Goal: Task Accomplishment & Management: Use online tool/utility

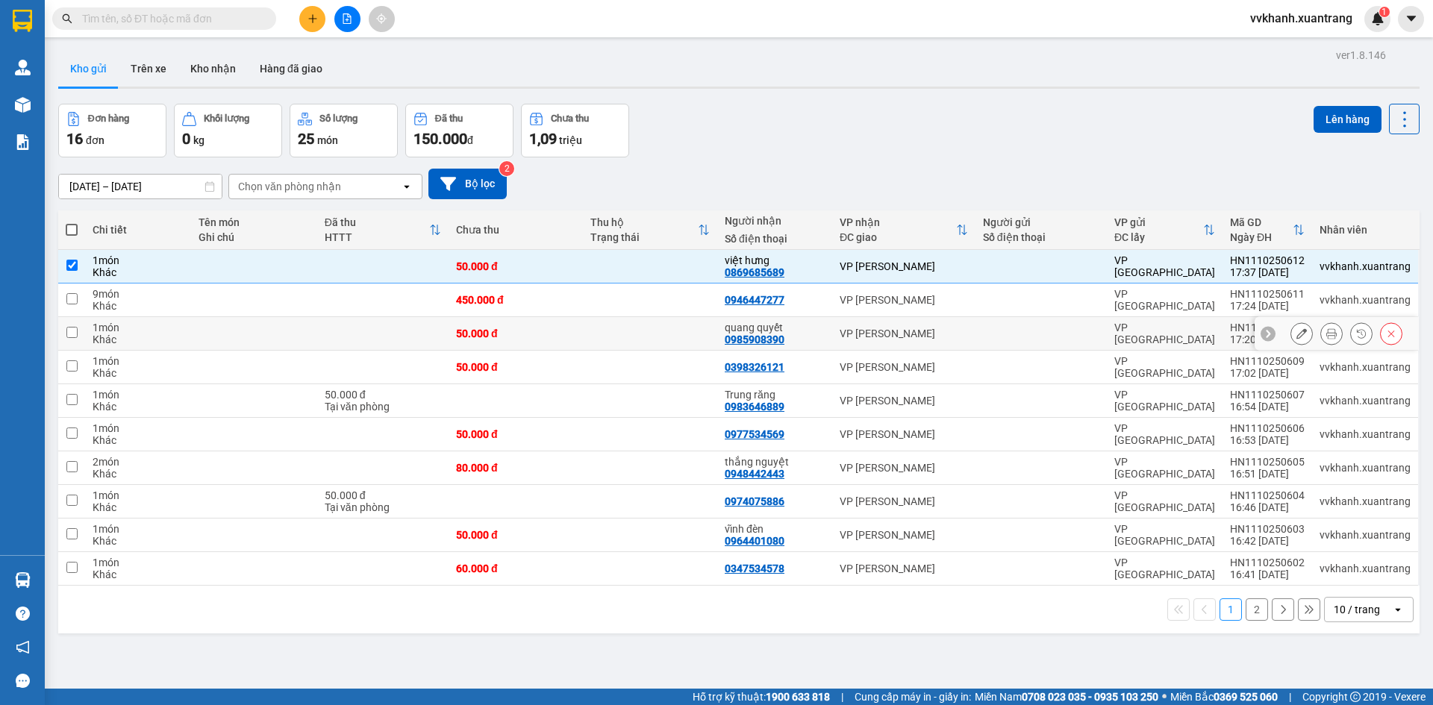
scroll to position [69, 0]
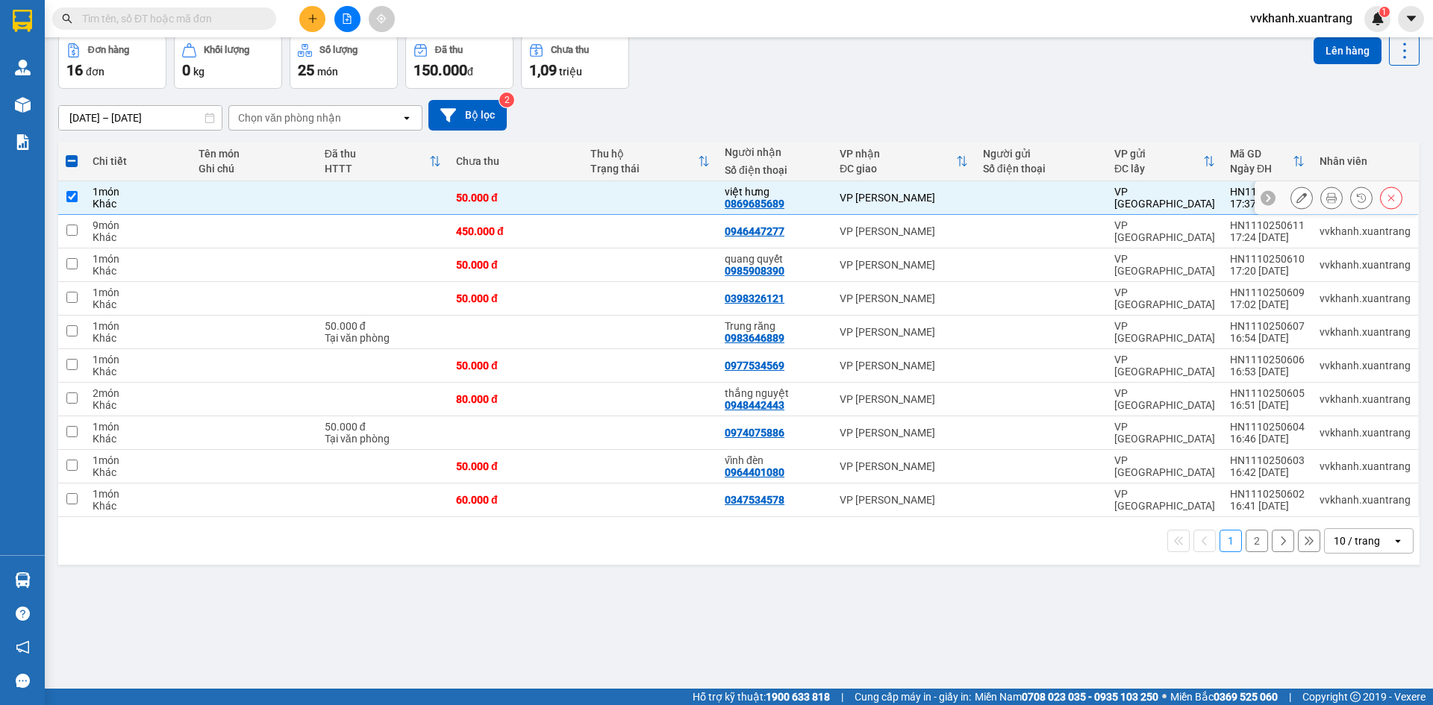
drag, startPoint x: 945, startPoint y: 201, endPoint x: 638, endPoint y: 257, distance: 311.8
click at [945, 200] on div "VP [PERSON_NAME]" at bounding box center [904, 198] width 128 height 12
checkbox input "false"
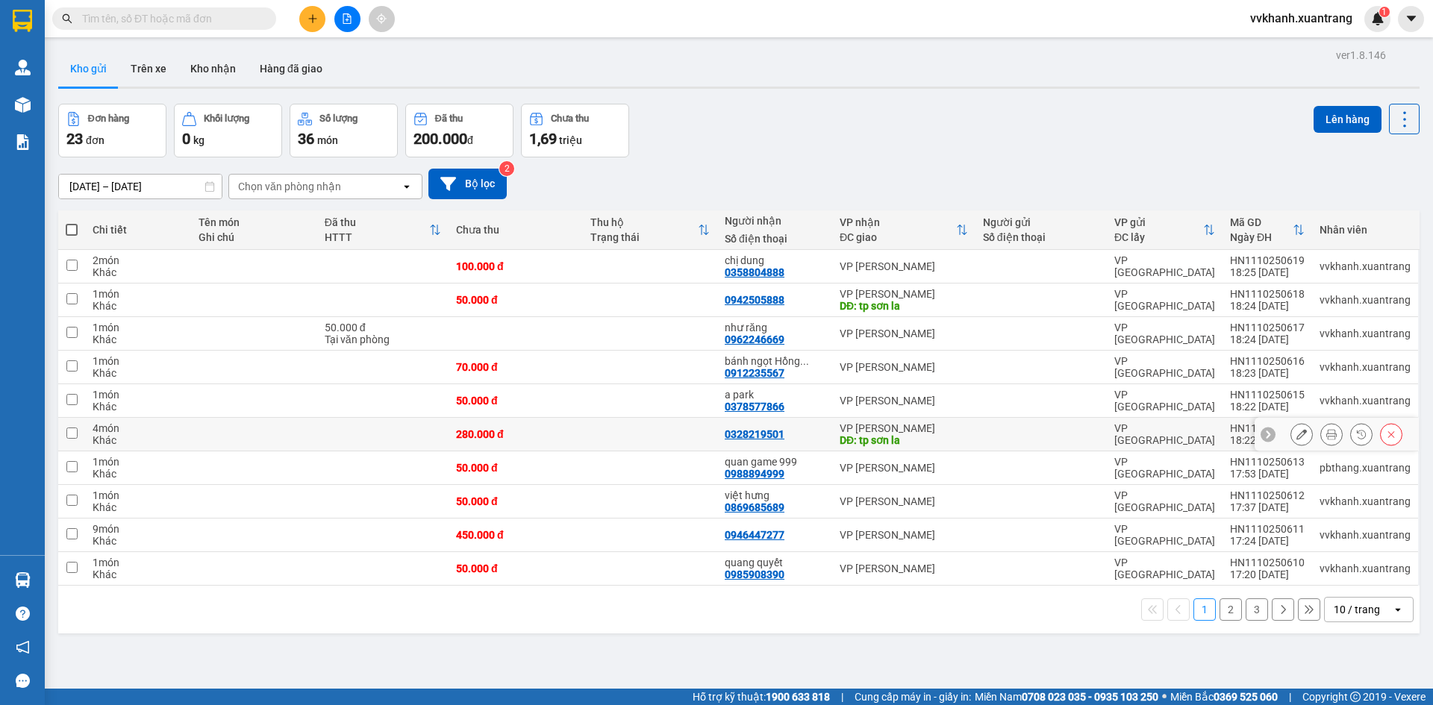
click at [1326, 435] on icon at bounding box center [1331, 434] width 10 height 10
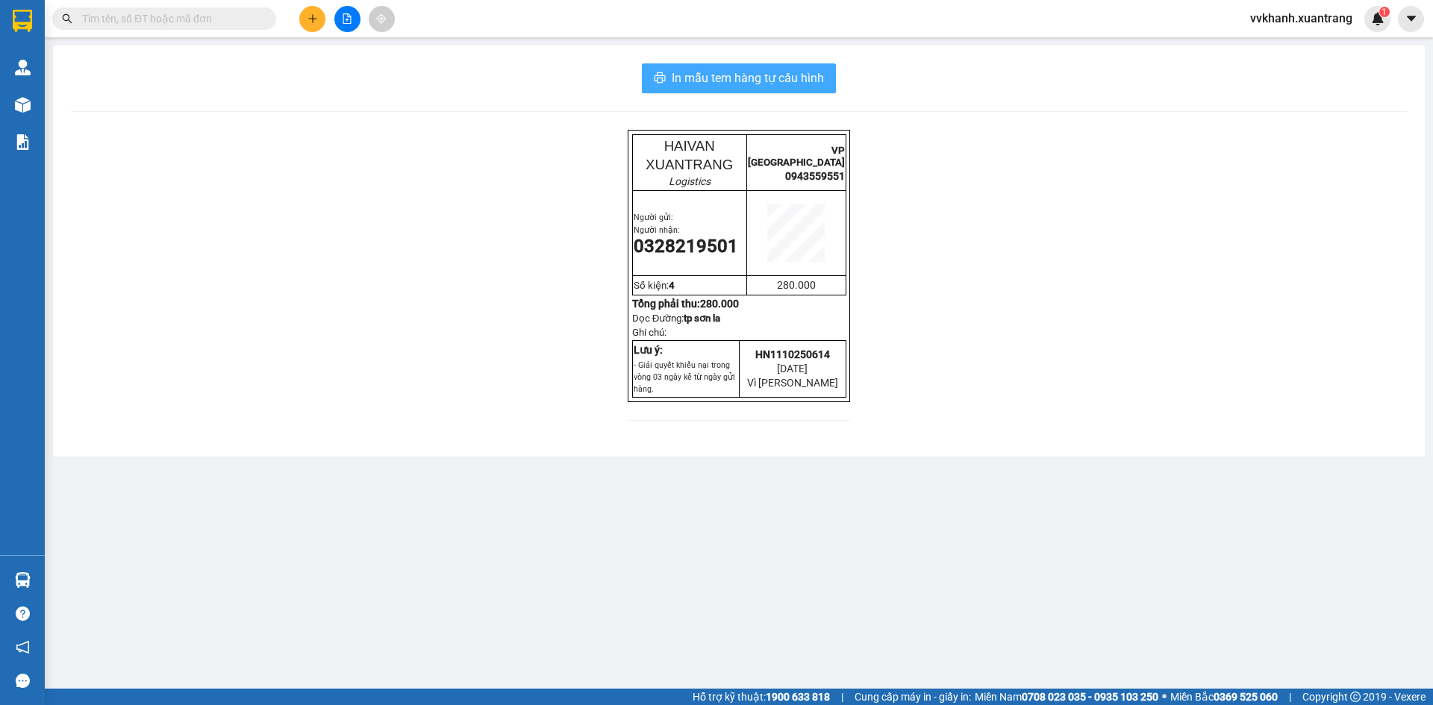
click at [781, 77] on span "In mẫu tem hàng tự cấu hình" at bounding box center [748, 78] width 152 height 19
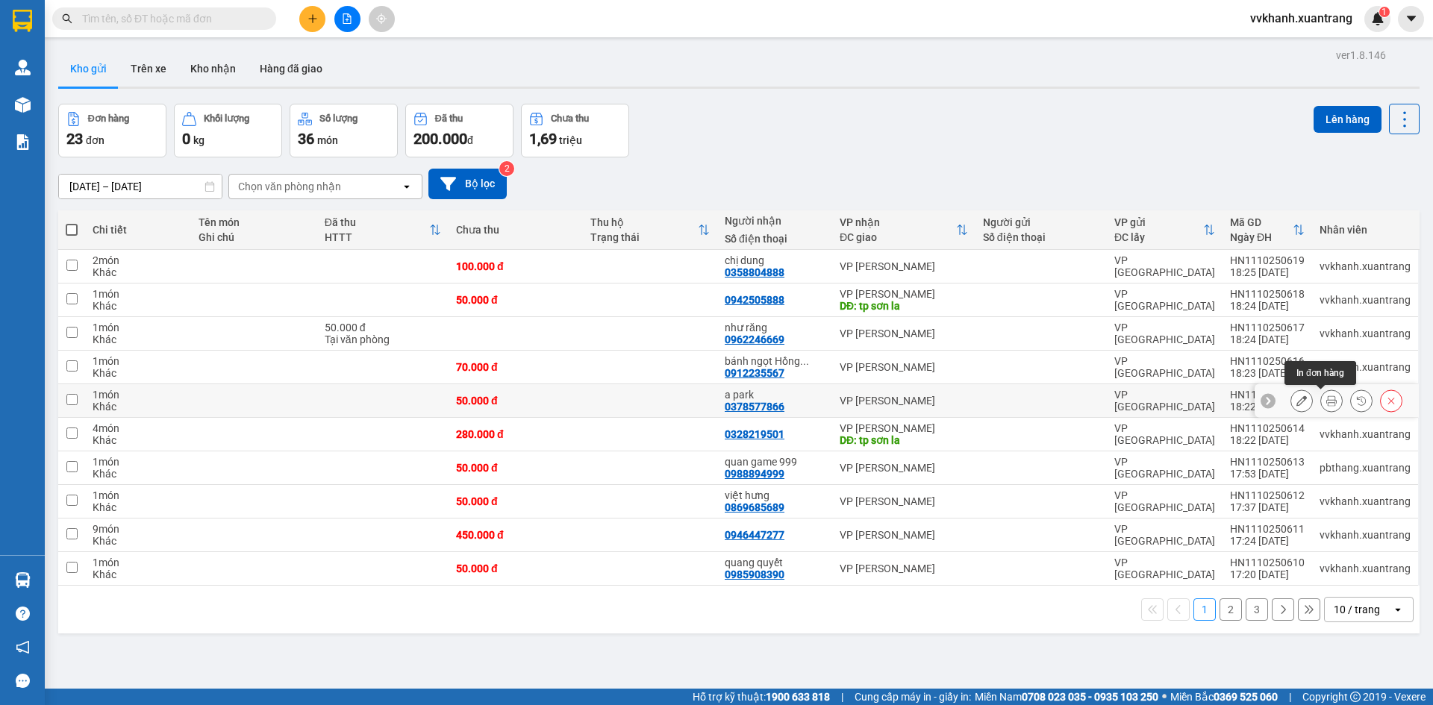
click at [1326, 400] on icon at bounding box center [1331, 401] width 10 height 10
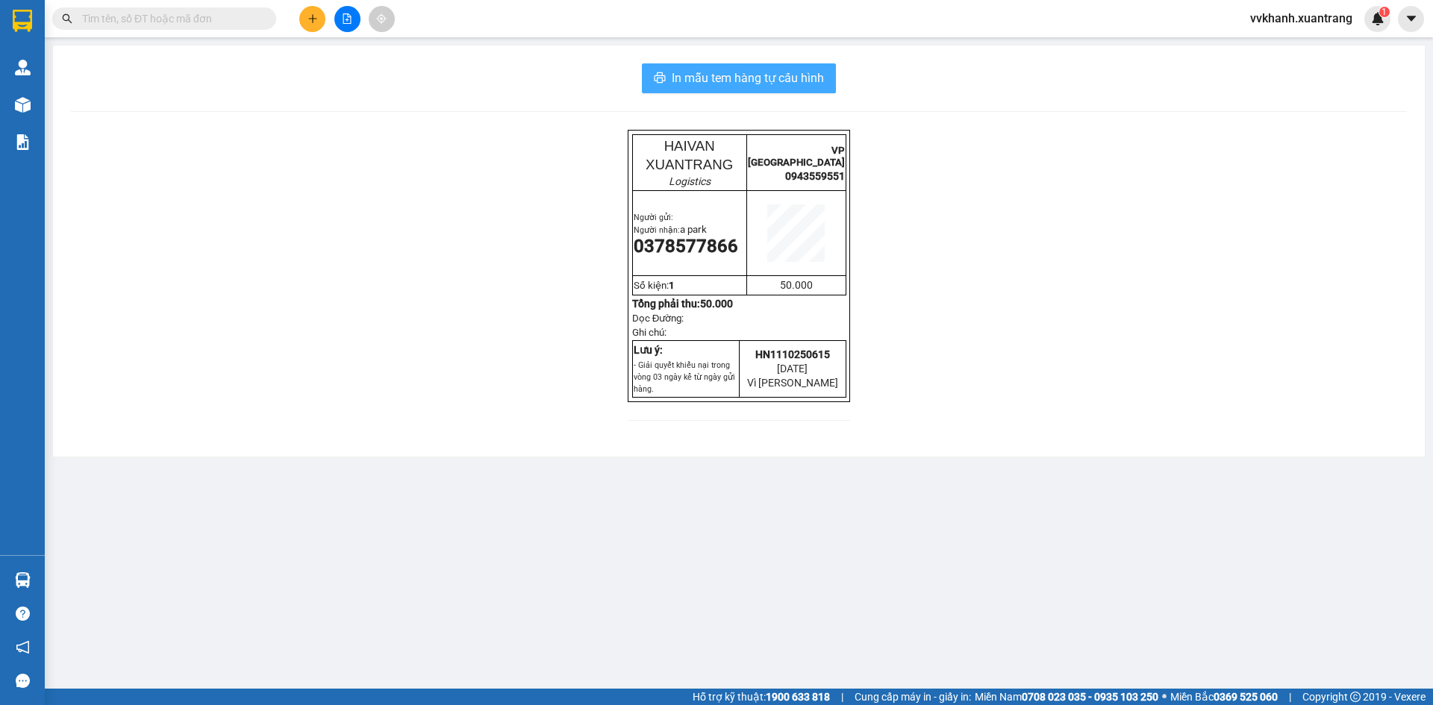
click at [798, 87] on span "In mẫu tem hàng tự cấu hình" at bounding box center [748, 78] width 152 height 19
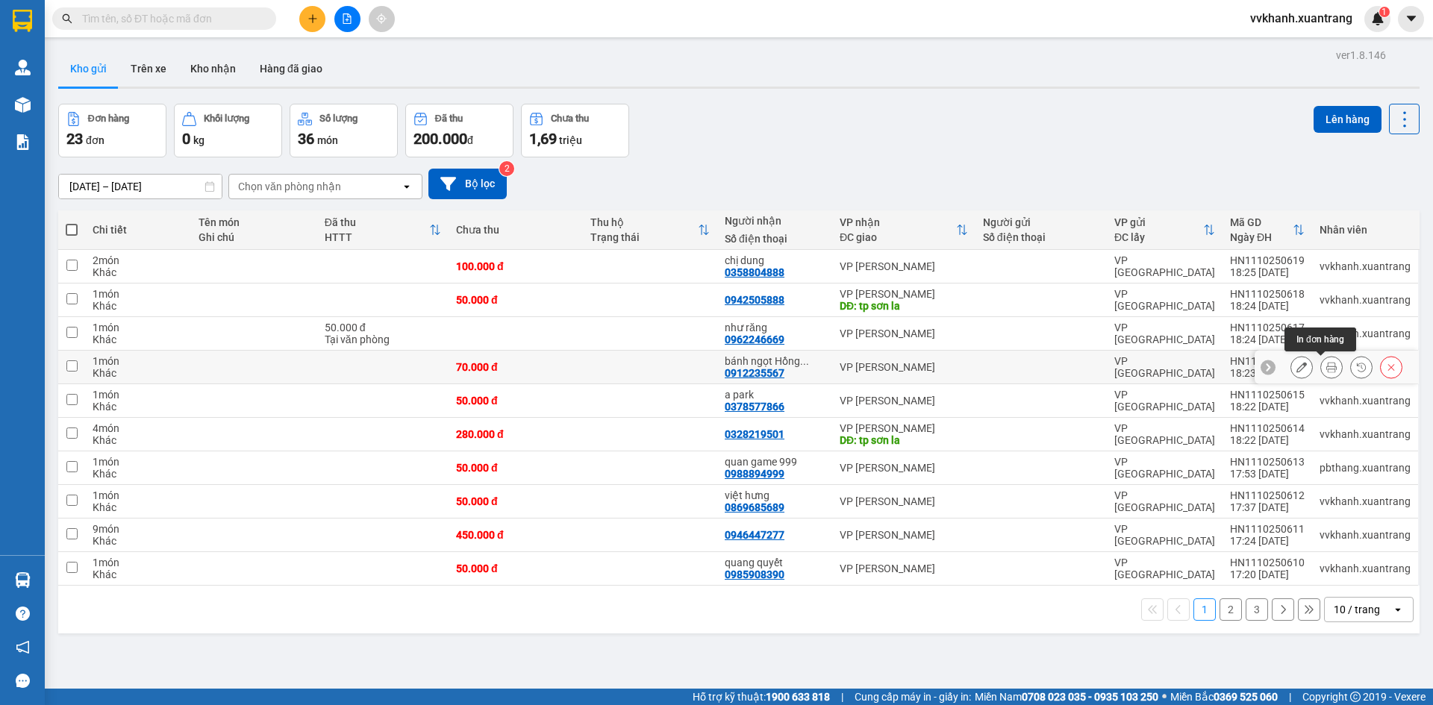
click at [1326, 366] on icon at bounding box center [1331, 367] width 10 height 10
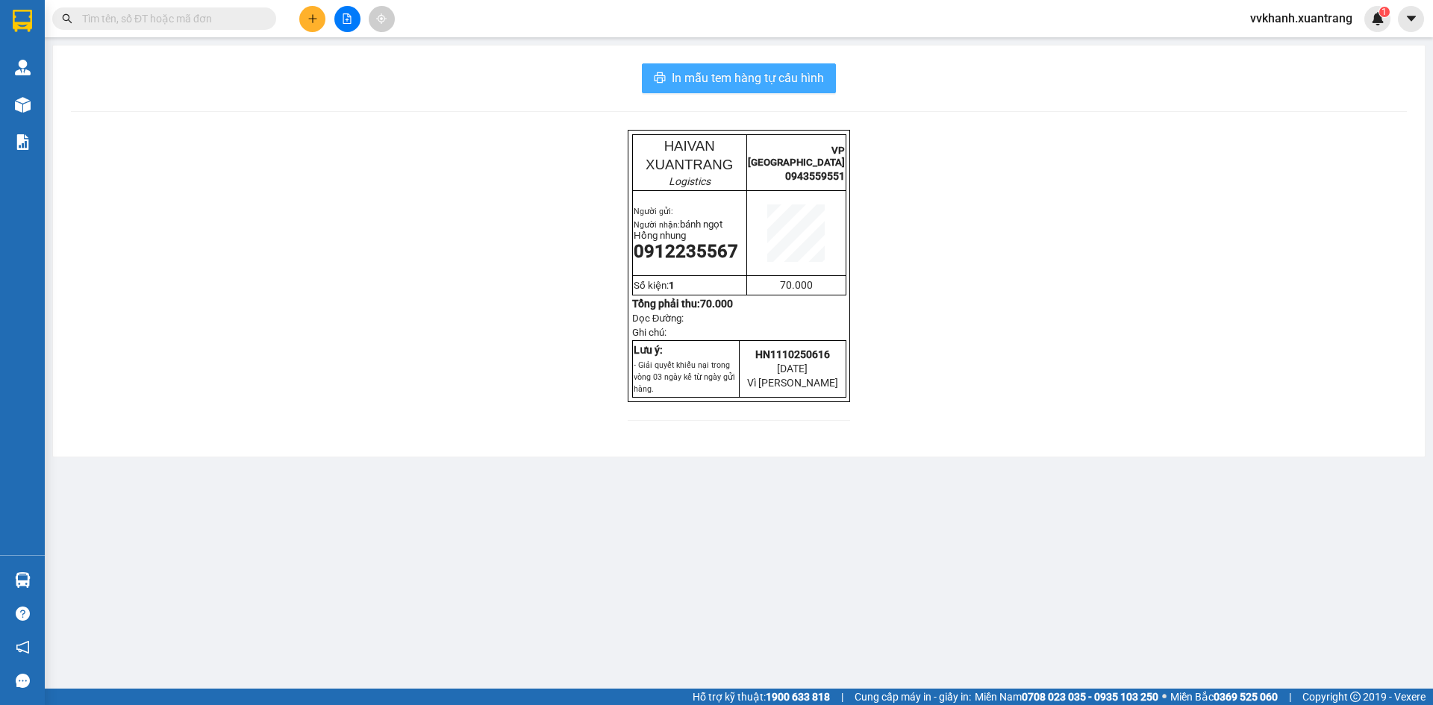
click at [787, 79] on span "In mẫu tem hàng tự cấu hình" at bounding box center [748, 78] width 152 height 19
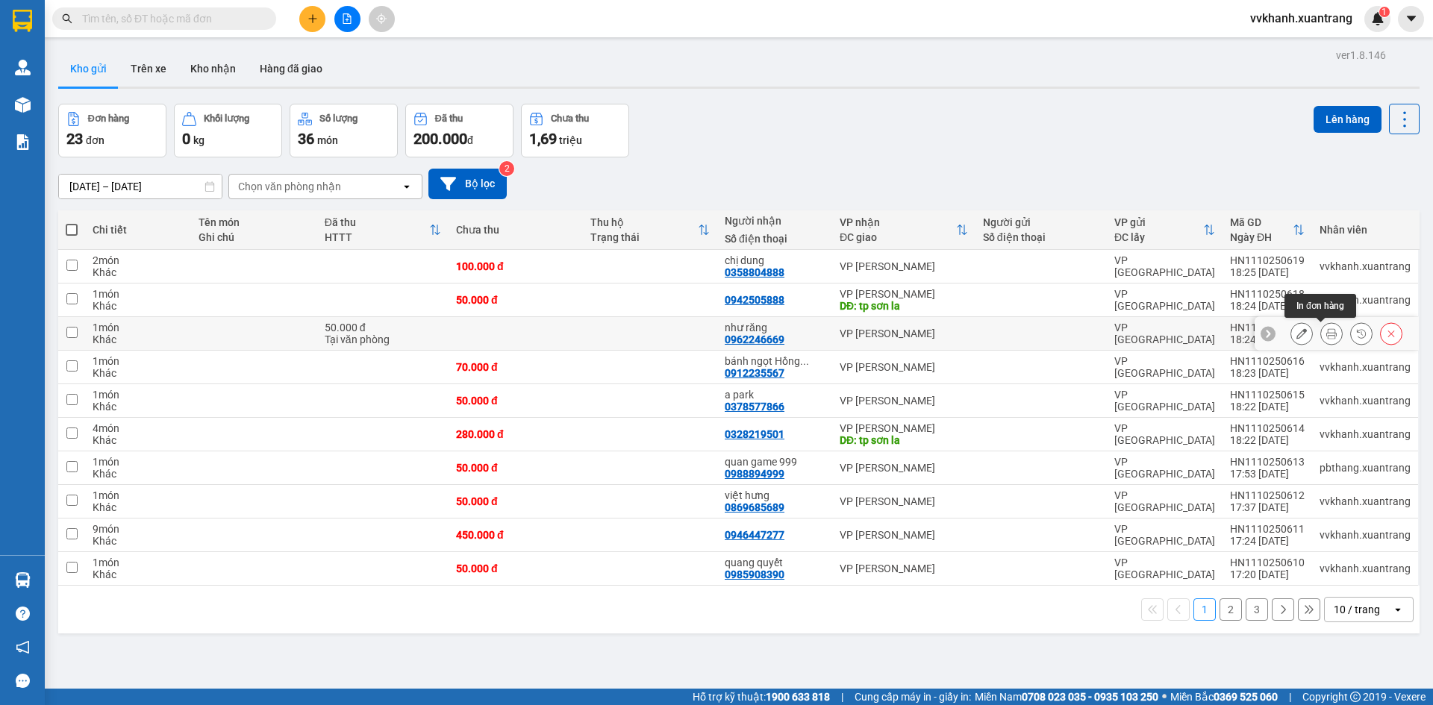
click at [1326, 336] on icon at bounding box center [1331, 333] width 10 height 10
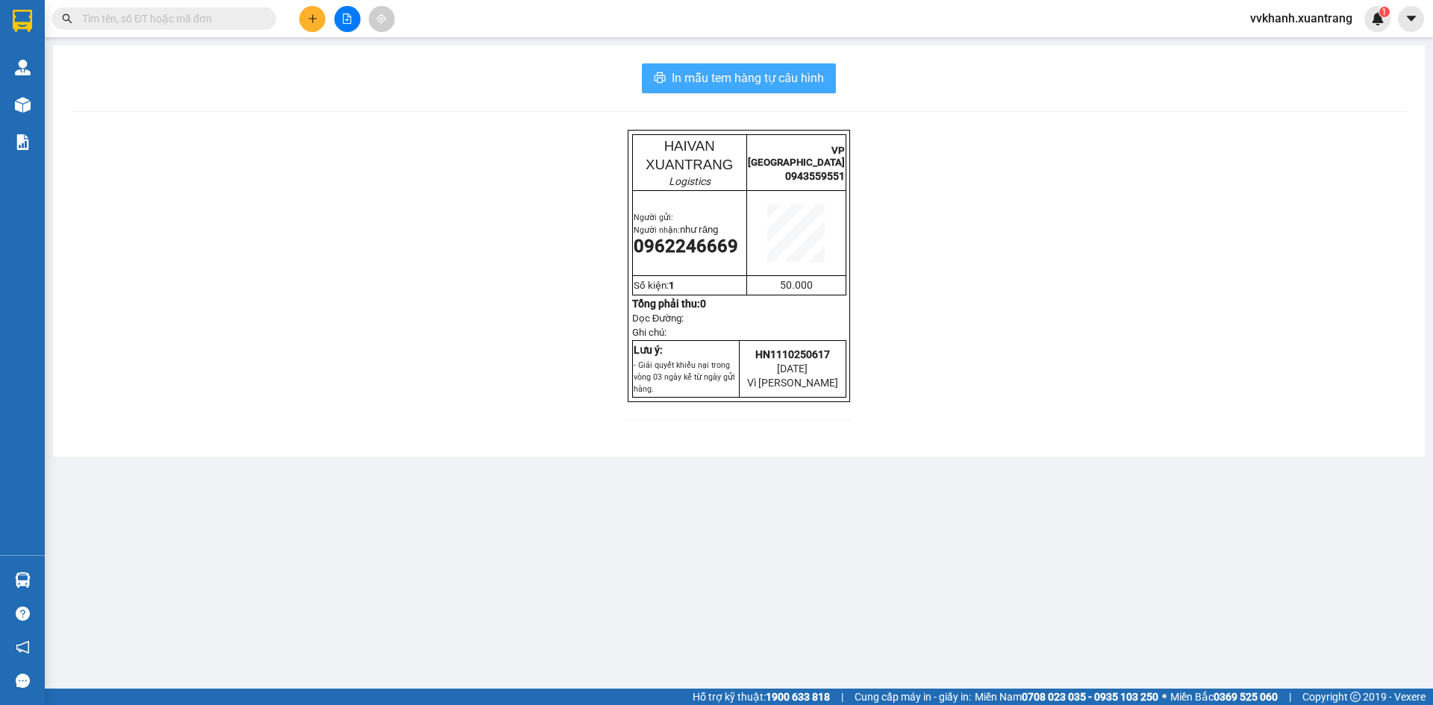
click at [754, 84] on span "In mẫu tem hàng tự cấu hình" at bounding box center [748, 78] width 152 height 19
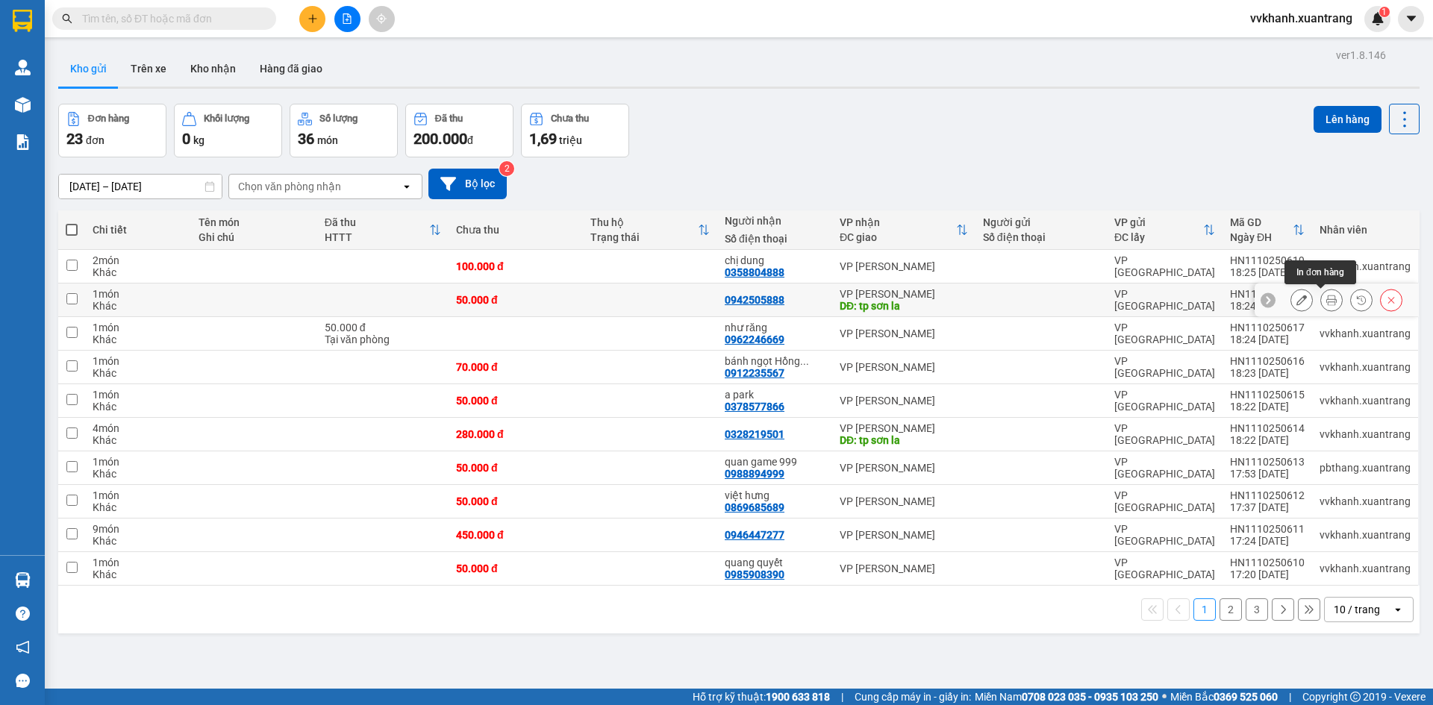
click at [1326, 304] on icon at bounding box center [1331, 300] width 10 height 10
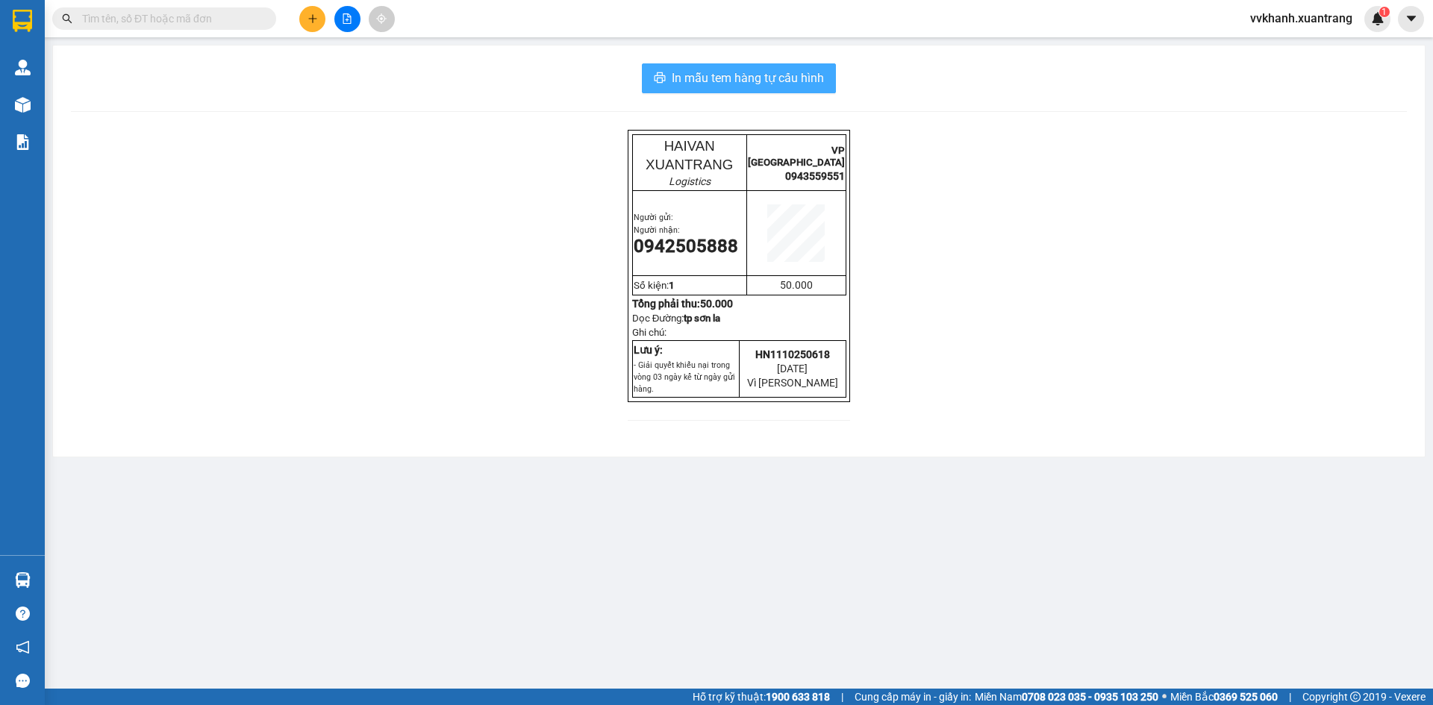
click at [746, 78] on span "In mẫu tem hàng tự cấu hình" at bounding box center [748, 78] width 152 height 19
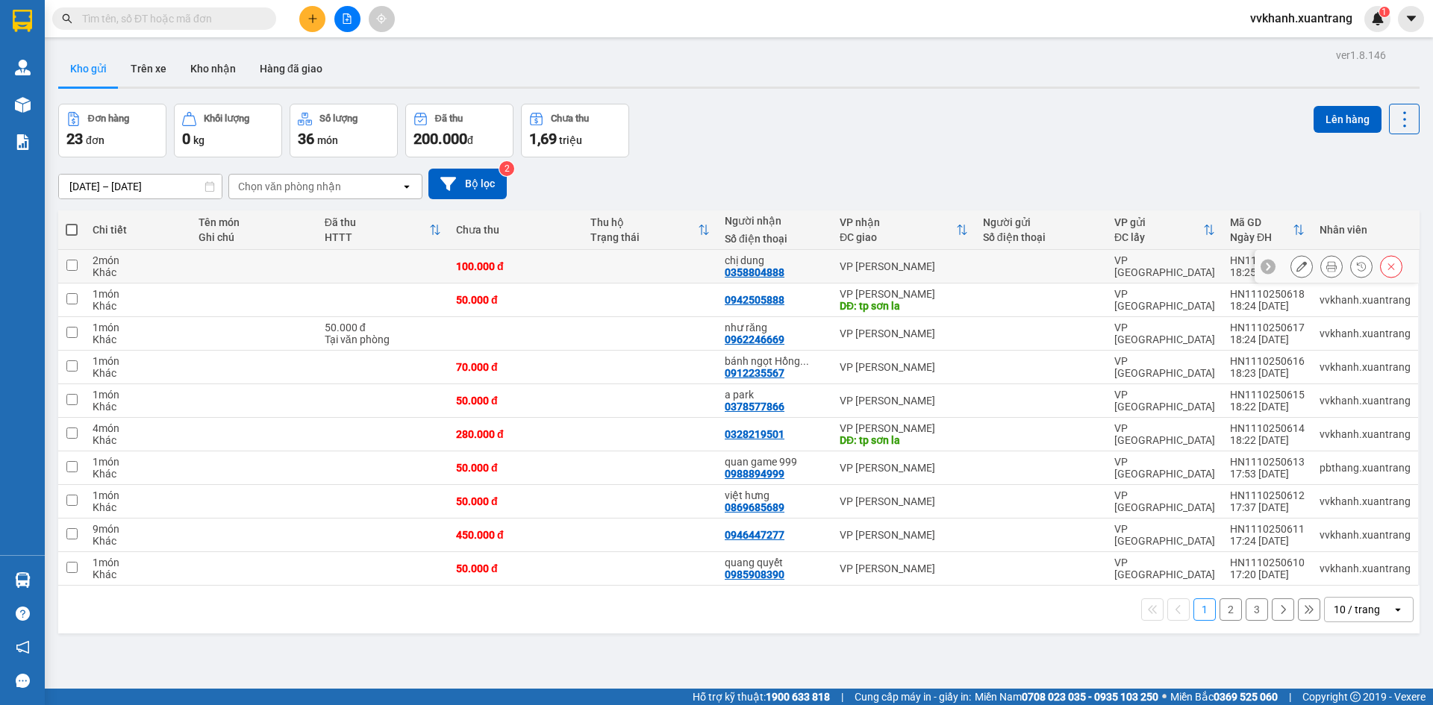
click at [1325, 267] on button at bounding box center [1331, 267] width 21 height 26
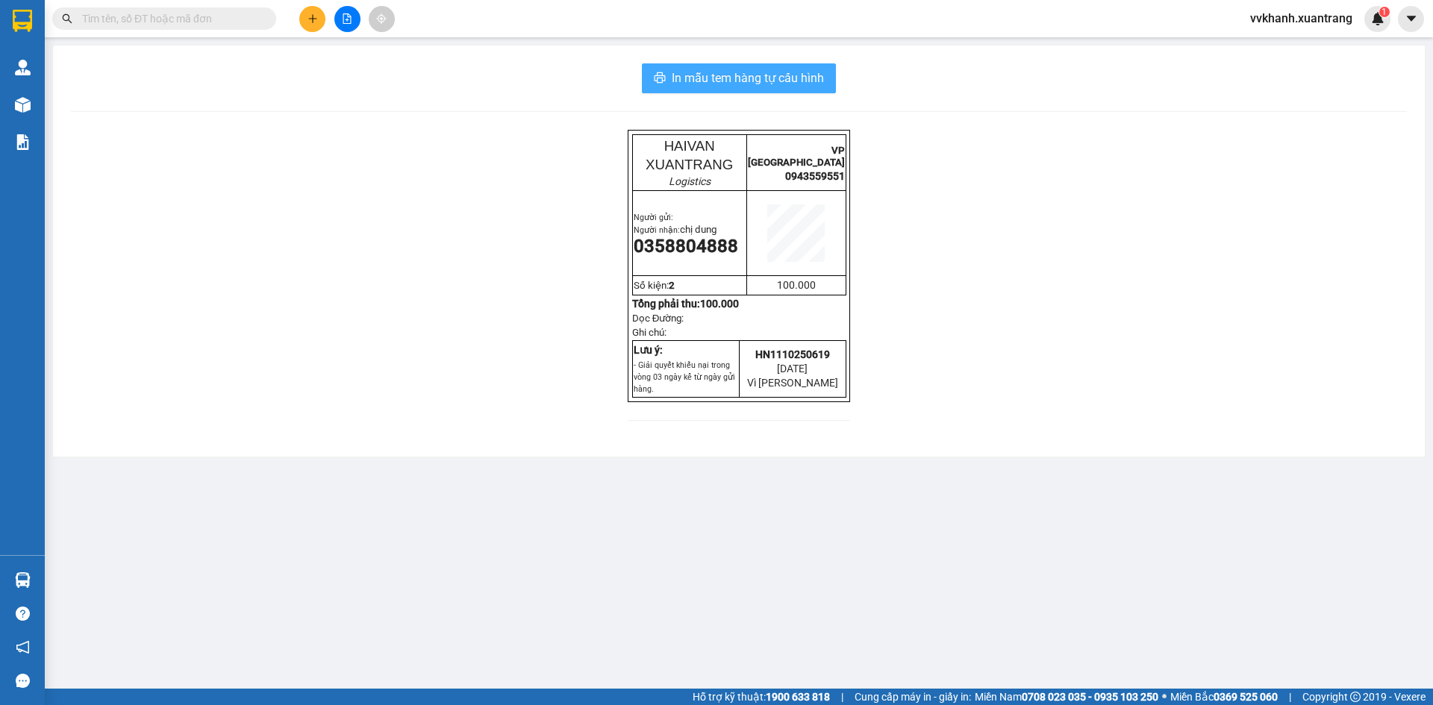
click at [820, 66] on button "In mẫu tem hàng tự cấu hình" at bounding box center [739, 78] width 194 height 30
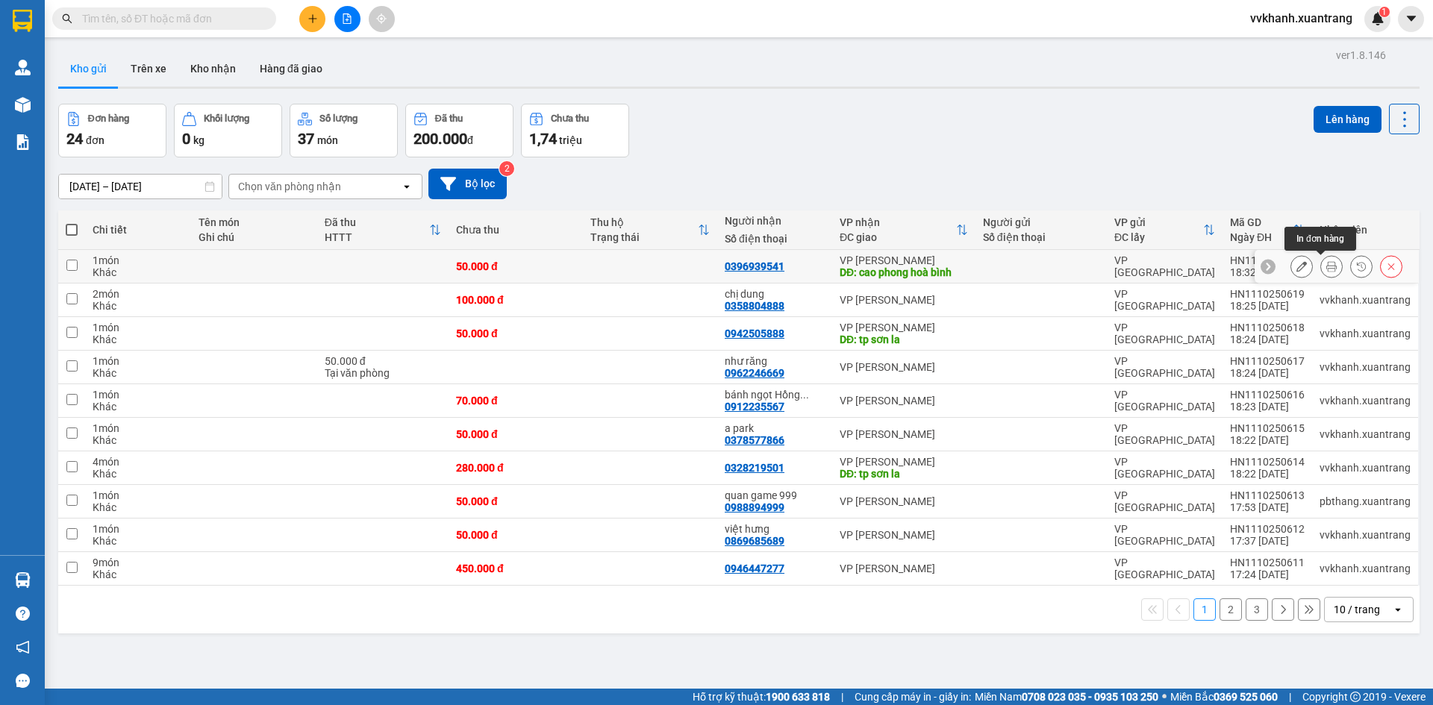
drag, startPoint x: 1319, startPoint y: 266, endPoint x: 1300, endPoint y: 294, distance: 33.3
click at [1326, 267] on icon at bounding box center [1331, 266] width 10 height 10
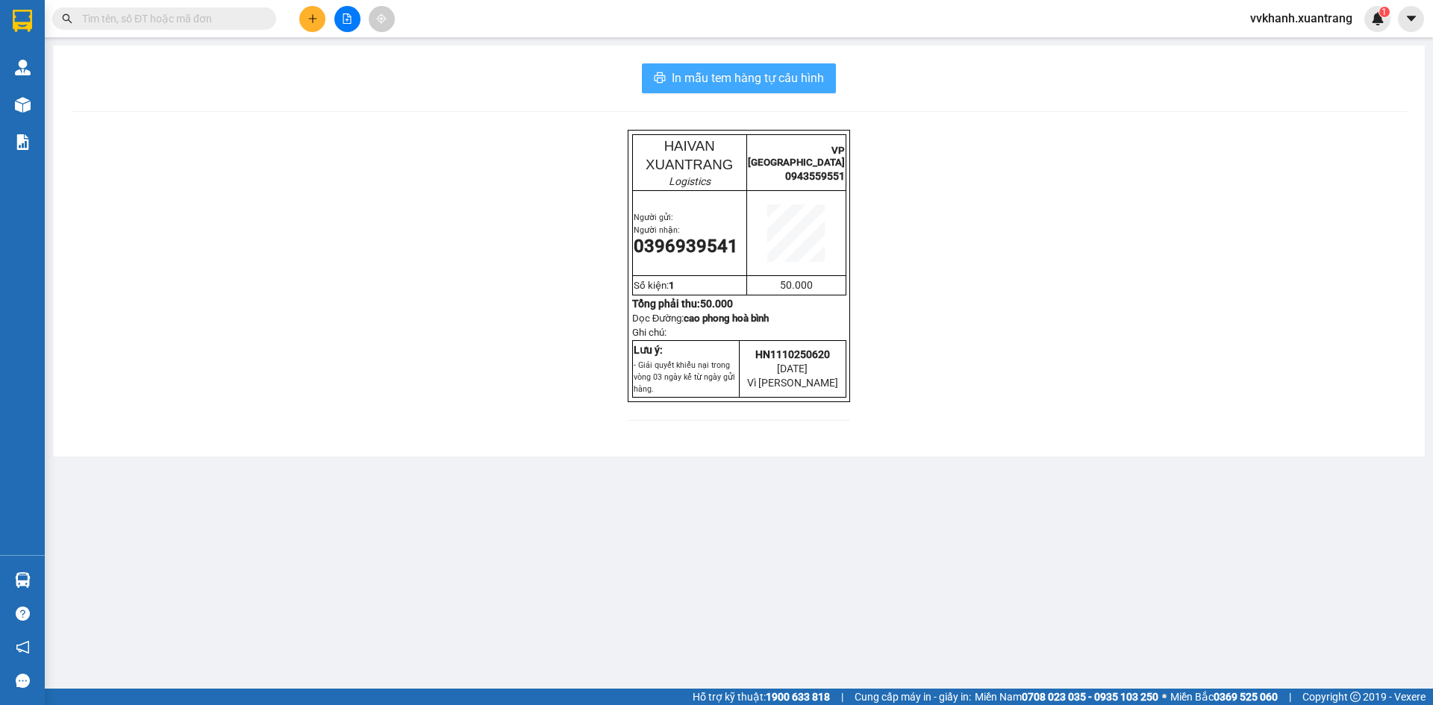
click at [750, 79] on span "In mẫu tem hàng tự cấu hình" at bounding box center [748, 78] width 152 height 19
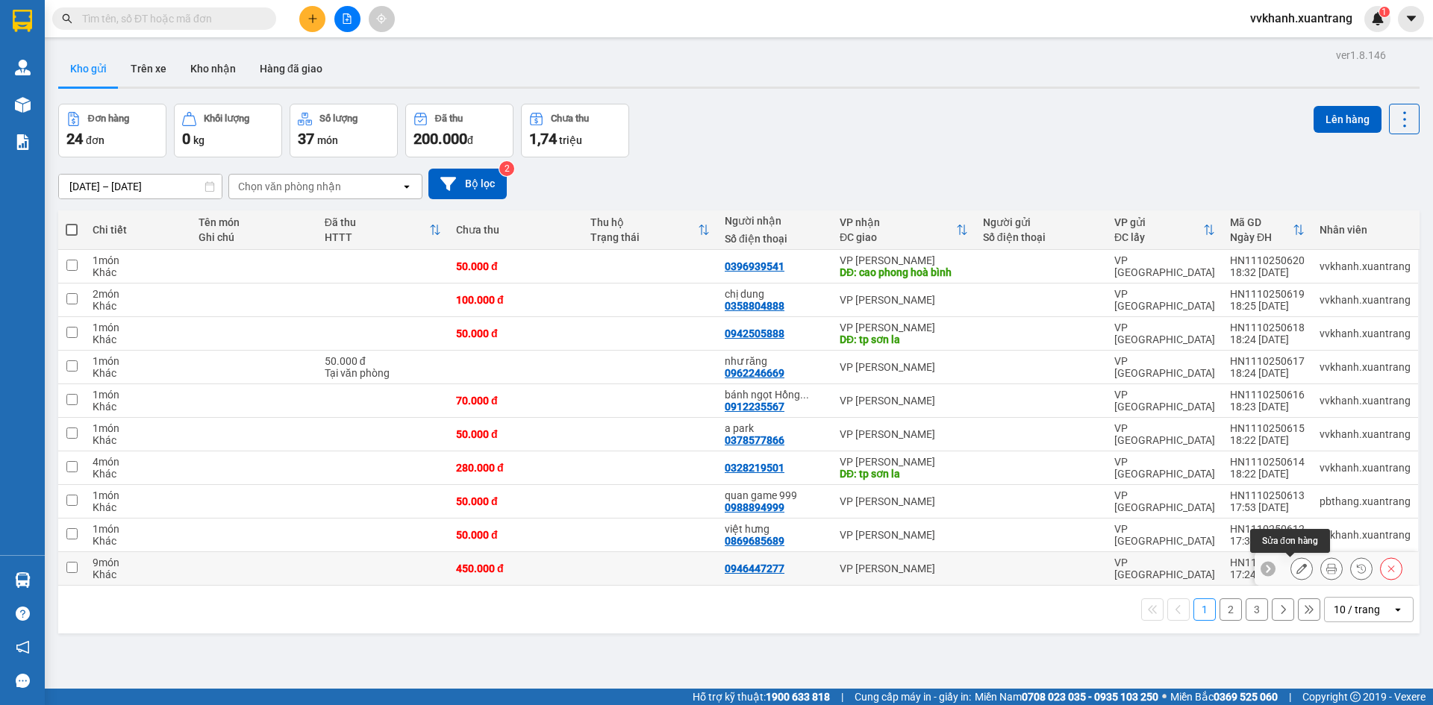
click at [1296, 566] on icon at bounding box center [1301, 568] width 10 height 10
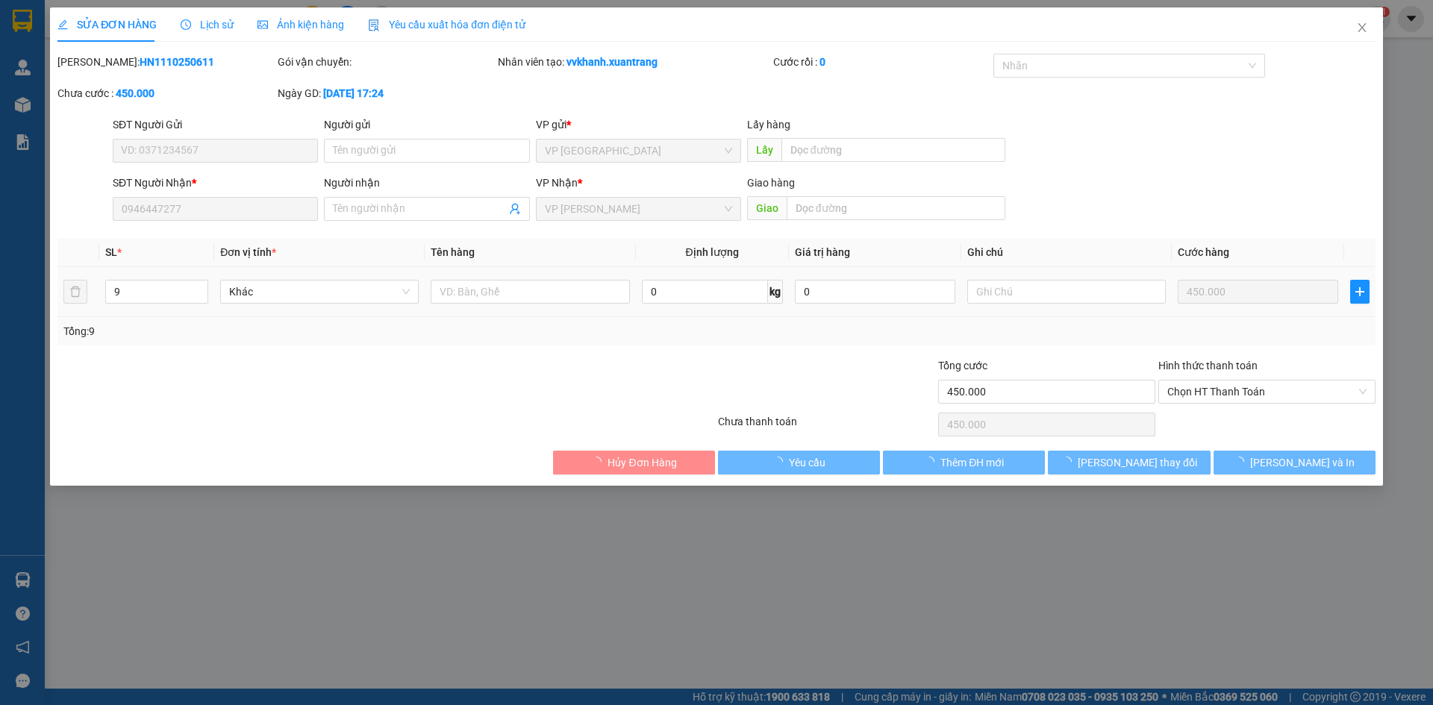
type input "0946447277"
type input "450.000"
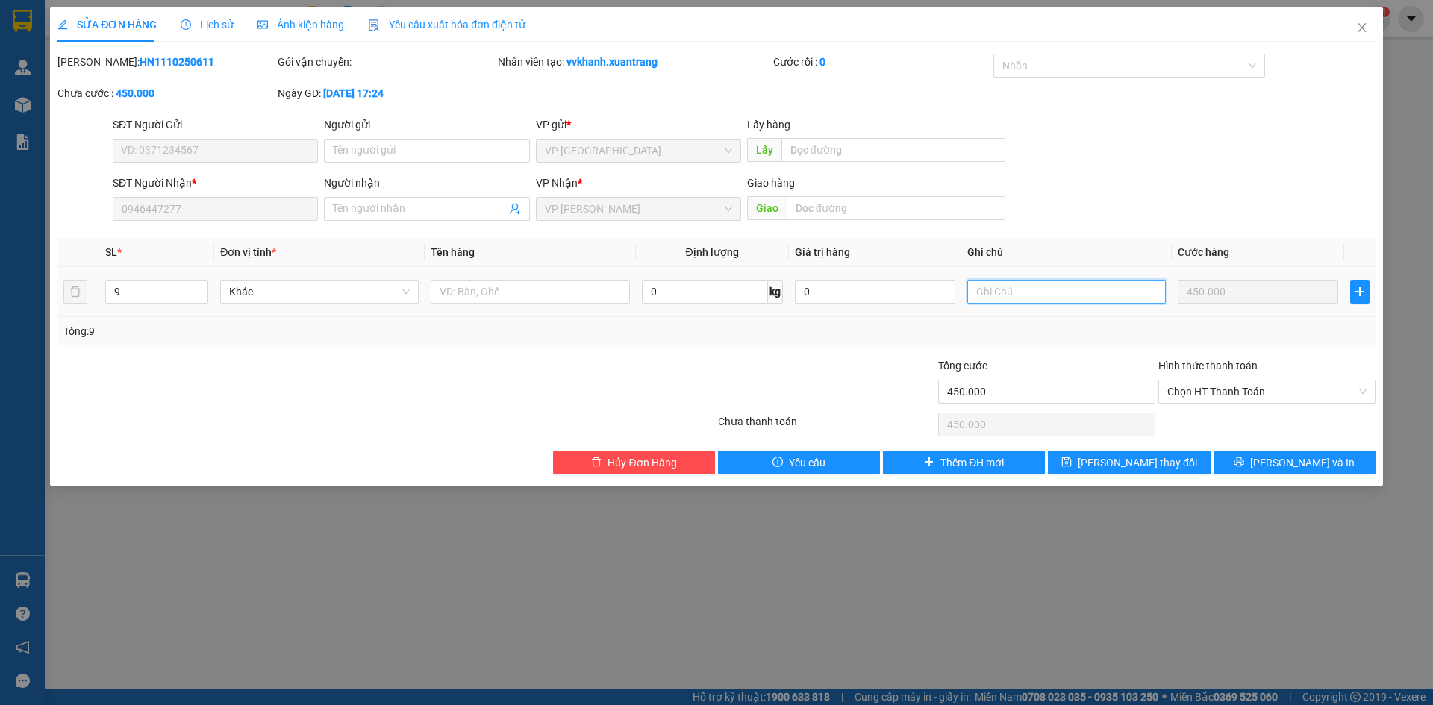
click at [1020, 287] on input "text" at bounding box center [1066, 292] width 198 height 24
type input "4k đi sau"
click at [1145, 455] on span "Lưu thay đổi" at bounding box center [1137, 462] width 119 height 16
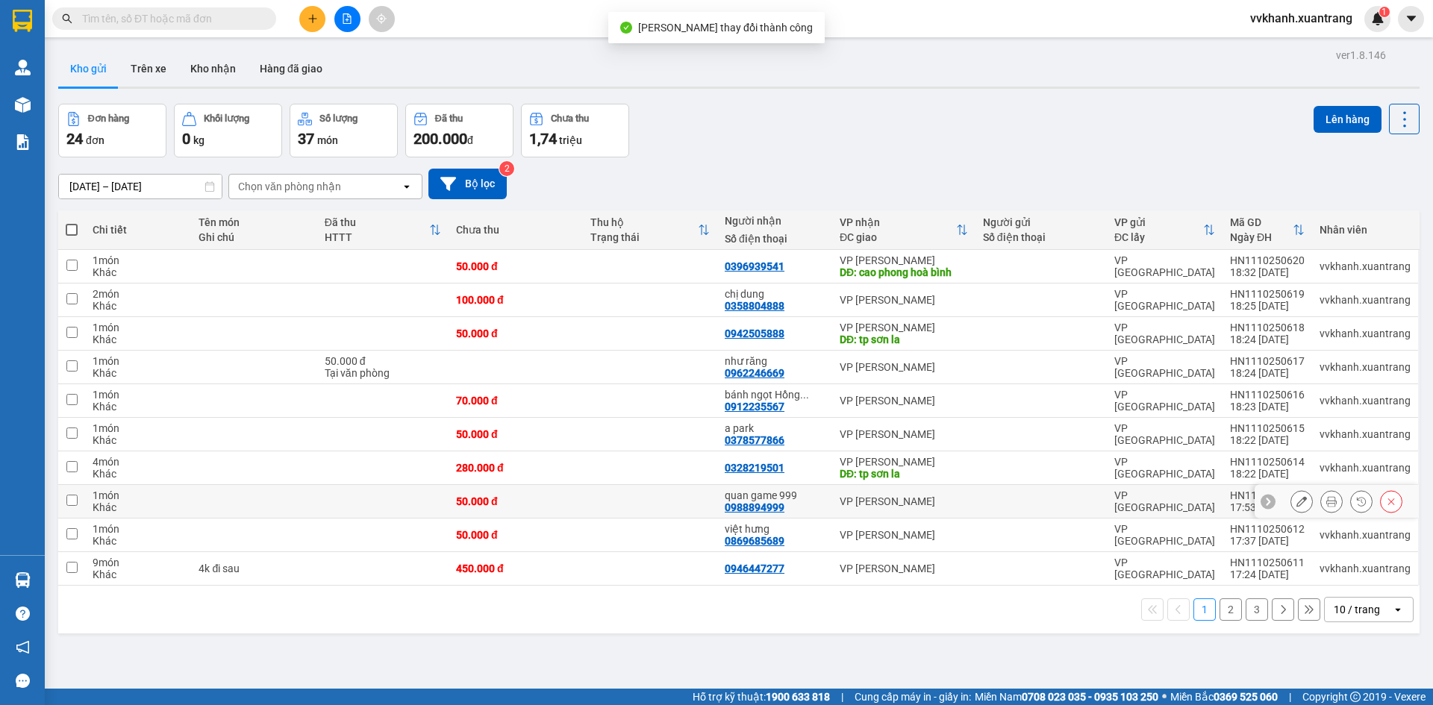
click at [773, 501] on div "0988894999" at bounding box center [755, 507] width 60 height 12
click at [796, 531] on div "việt hưng" at bounding box center [775, 529] width 100 height 12
checkbox input "true"
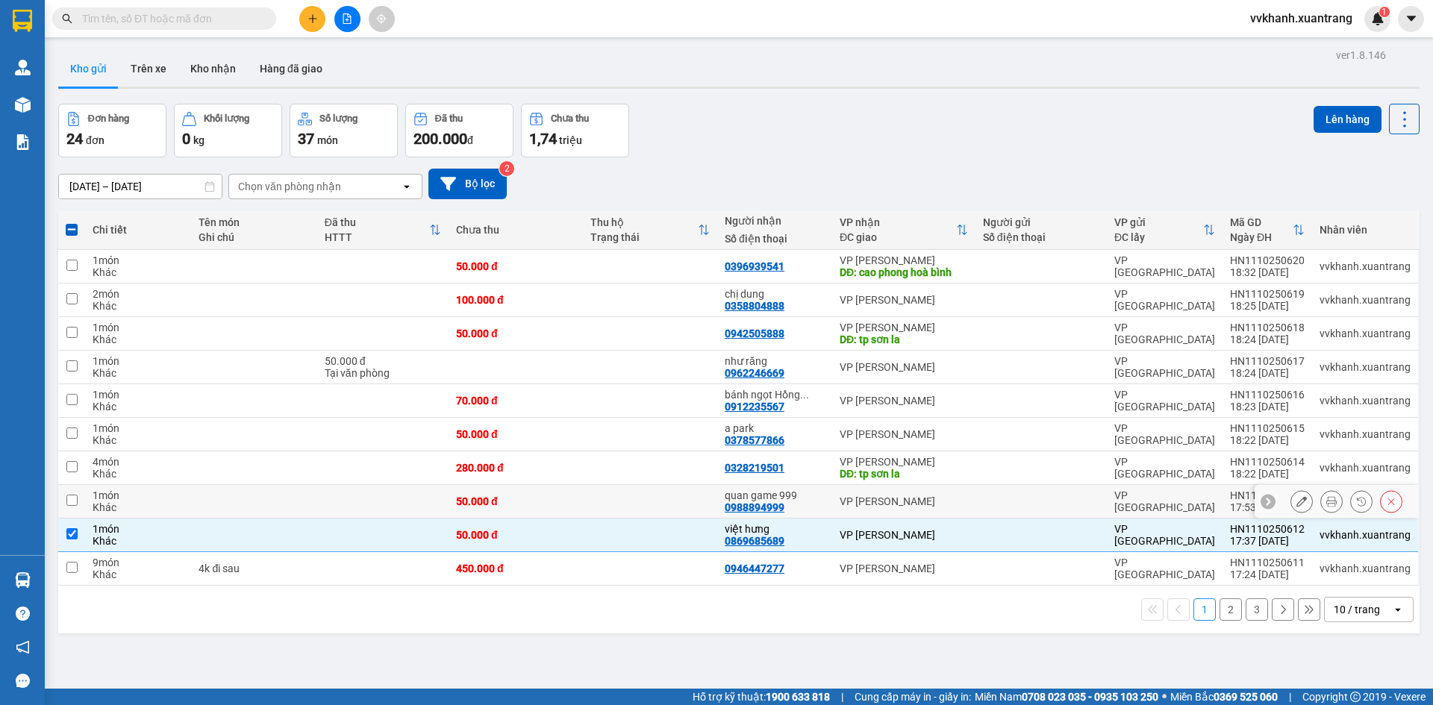
click at [813, 506] on div "quan game 999 0988894999" at bounding box center [775, 502] width 100 height 24
checkbox input "true"
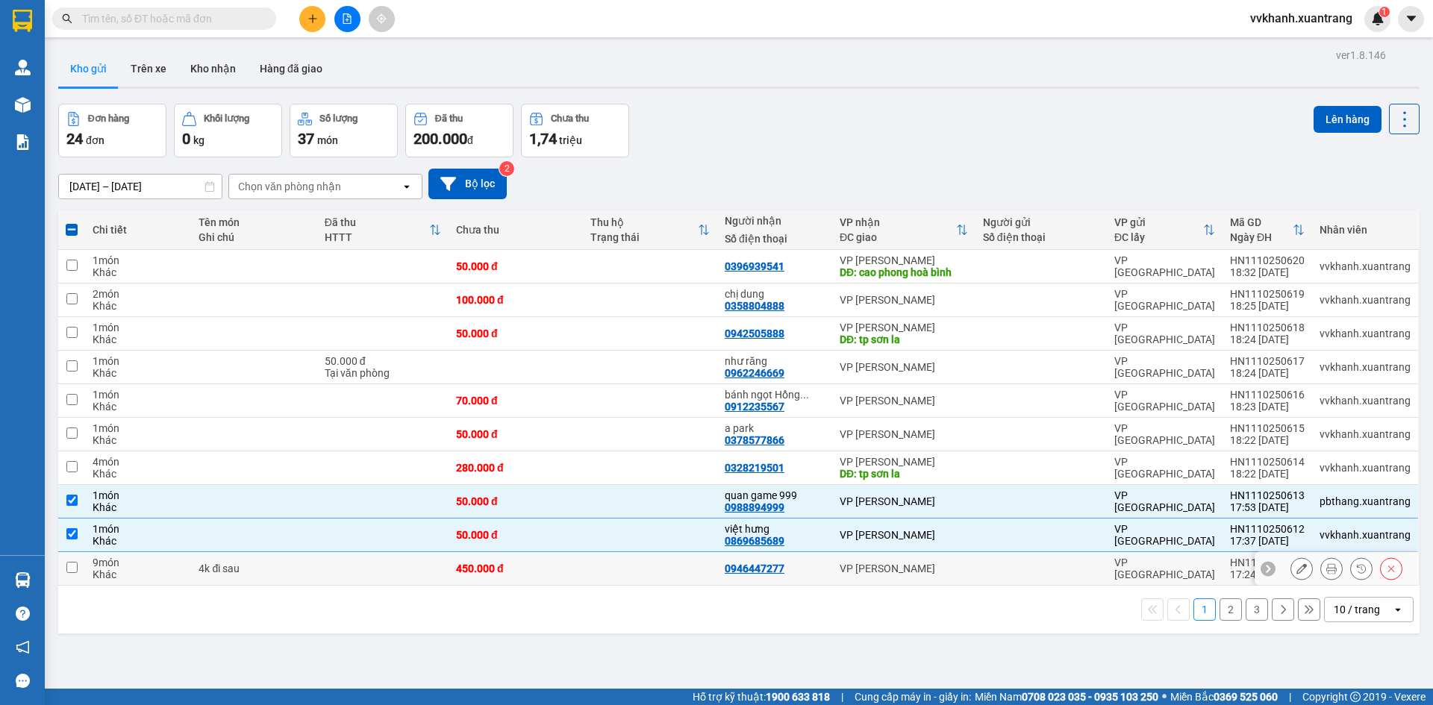
click at [813, 563] on div "0946447277" at bounding box center [775, 569] width 100 height 12
checkbox input "true"
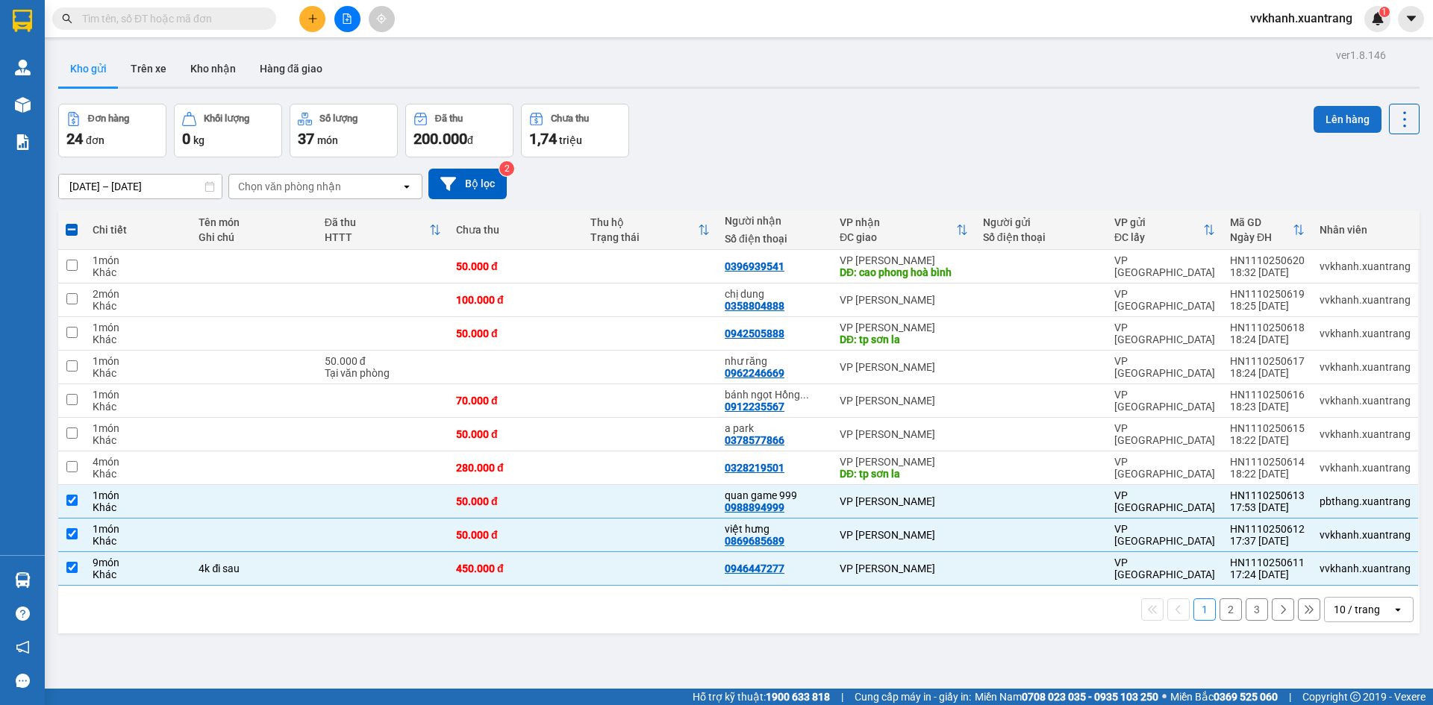
click at [1335, 109] on button "Lên hàng" at bounding box center [1347, 119] width 68 height 27
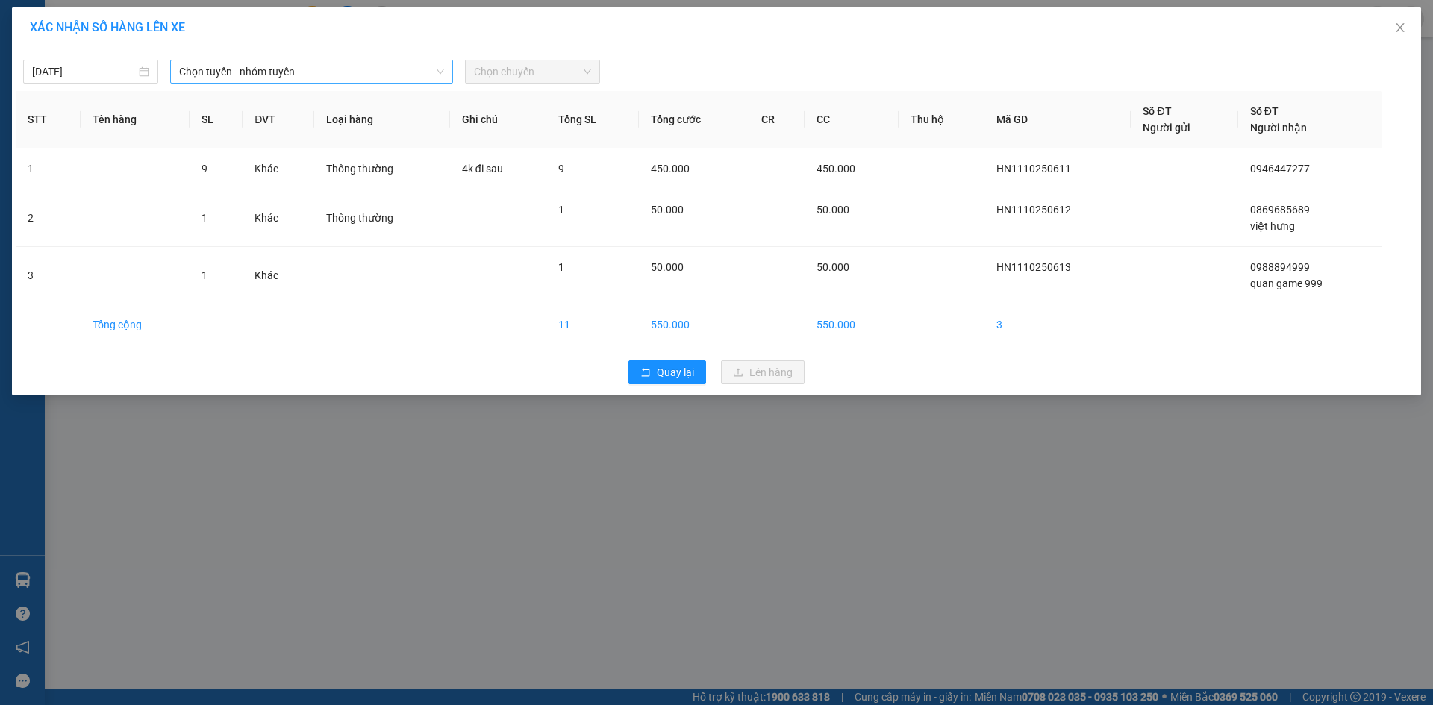
click at [403, 78] on span "Chọn tuyến - nhóm tuyến" at bounding box center [311, 71] width 265 height 22
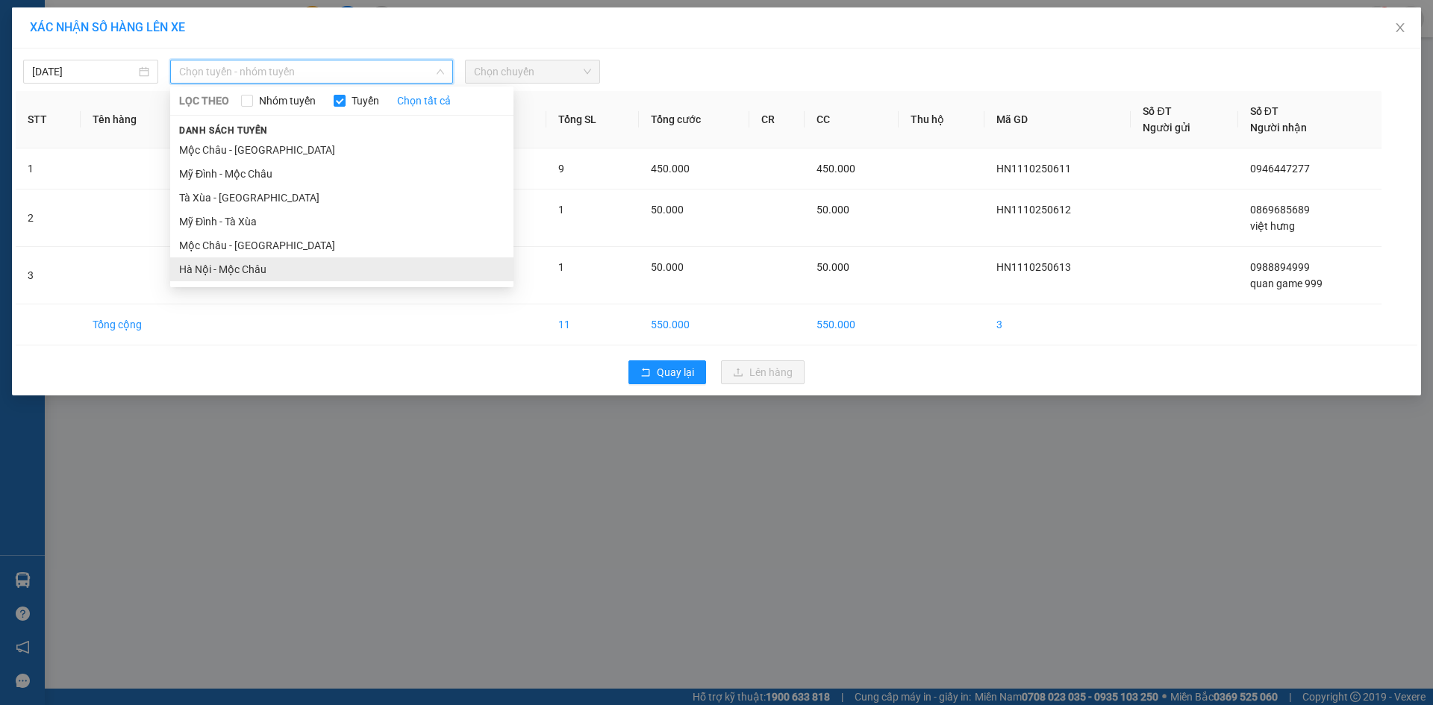
click at [288, 260] on li "Hà Nội - Mộc Châu" at bounding box center [341, 269] width 343 height 24
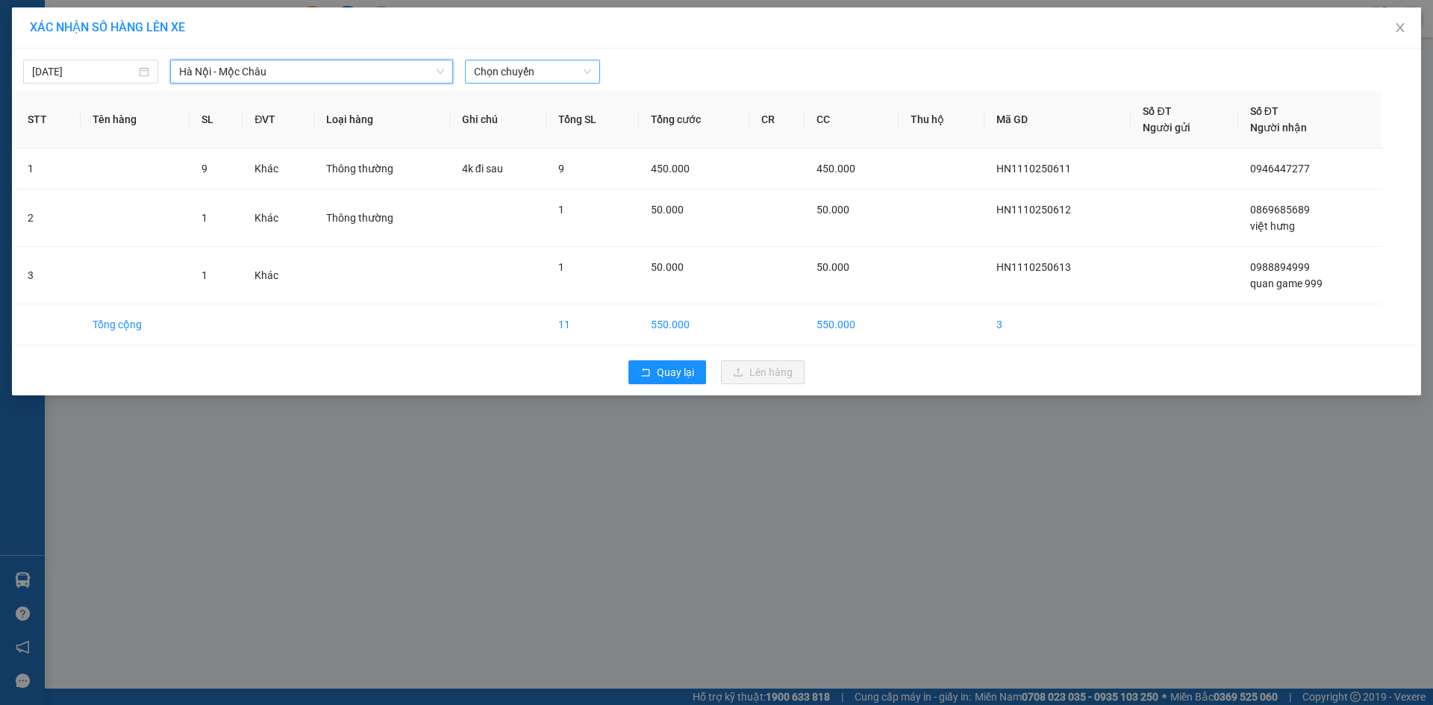
click at [522, 75] on span "Chọn chuyến" at bounding box center [532, 71] width 117 height 22
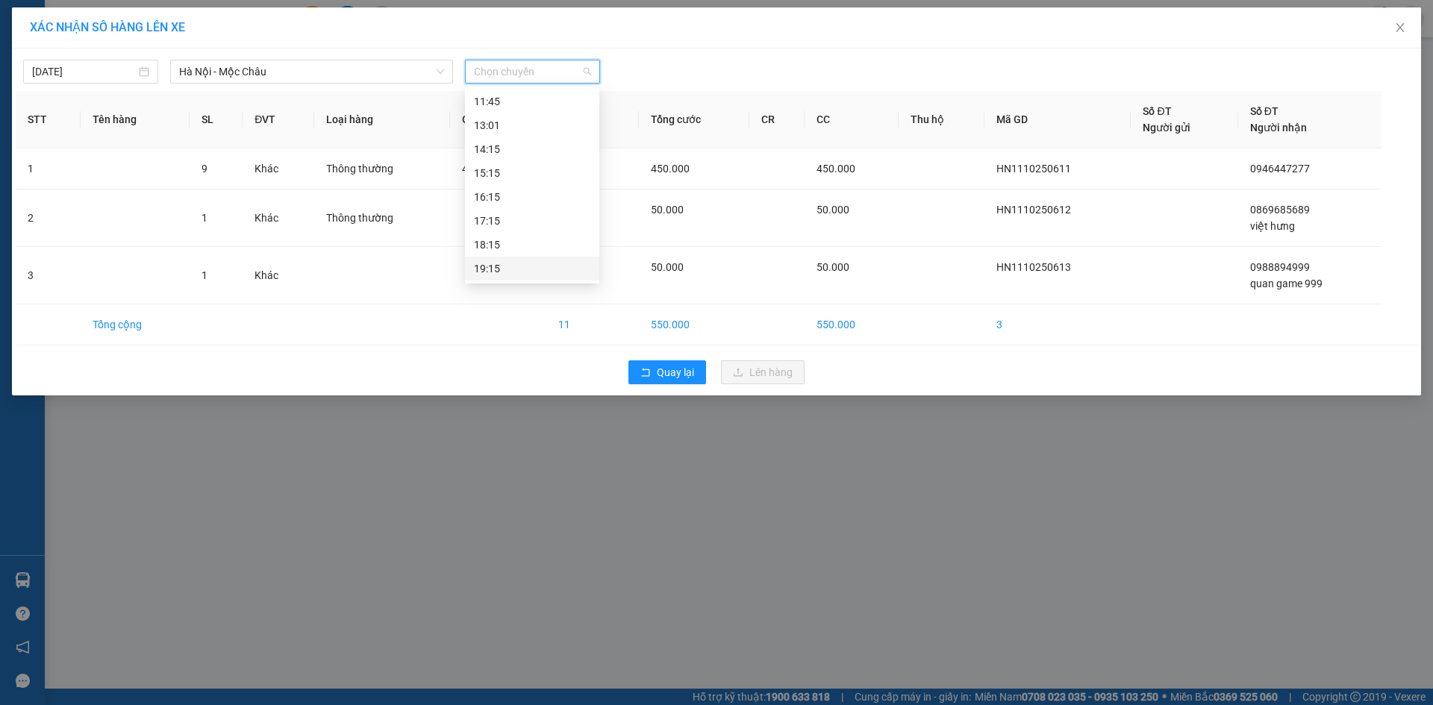
click at [509, 263] on div "19:15" at bounding box center [532, 268] width 116 height 16
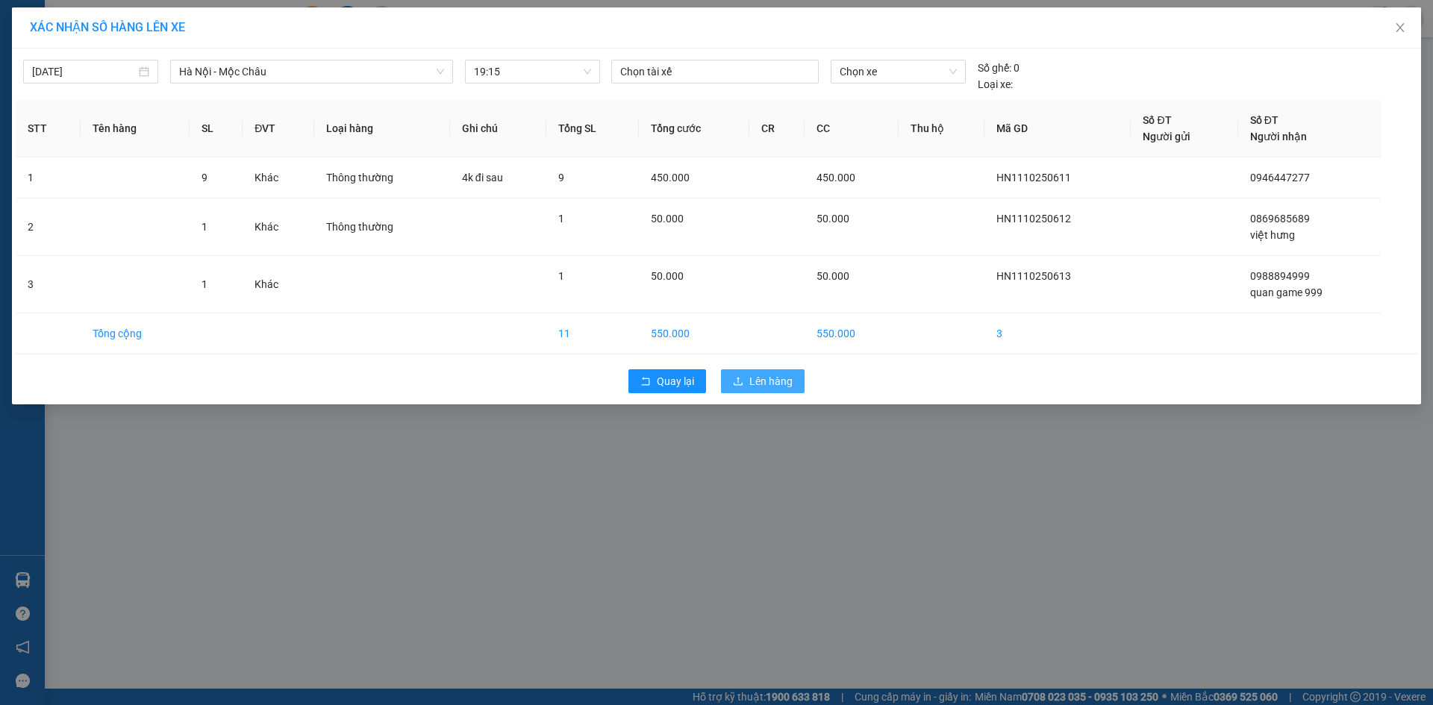
drag, startPoint x: 761, startPoint y: 381, endPoint x: 755, endPoint y: 360, distance: 22.4
click at [763, 375] on span "Lên hàng" at bounding box center [770, 381] width 43 height 16
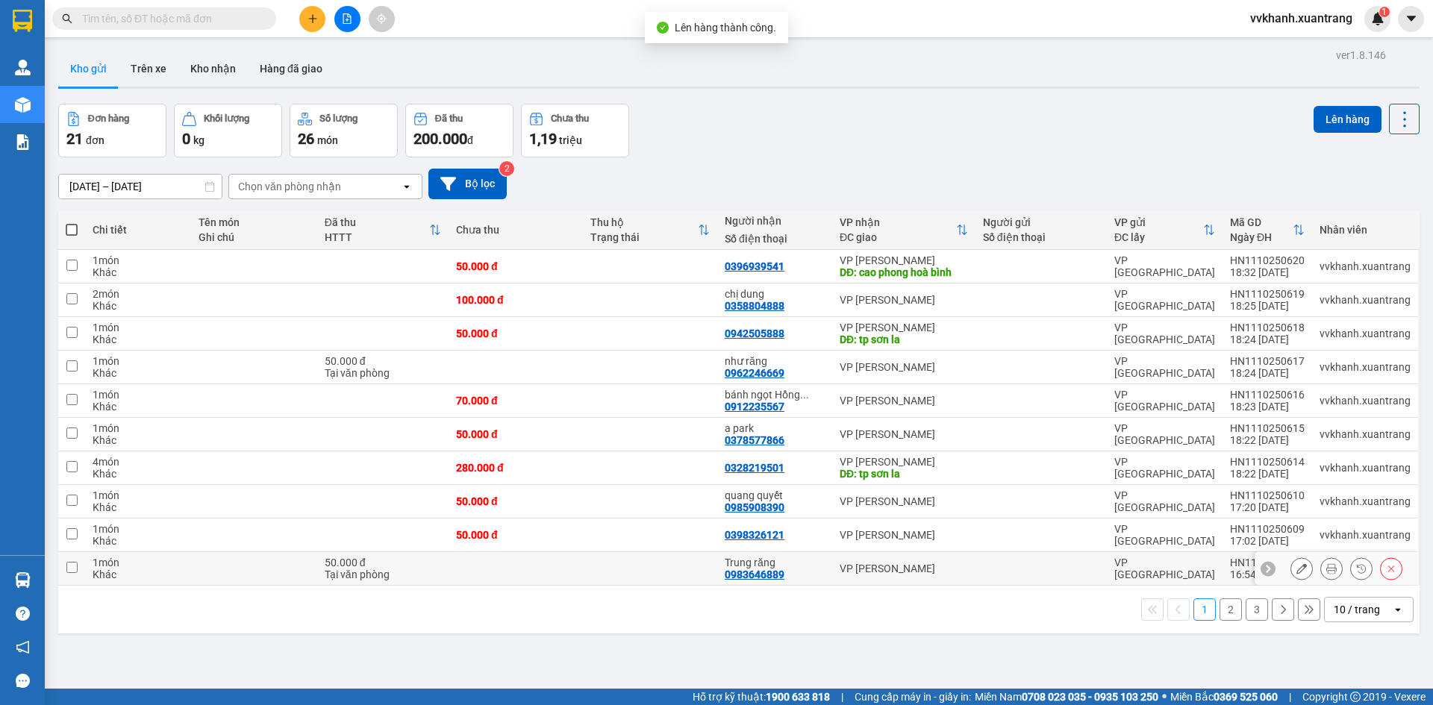
drag, startPoint x: 851, startPoint y: 565, endPoint x: 837, endPoint y: 540, distance: 29.4
click at [837, 540] on tbody "1 món Khác 50.000 đ 0396939541 VP MỘC CHÂU DĐ: cao phong hoà bình VP HÀ NỘI HN1…" at bounding box center [738, 418] width 1361 height 336
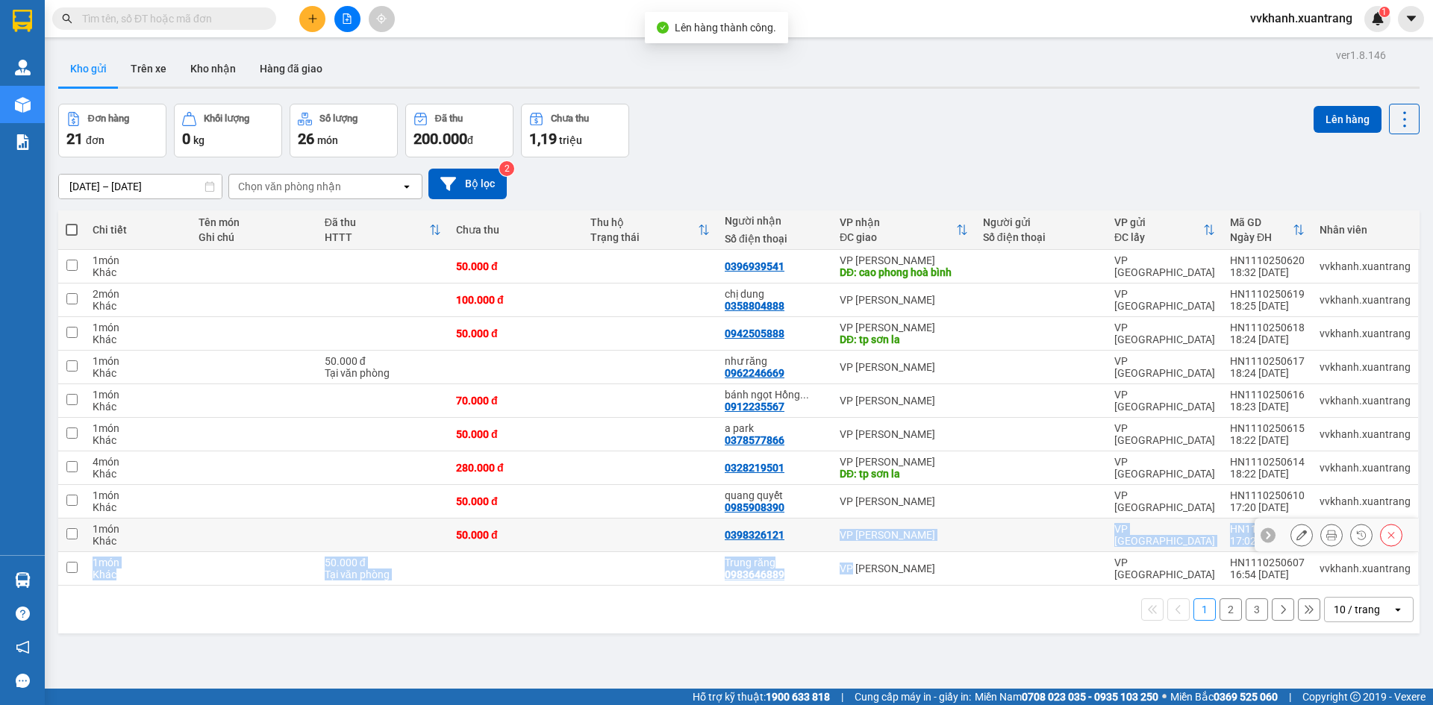
click at [837, 540] on td "VP [PERSON_NAME]" at bounding box center [903, 536] width 143 height 34
checkbox input "true"
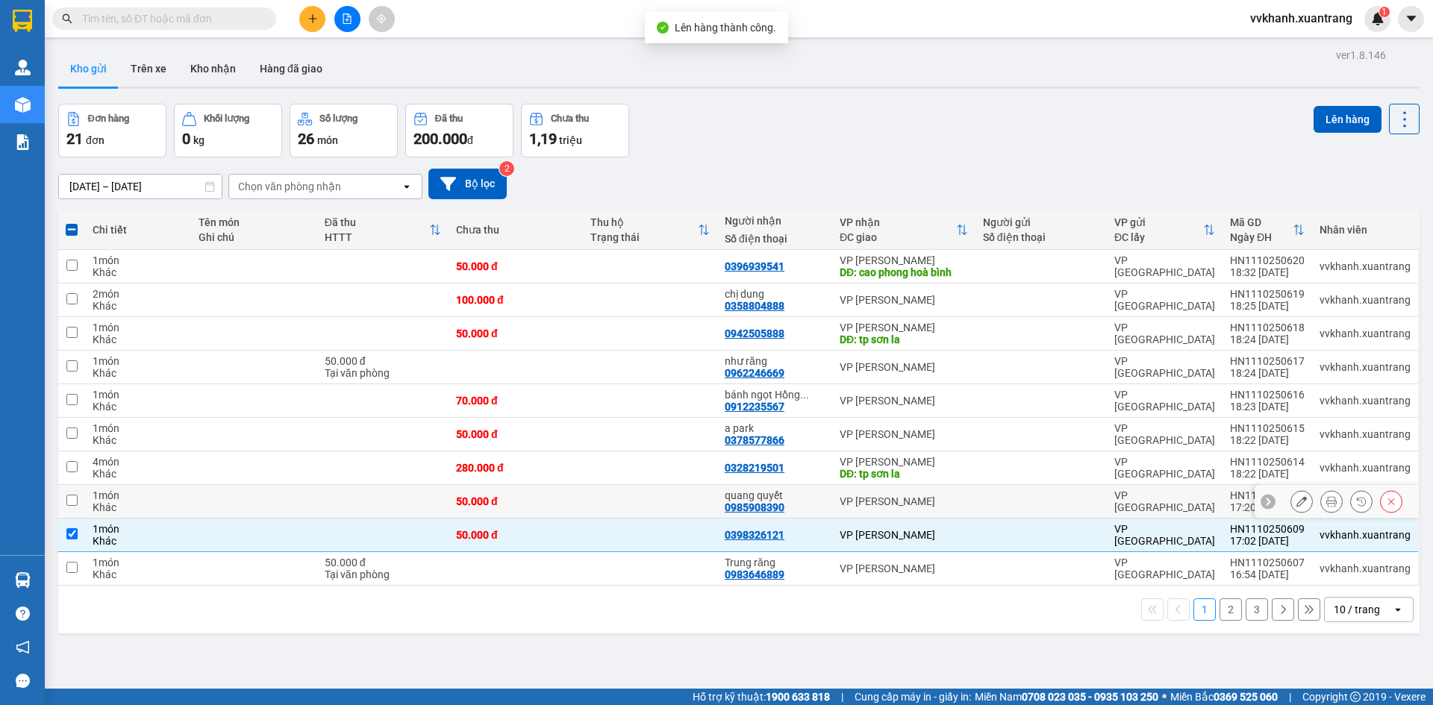
click at [813, 500] on div "quang quyết" at bounding box center [775, 496] width 100 height 12
checkbox input "true"
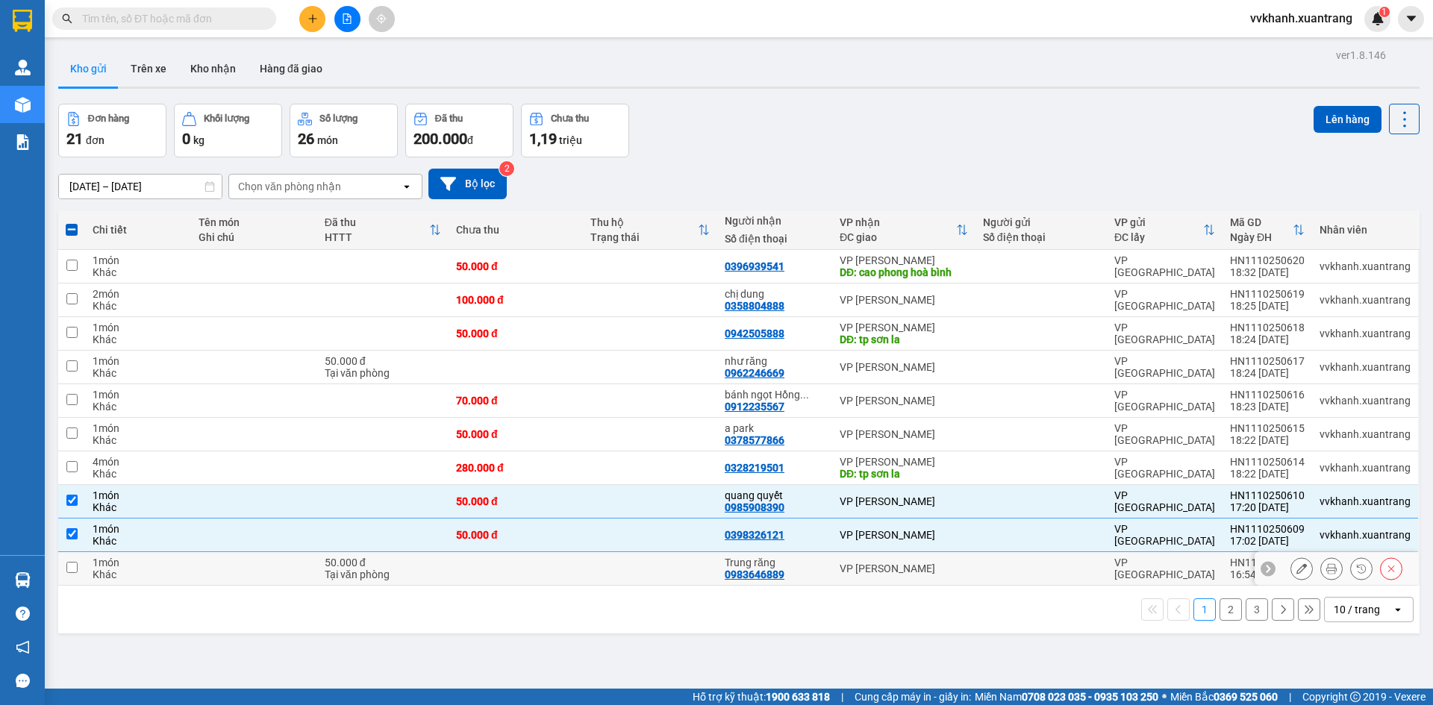
click at [801, 557] on div "Trung răng" at bounding box center [775, 563] width 100 height 12
checkbox input "true"
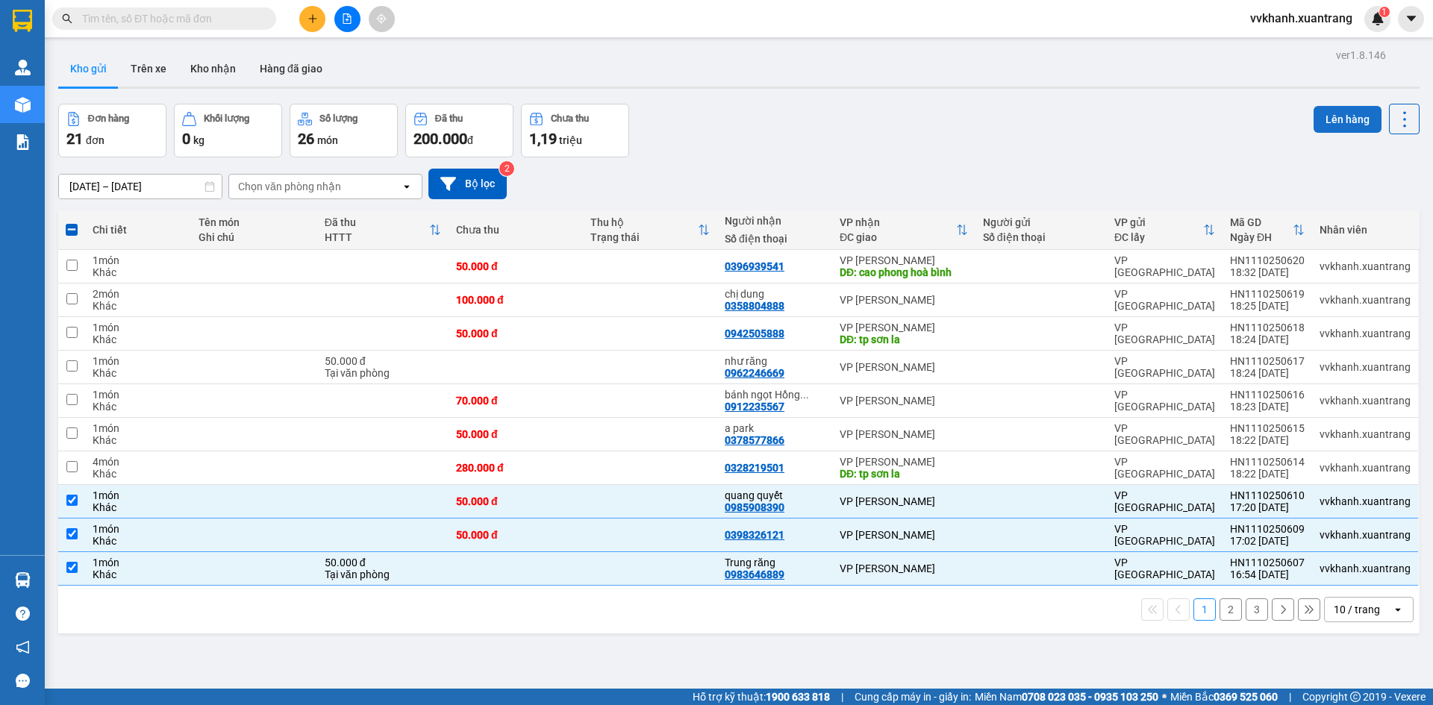
click at [1316, 109] on button "Lên hàng" at bounding box center [1347, 119] width 68 height 27
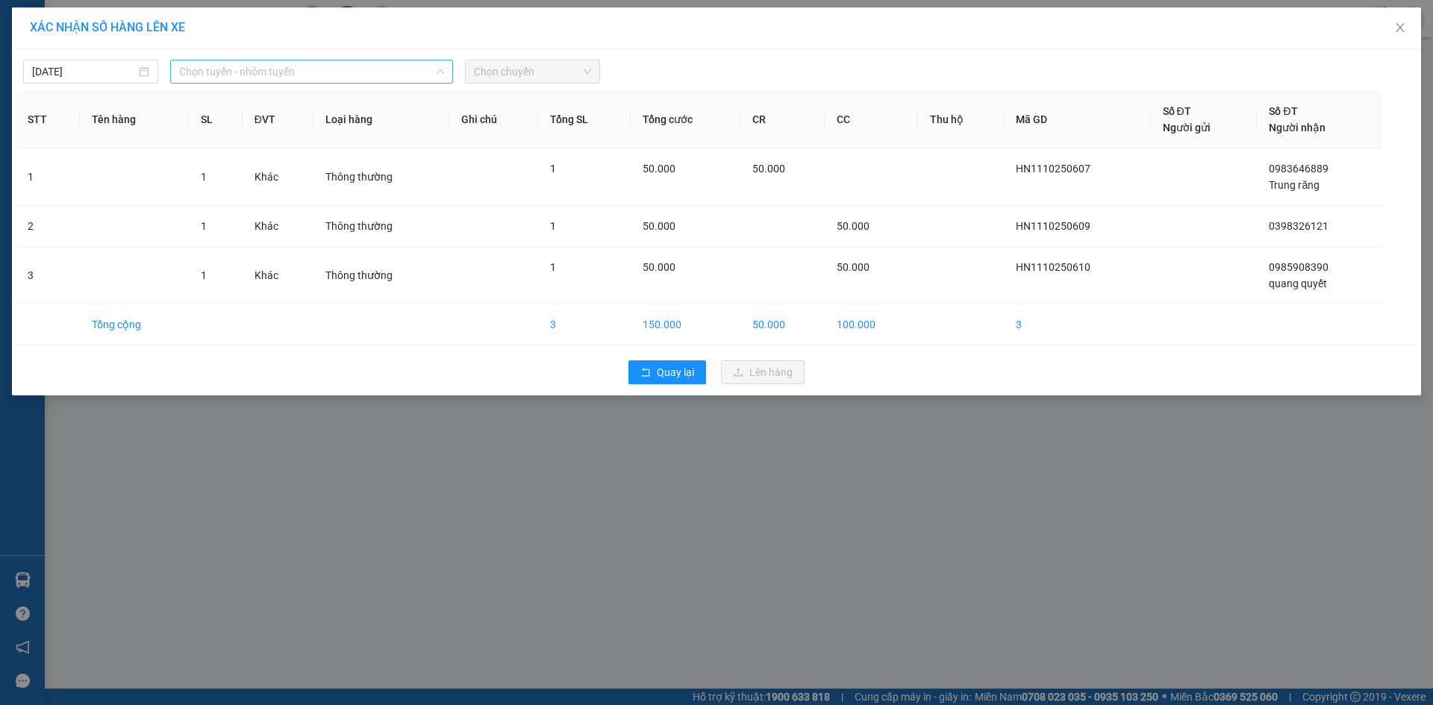
click at [379, 72] on span "Chọn tuyến - nhóm tuyến" at bounding box center [311, 71] width 265 height 22
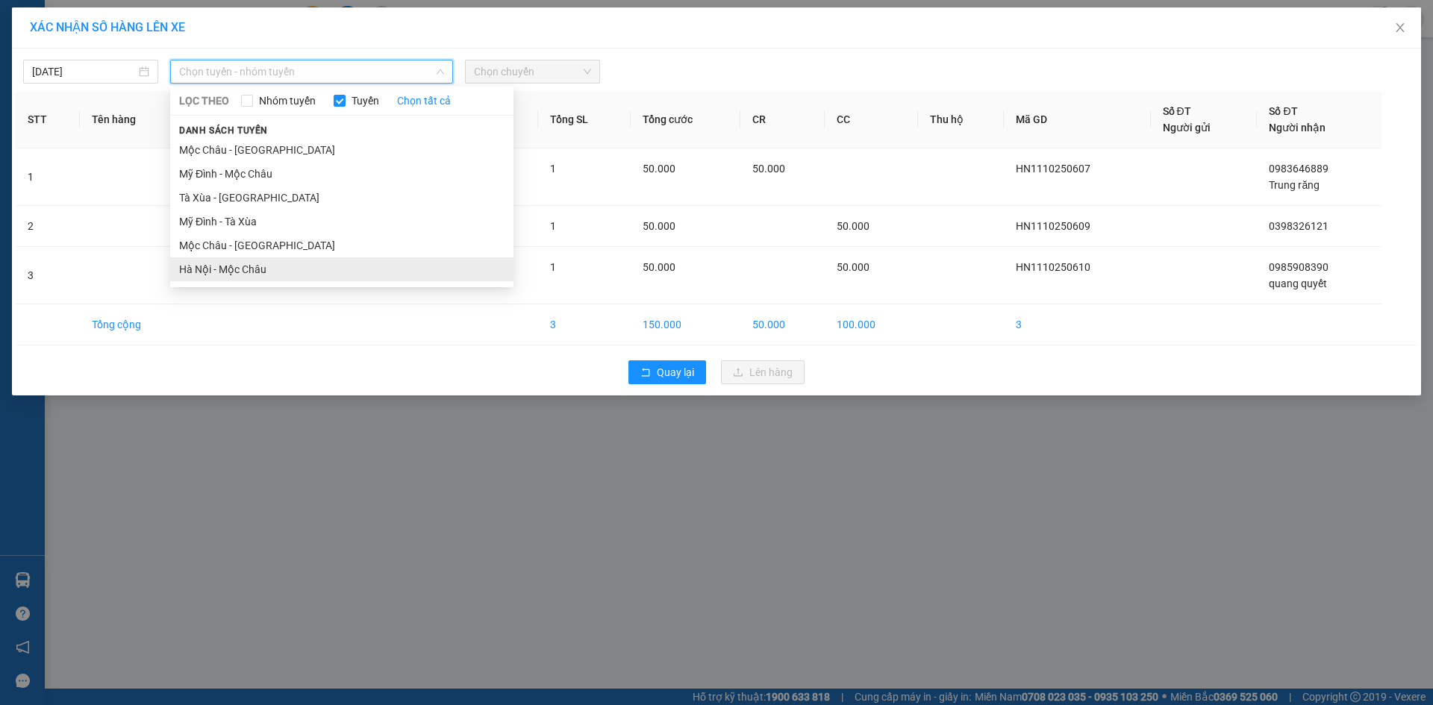
click at [231, 263] on li "Hà Nội - Mộc Châu" at bounding box center [341, 269] width 343 height 24
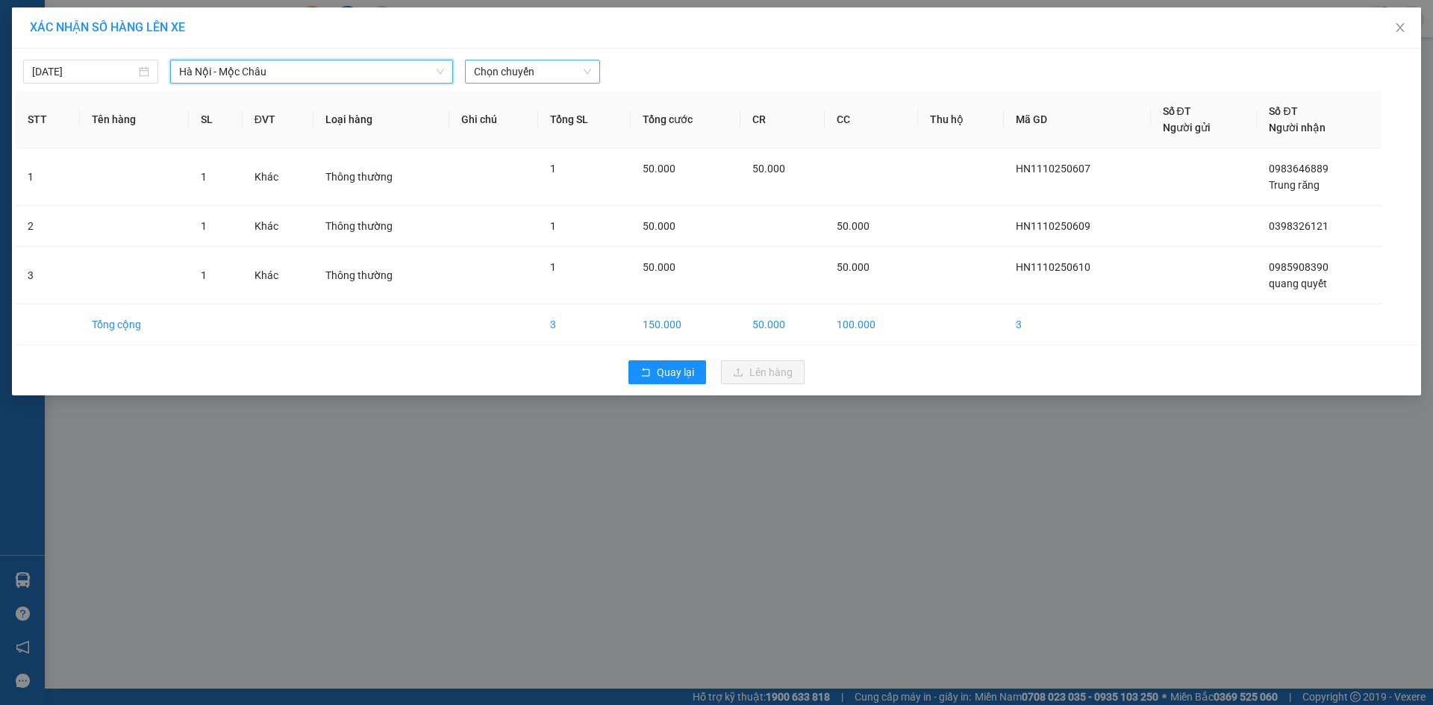
drag, startPoint x: 489, startPoint y: 72, endPoint x: 489, endPoint y: 81, distance: 9.0
click at [489, 74] on span "Chọn chuyến" at bounding box center [532, 71] width 117 height 22
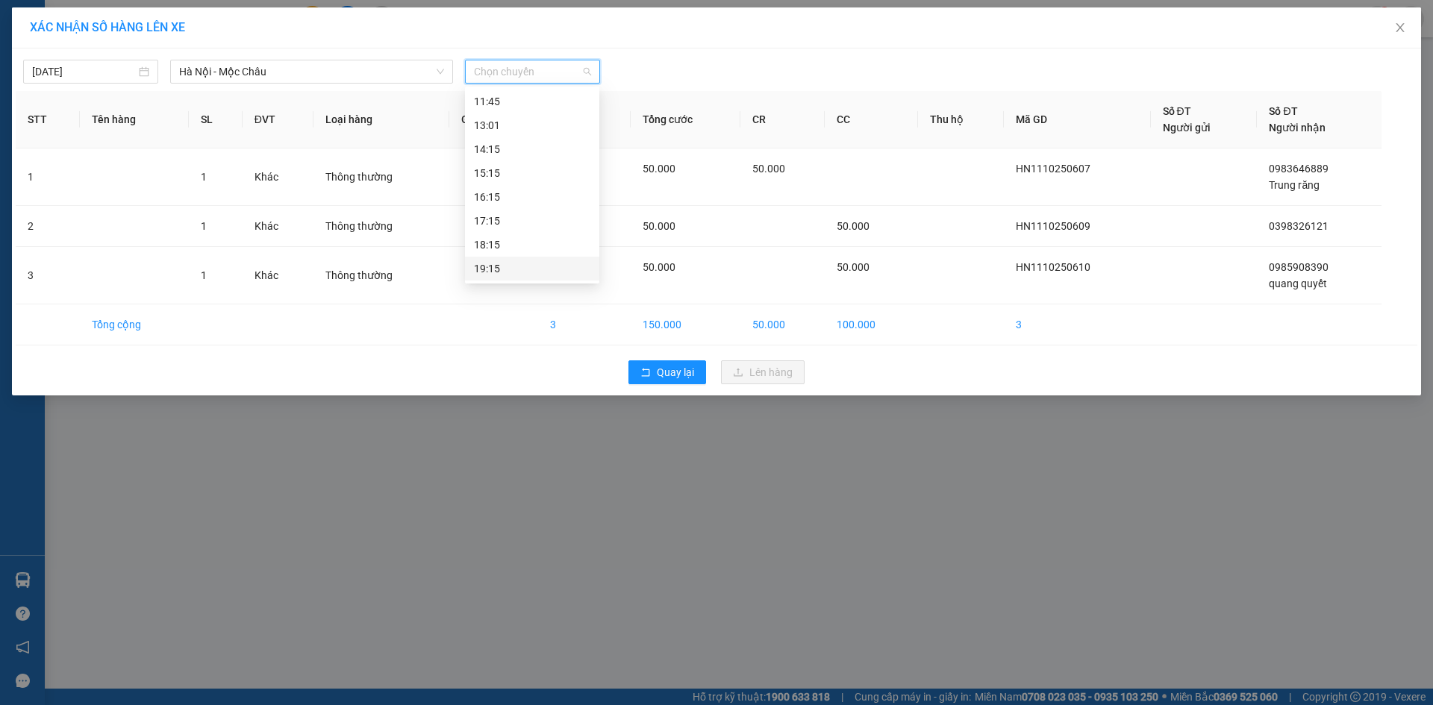
click at [512, 270] on div "19:15" at bounding box center [532, 268] width 116 height 16
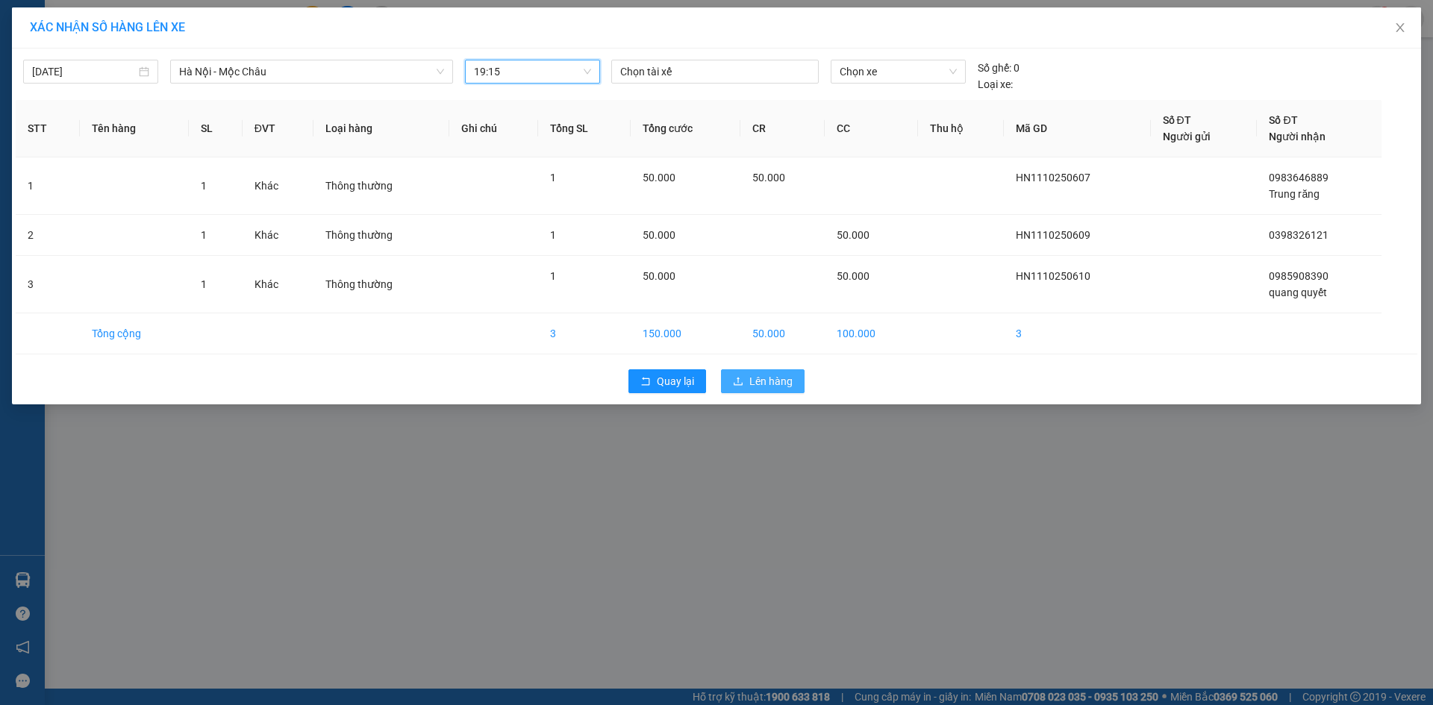
click at [774, 378] on span "Lên hàng" at bounding box center [770, 381] width 43 height 16
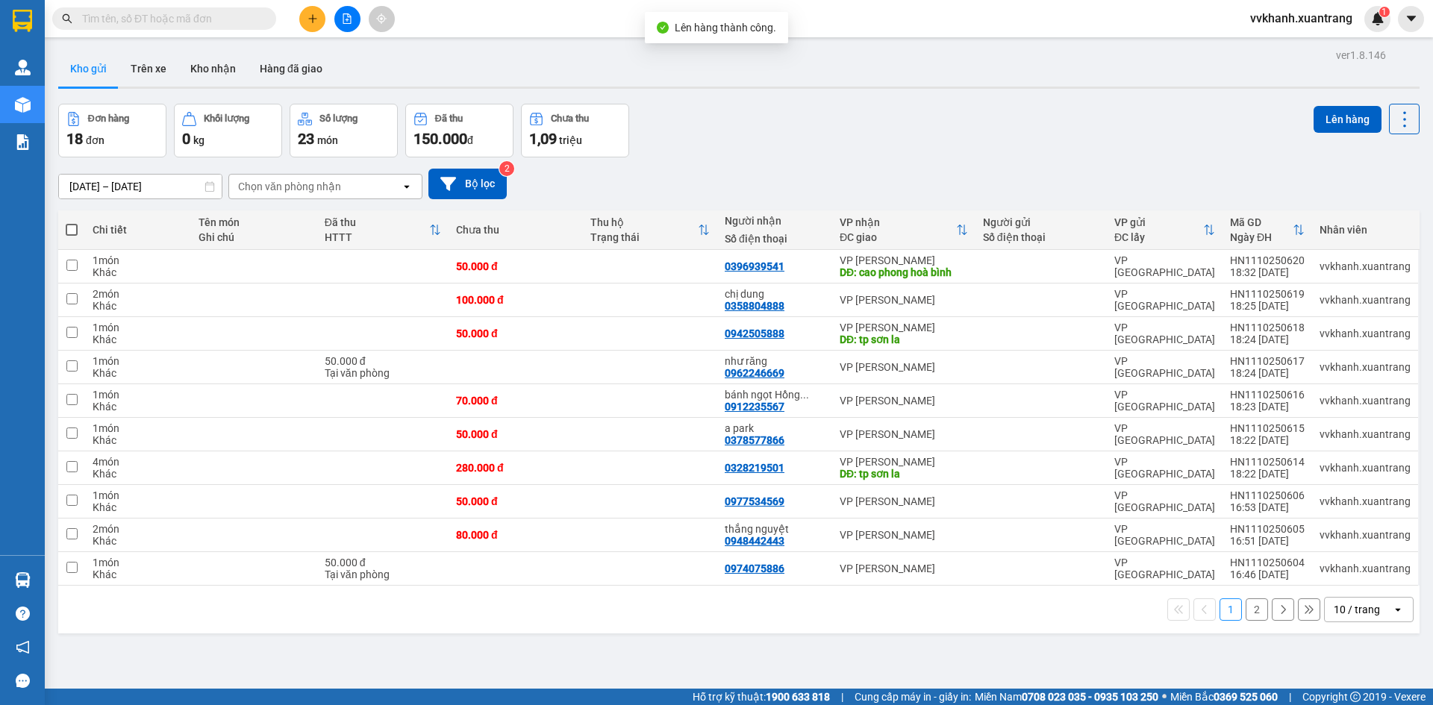
click at [1247, 604] on button "2" at bounding box center [1256, 609] width 22 height 22
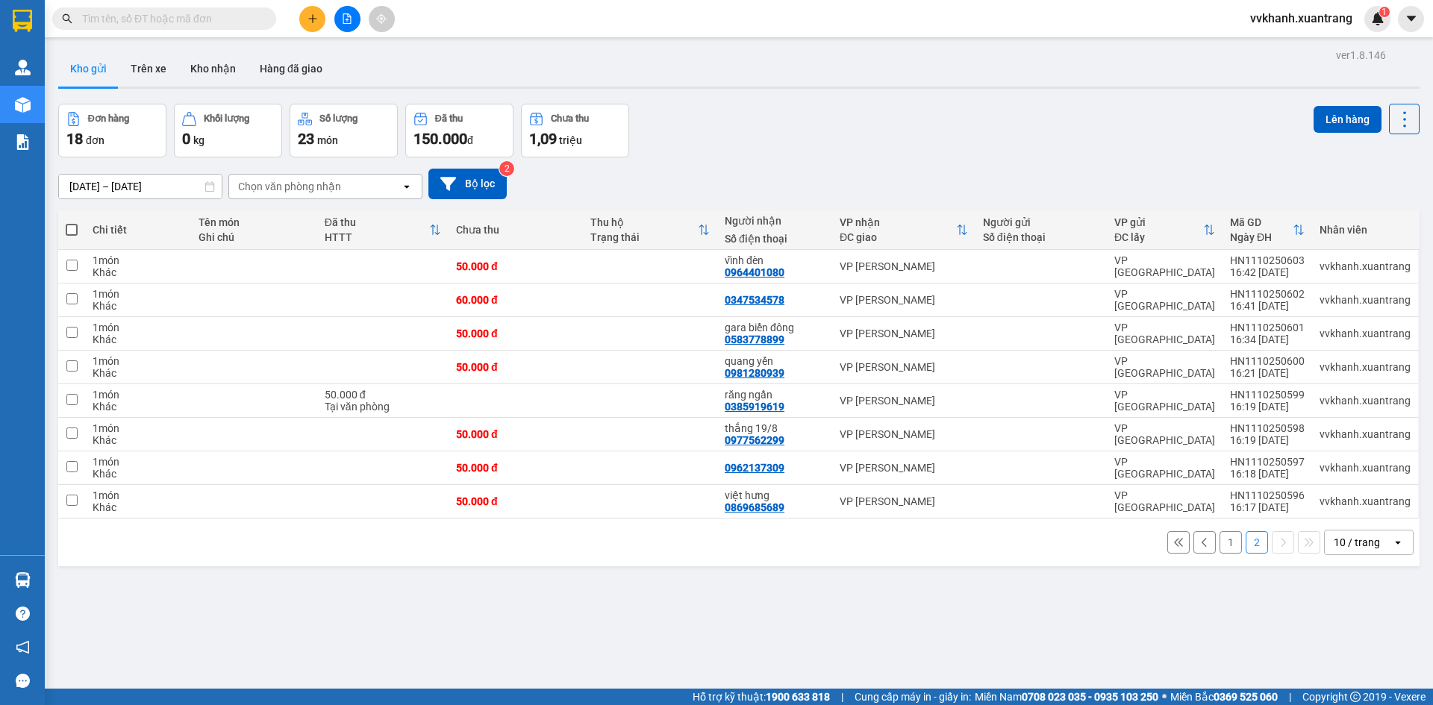
drag, startPoint x: 72, startPoint y: 231, endPoint x: 112, endPoint y: 314, distance: 92.5
click at [72, 231] on span at bounding box center [72, 230] width 12 height 12
click at [72, 222] on input "checkbox" at bounding box center [72, 222] width 0 height 0
checkbox input "true"
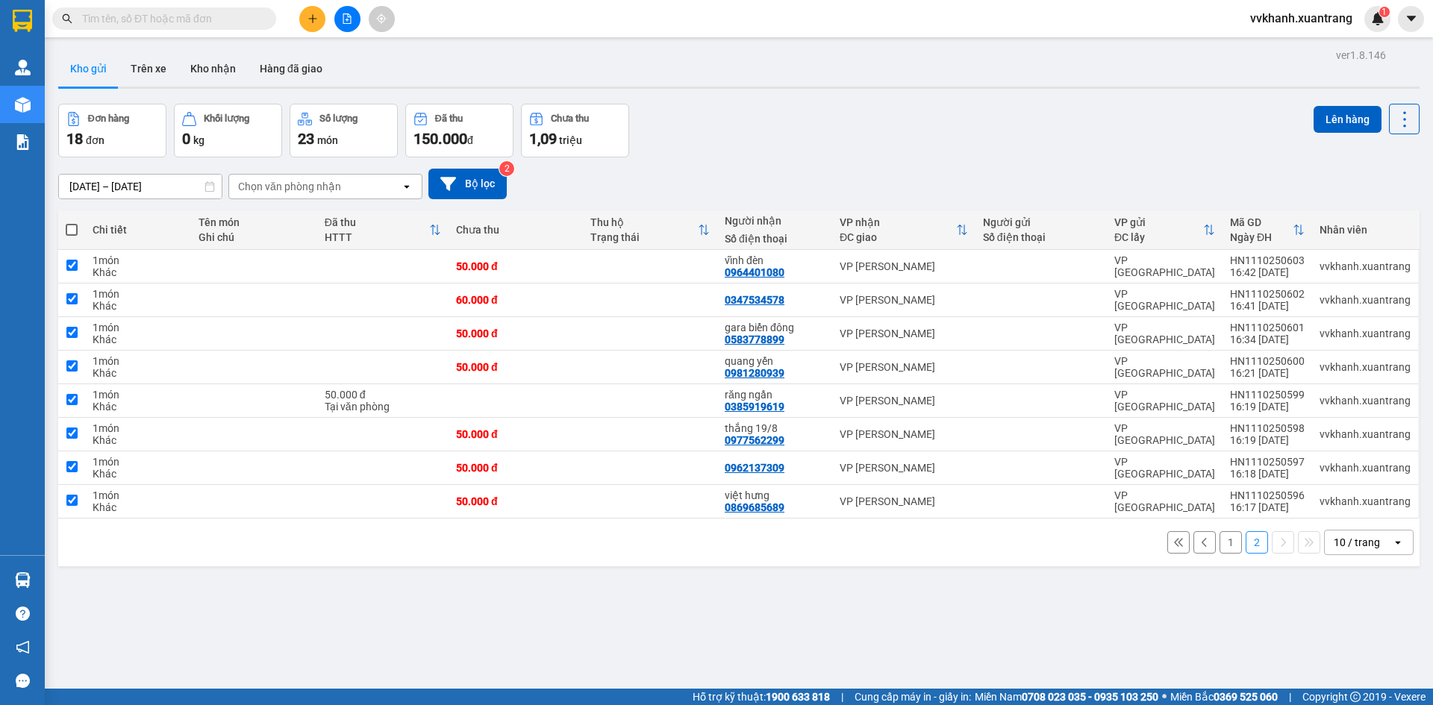
checkbox input "true"
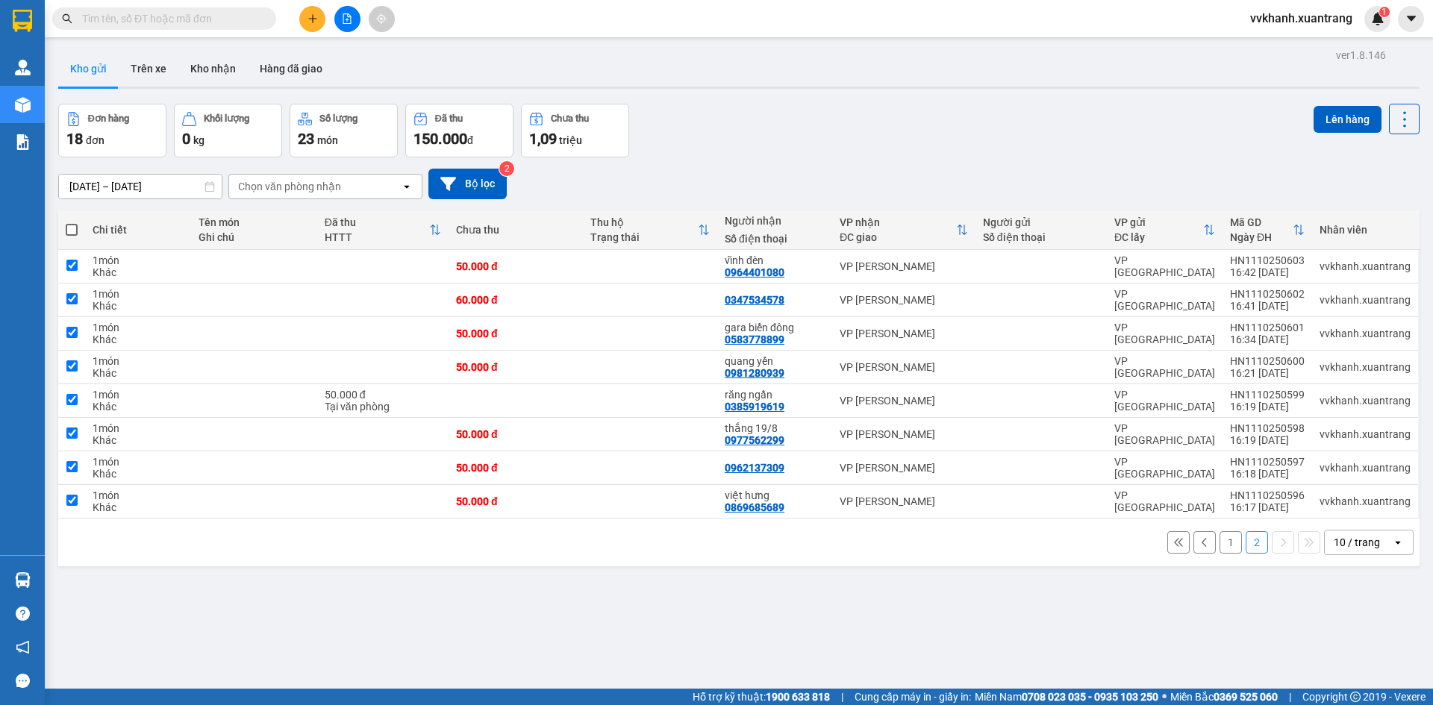
checkbox input "true"
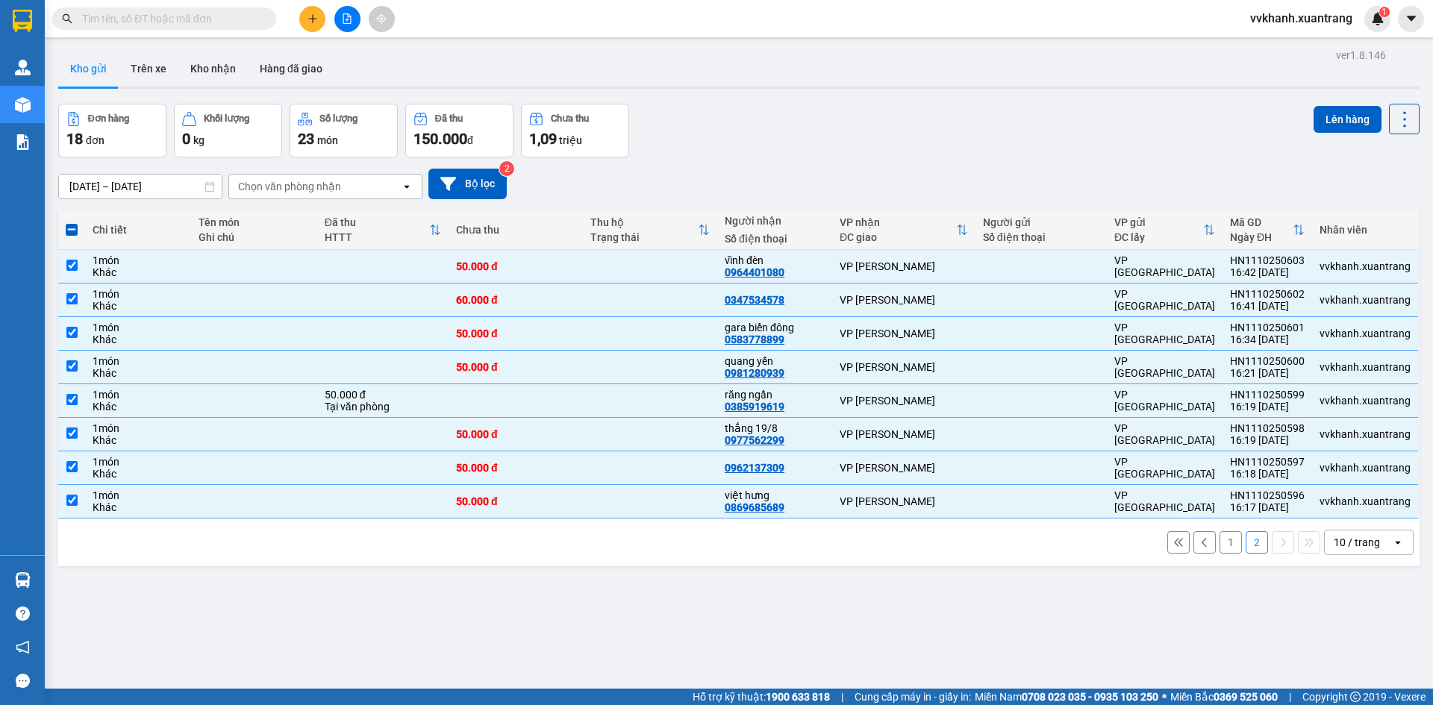
click at [1340, 134] on div "Lên hàng" at bounding box center [1366, 131] width 106 height 54
click at [1328, 123] on button "Lên hàng" at bounding box center [1347, 119] width 68 height 27
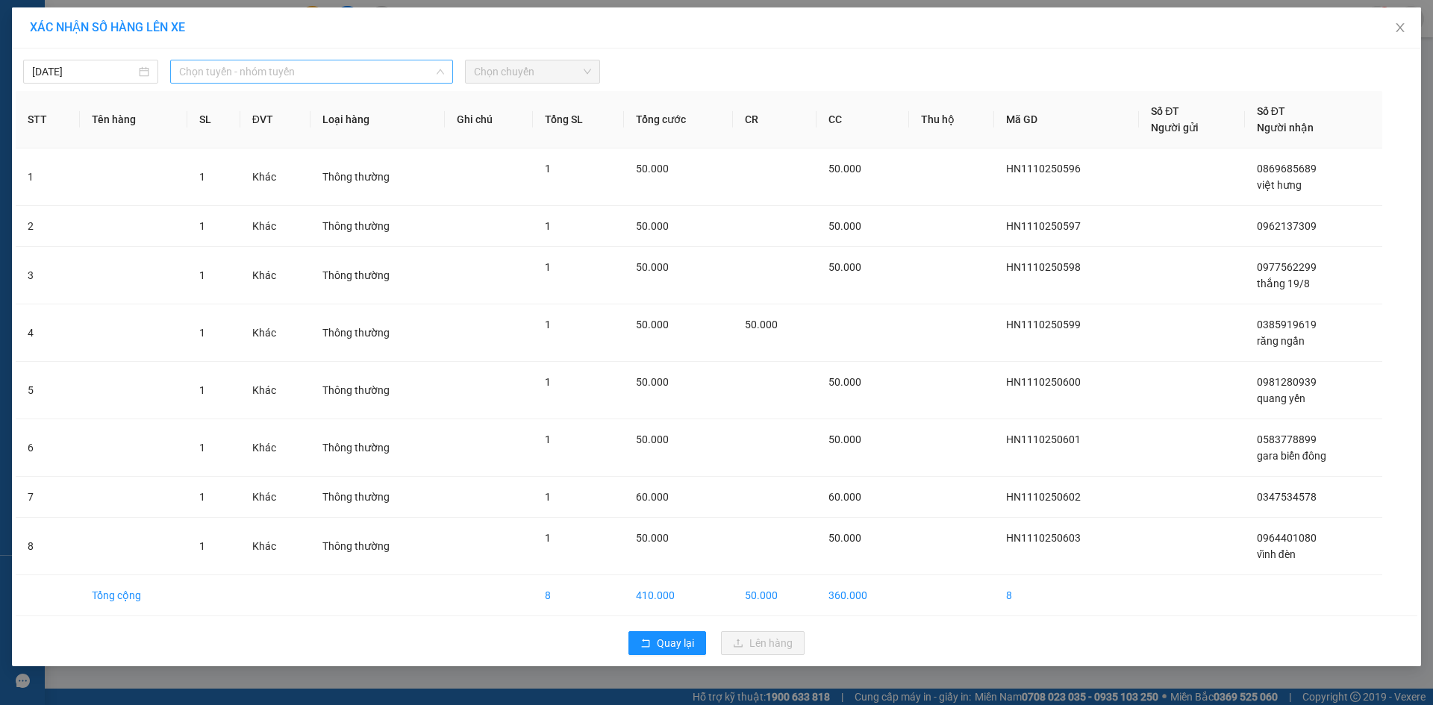
drag, startPoint x: 305, startPoint y: 75, endPoint x: 324, endPoint y: 267, distance: 192.7
click at [304, 75] on span "Chọn tuyến - nhóm tuyến" at bounding box center [311, 71] width 265 height 22
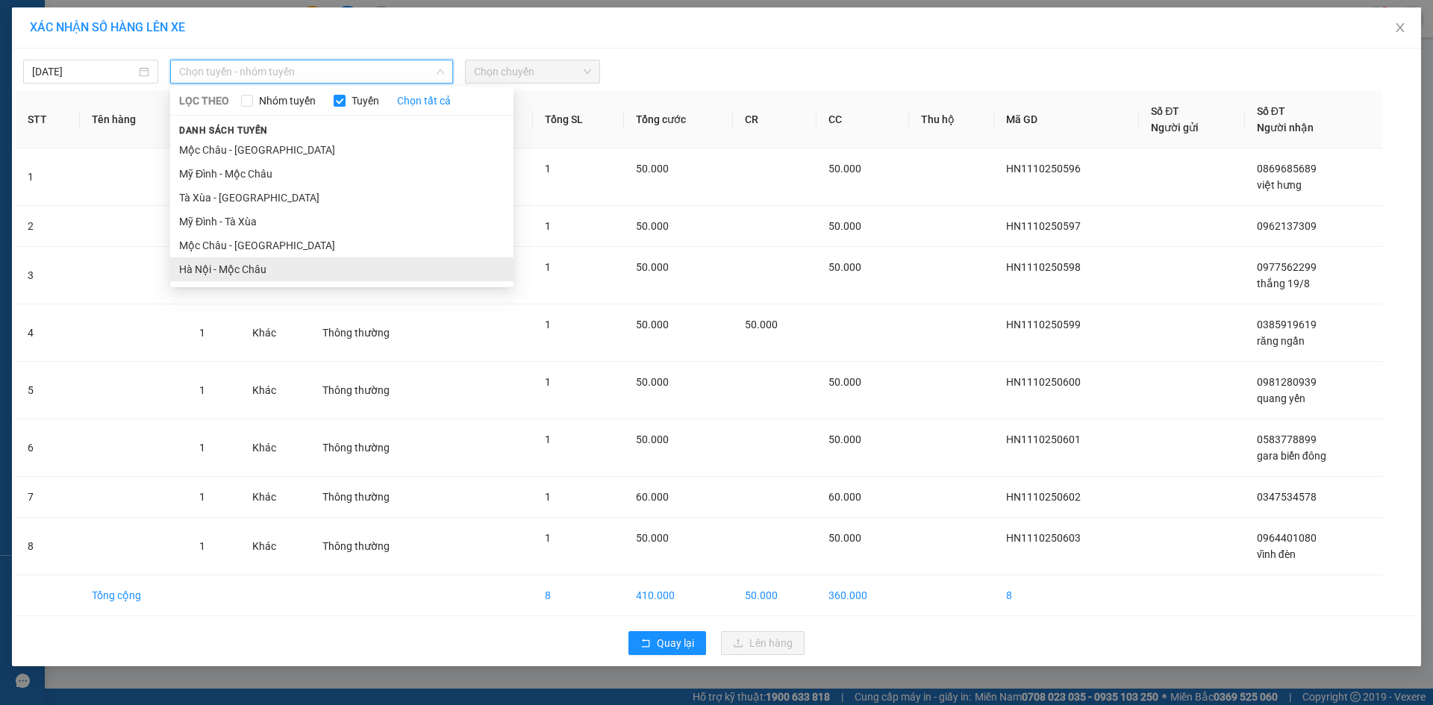
click at [313, 278] on li "Hà Nội - Mộc Châu" at bounding box center [341, 269] width 343 height 24
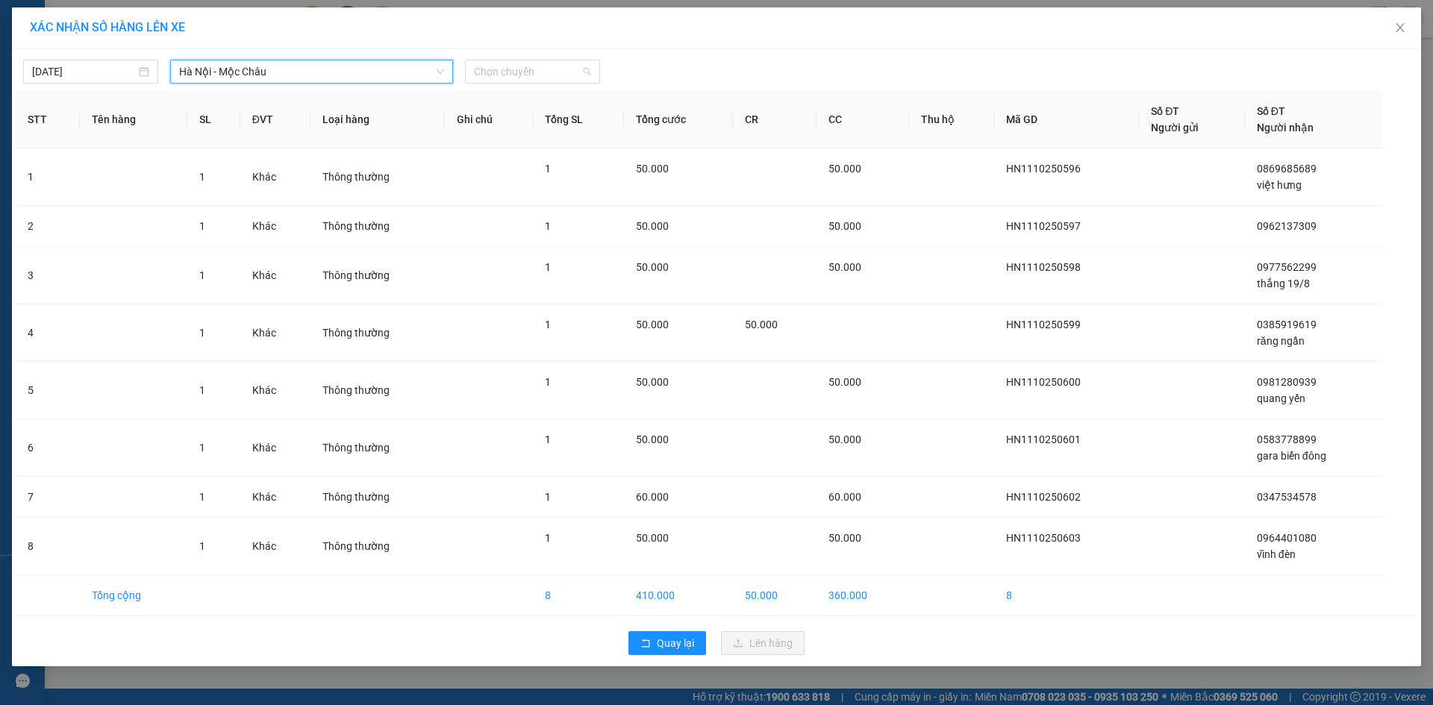
drag, startPoint x: 537, startPoint y: 70, endPoint x: 569, endPoint y: 192, distance: 126.0
click at [534, 75] on span "Chọn chuyến" at bounding box center [532, 71] width 117 height 22
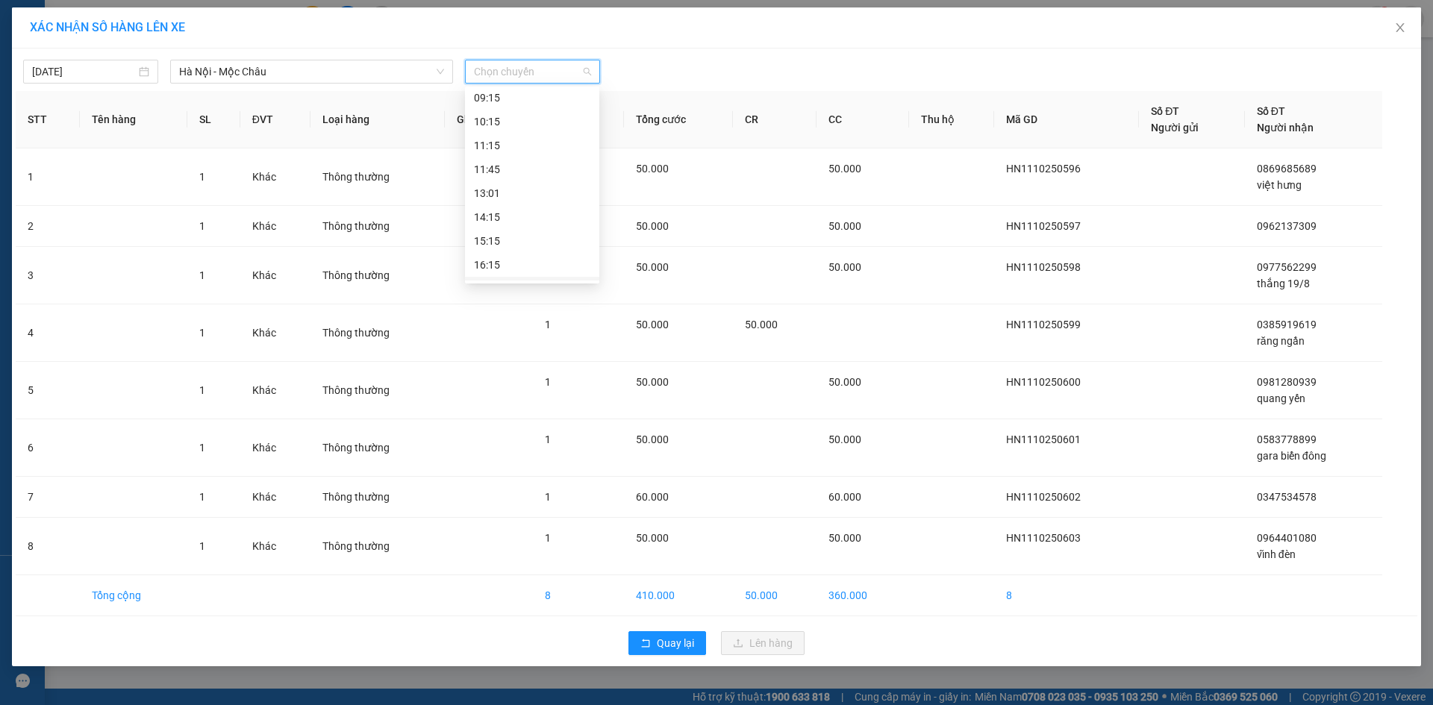
scroll to position [215, 0]
click at [515, 261] on div "19:15" at bounding box center [532, 268] width 116 height 16
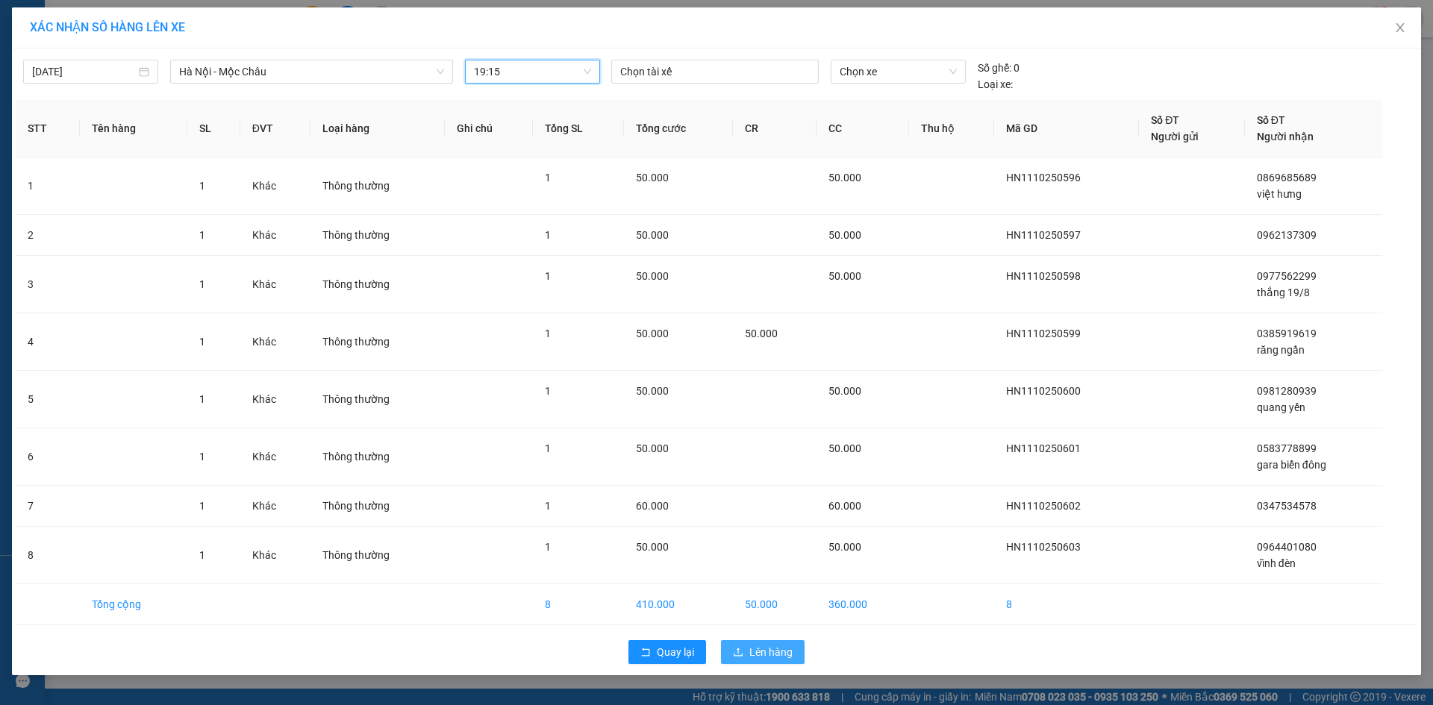
click at [765, 655] on span "Lên hàng" at bounding box center [770, 652] width 43 height 16
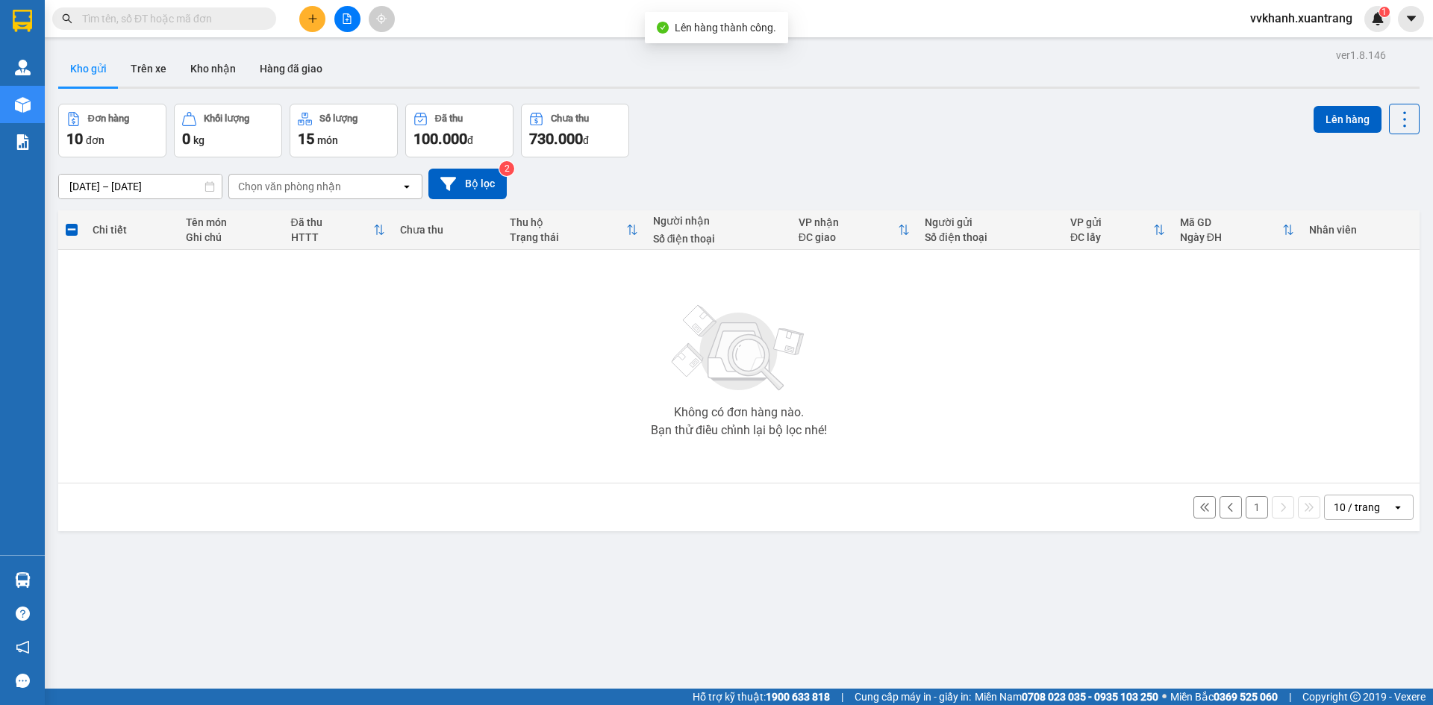
click at [1245, 510] on button "1" at bounding box center [1256, 507] width 22 height 22
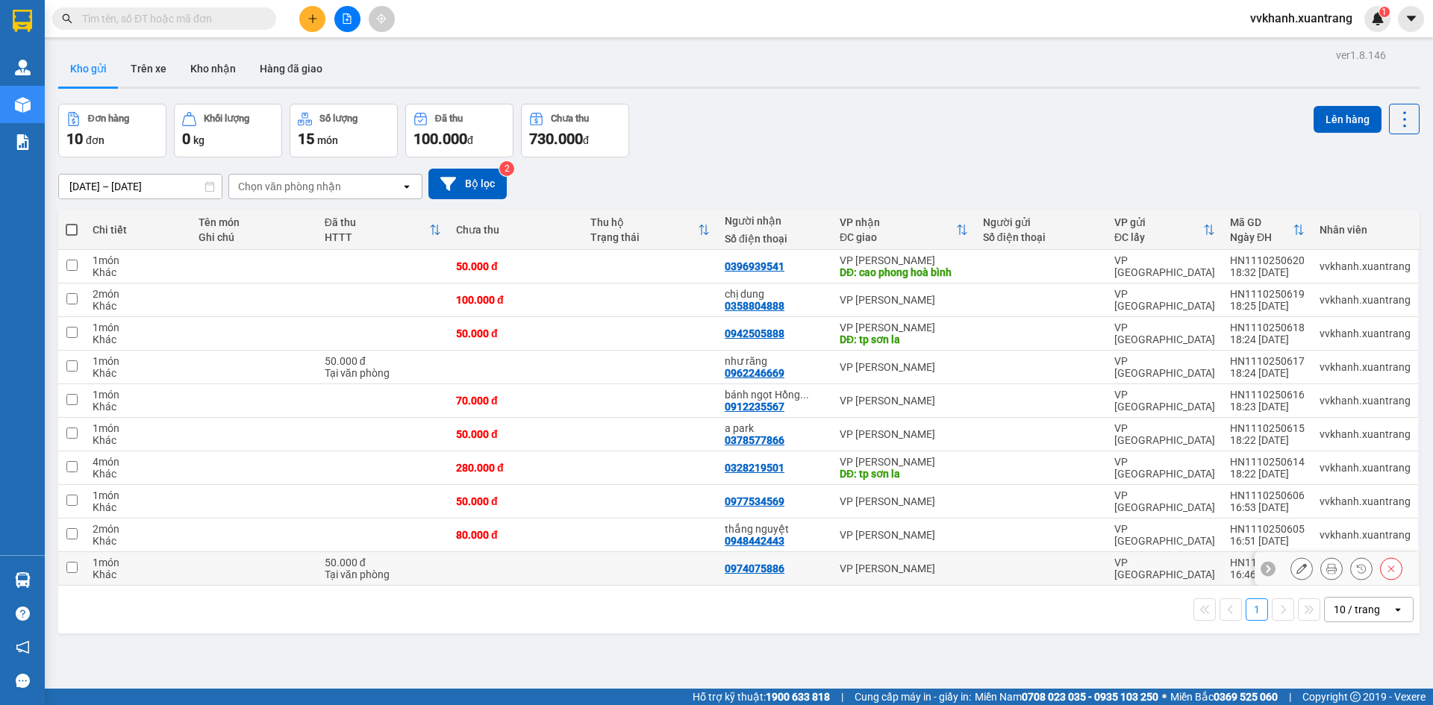
click at [977, 558] on td at bounding box center [1040, 569] width 131 height 34
checkbox input "true"
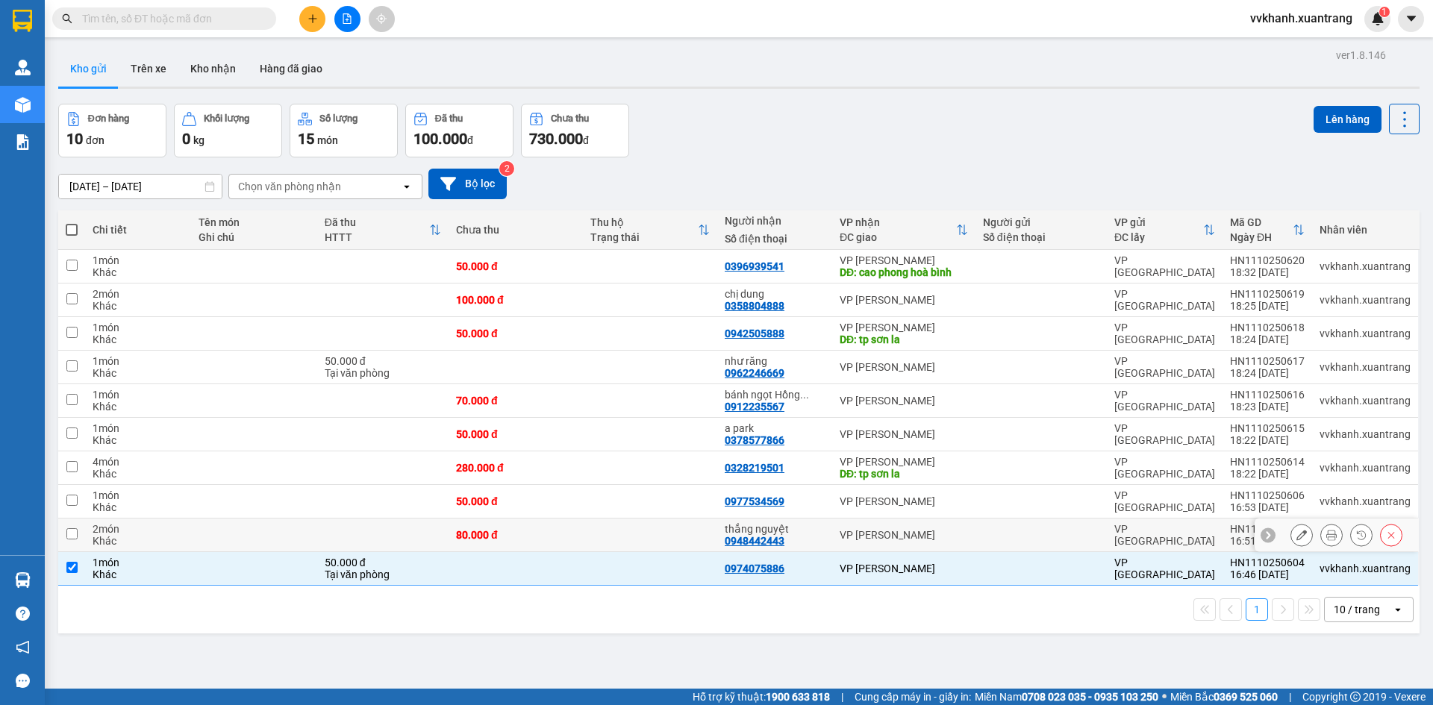
click at [975, 519] on td at bounding box center [1040, 536] width 131 height 34
checkbox input "true"
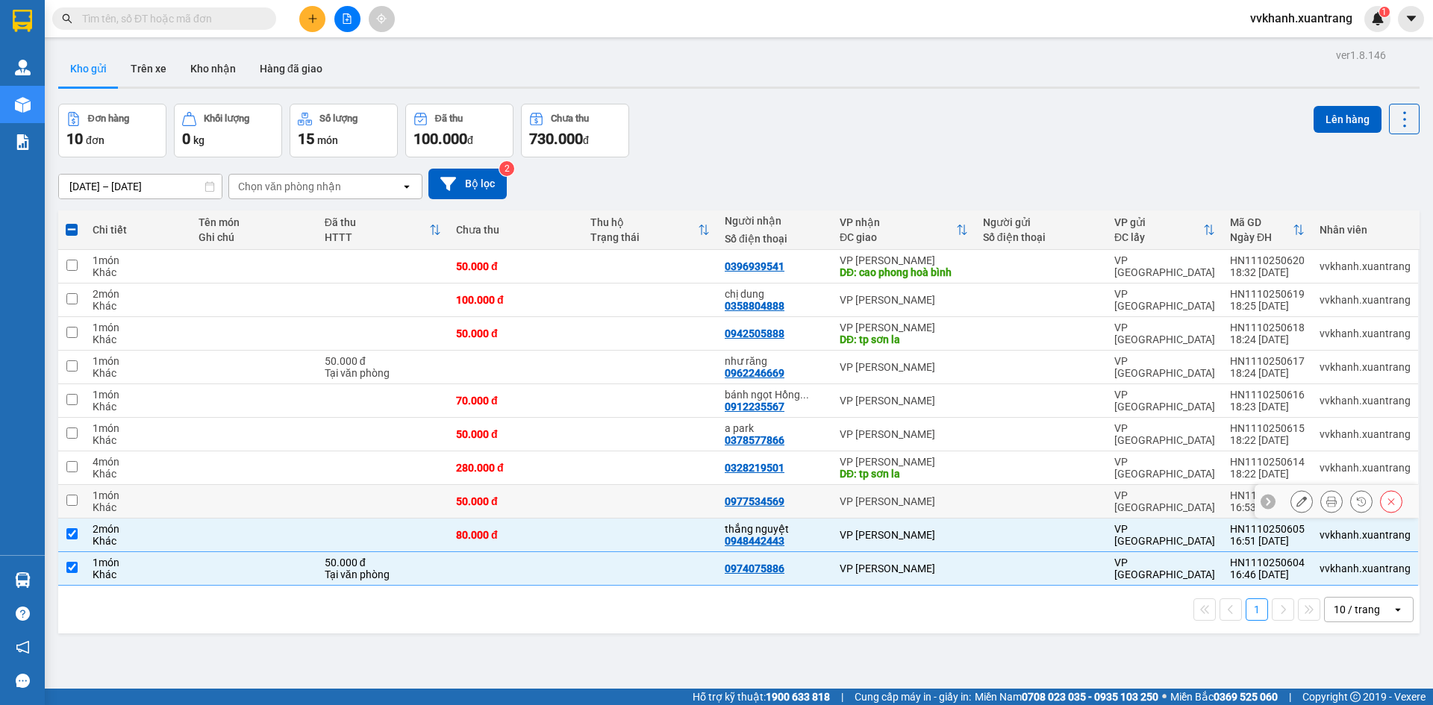
click at [974, 508] on td "VP [PERSON_NAME]" at bounding box center [903, 502] width 143 height 34
checkbox input "true"
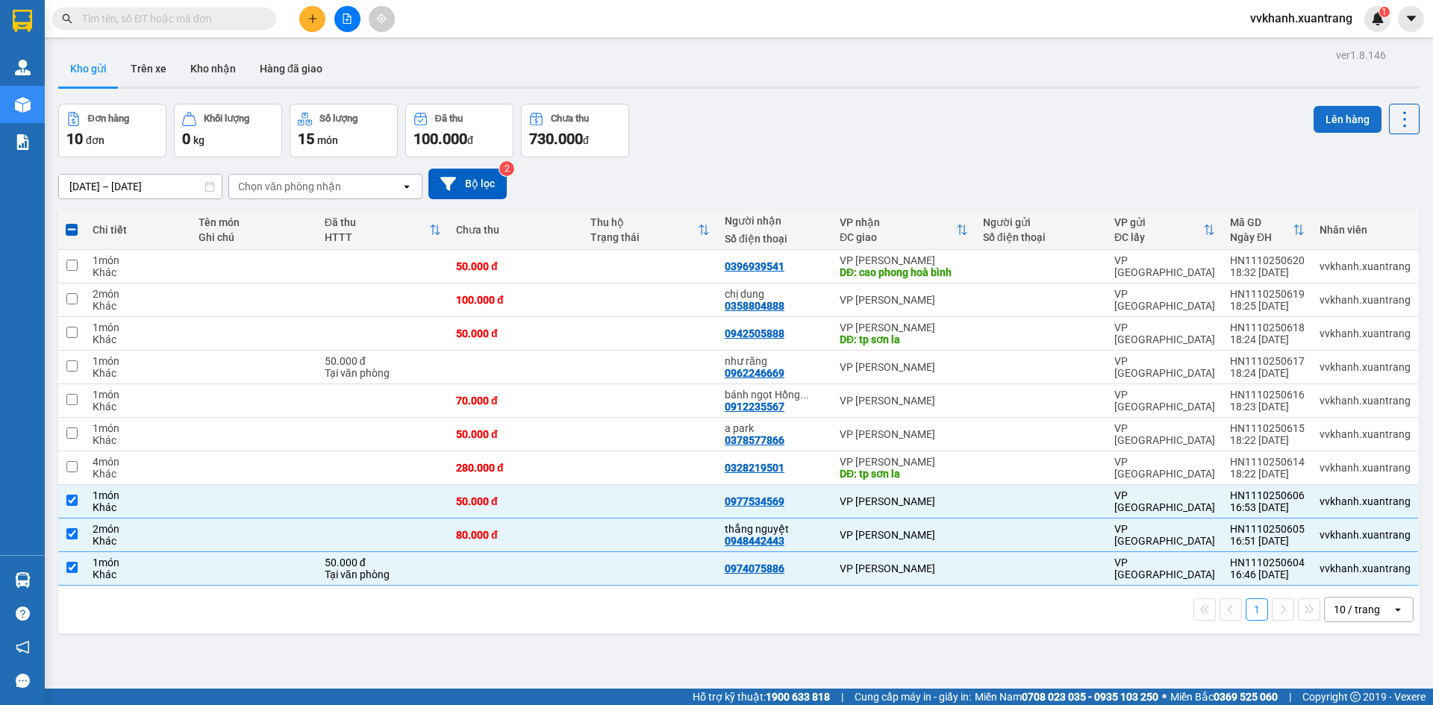
click at [1315, 107] on button "Lên hàng" at bounding box center [1347, 119] width 68 height 27
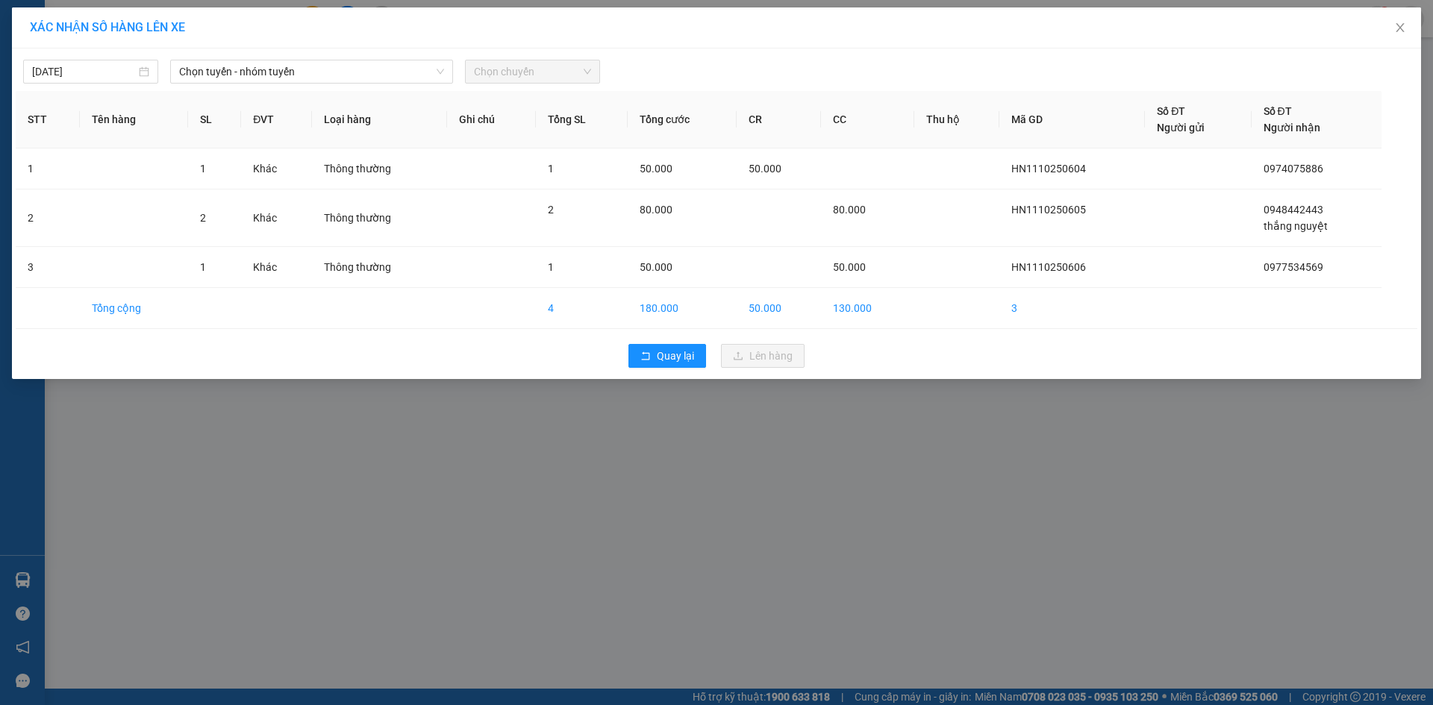
drag, startPoint x: 433, startPoint y: 61, endPoint x: 404, endPoint y: 39, distance: 36.1
click at [431, 61] on span "Chọn tuyến - nhóm tuyến" at bounding box center [311, 71] width 265 height 22
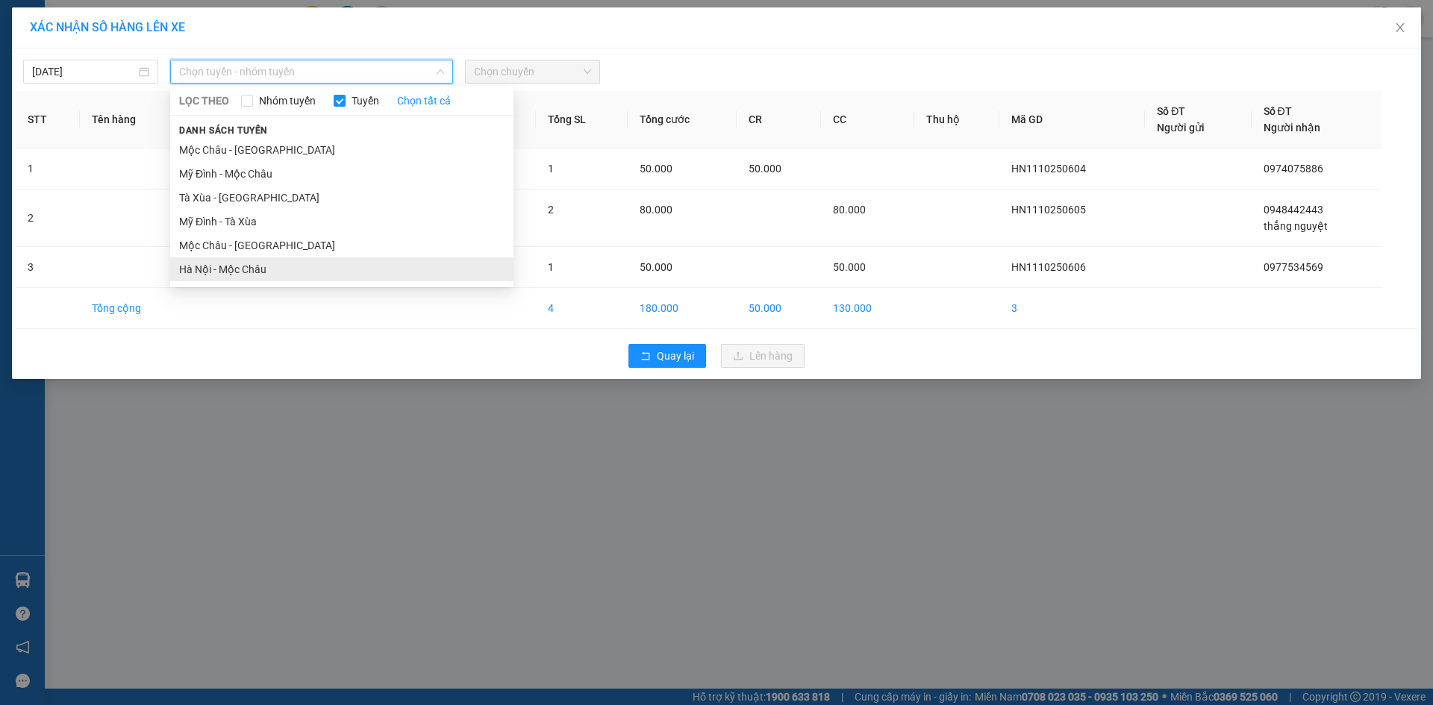
click at [266, 271] on li "Hà Nội - Mộc Châu" at bounding box center [341, 269] width 343 height 24
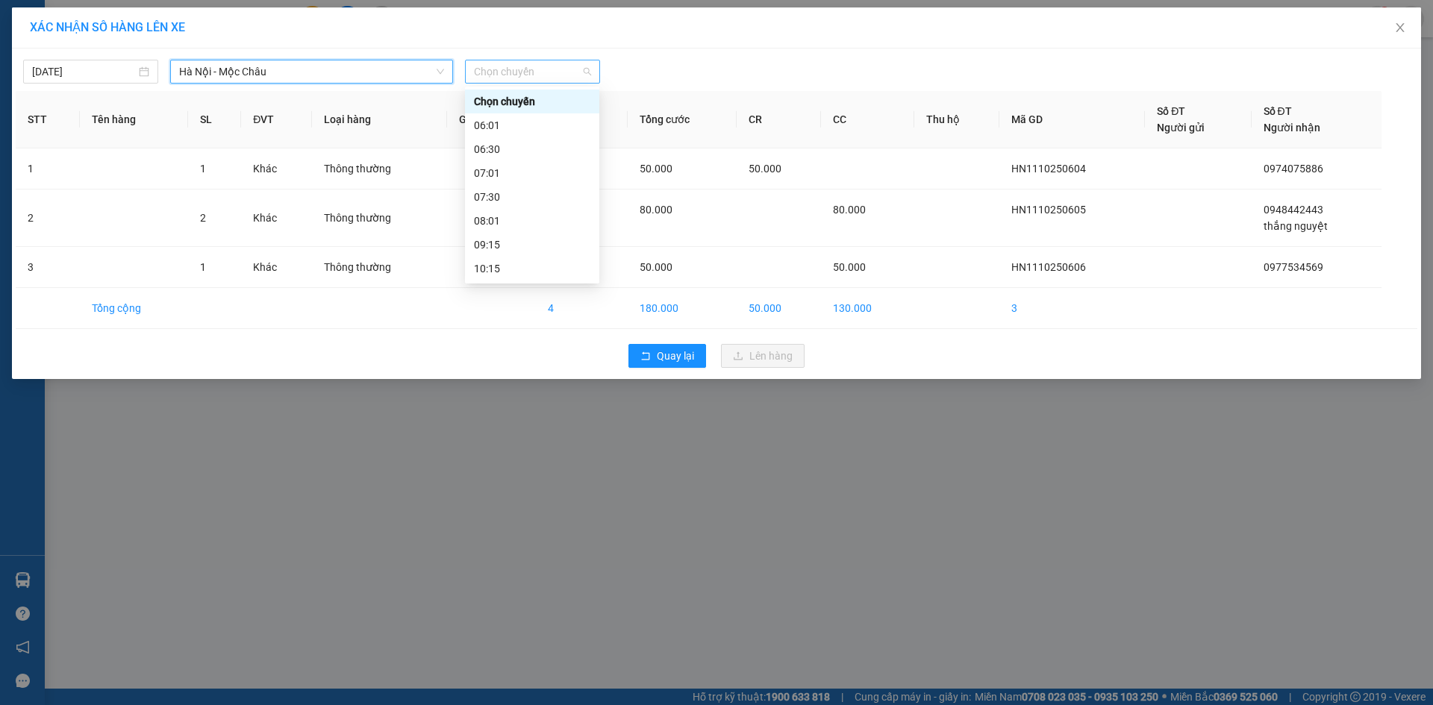
click at [490, 83] on div "Chọn chuyến" at bounding box center [532, 72] width 135 height 24
click at [510, 261] on div "19:15" at bounding box center [532, 268] width 116 height 16
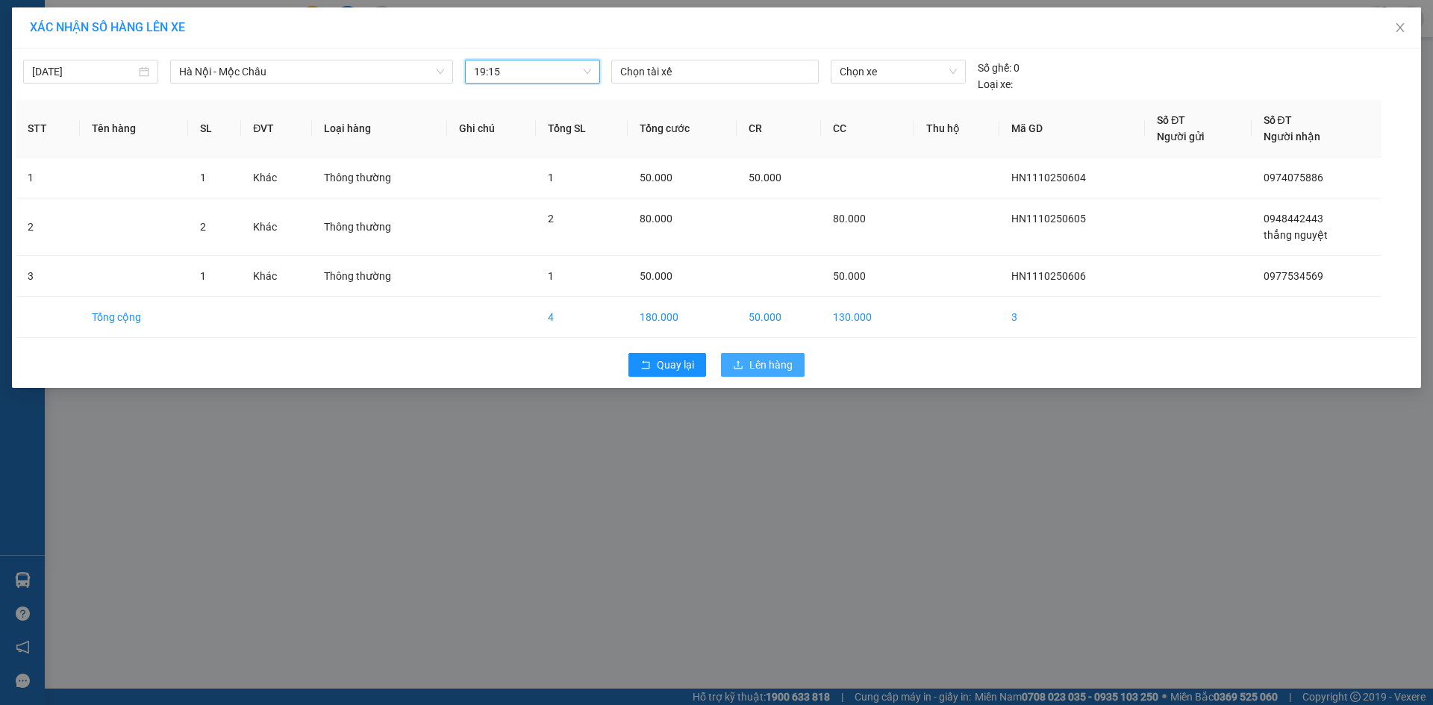
click at [746, 368] on button "Lên hàng" at bounding box center [763, 365] width 84 height 24
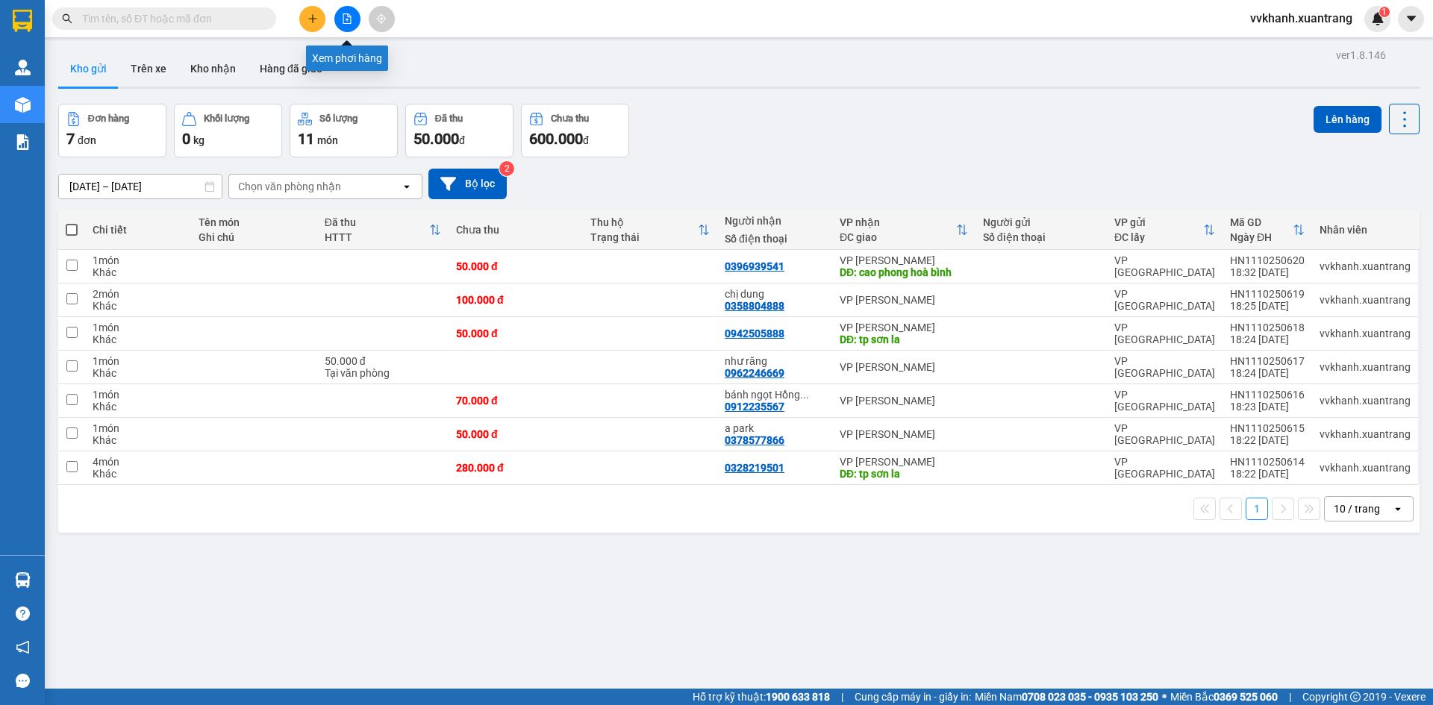
click at [343, 17] on icon "file-add" at bounding box center [347, 18] width 10 height 10
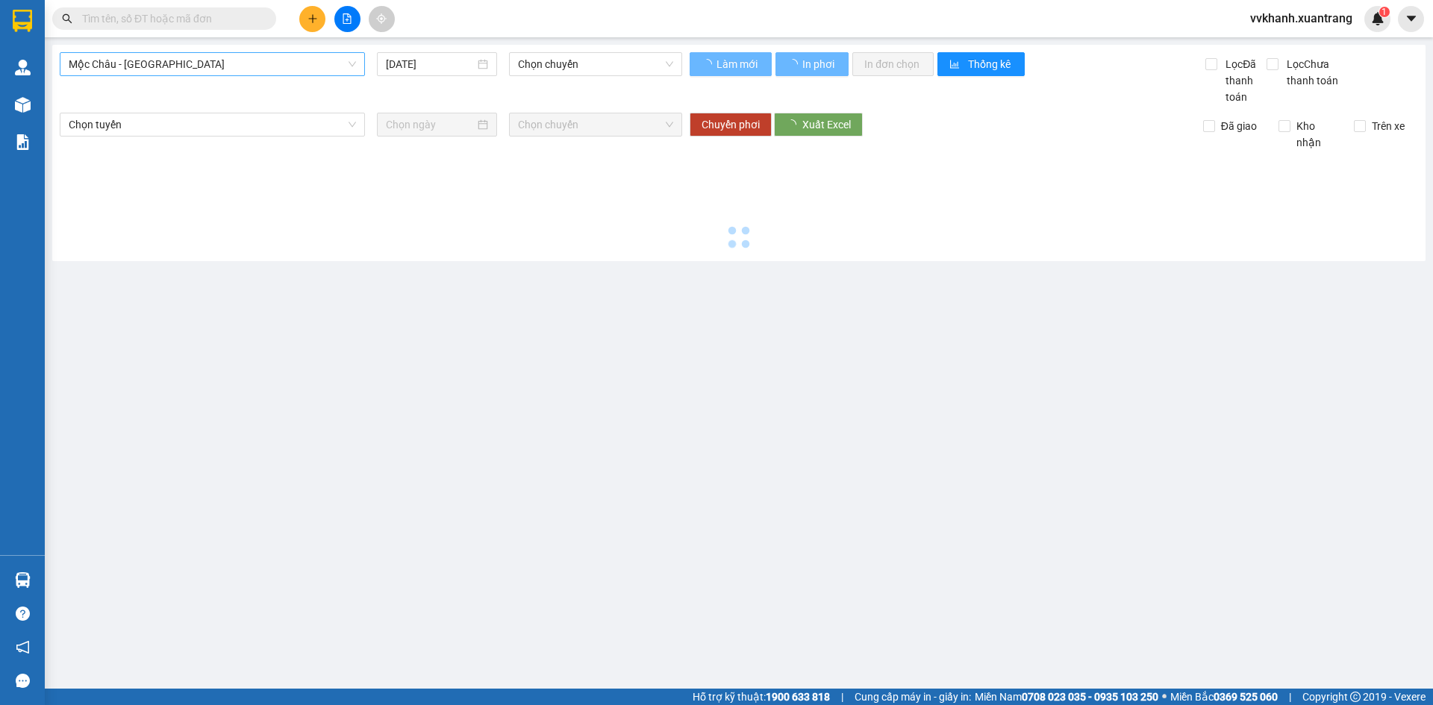
click at [290, 71] on span "Mộc Châu - Mỹ Đình" at bounding box center [212, 64] width 287 height 22
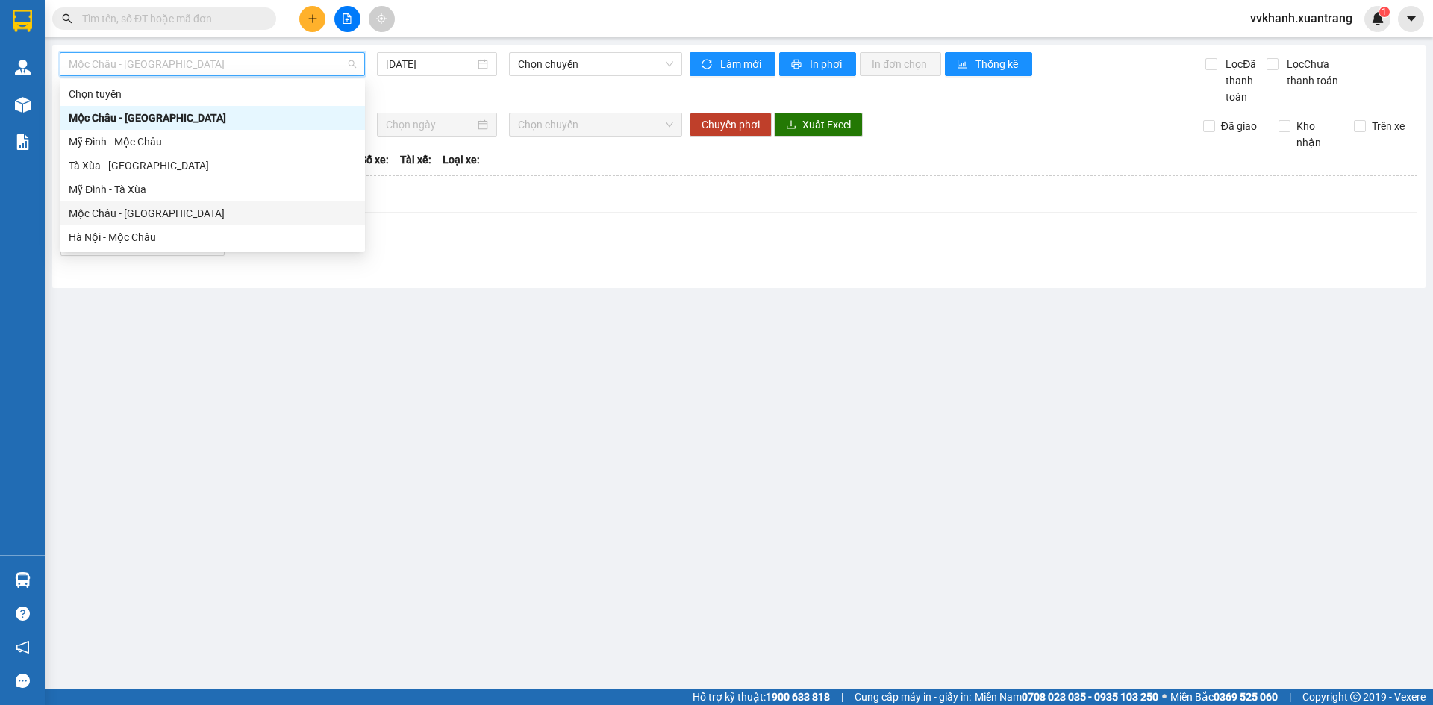
click at [176, 213] on div "Mộc Châu - Hà Nội" at bounding box center [212, 213] width 287 height 16
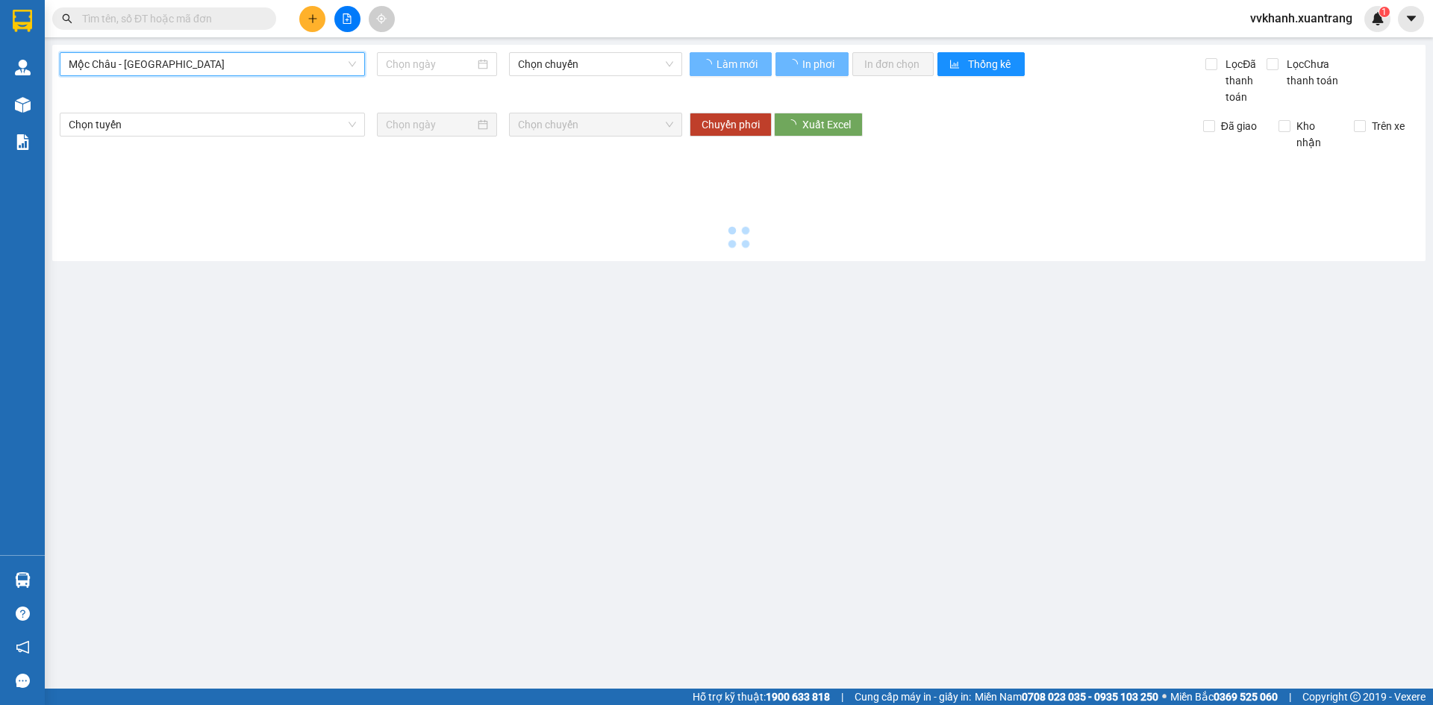
type input "11/10/2025"
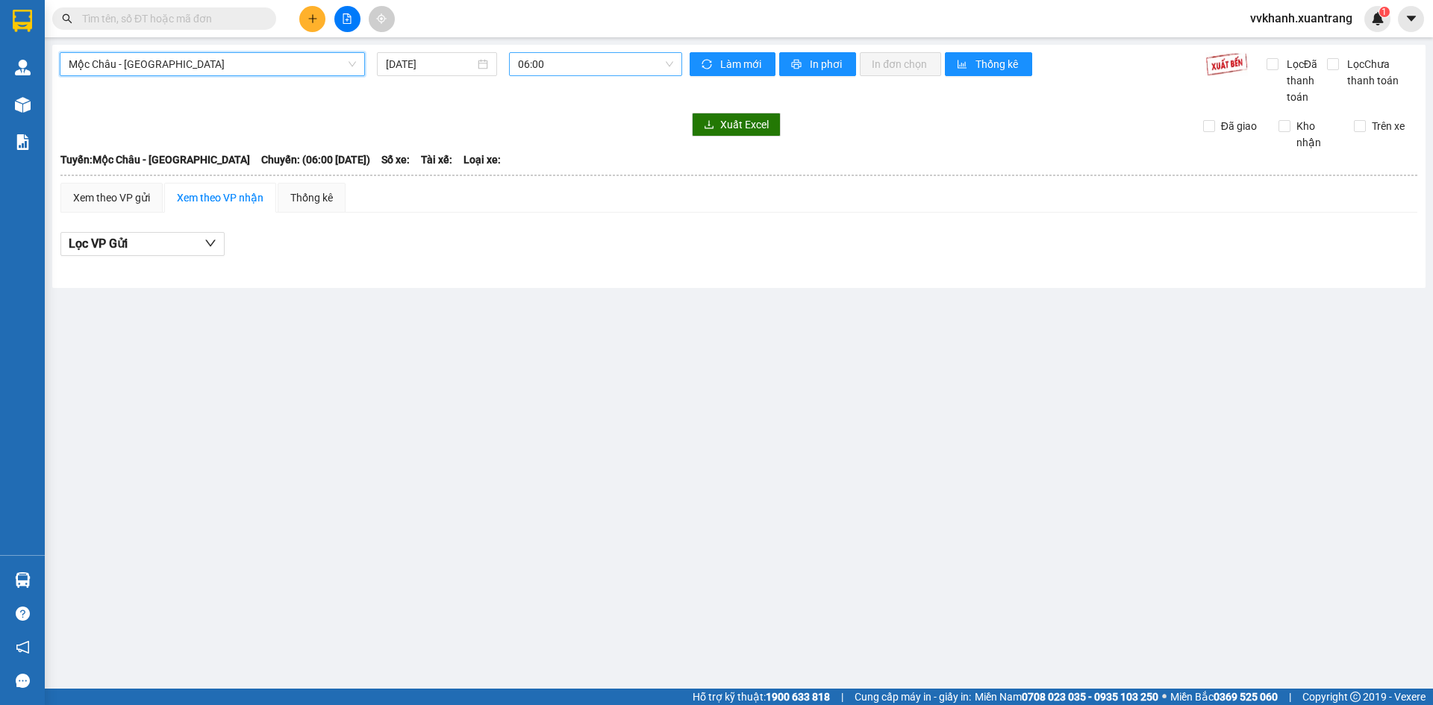
click at [555, 66] on span "06:00" at bounding box center [595, 64] width 155 height 22
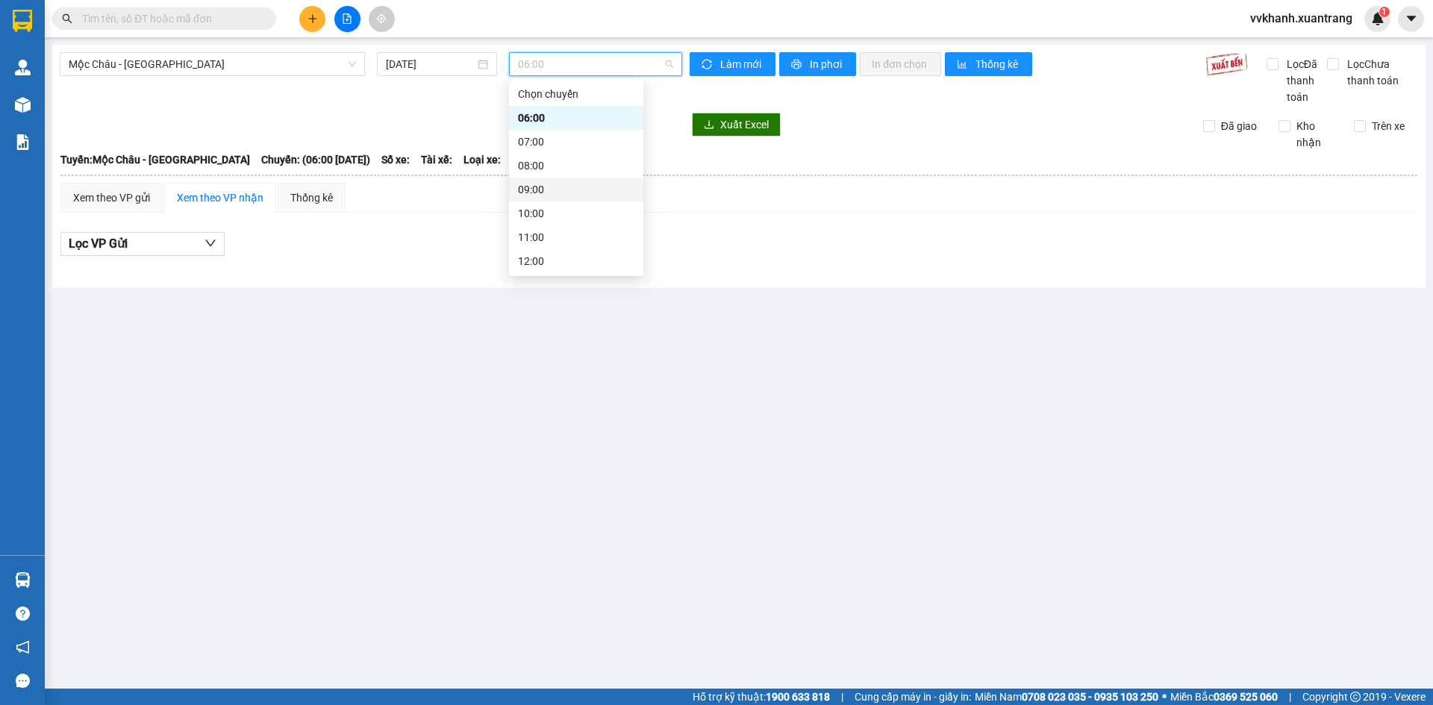
scroll to position [149, 0]
click at [556, 187] on div "14:00" at bounding box center [576, 183] width 116 height 16
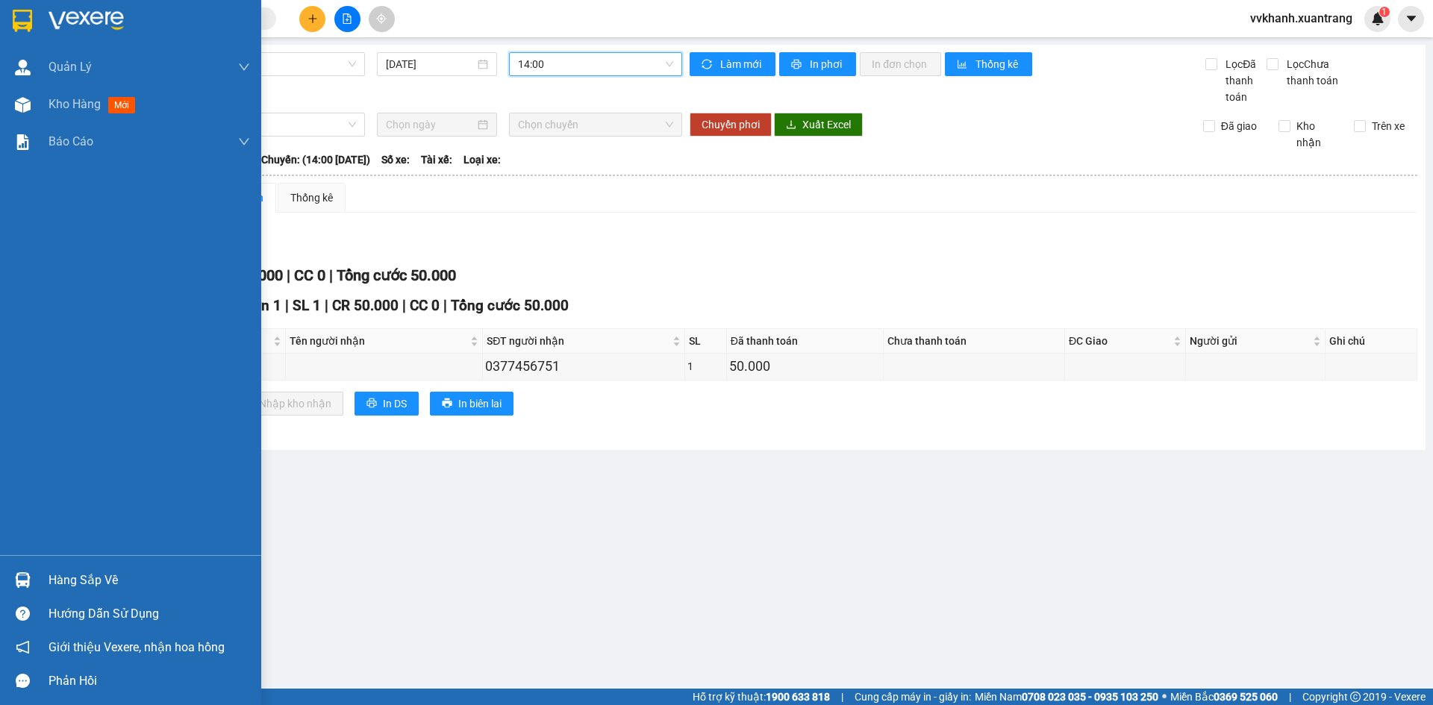
drag, startPoint x: 54, startPoint y: 110, endPoint x: 199, endPoint y: 6, distance: 178.5
click at [55, 110] on span "Kho hàng" at bounding box center [75, 104] width 52 height 14
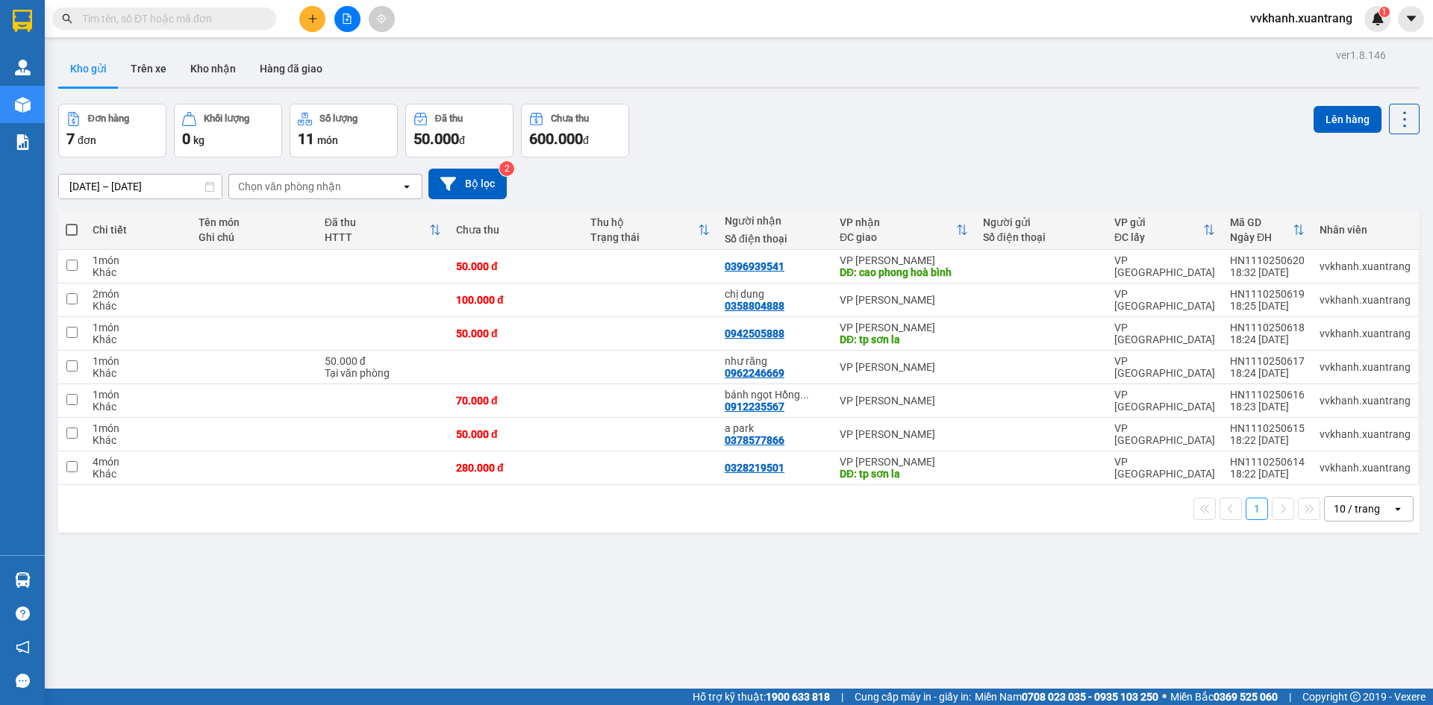
click at [350, 13] on button at bounding box center [347, 19] width 26 height 26
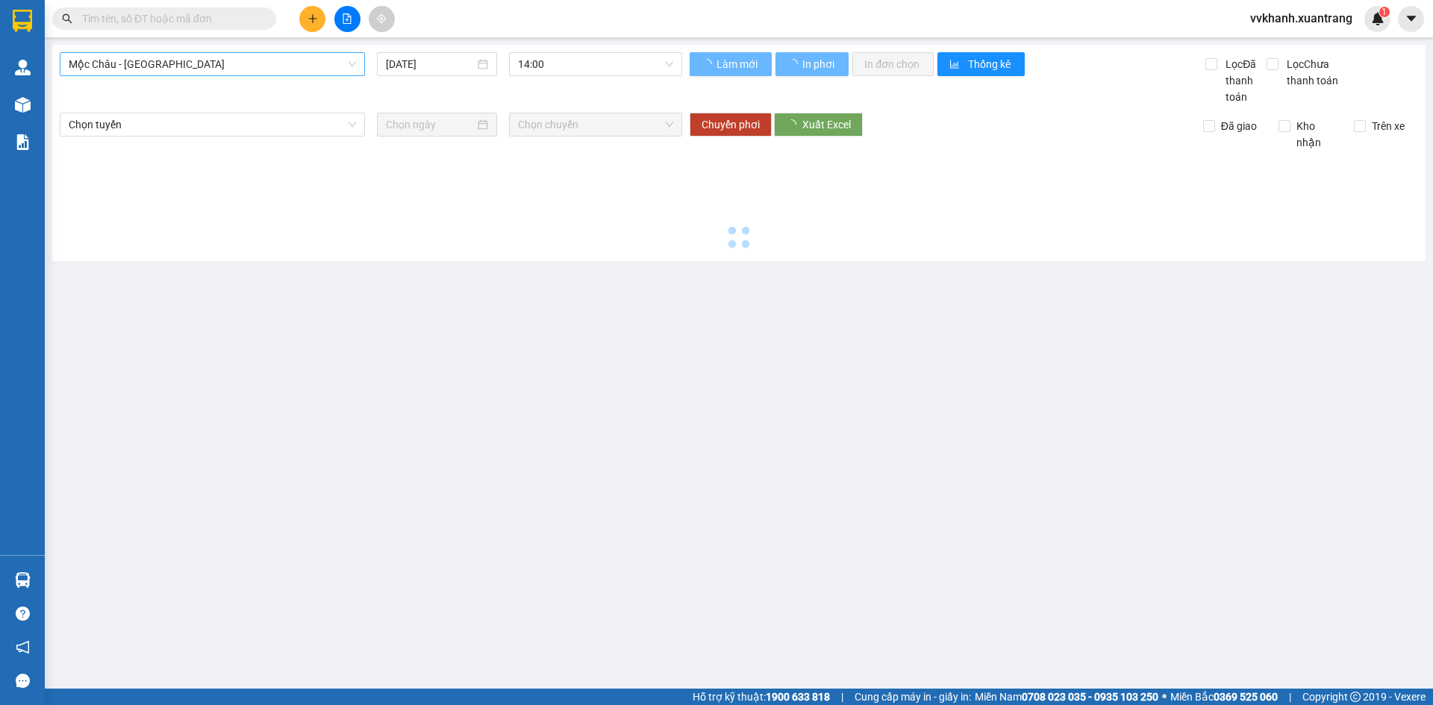
click at [184, 69] on span "Mộc Châu - Mỹ Đình" at bounding box center [212, 64] width 287 height 22
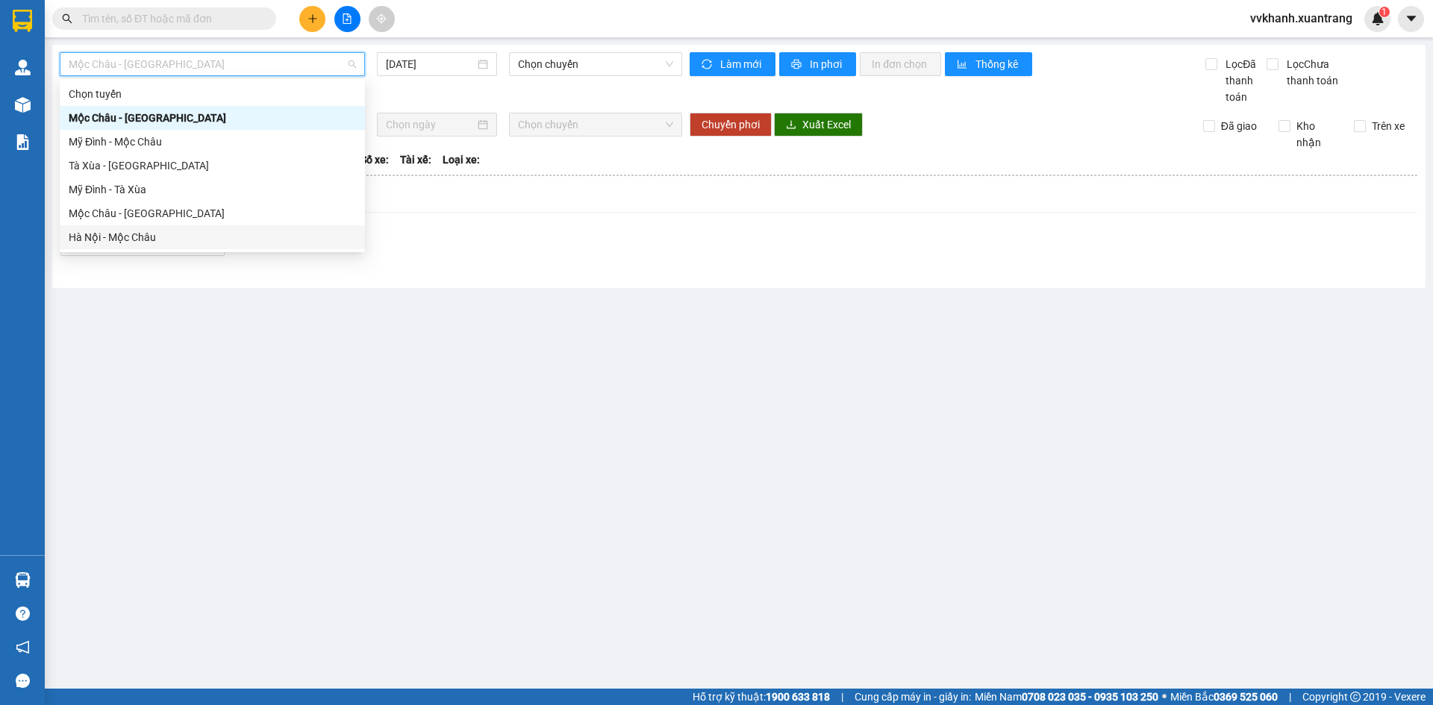
click at [160, 235] on div "Hà Nội - Mộc Châu" at bounding box center [212, 237] width 287 height 16
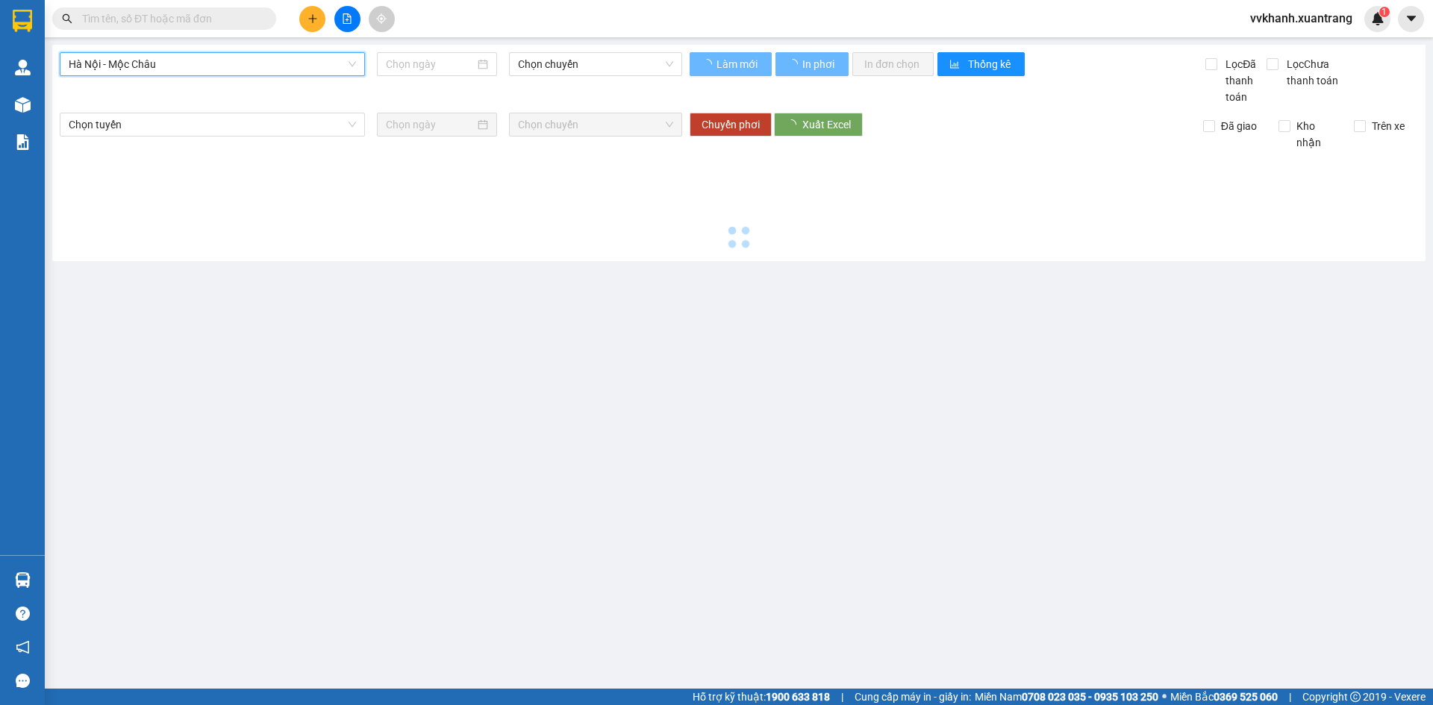
type input "11/10/2025"
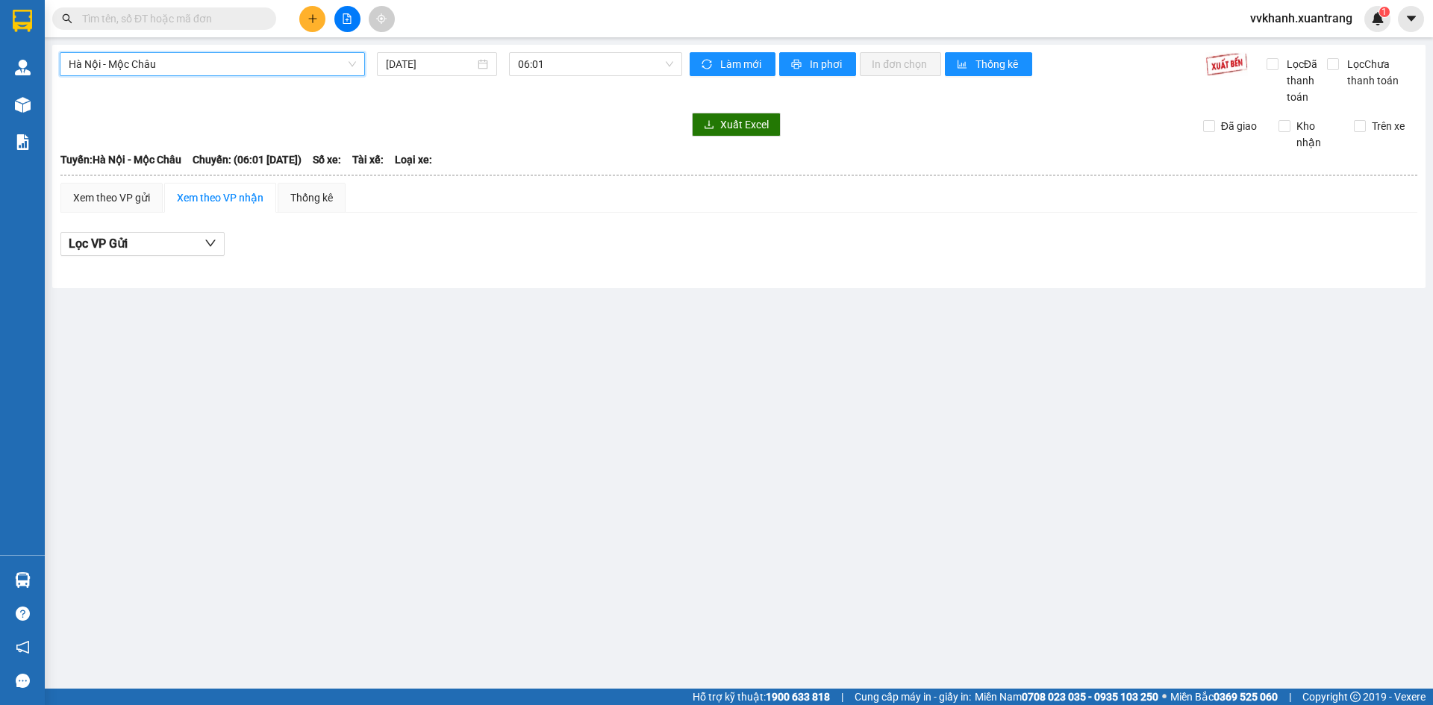
click at [229, 57] on span "Hà Nội - Mộc Châu" at bounding box center [212, 64] width 287 height 22
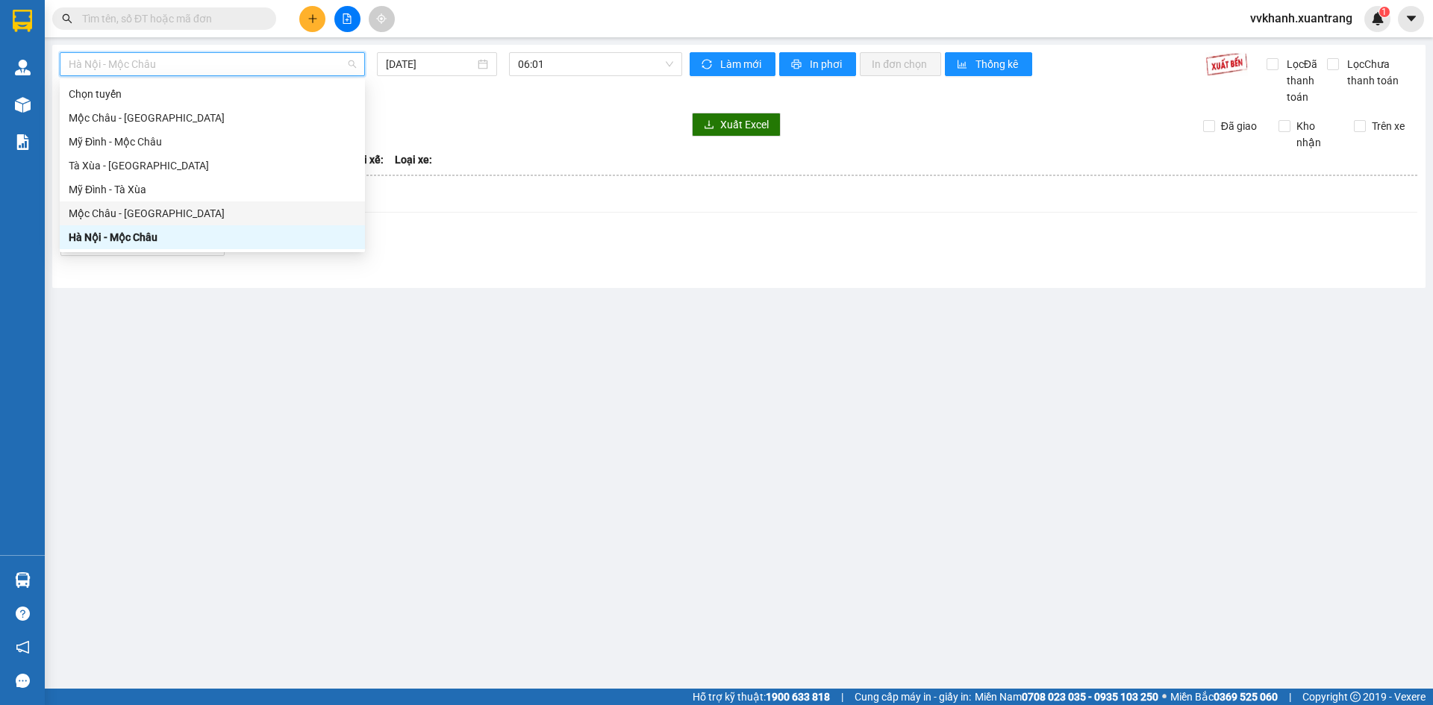
click at [175, 222] on div "Mộc Châu - Hà Nội" at bounding box center [212, 213] width 305 height 24
type input "11/10/2025"
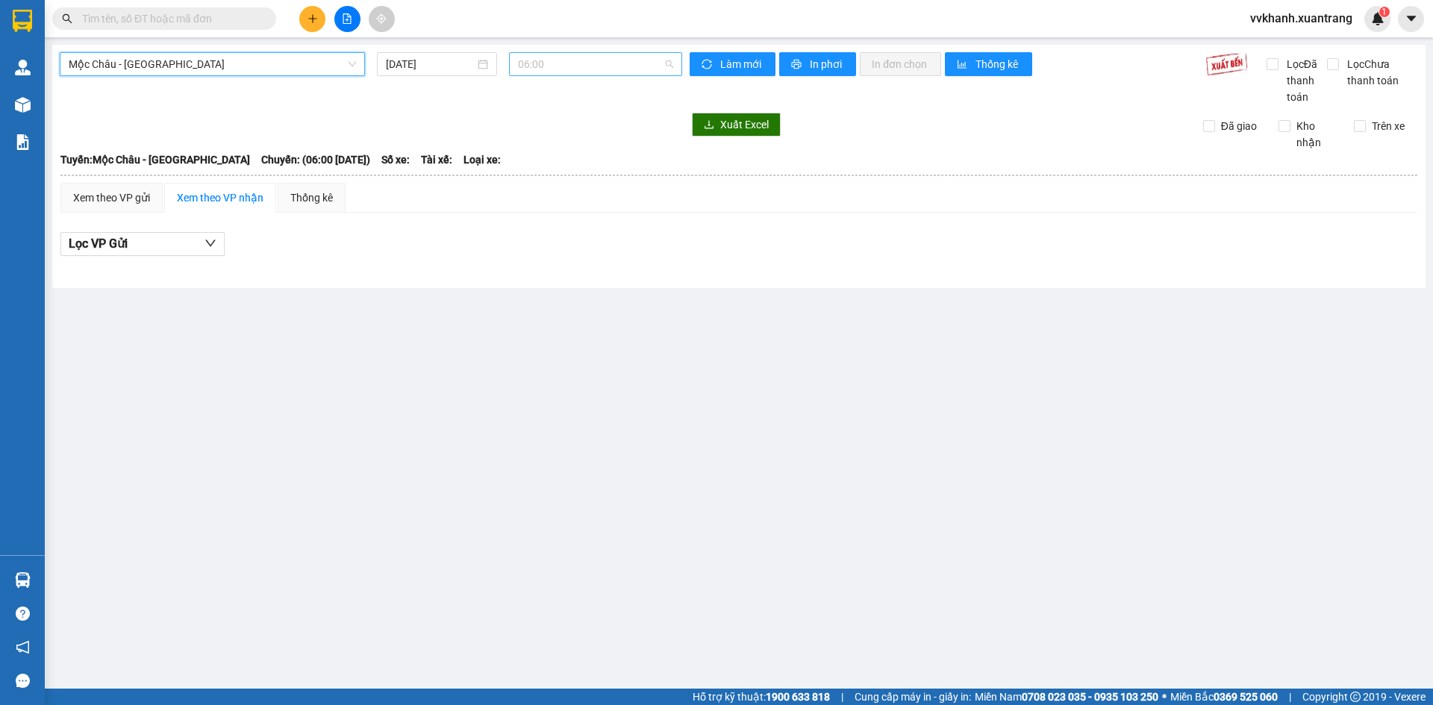
click at [591, 74] on span "06:00" at bounding box center [595, 64] width 155 height 22
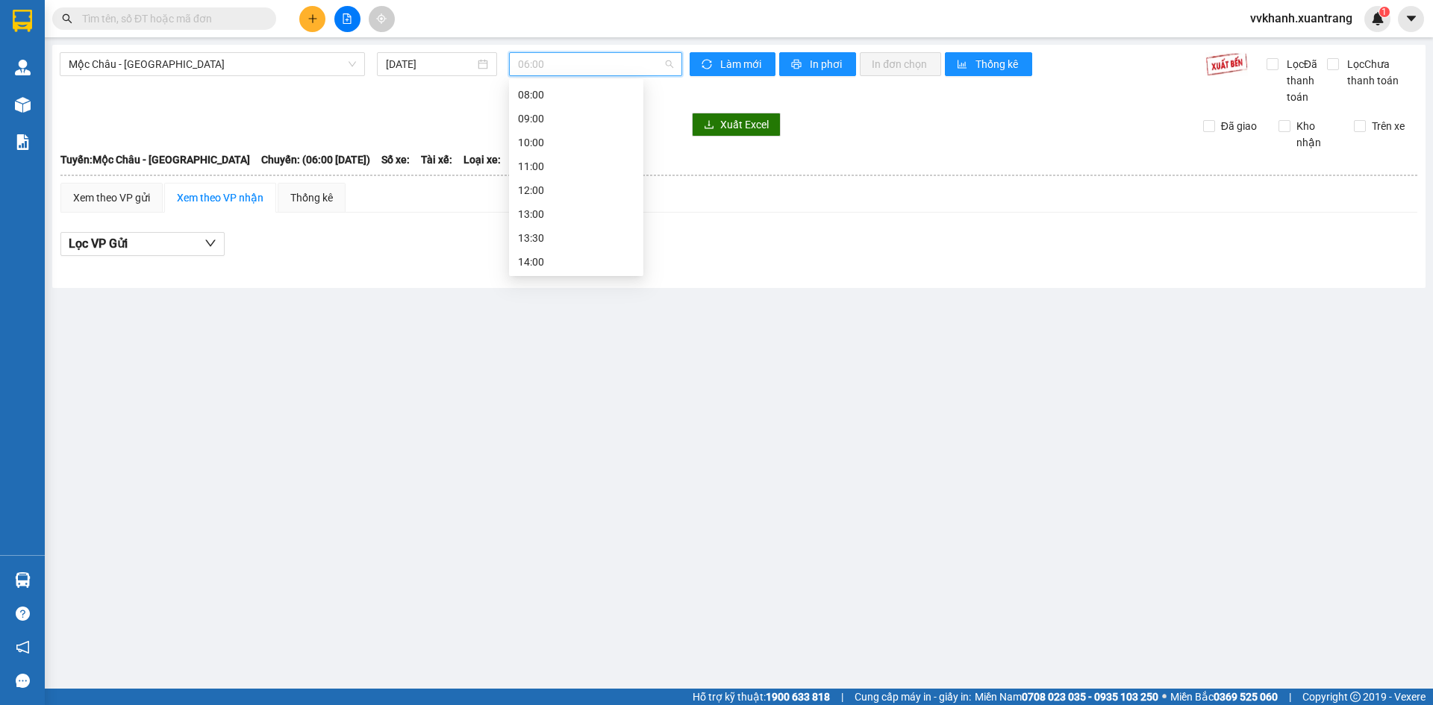
scroll to position [149, 0]
click at [554, 184] on div "14:00" at bounding box center [576, 183] width 116 height 16
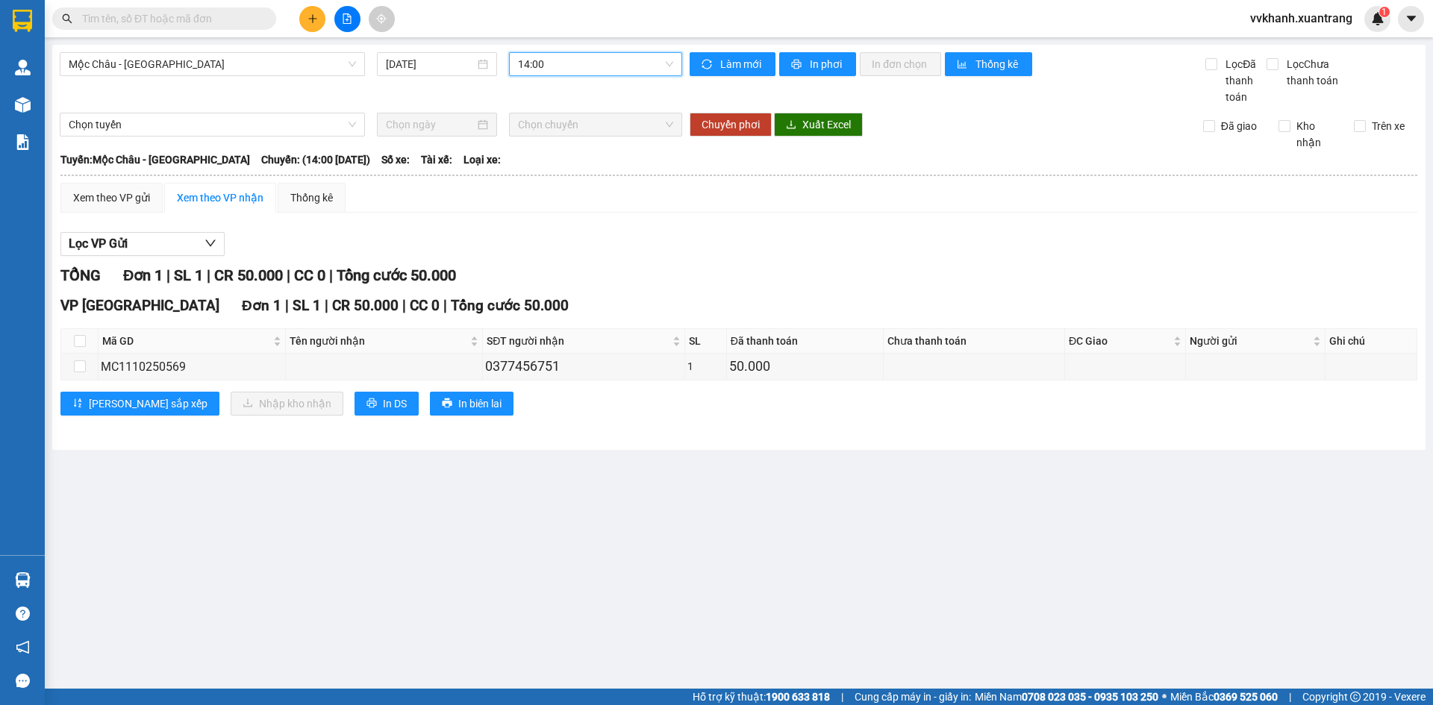
click at [219, 19] on input "text" at bounding box center [170, 18] width 176 height 16
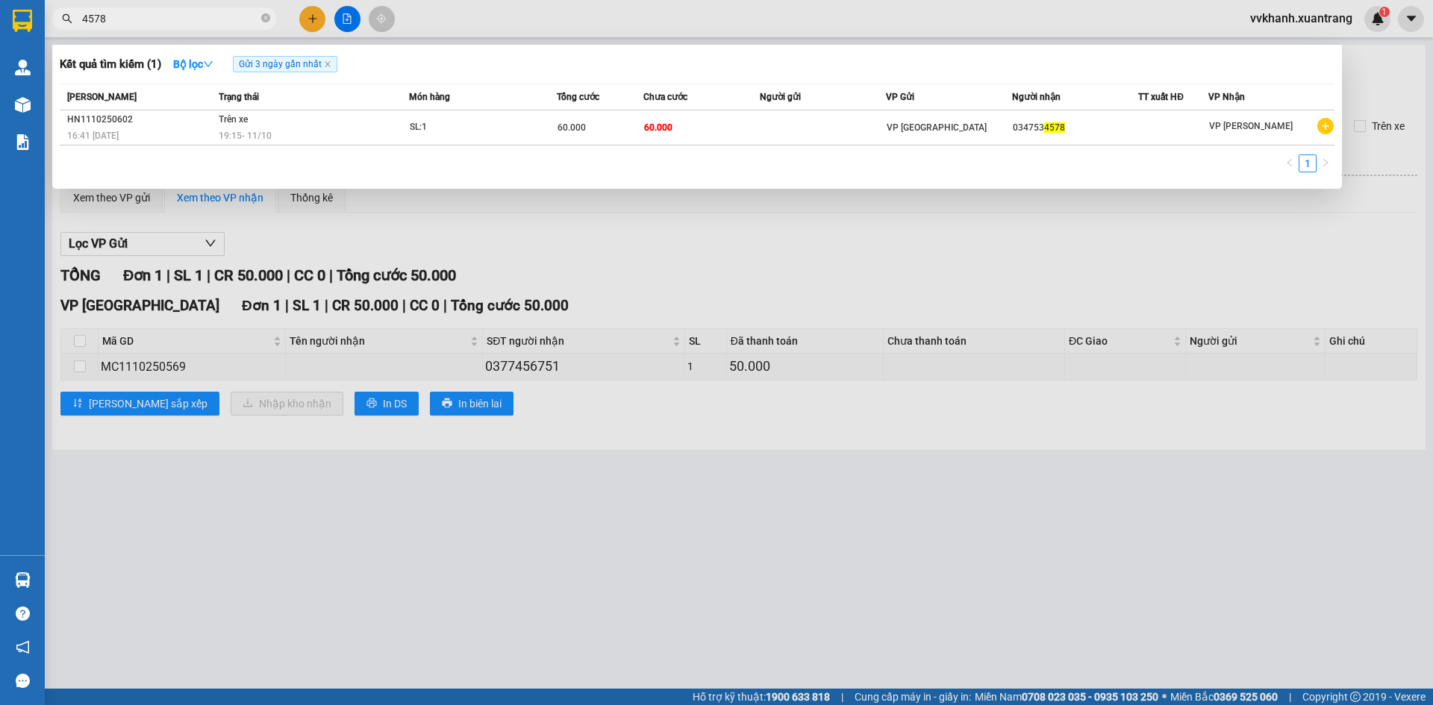
type input "4578"
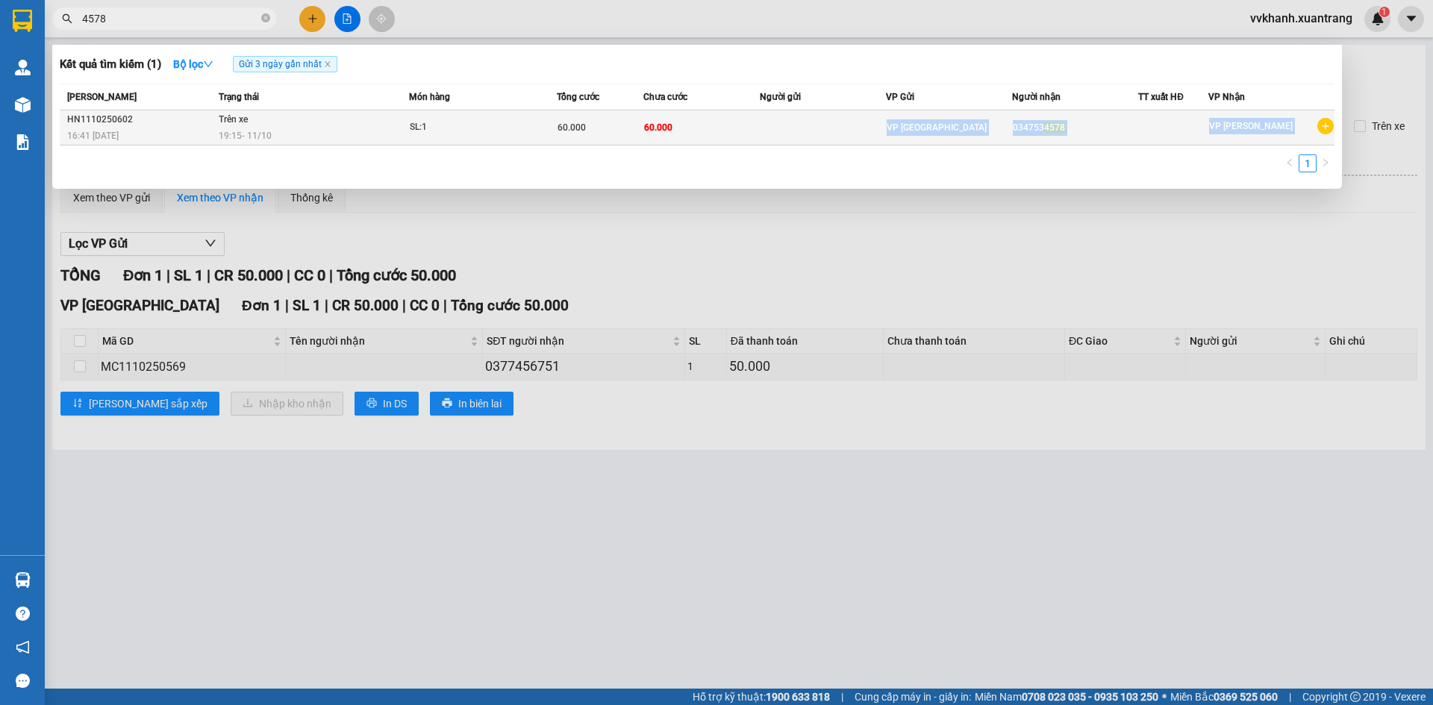
click at [799, 145] on div "Mã ĐH Trạng thái Món hàng Tổng cước Chưa cước Người gửi VP Gửi Người nhận TT xu…" at bounding box center [697, 133] width 1275 height 98
click at [709, 148] on div "Mã ĐH Trạng thái Món hàng Tổng cước Chưa cước Người gửi VP Gửi Người nhận TT xu…" at bounding box center [697, 133] width 1275 height 98
click at [710, 138] on td "60.000" at bounding box center [701, 127] width 116 height 35
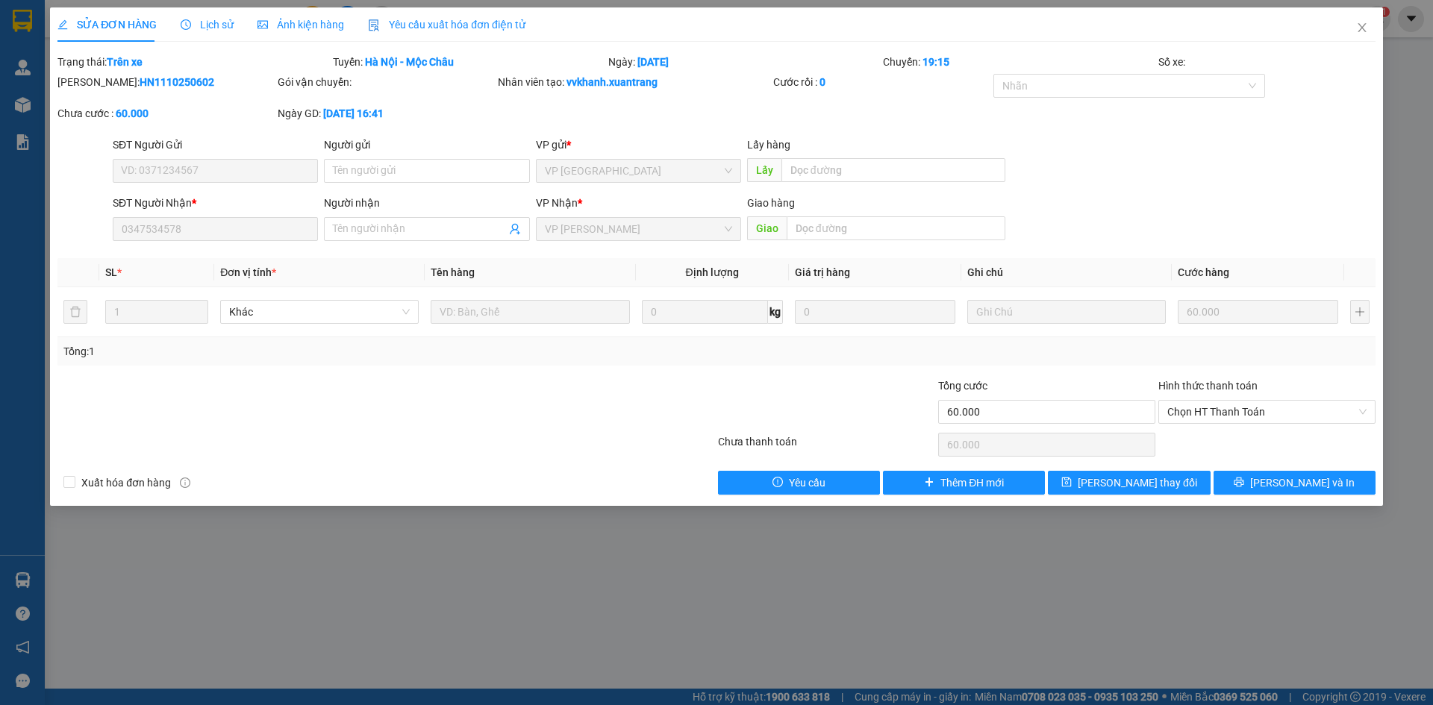
type input "0347534578"
type input "60.000"
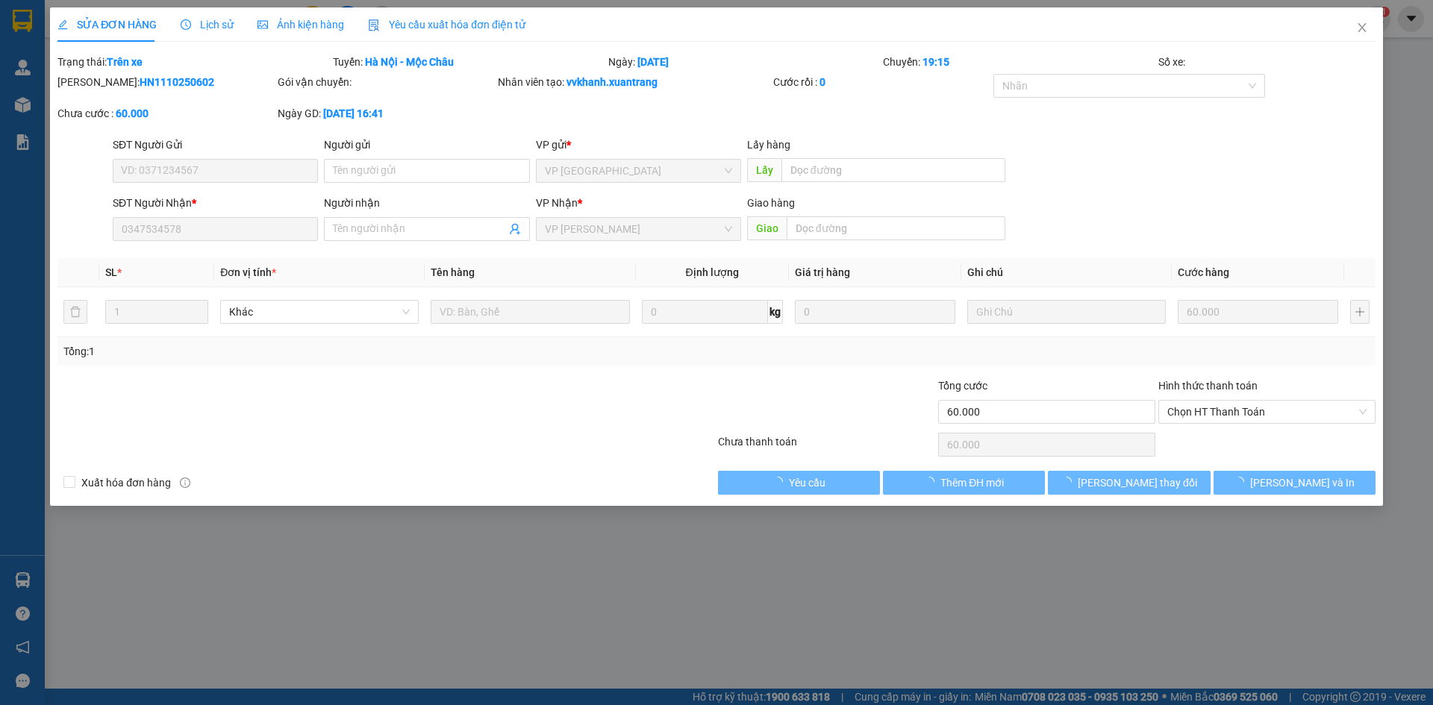
click at [278, 26] on span "Ảnh kiện hàng" at bounding box center [300, 25] width 87 height 12
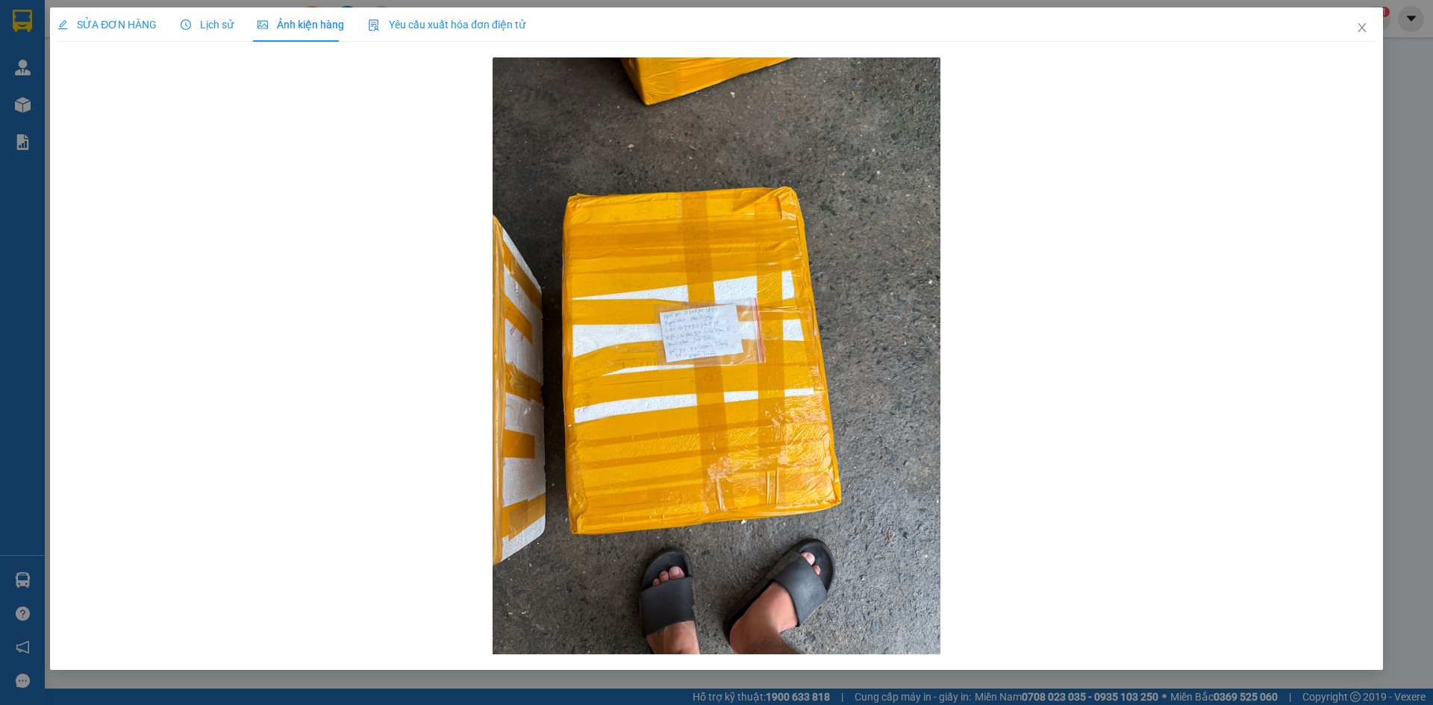
click at [207, 24] on span "Lịch sử" at bounding box center [207, 25] width 53 height 12
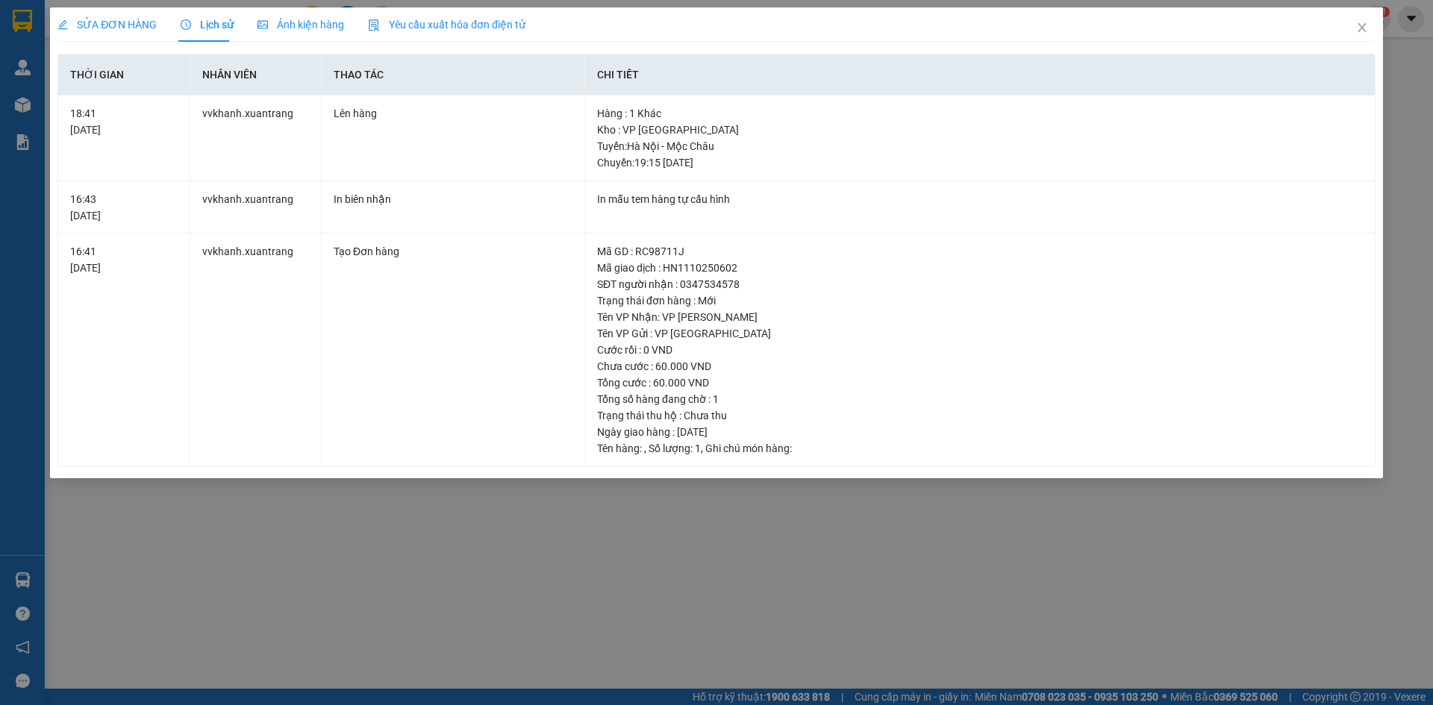
click at [301, 28] on span "Ảnh kiện hàng" at bounding box center [300, 25] width 87 height 12
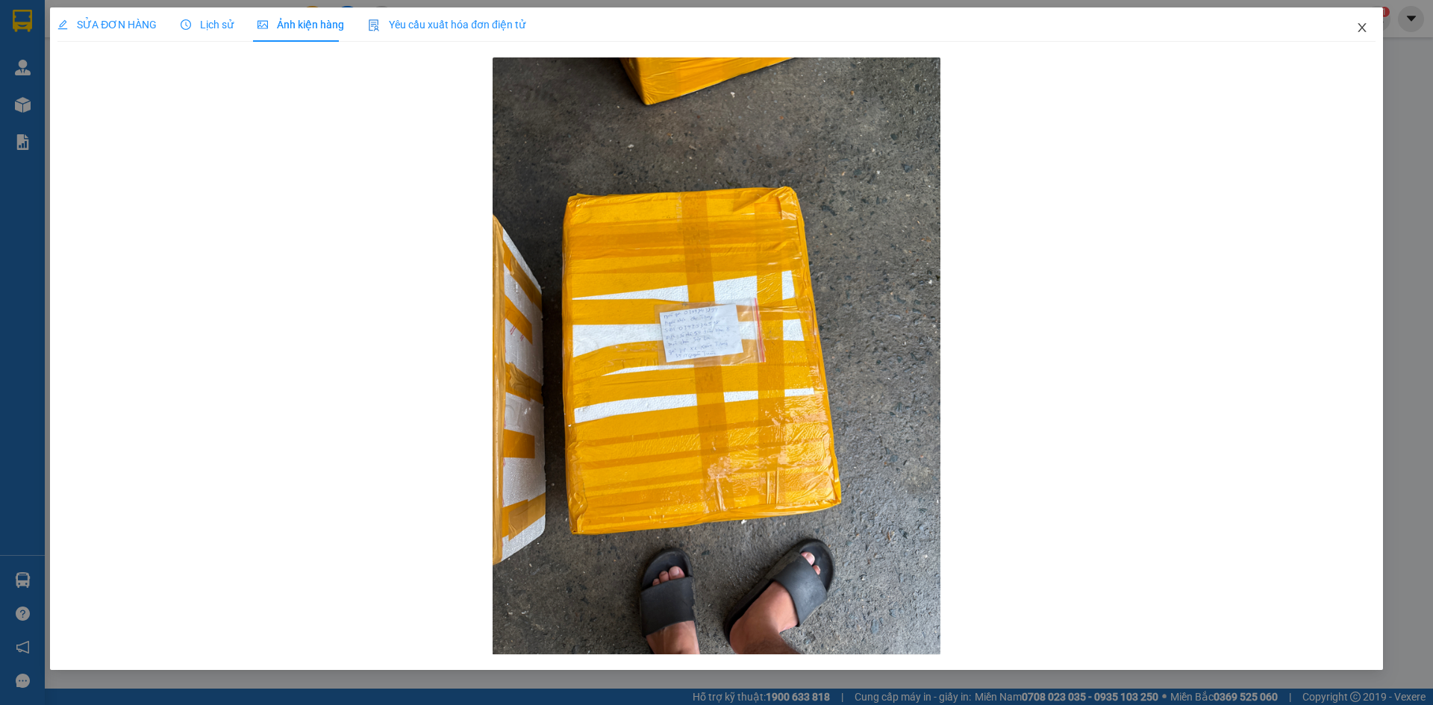
click at [1366, 30] on icon "close" at bounding box center [1362, 28] width 12 height 12
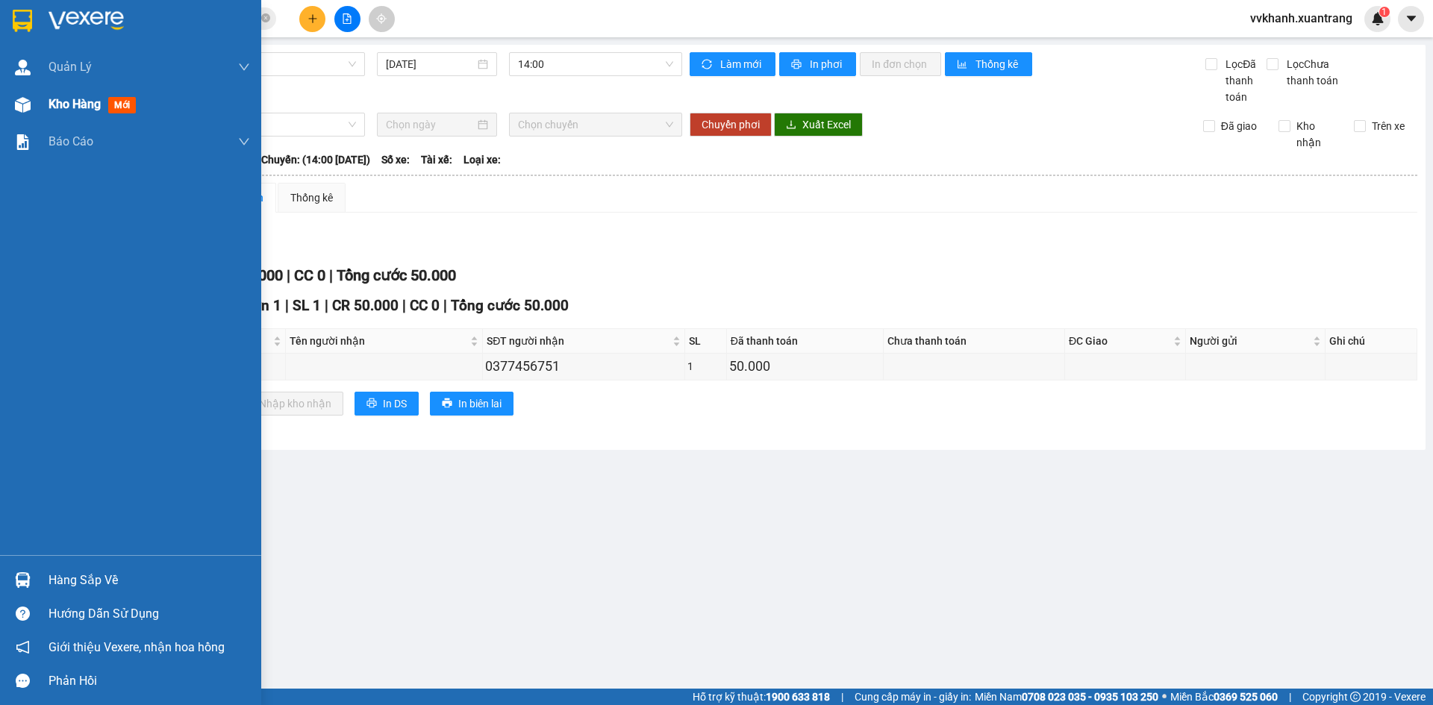
click at [39, 100] on div "Kho hàng mới" at bounding box center [130, 104] width 261 height 37
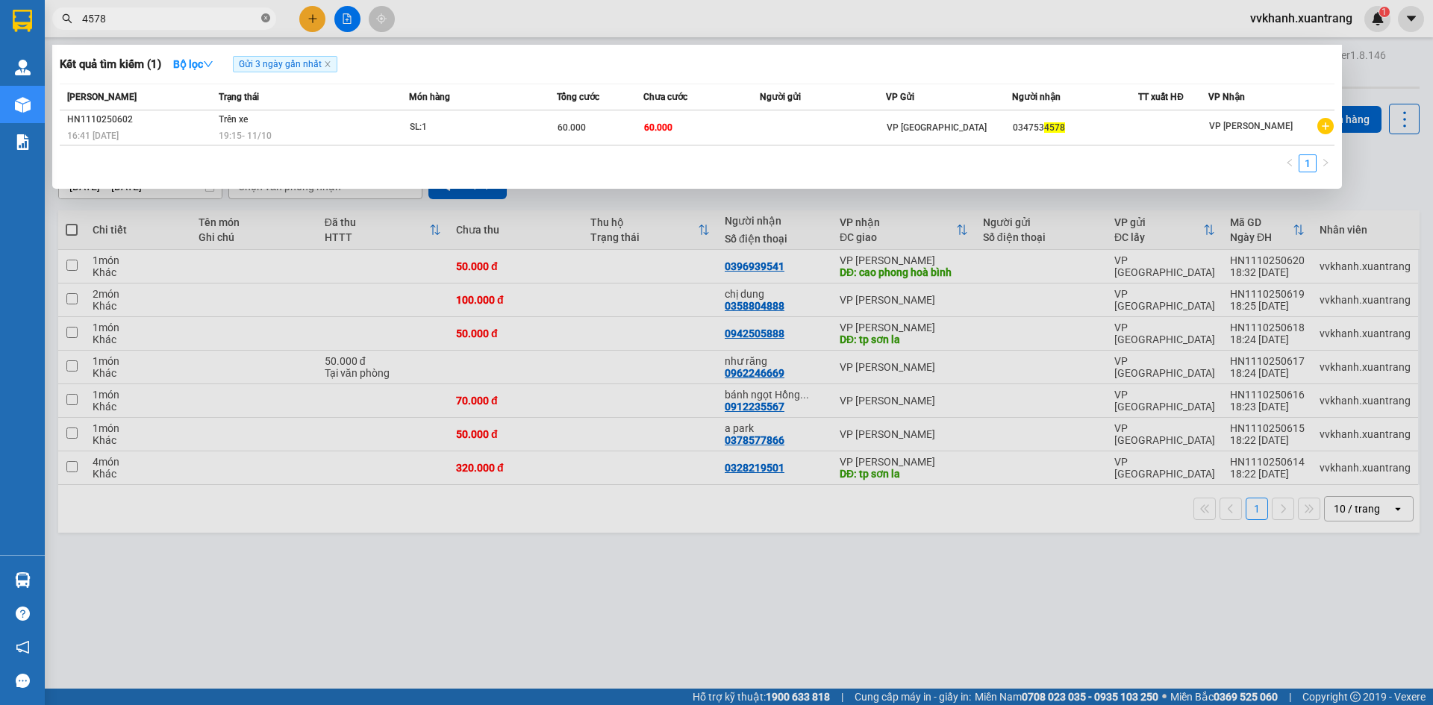
click at [264, 20] on icon "close-circle" at bounding box center [265, 17] width 9 height 9
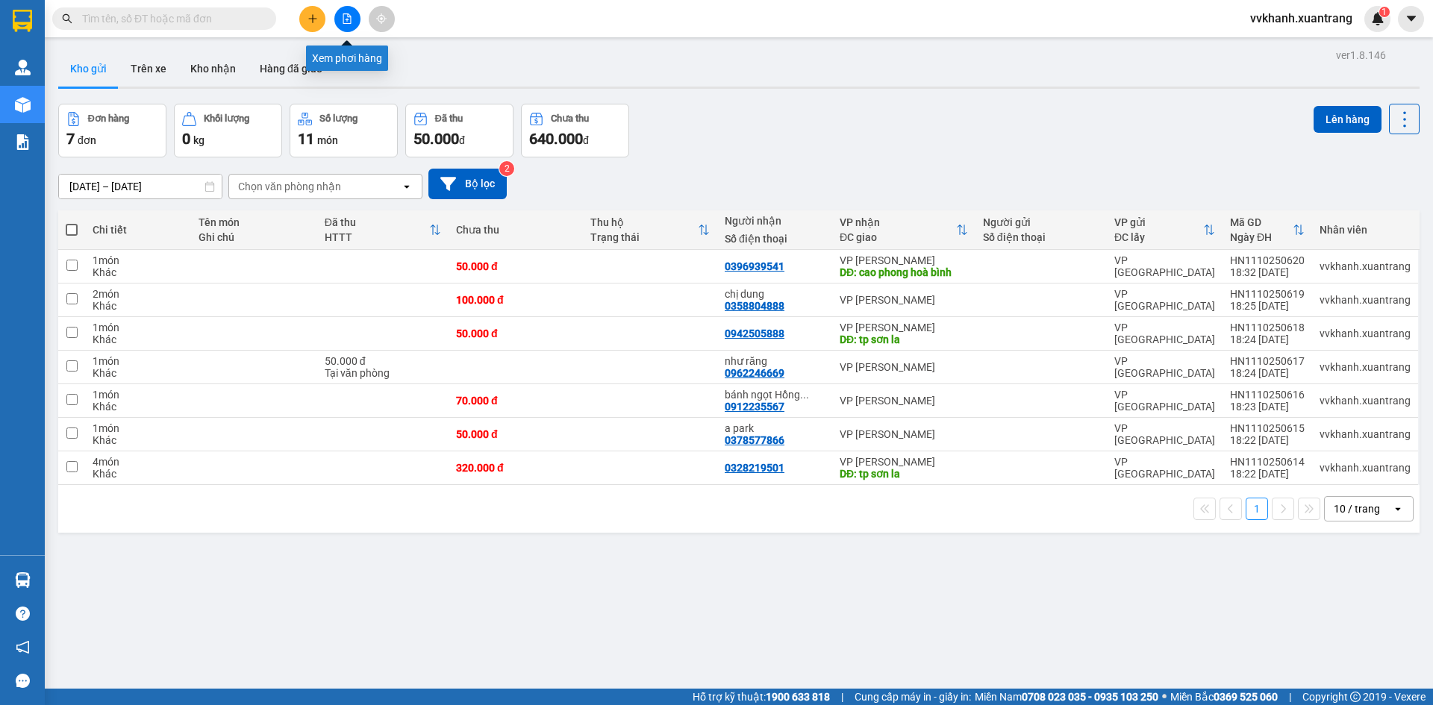
click at [342, 22] on icon "file-add" at bounding box center [347, 18] width 10 height 10
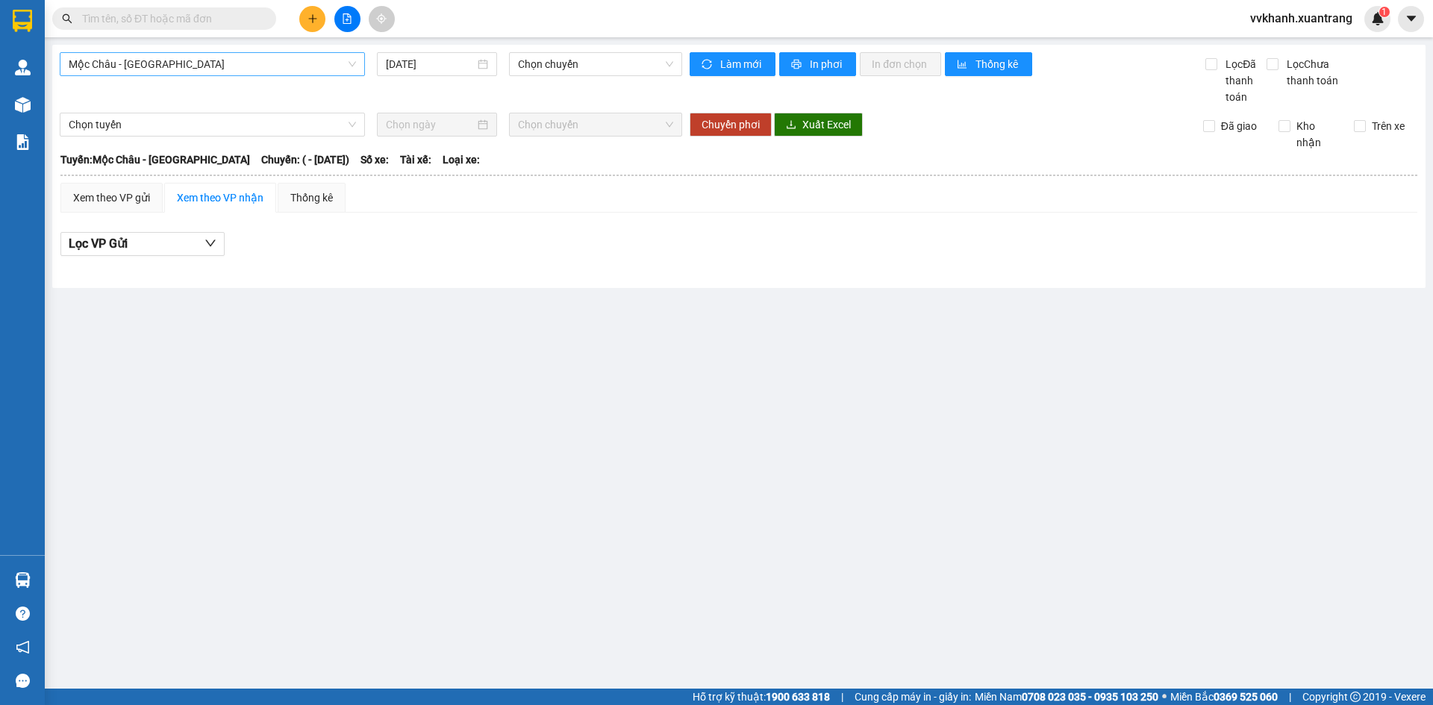
click at [187, 60] on span "Mộc Châu - Mỹ Đình" at bounding box center [212, 64] width 287 height 22
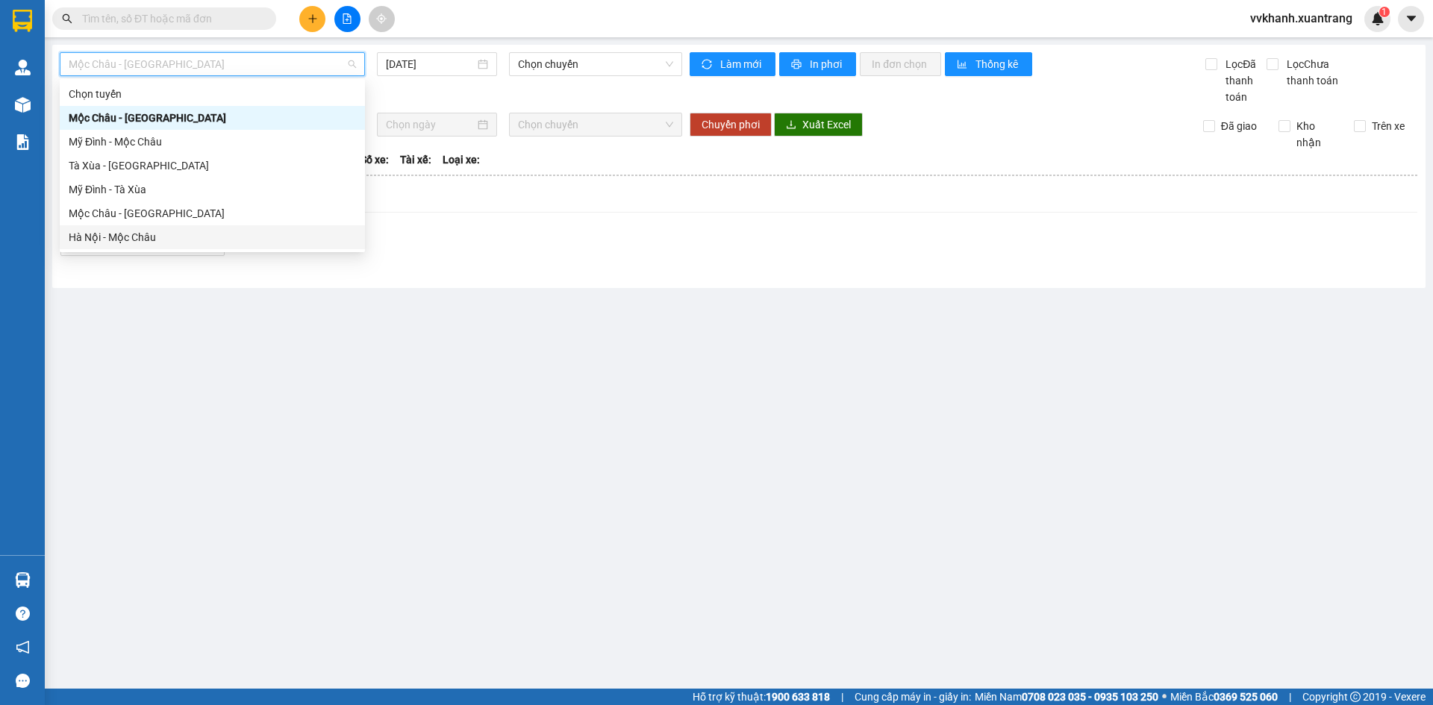
click at [157, 246] on div "Hà Nội - Mộc Châu" at bounding box center [212, 237] width 305 height 24
type input "11/10/2025"
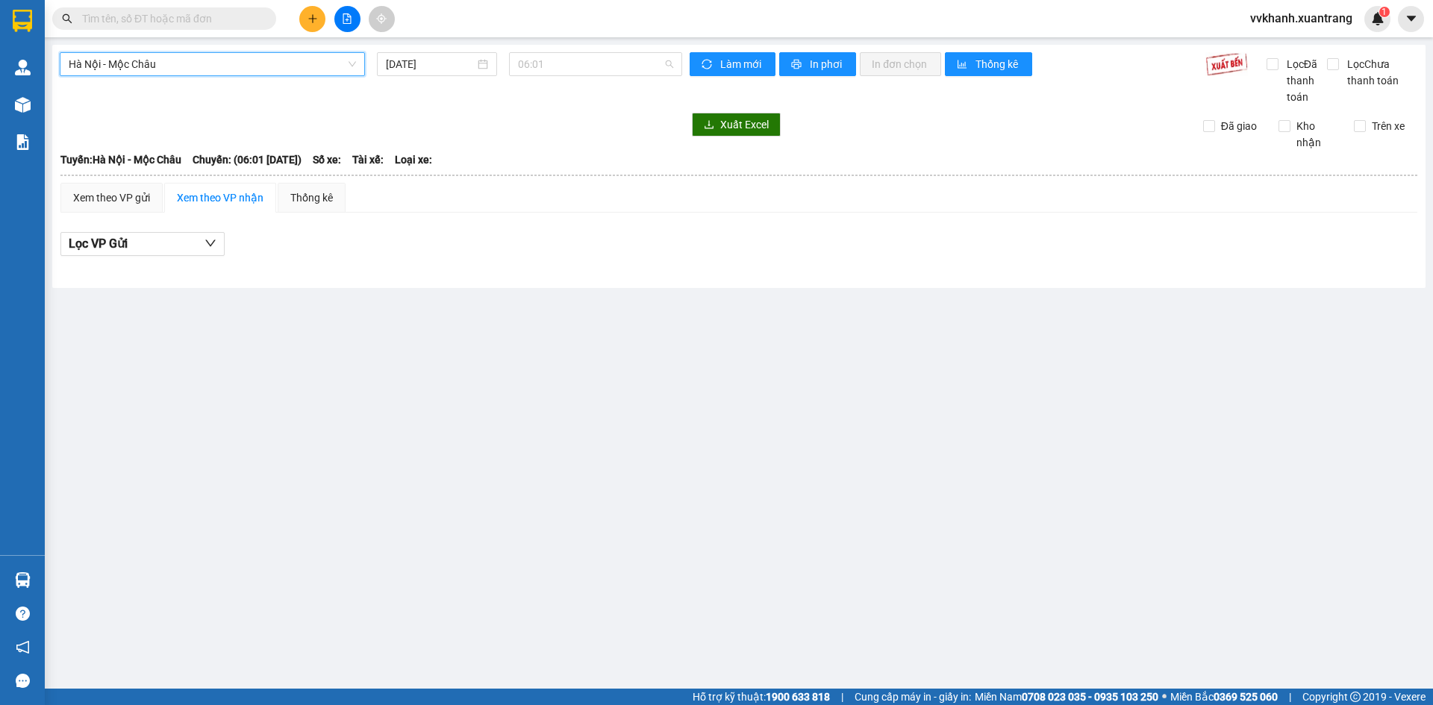
drag, startPoint x: 614, startPoint y: 68, endPoint x: 629, endPoint y: 202, distance: 135.1
click at [612, 76] on div "Hà Nội - Mộc Châu Hà Nội - Mộc Châu 11/10/2025 06:01" at bounding box center [371, 78] width 622 height 53
click at [551, 257] on div "19:15" at bounding box center [576, 261] width 116 height 16
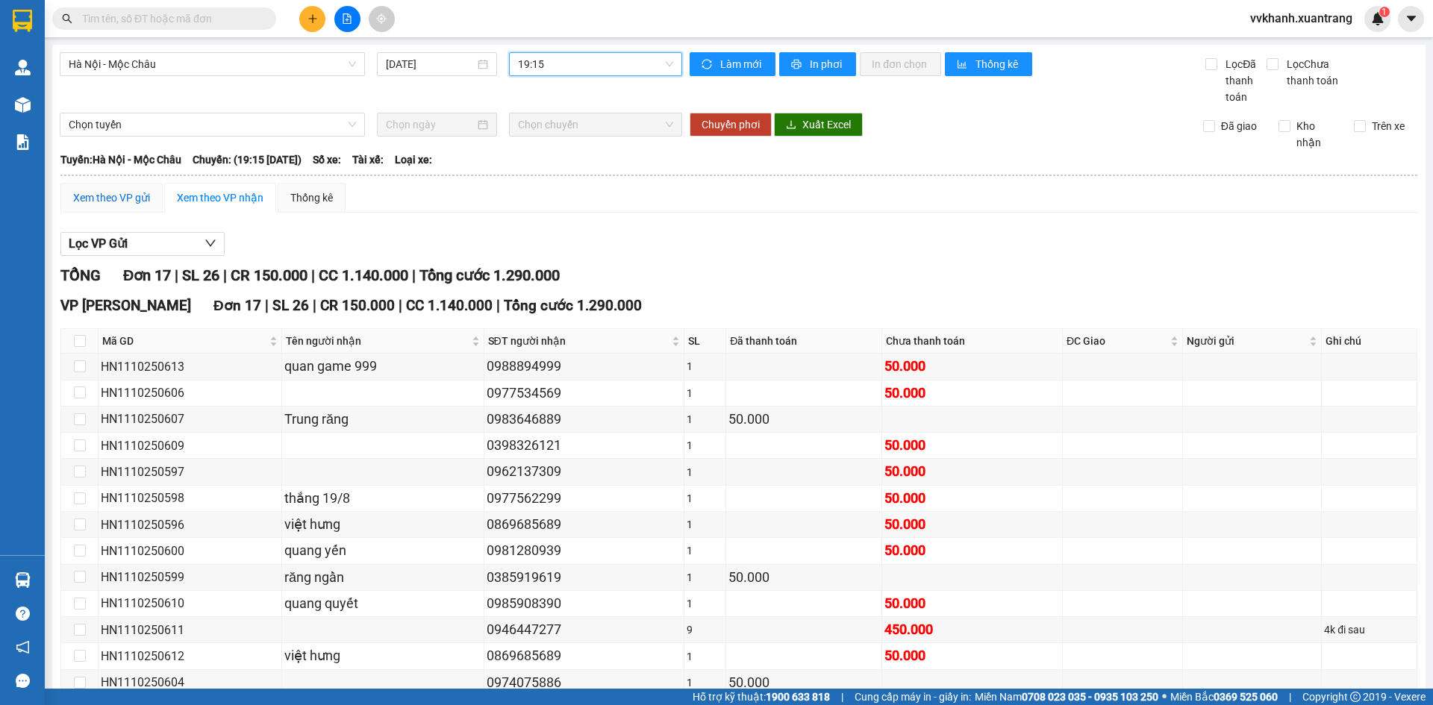
click at [139, 194] on div "Xem theo VP gửi" at bounding box center [111, 198] width 77 height 16
click at [77, 337] on input "checkbox" at bounding box center [80, 341] width 12 height 12
checkbox input "true"
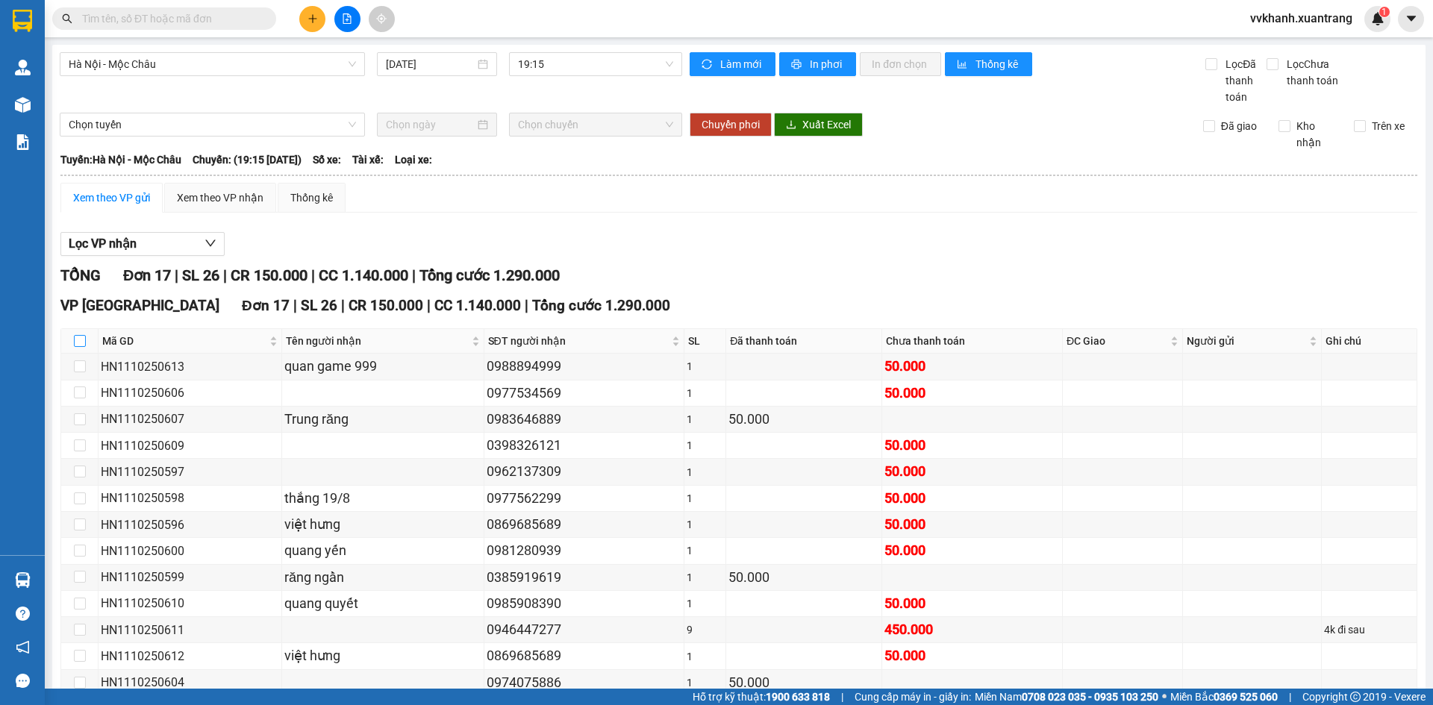
checkbox input "true"
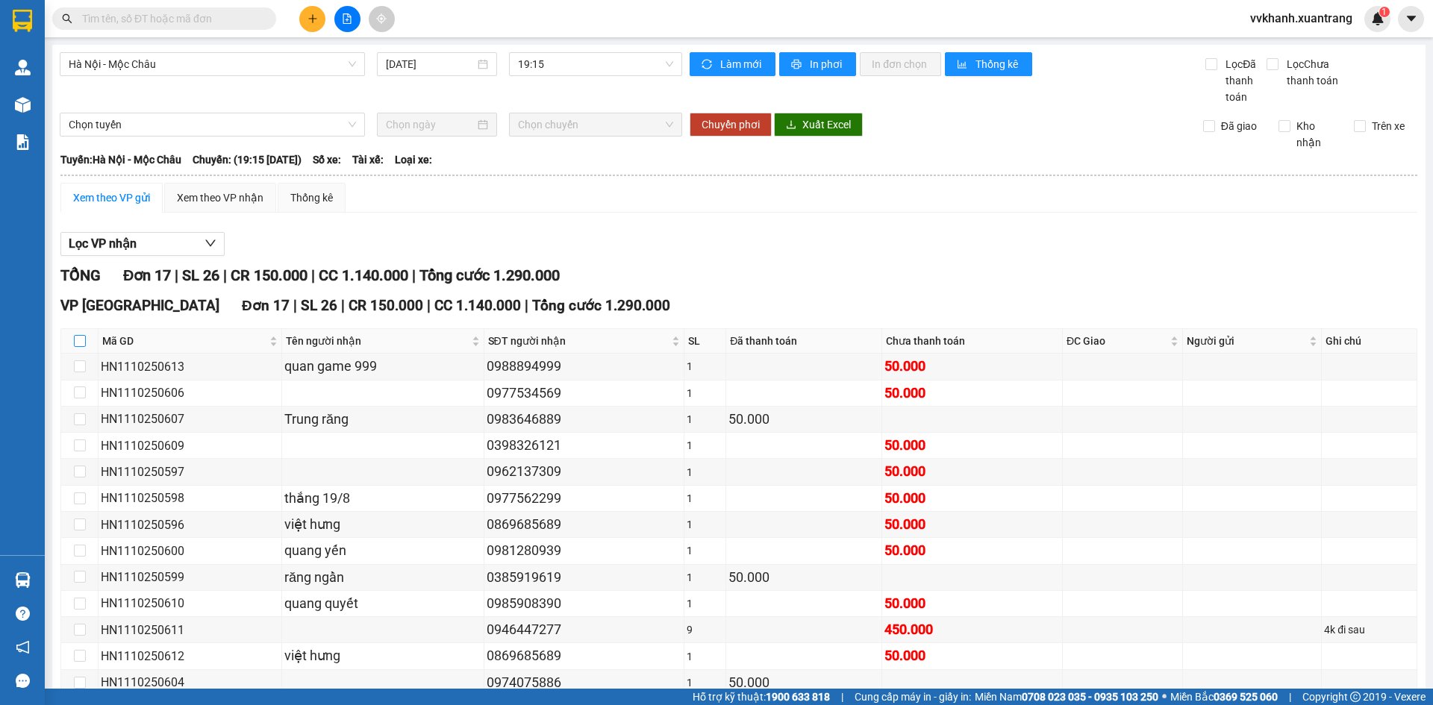
checkbox input "true"
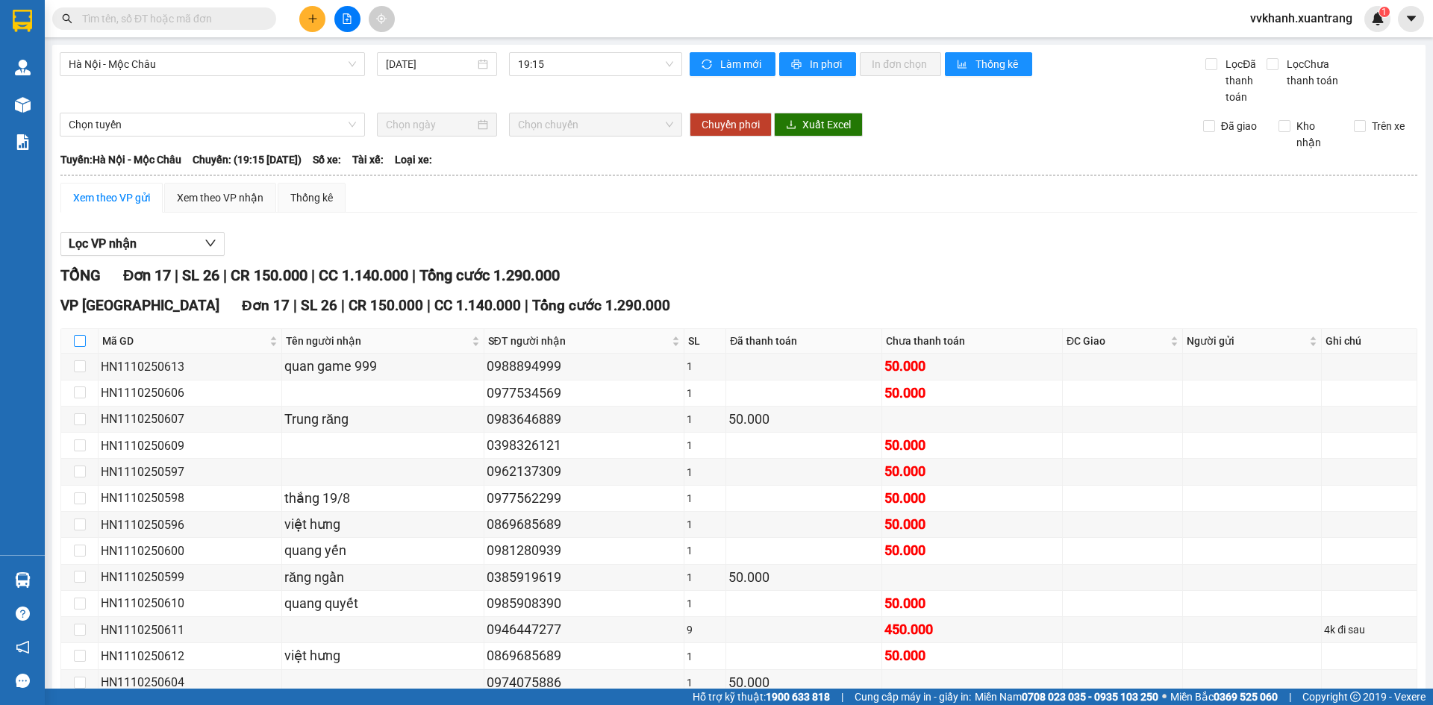
checkbox input "true"
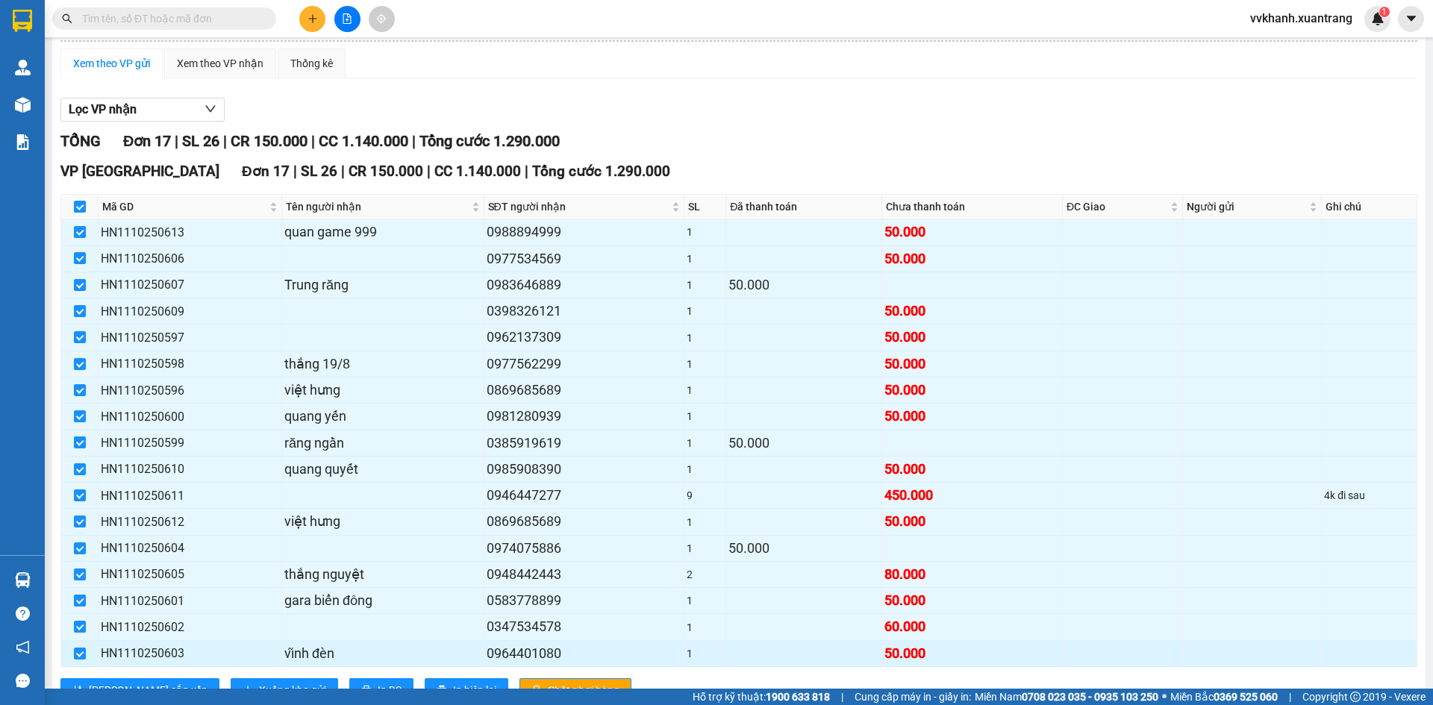
scroll to position [190, 0]
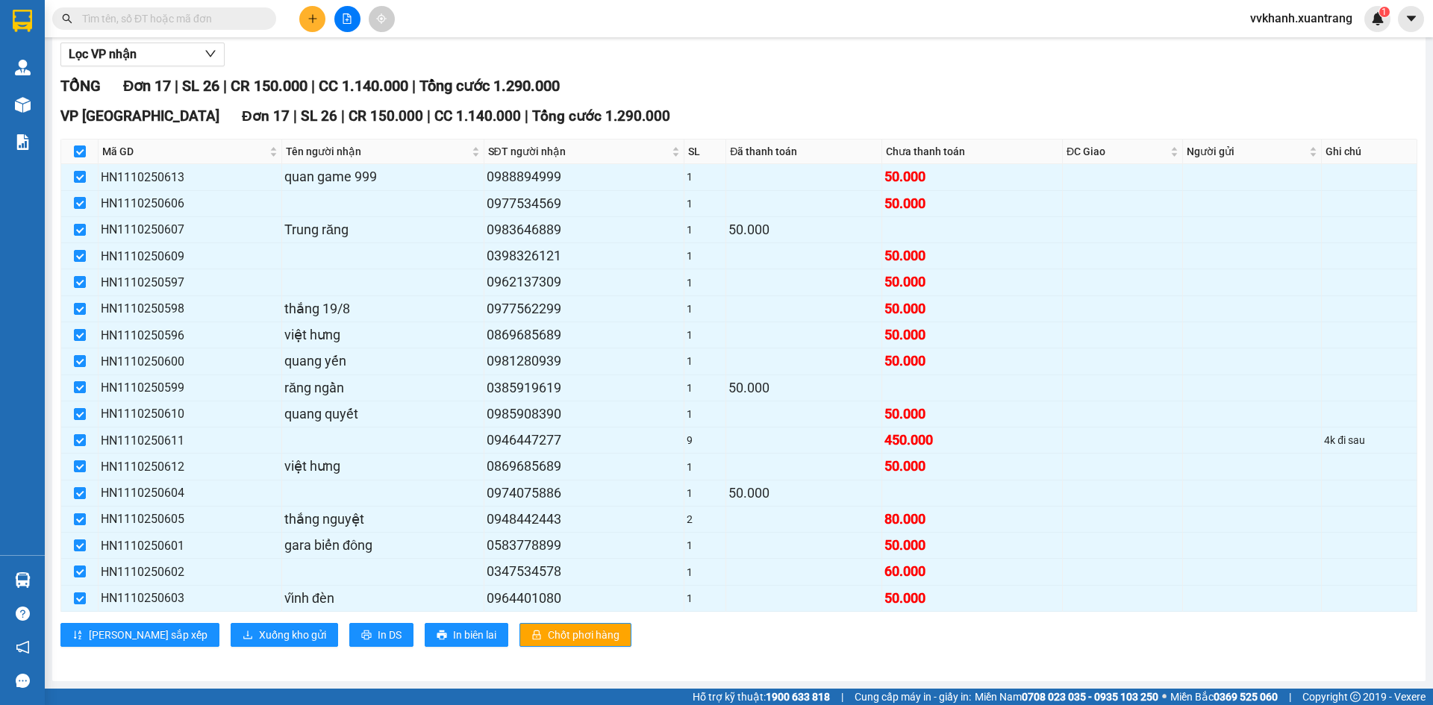
click at [224, 616] on div "VP HÀ NỘI Đơn 17 | SL 26 | CR 150.000 | CC 1.140.000 | Tổng cước 1.290.000 Mã G…" at bounding box center [738, 381] width 1357 height 553
click at [259, 635] on span "Xuống kho gửi" at bounding box center [292, 635] width 67 height 16
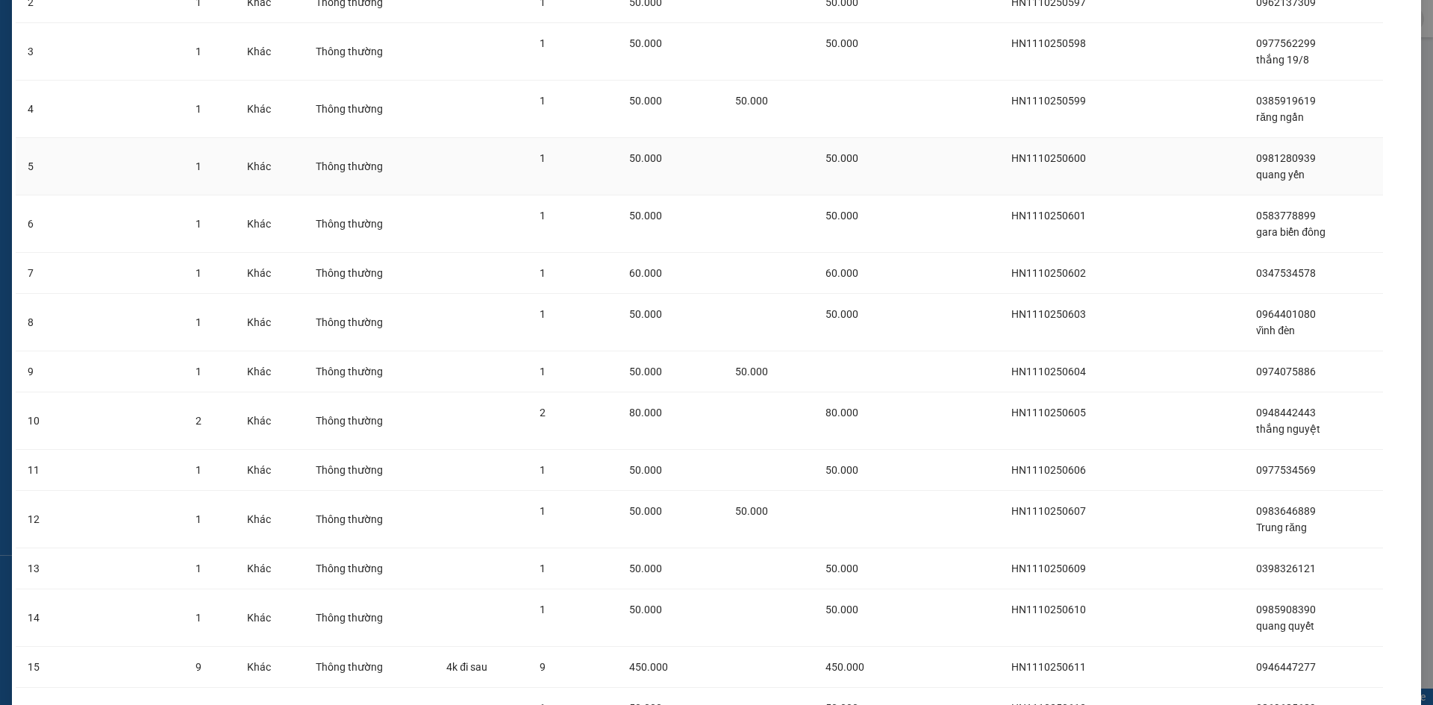
scroll to position [407, 0]
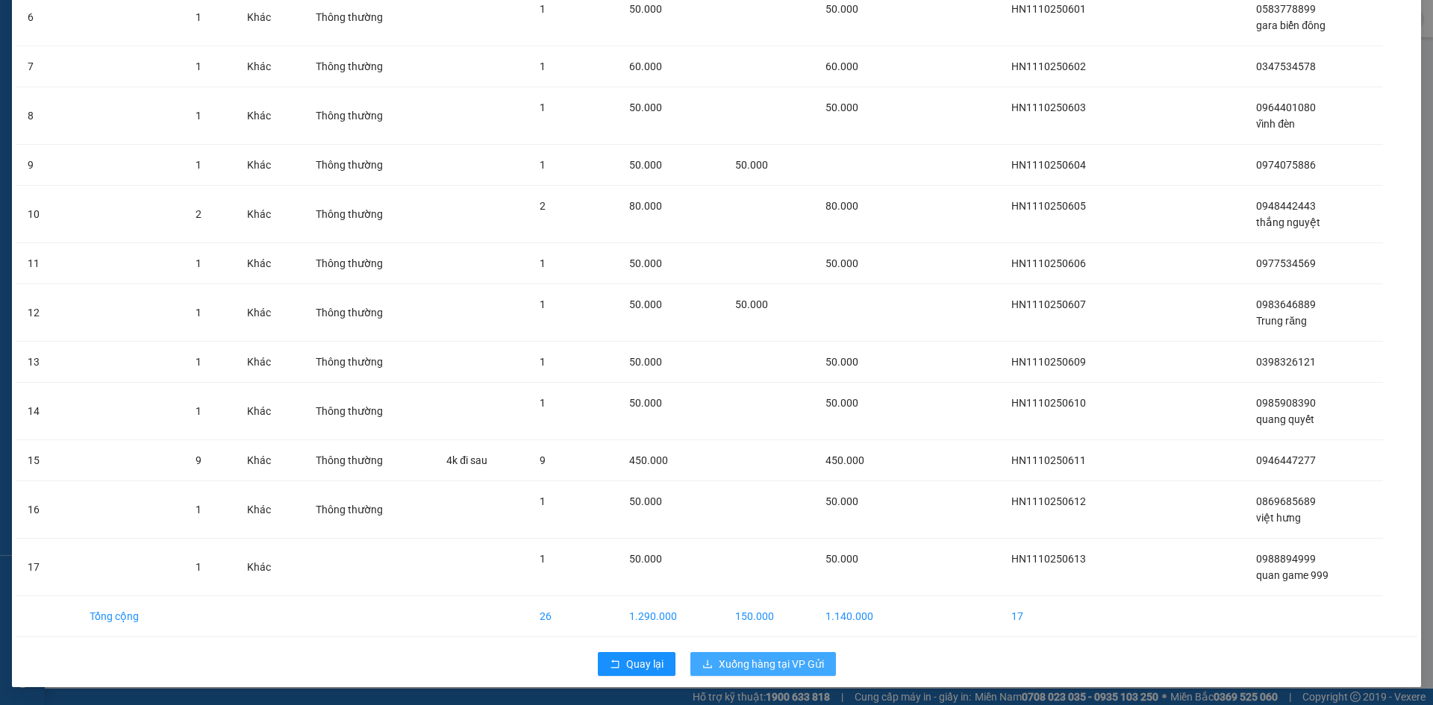
click at [807, 670] on span "Xuống hàng tại VP Gửi" at bounding box center [771, 664] width 105 height 16
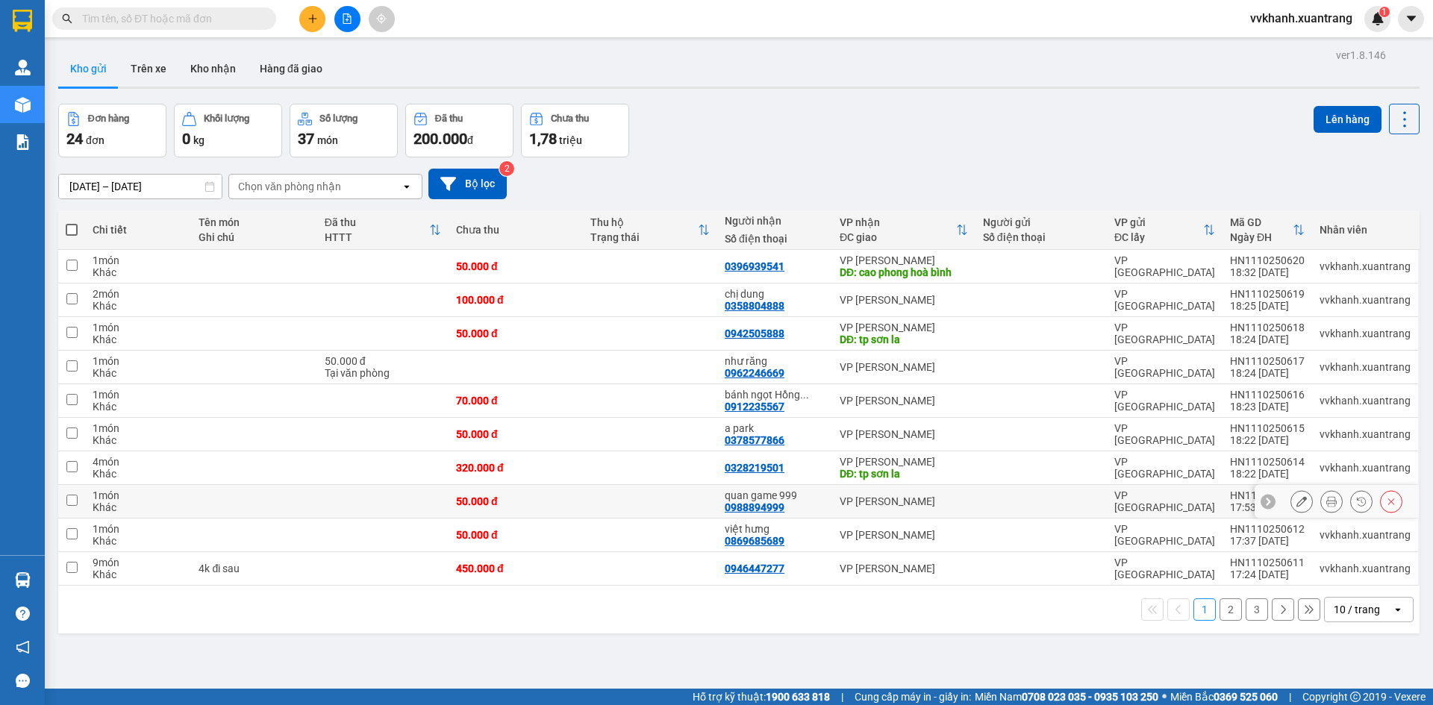
click at [901, 499] on div "VP [PERSON_NAME]" at bounding box center [904, 501] width 128 height 12
checkbox input "true"
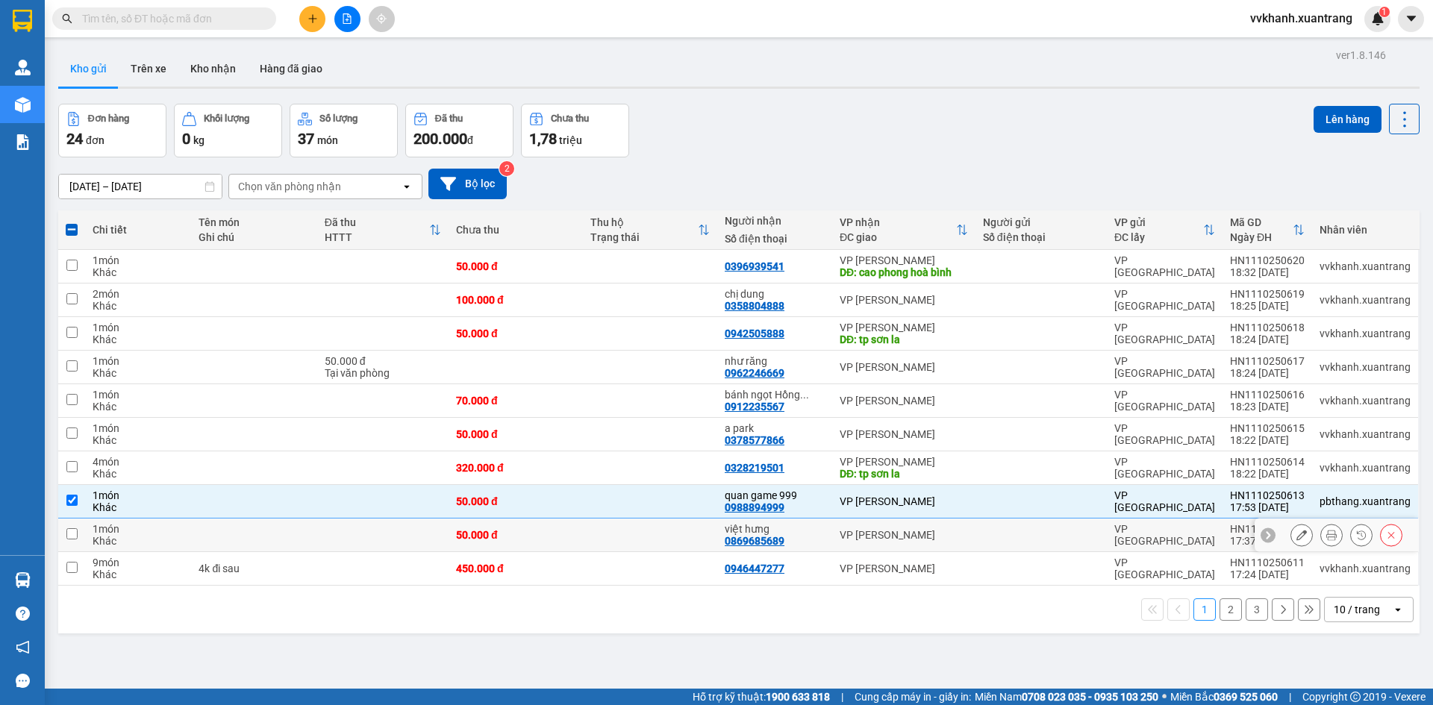
click at [841, 529] on div "VP [PERSON_NAME]" at bounding box center [904, 535] width 128 height 12
checkbox input "true"
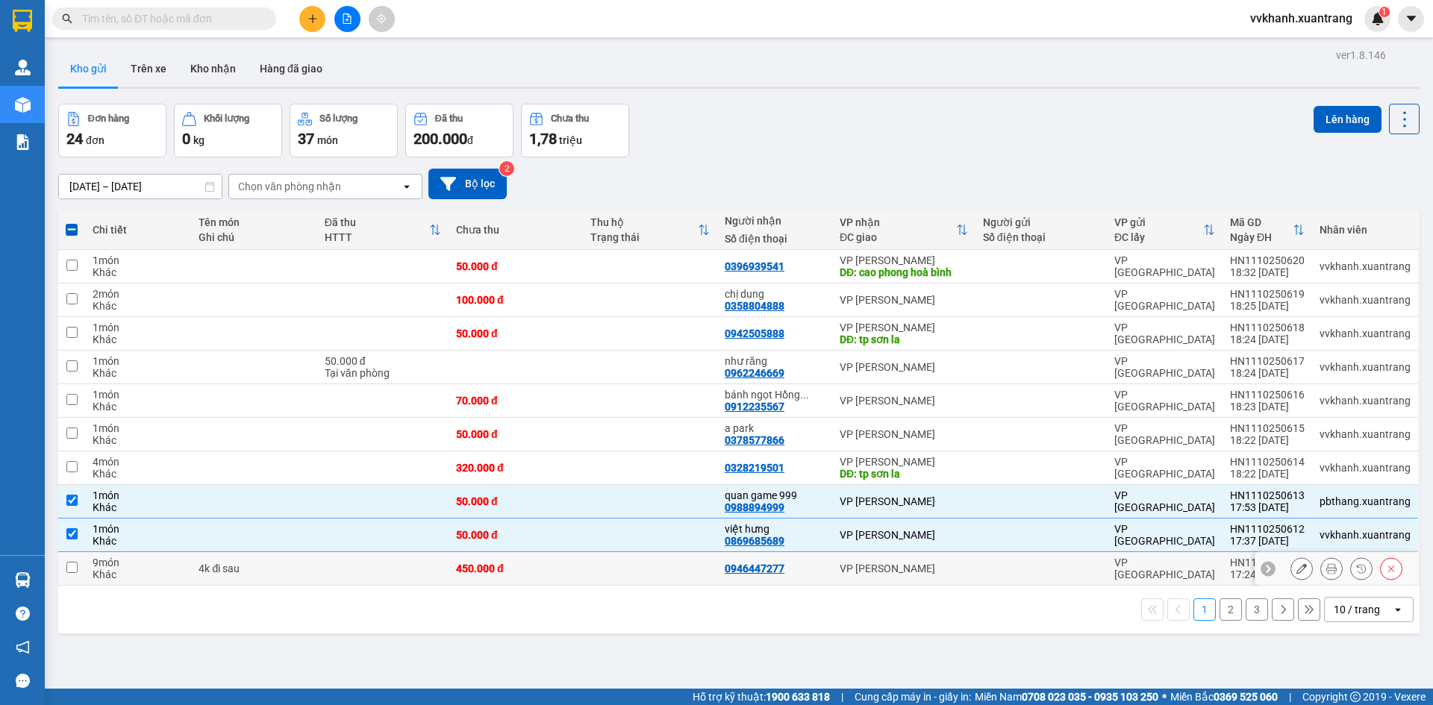
click at [832, 571] on td "VP [PERSON_NAME]" at bounding box center [903, 569] width 143 height 34
checkbox input "true"
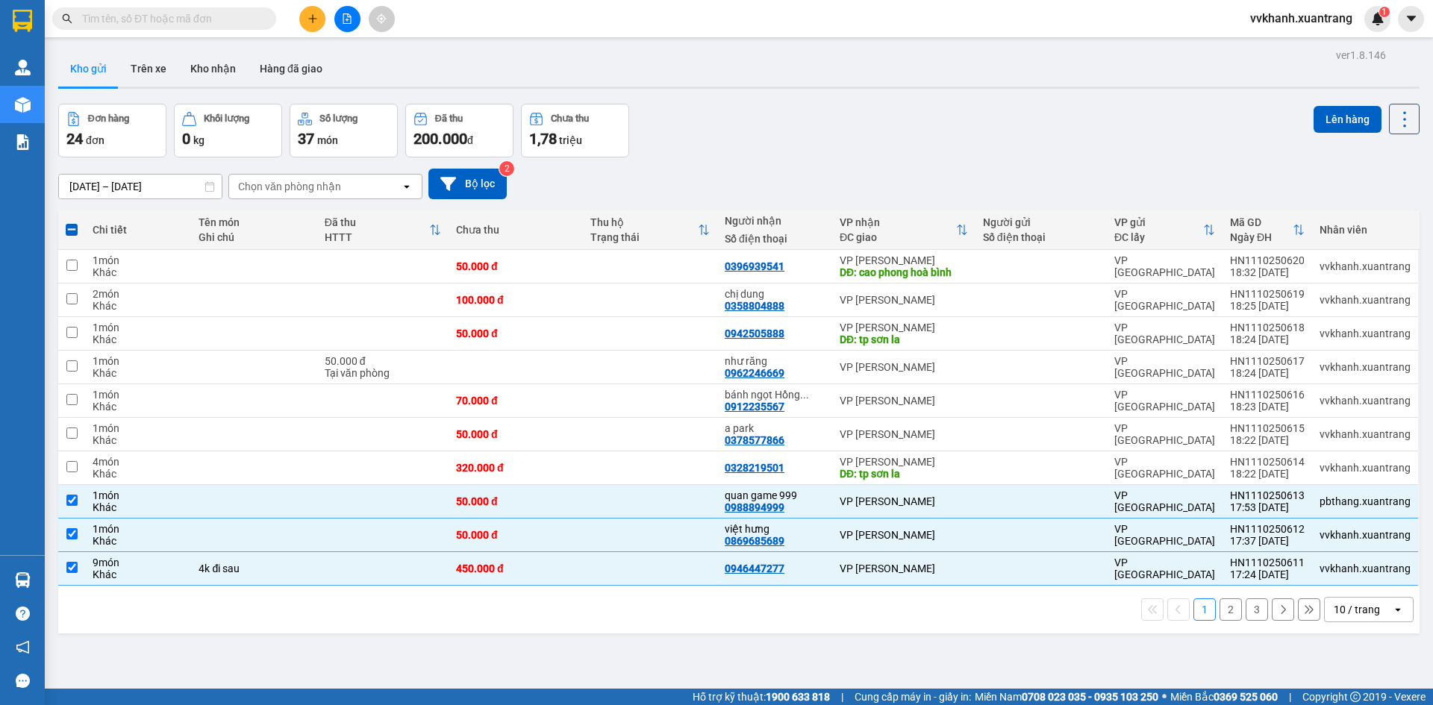
click at [1245, 611] on button "3" at bounding box center [1256, 609] width 22 height 22
checkbox input "false"
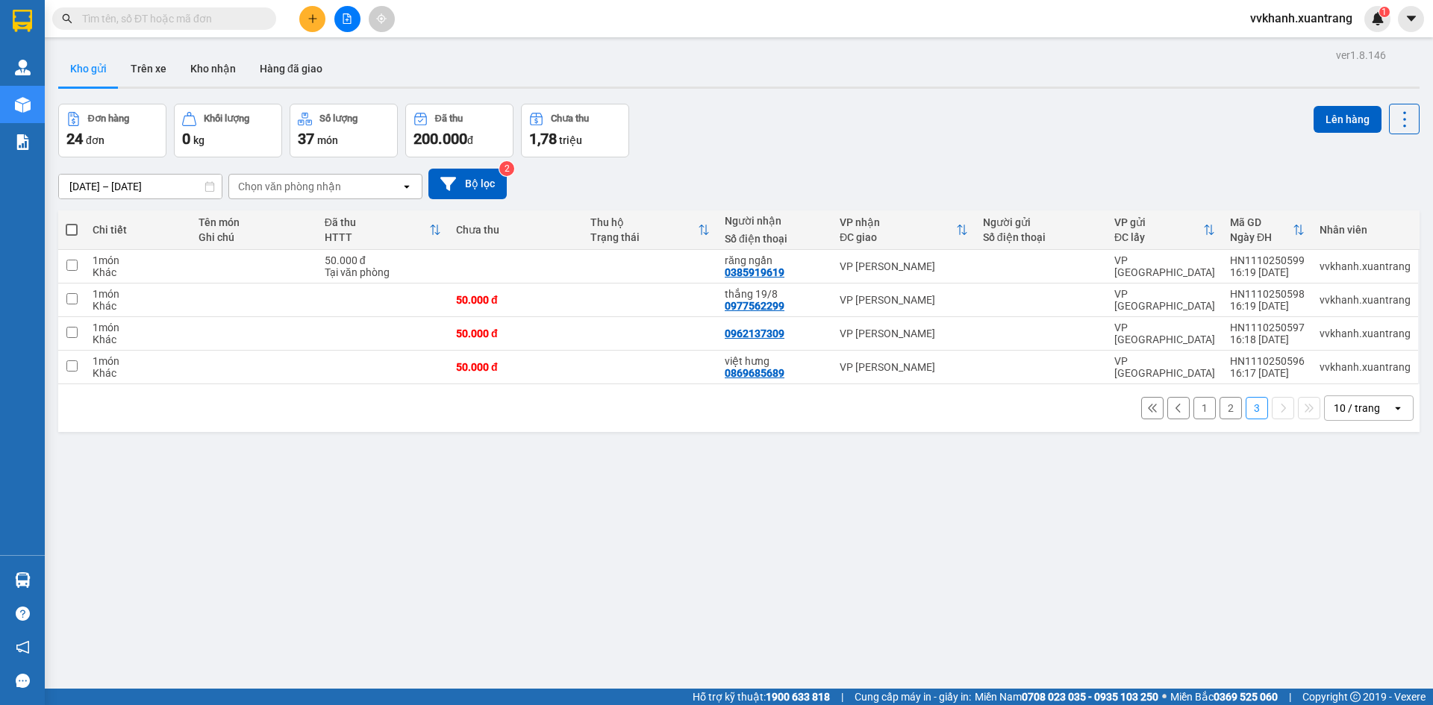
click at [65, 228] on th at bounding box center [71, 230] width 27 height 40
click at [72, 230] on span at bounding box center [72, 230] width 12 height 12
click at [72, 222] on input "checkbox" at bounding box center [72, 222] width 0 height 0
checkbox input "true"
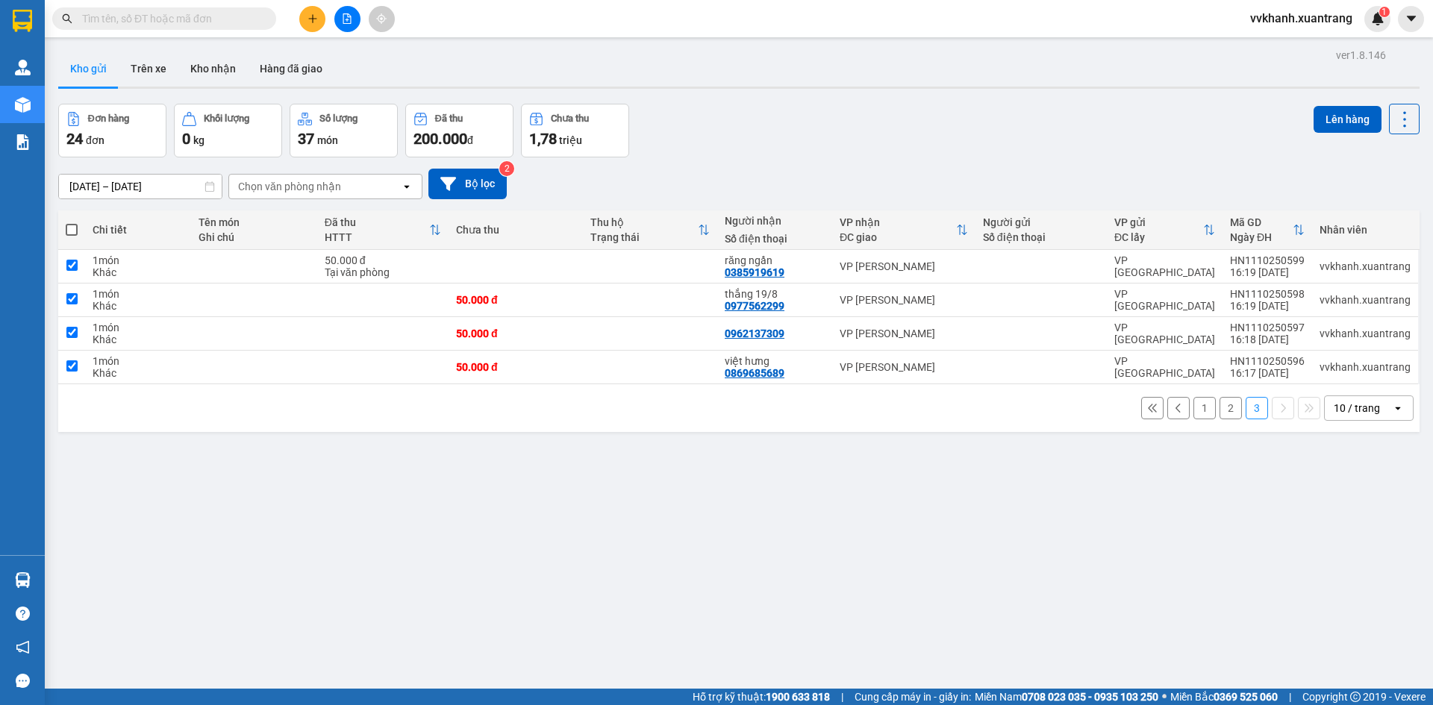
checkbox input "true"
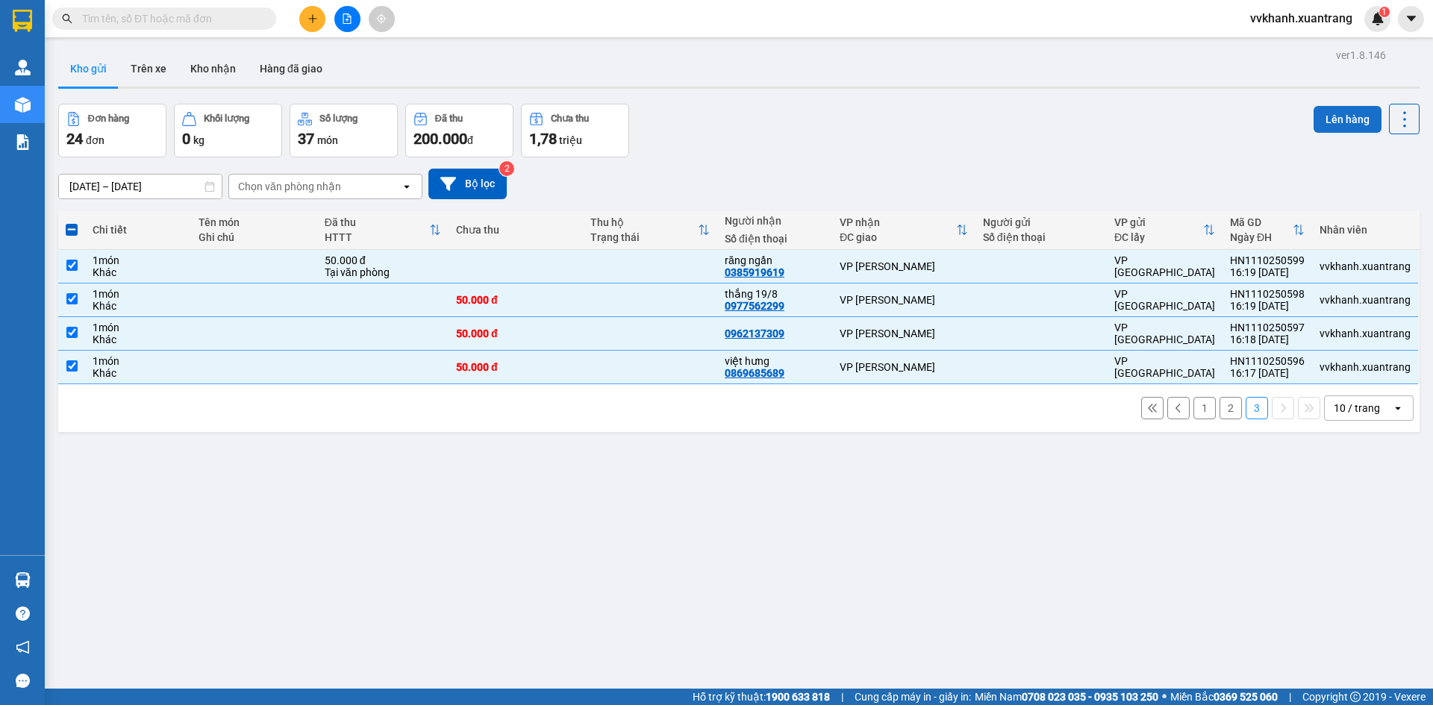
click at [1349, 117] on button "Lên hàng" at bounding box center [1347, 119] width 68 height 27
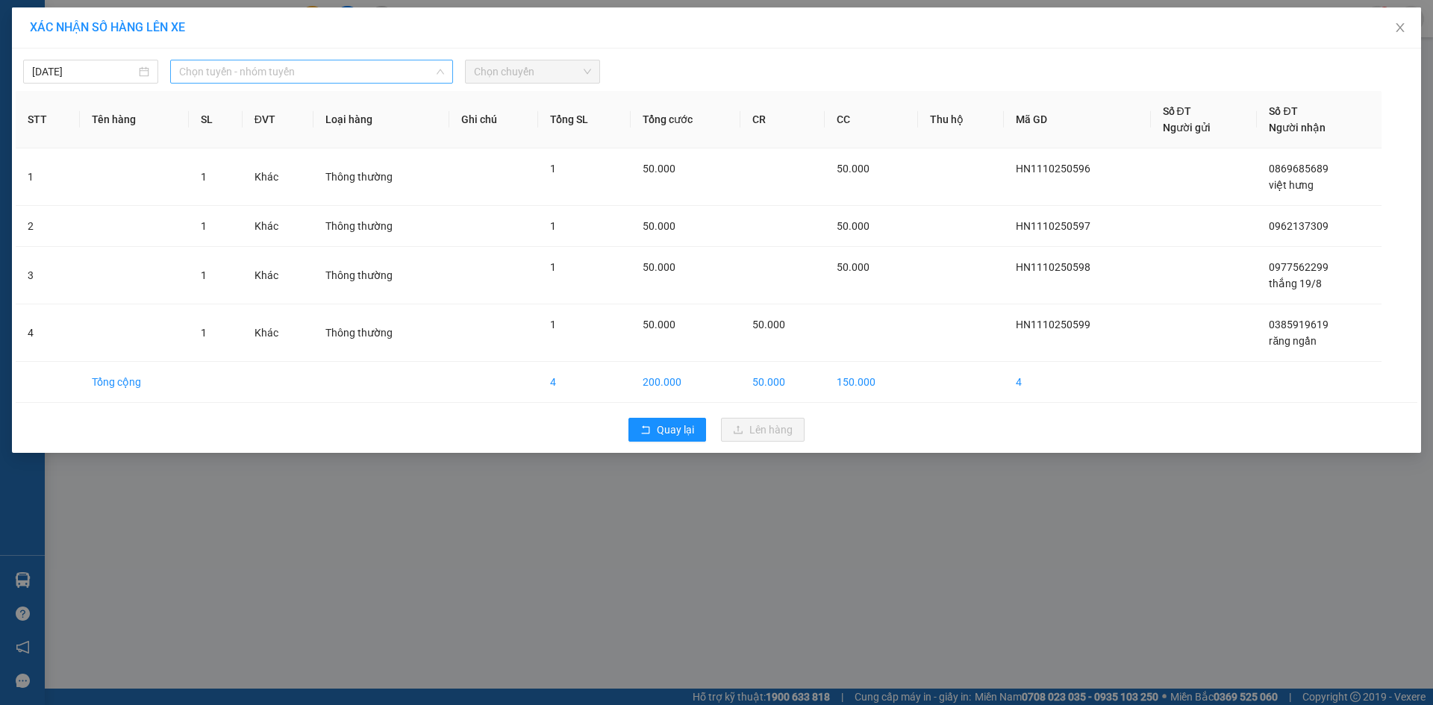
click at [301, 76] on span "Chọn tuyến - nhóm tuyến" at bounding box center [311, 71] width 265 height 22
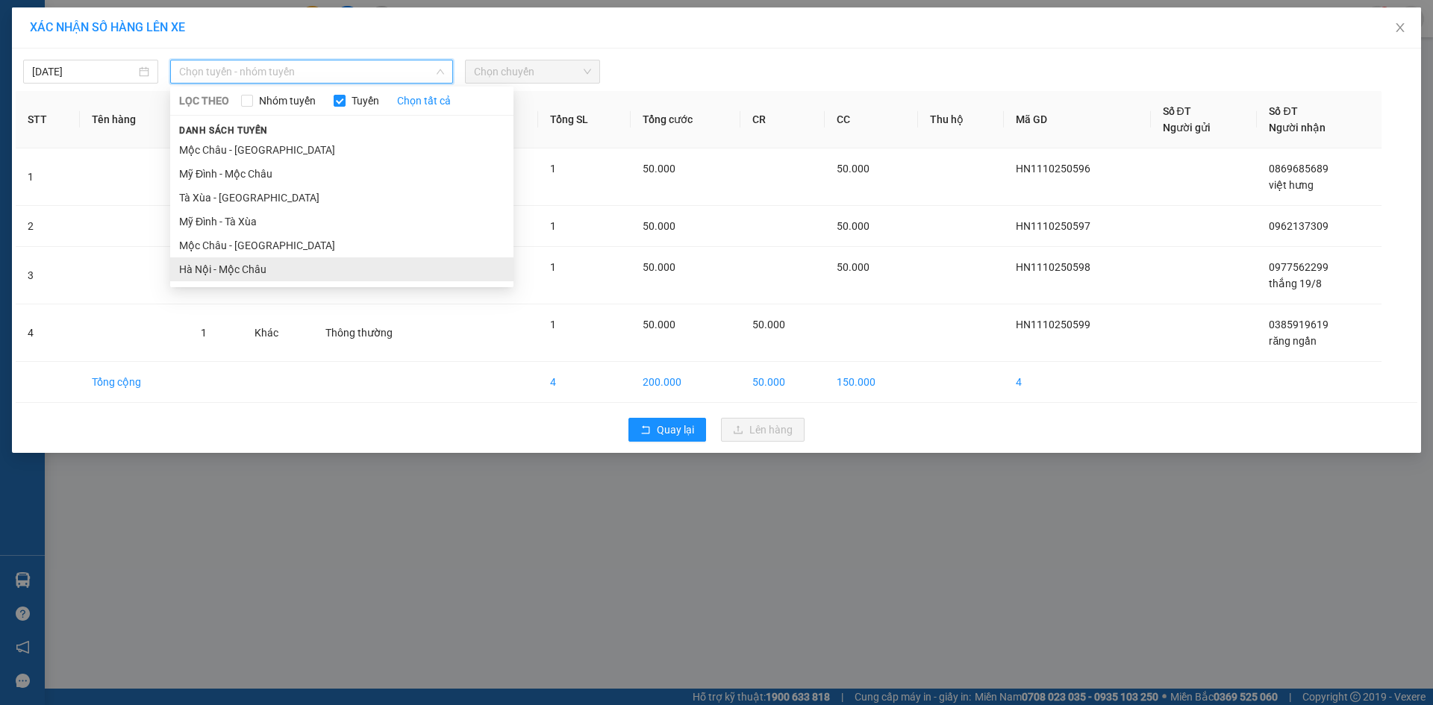
click at [284, 268] on li "Hà Nội - Mộc Châu" at bounding box center [341, 269] width 343 height 24
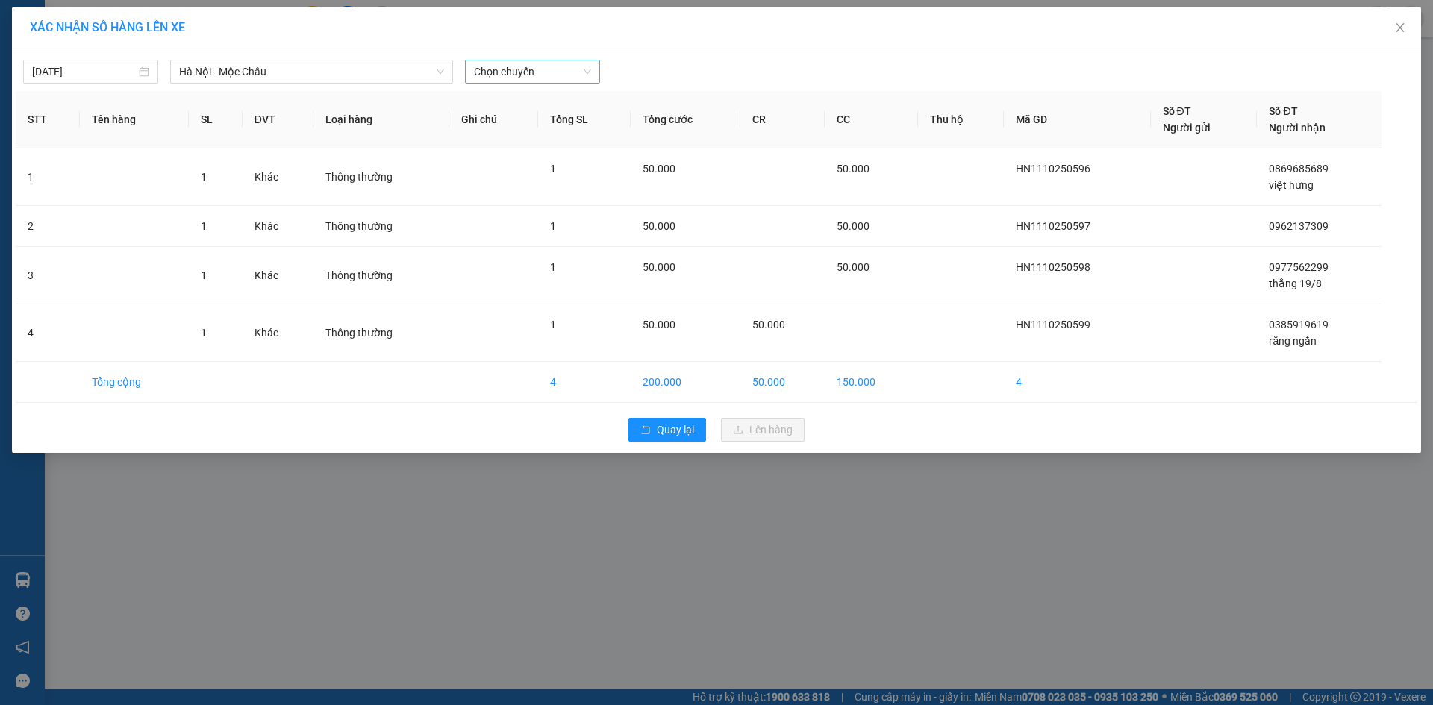
drag, startPoint x: 552, startPoint y: 87, endPoint x: 548, endPoint y: 78, distance: 9.0
click at [548, 78] on div "11/10/2025 Hà Nội - Mộc Châu LỌC THEO Nhóm tuyến Tuyến Chọn tất cả Danh sách tu…" at bounding box center [716, 251] width 1409 height 404
click at [548, 78] on span "Chọn chuyến" at bounding box center [532, 71] width 117 height 22
click at [536, 247] on div "18:15" at bounding box center [532, 245] width 116 height 16
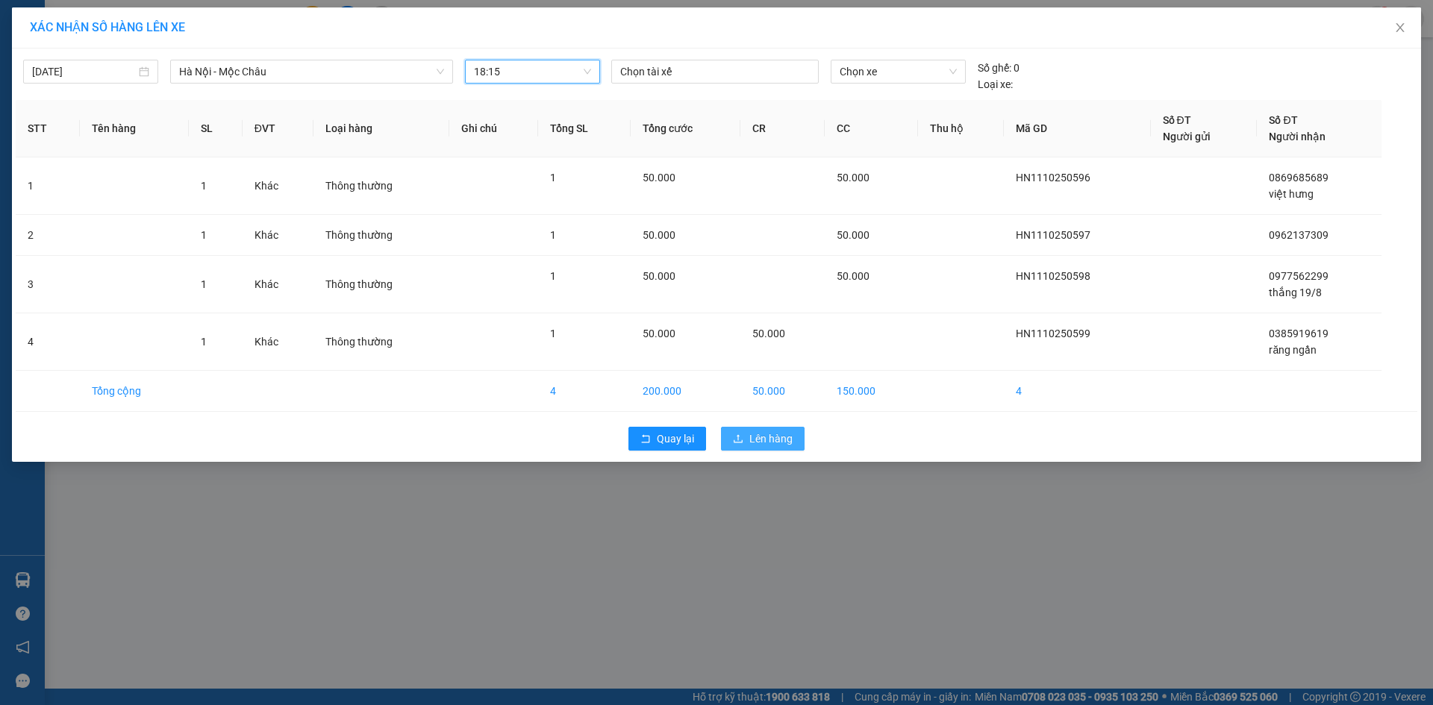
click at [778, 437] on span "Lên hàng" at bounding box center [770, 439] width 43 height 16
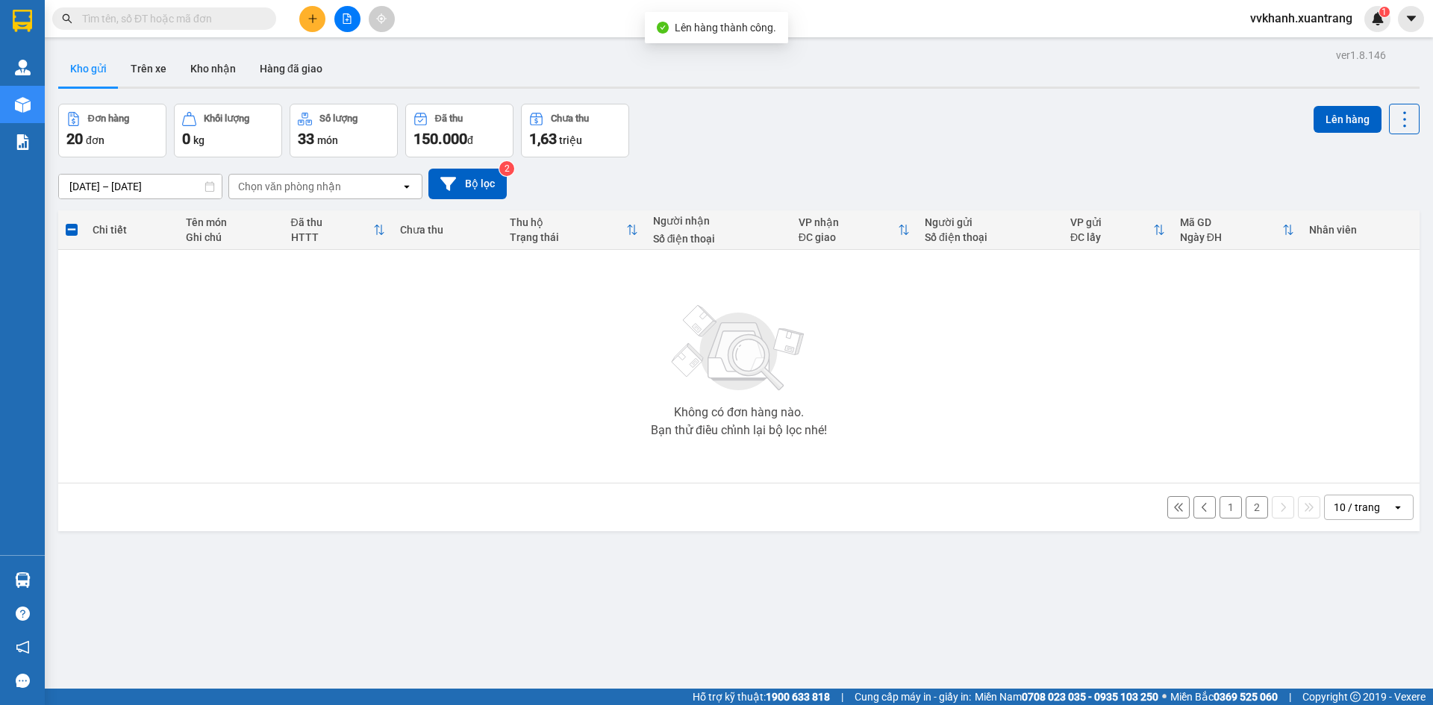
click at [1248, 510] on button "2" at bounding box center [1256, 507] width 22 height 22
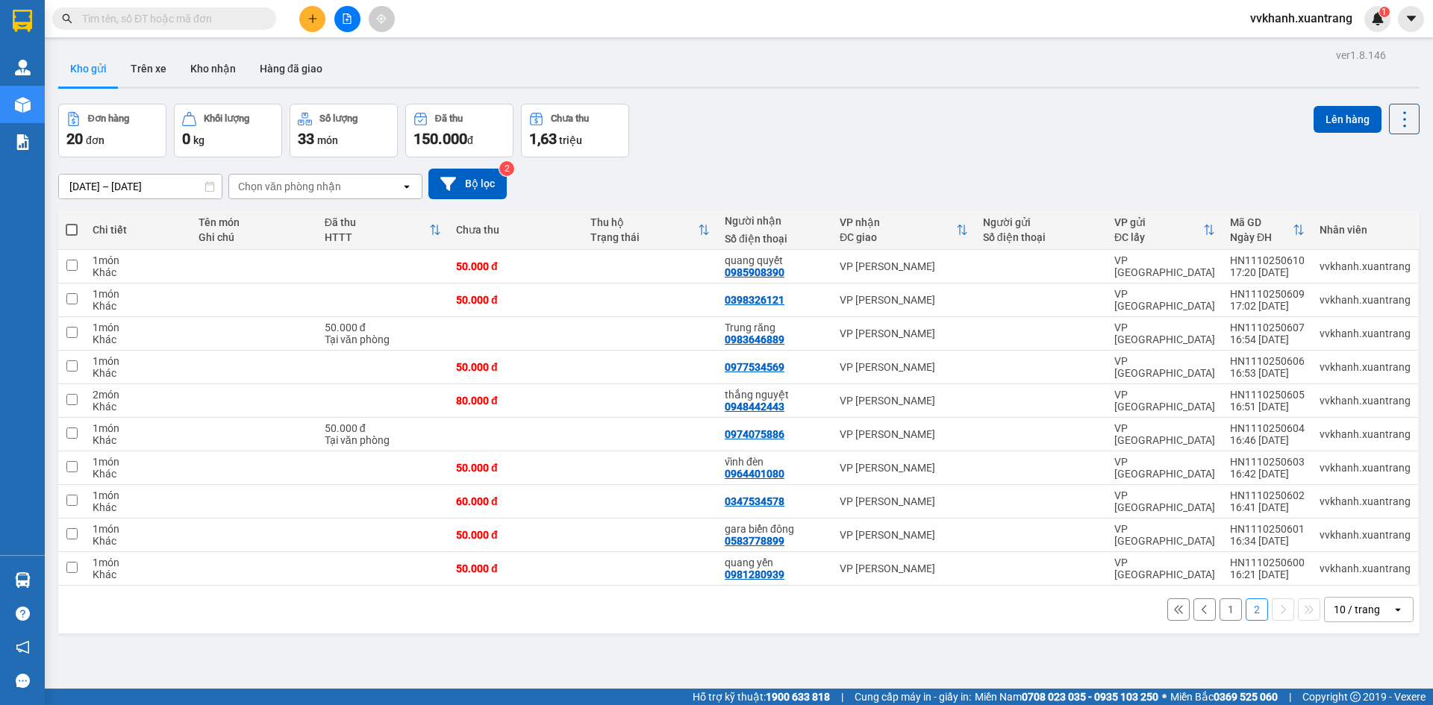
click at [71, 224] on span at bounding box center [72, 230] width 12 height 12
click at [72, 222] on input "checkbox" at bounding box center [72, 222] width 0 height 0
checkbox input "true"
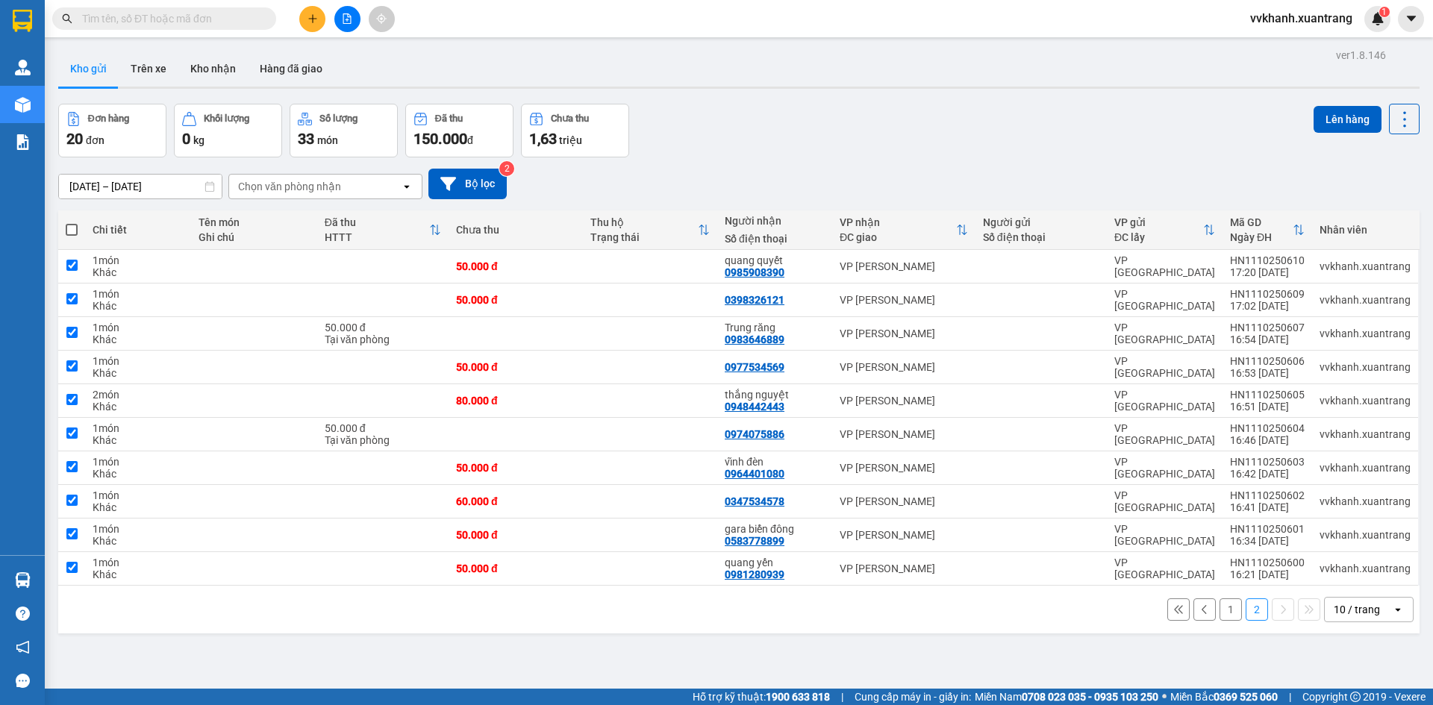
checkbox input "true"
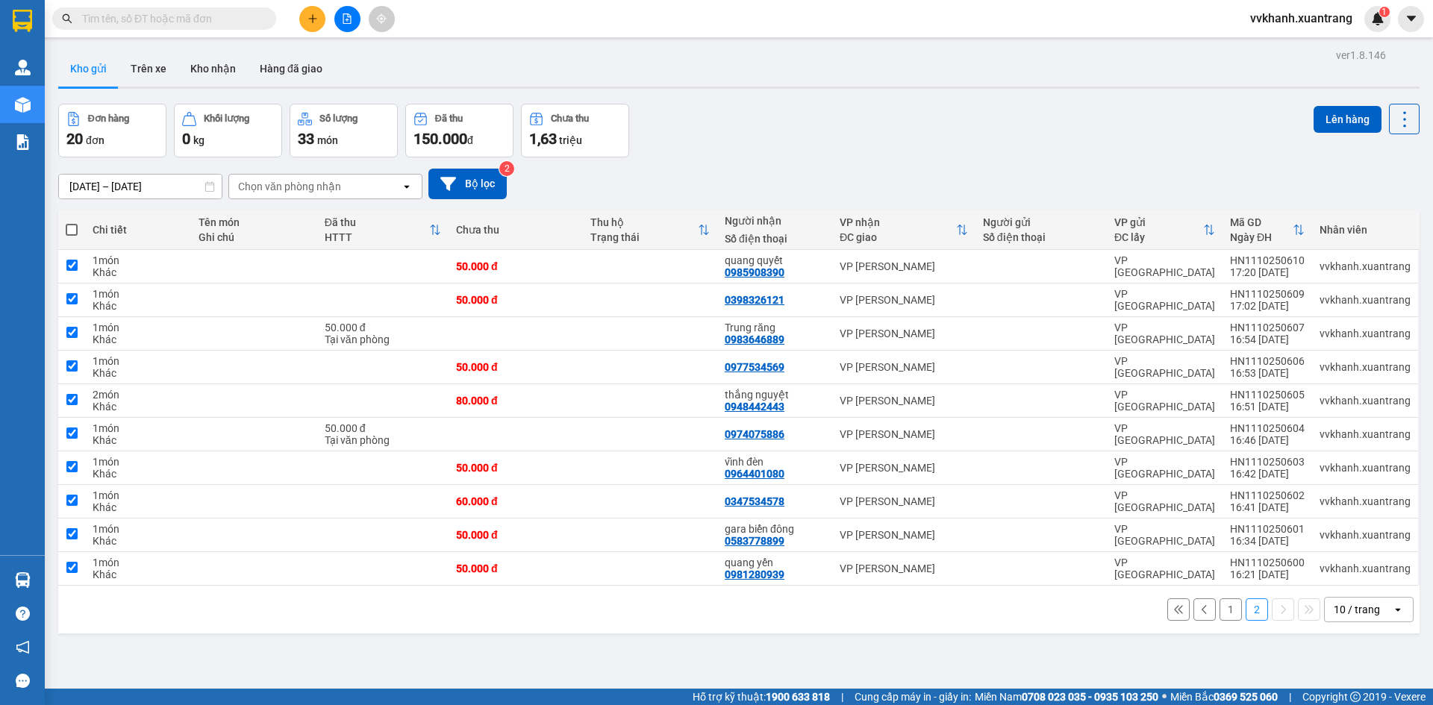
checkbox input "true"
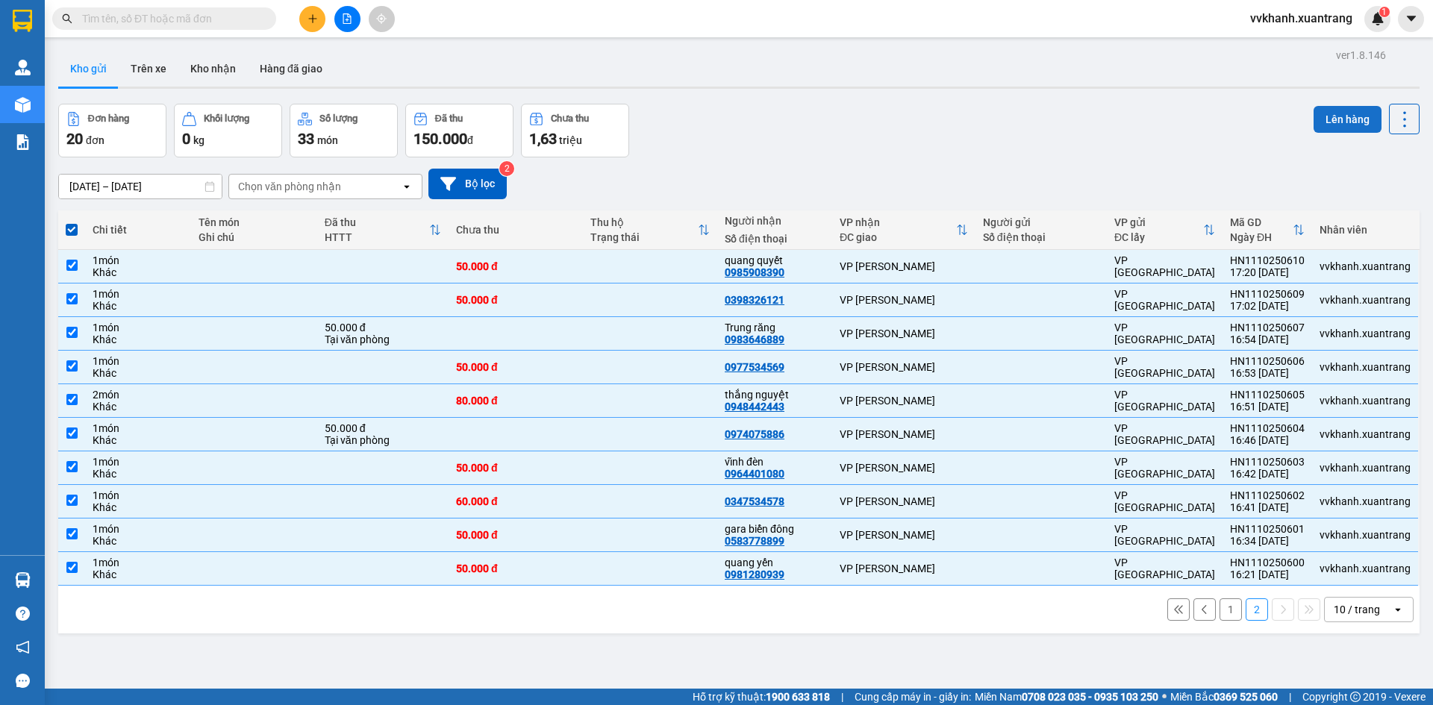
click at [1330, 131] on button "Lên hàng" at bounding box center [1347, 119] width 68 height 27
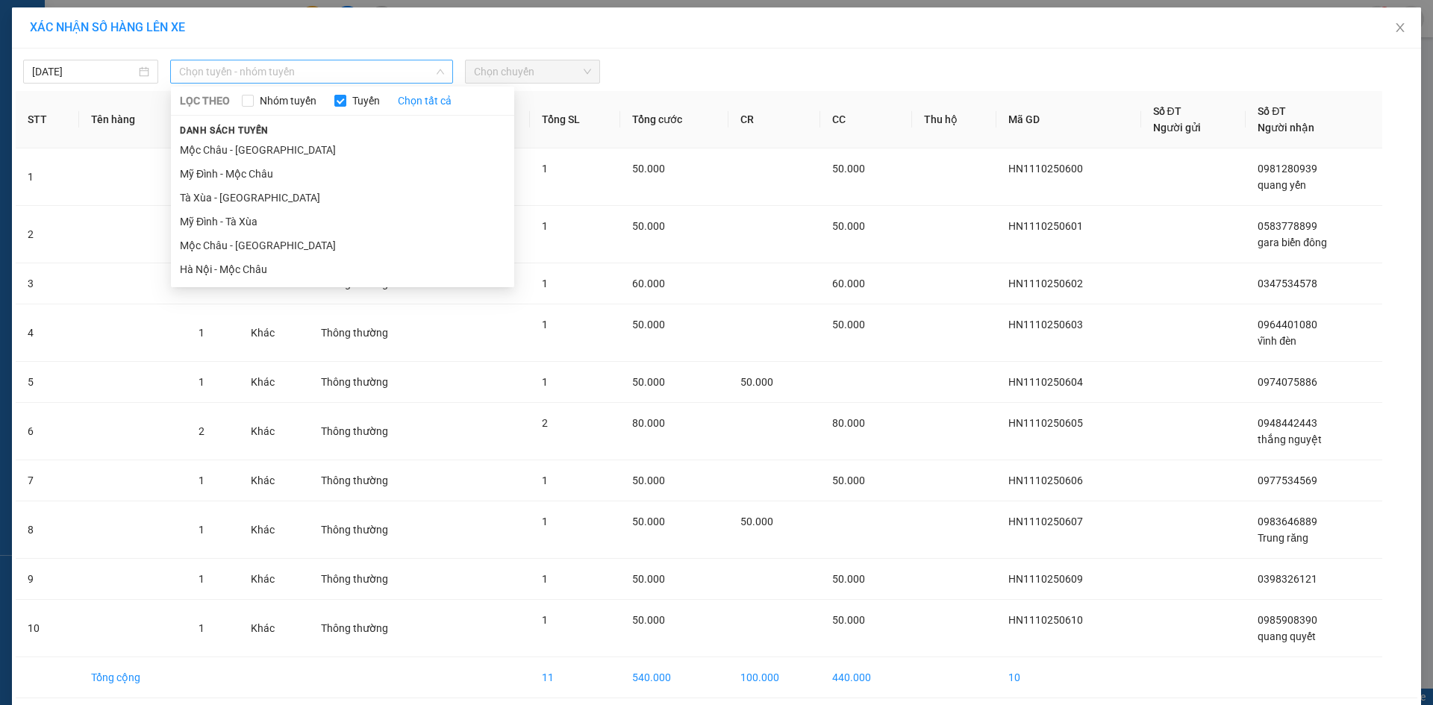
click at [371, 72] on span "Chọn tuyến - nhóm tuyến" at bounding box center [311, 71] width 265 height 22
click at [345, 281] on div "LỌC THEO Nhóm tuyến Tuyến Chọn tất cả Danh sách tuyến Mộc Châu - Mỹ Đình Mỹ Đìn…" at bounding box center [342, 187] width 343 height 195
click at [341, 269] on li "Hà Nội - Mộc Châu" at bounding box center [342, 269] width 343 height 24
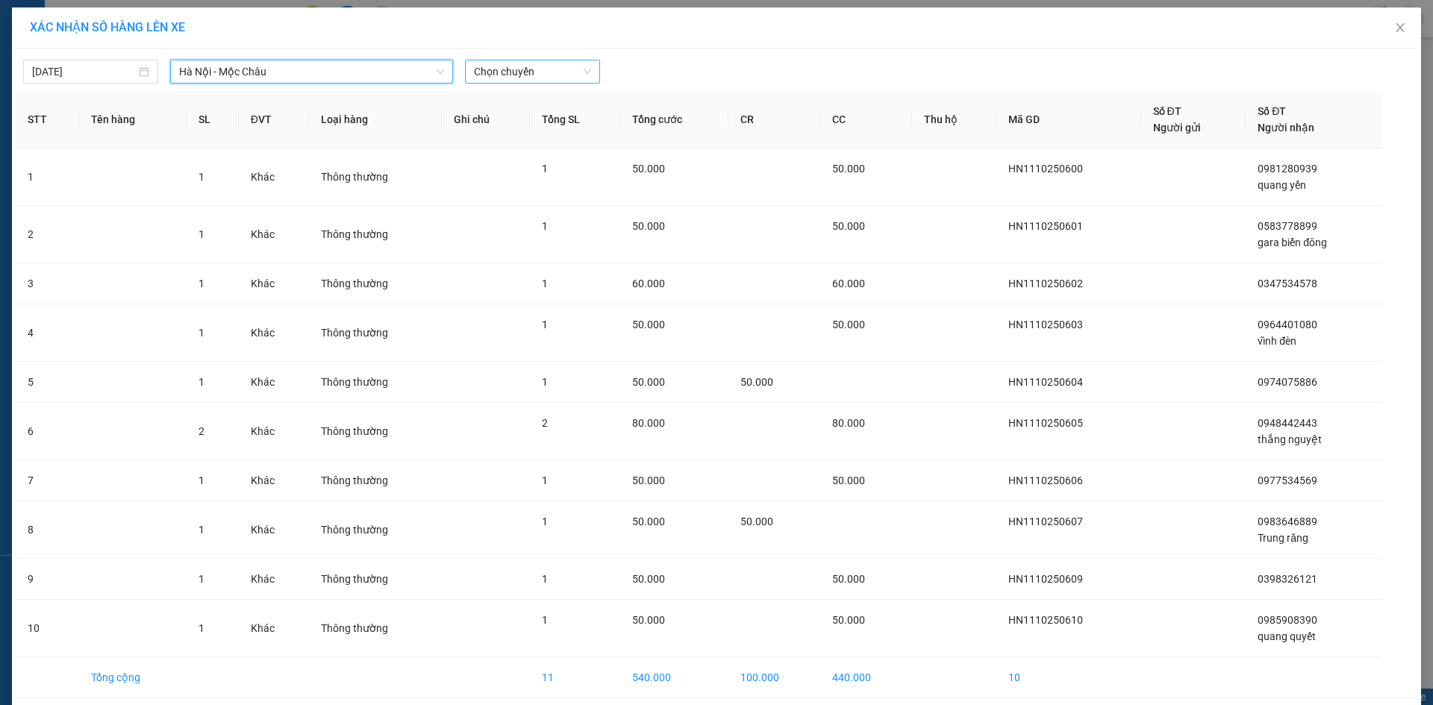
click at [520, 78] on span "Chọn chuyến" at bounding box center [532, 71] width 117 height 22
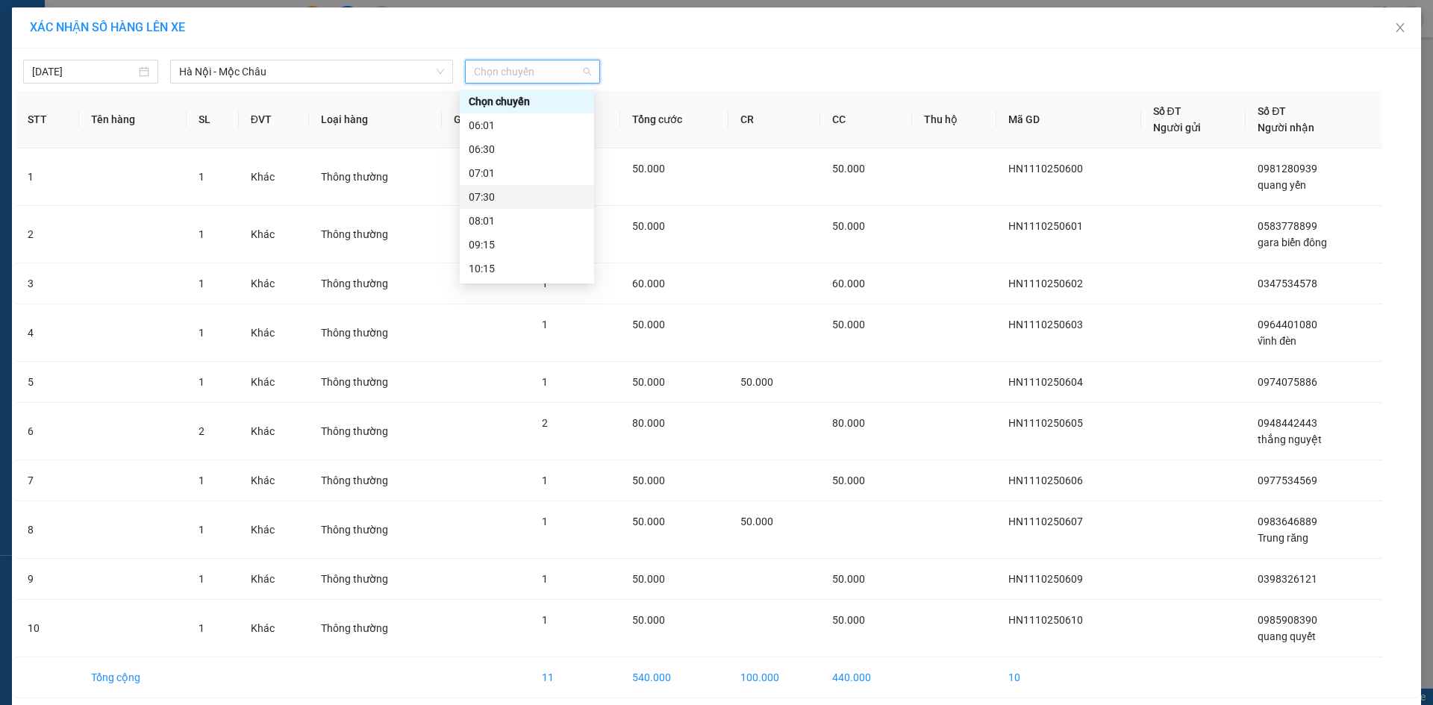
scroll to position [215, 0]
click at [519, 251] on div "18:15" at bounding box center [527, 245] width 116 height 16
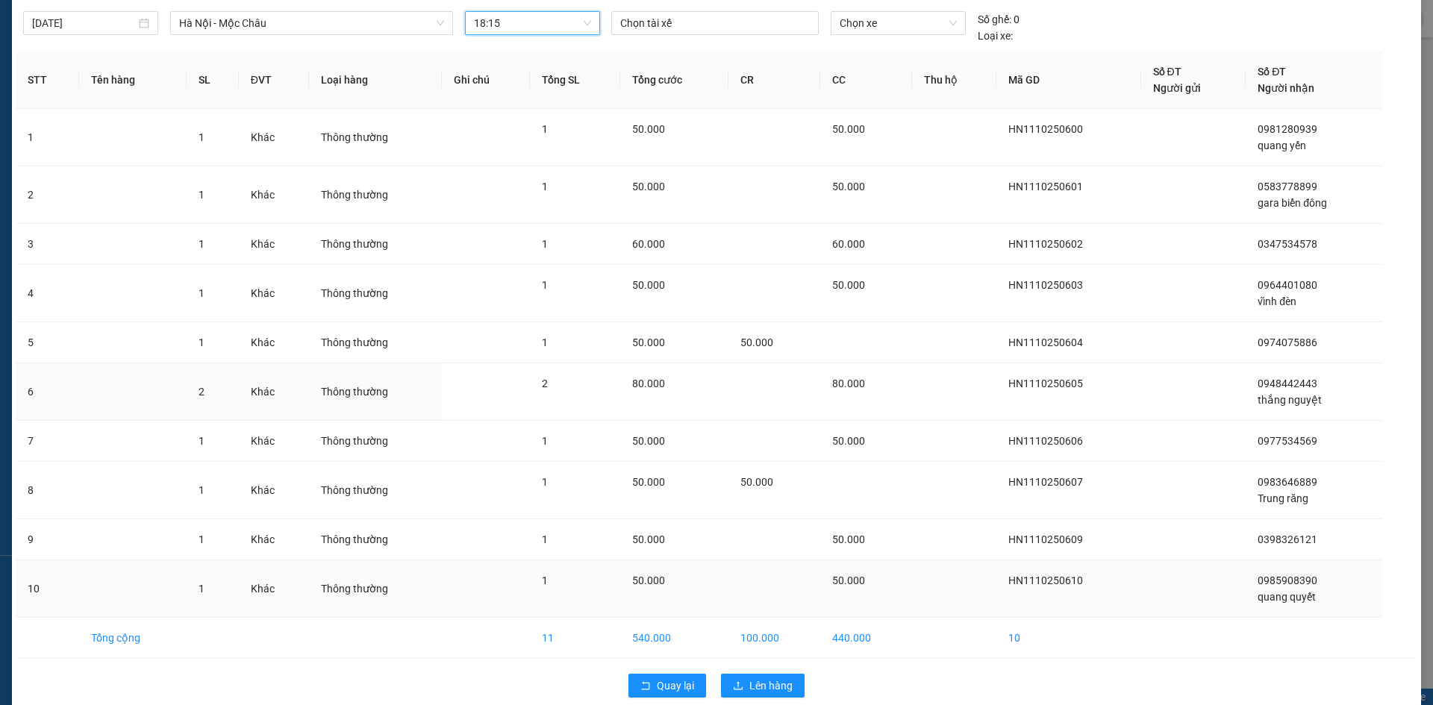
scroll to position [70, 0]
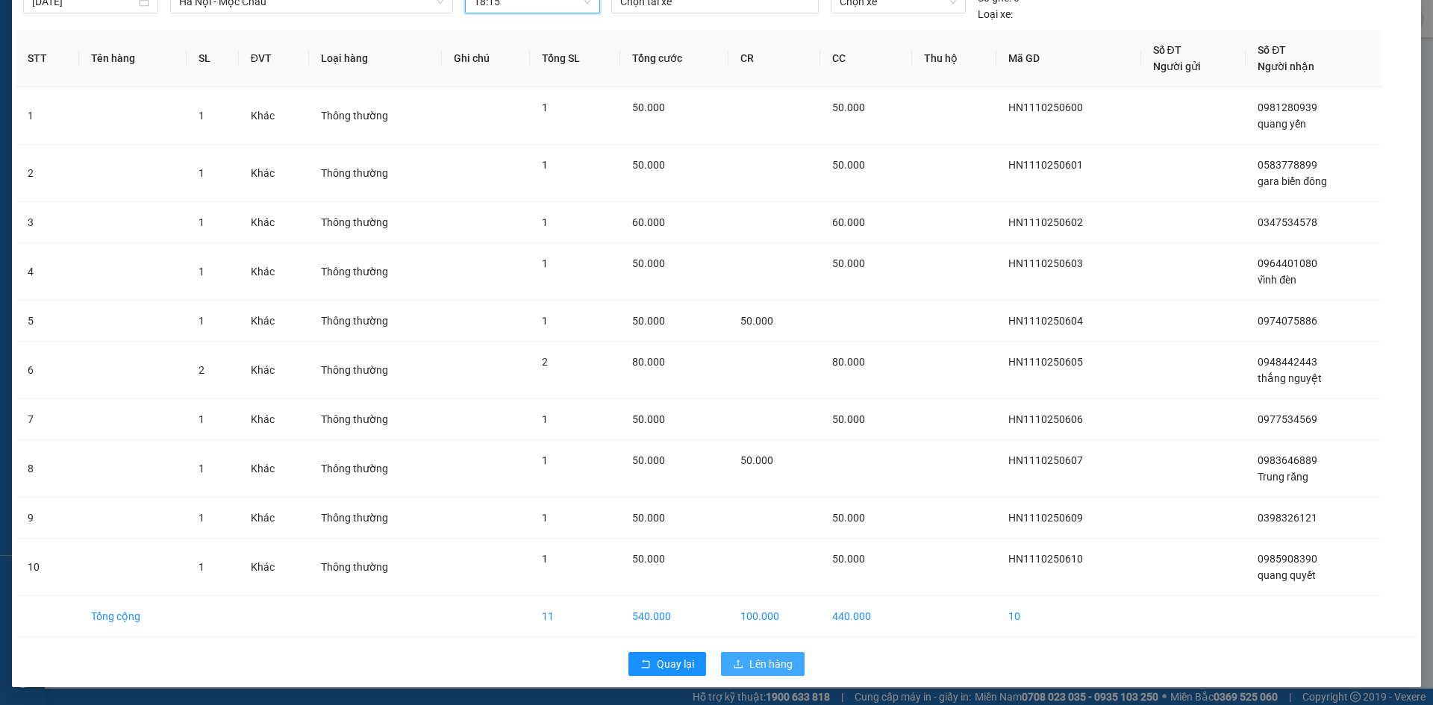
click at [756, 663] on span "Lên hàng" at bounding box center [770, 664] width 43 height 16
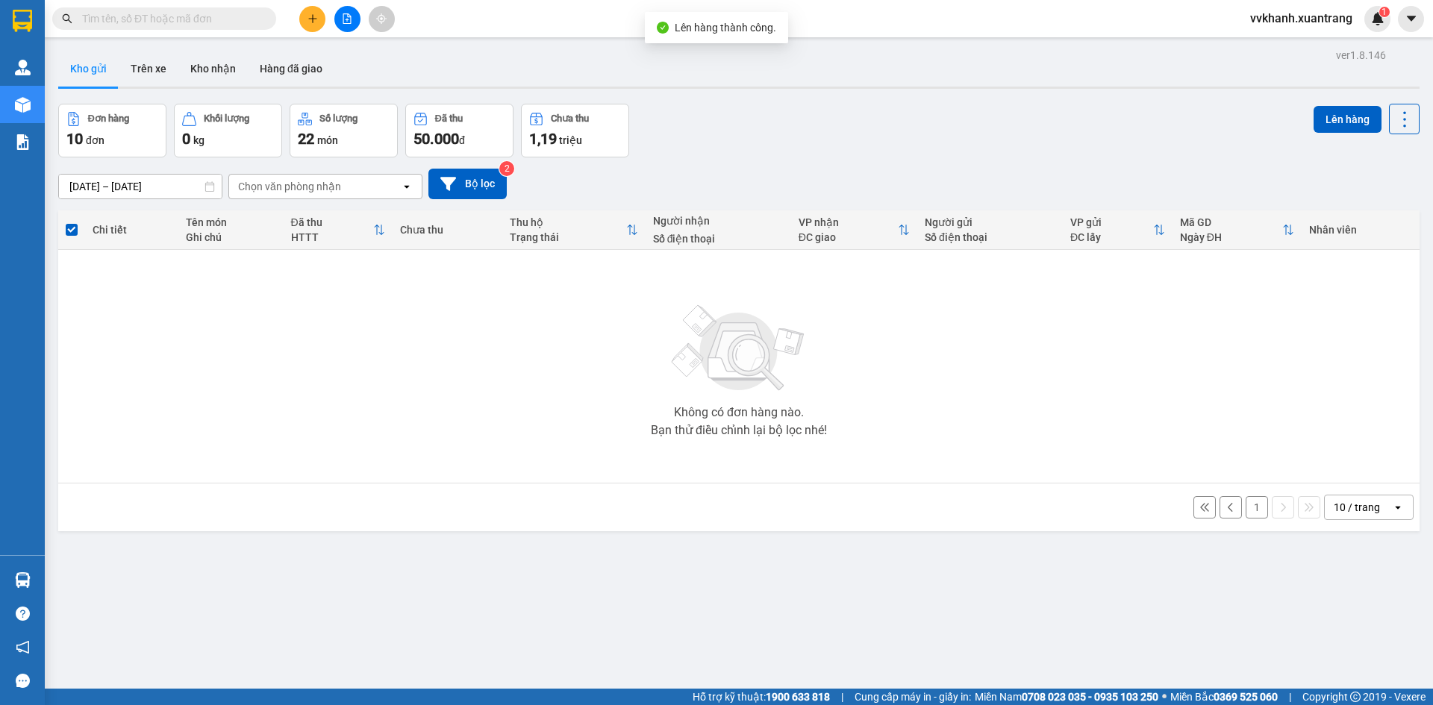
click at [1245, 499] on button "1" at bounding box center [1256, 507] width 22 height 22
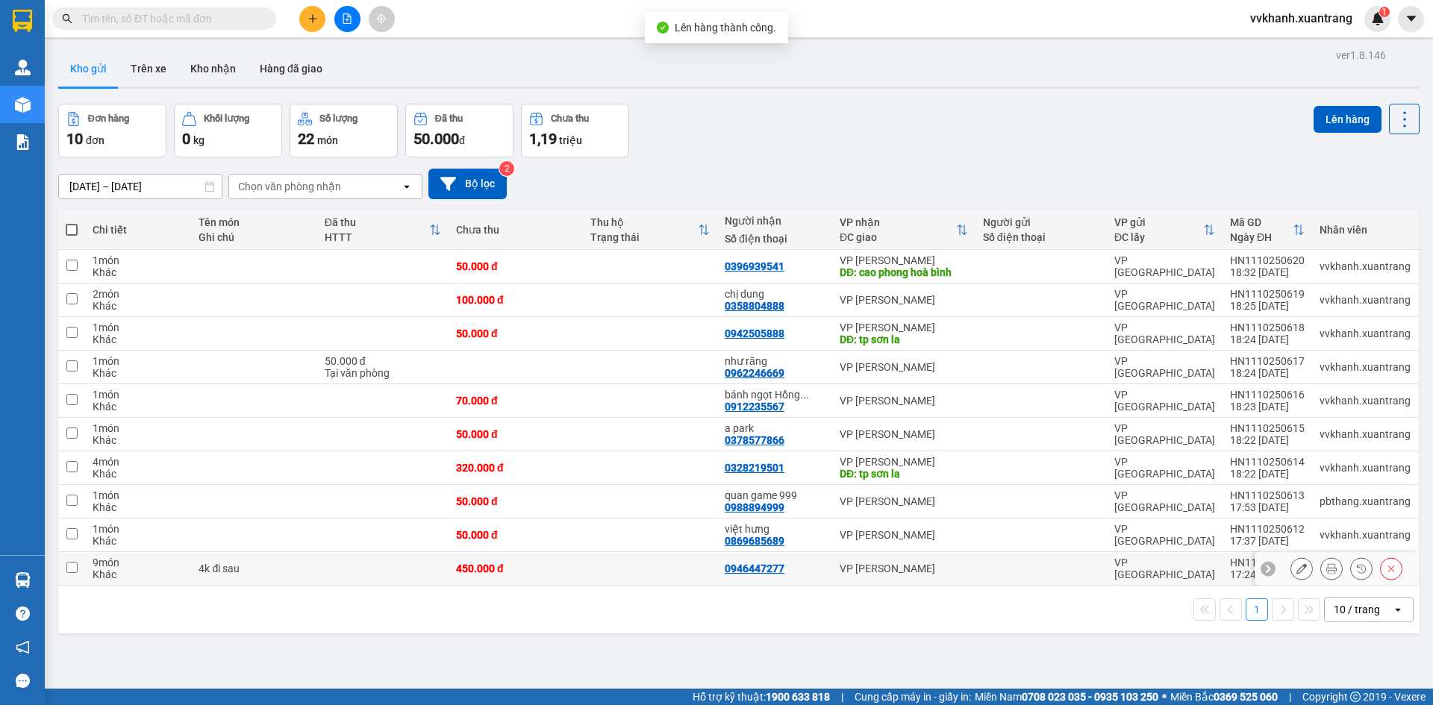
click at [871, 565] on div "VP [PERSON_NAME]" at bounding box center [904, 569] width 128 height 12
checkbox input "true"
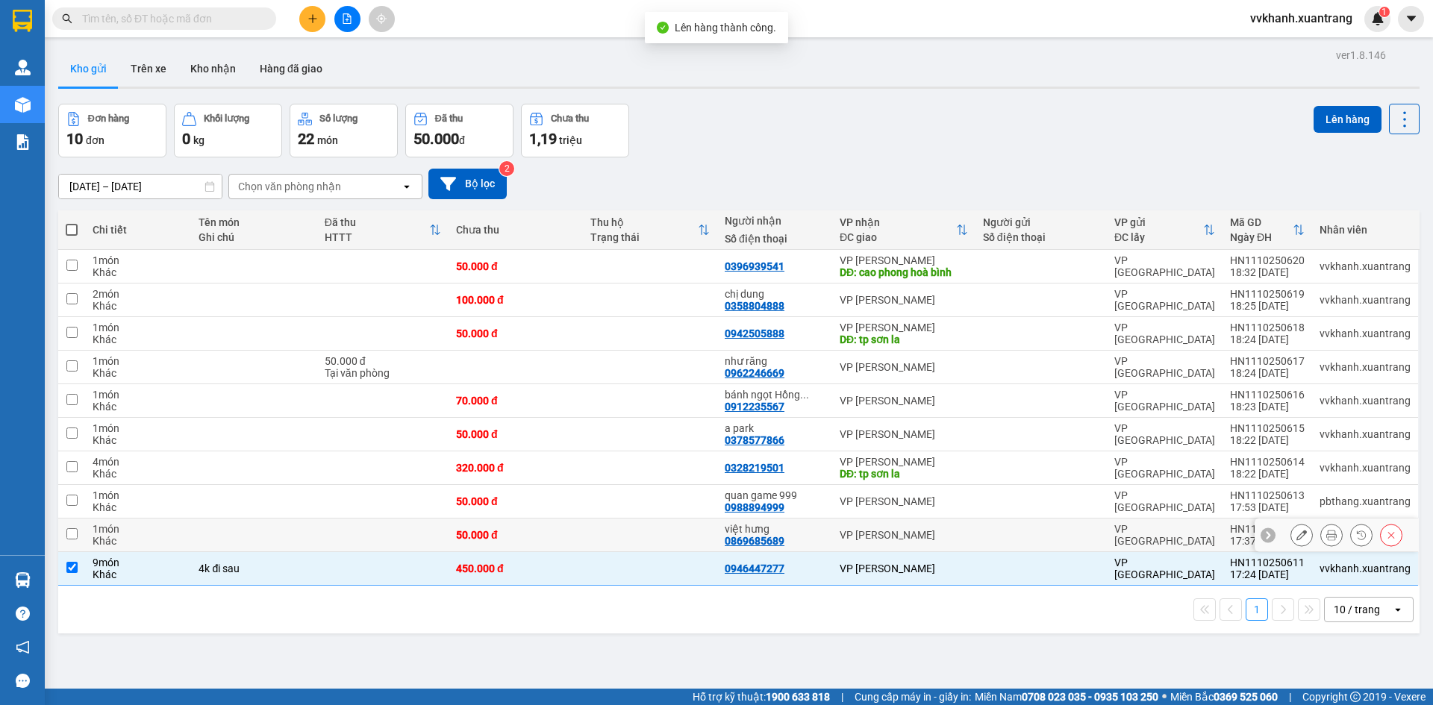
click at [872, 526] on td "VP [PERSON_NAME]" at bounding box center [903, 536] width 143 height 34
checkbox input "true"
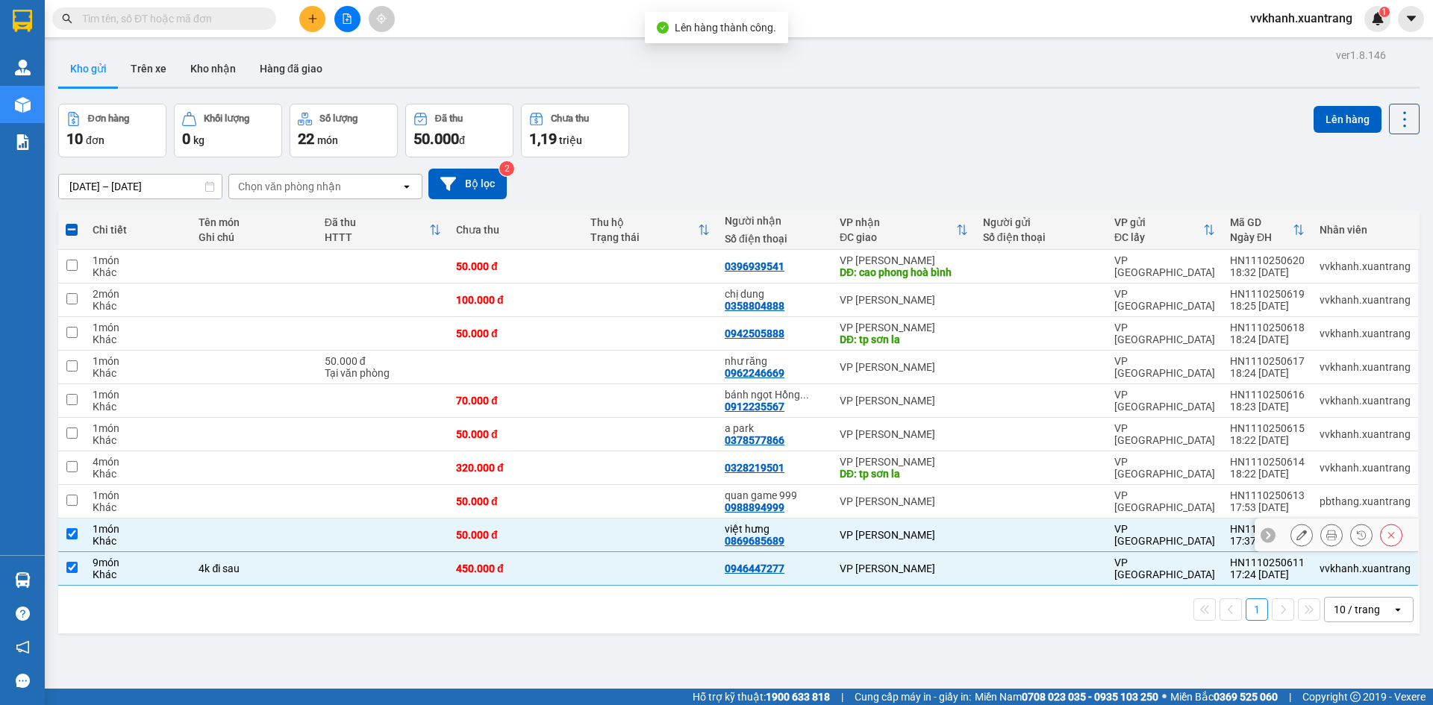
click at [874, 490] on td "VP [PERSON_NAME]" at bounding box center [903, 502] width 143 height 34
checkbox input "true"
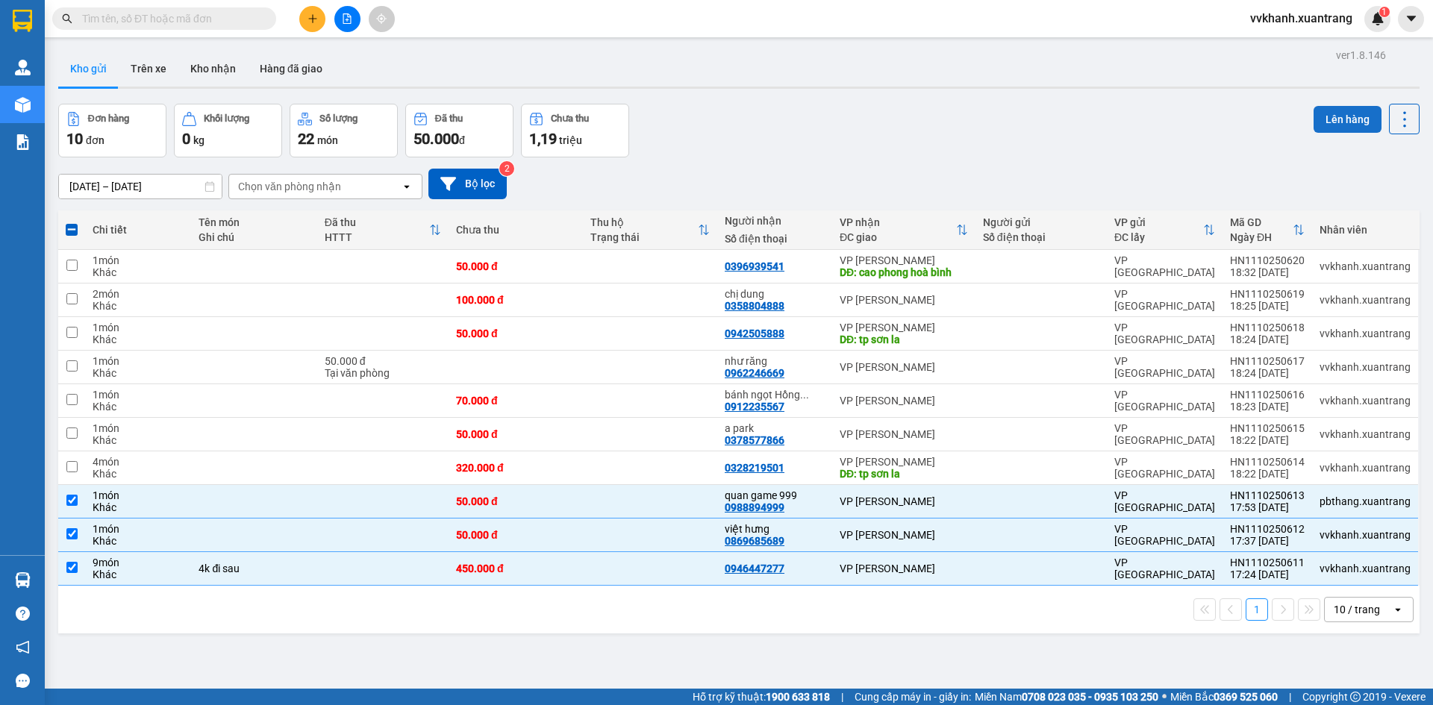
click at [1321, 111] on button "Lên hàng" at bounding box center [1347, 119] width 68 height 27
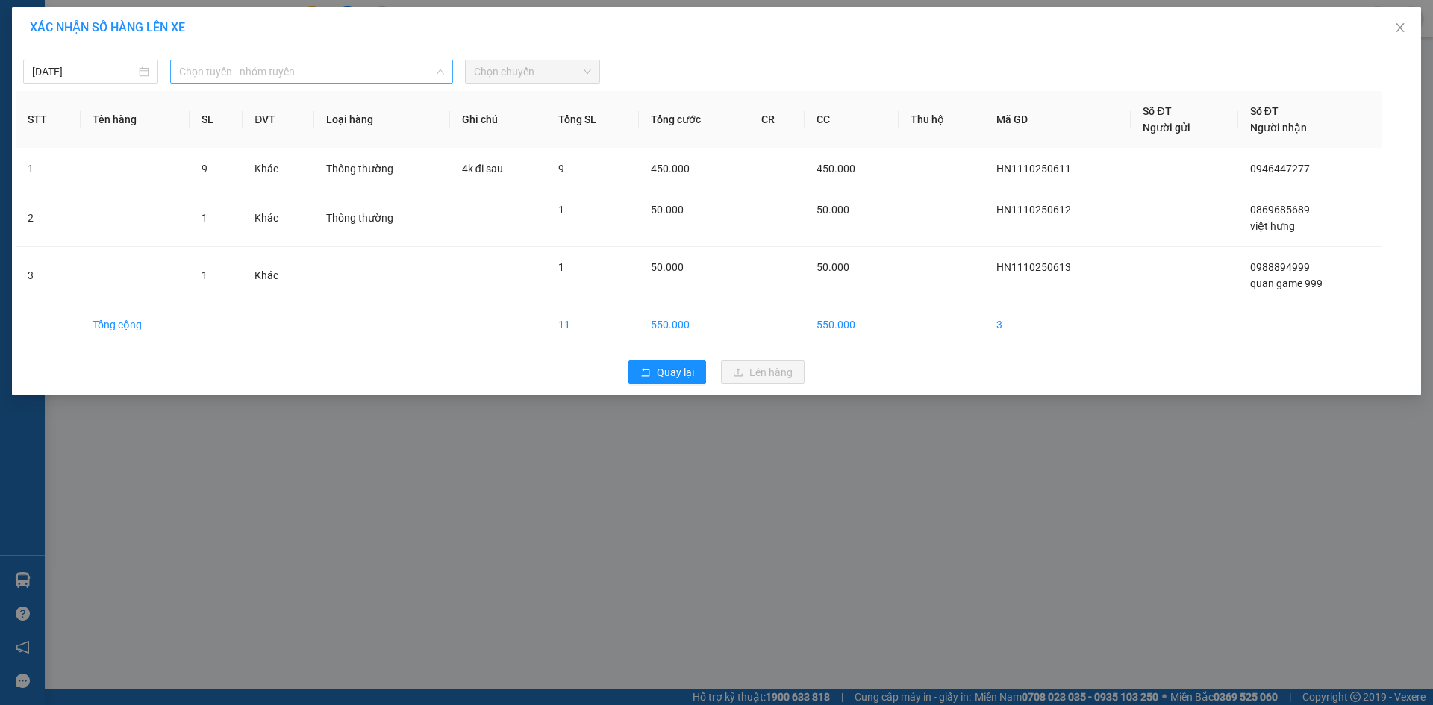
click at [374, 69] on span "Chọn tuyến - nhóm tuyến" at bounding box center [311, 71] width 265 height 22
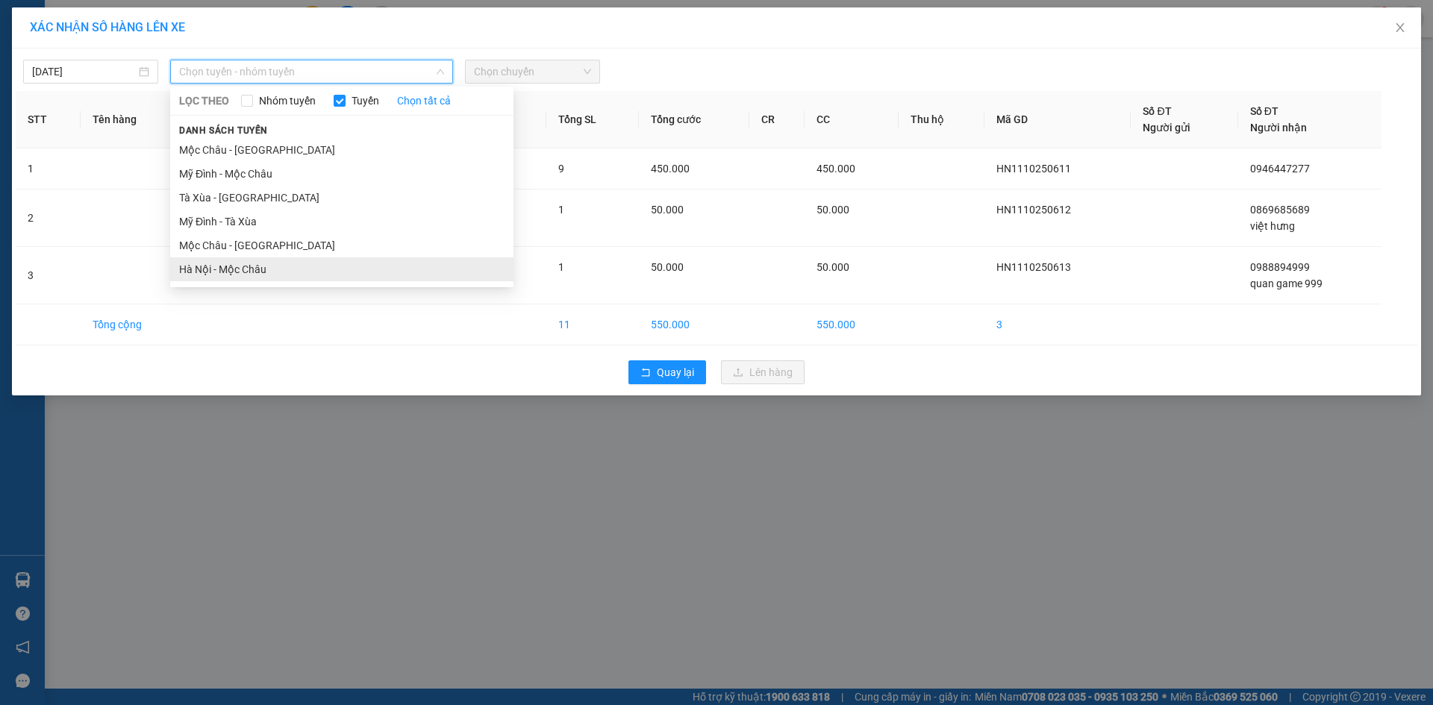
click at [246, 279] on li "Hà Nội - Mộc Châu" at bounding box center [341, 269] width 343 height 24
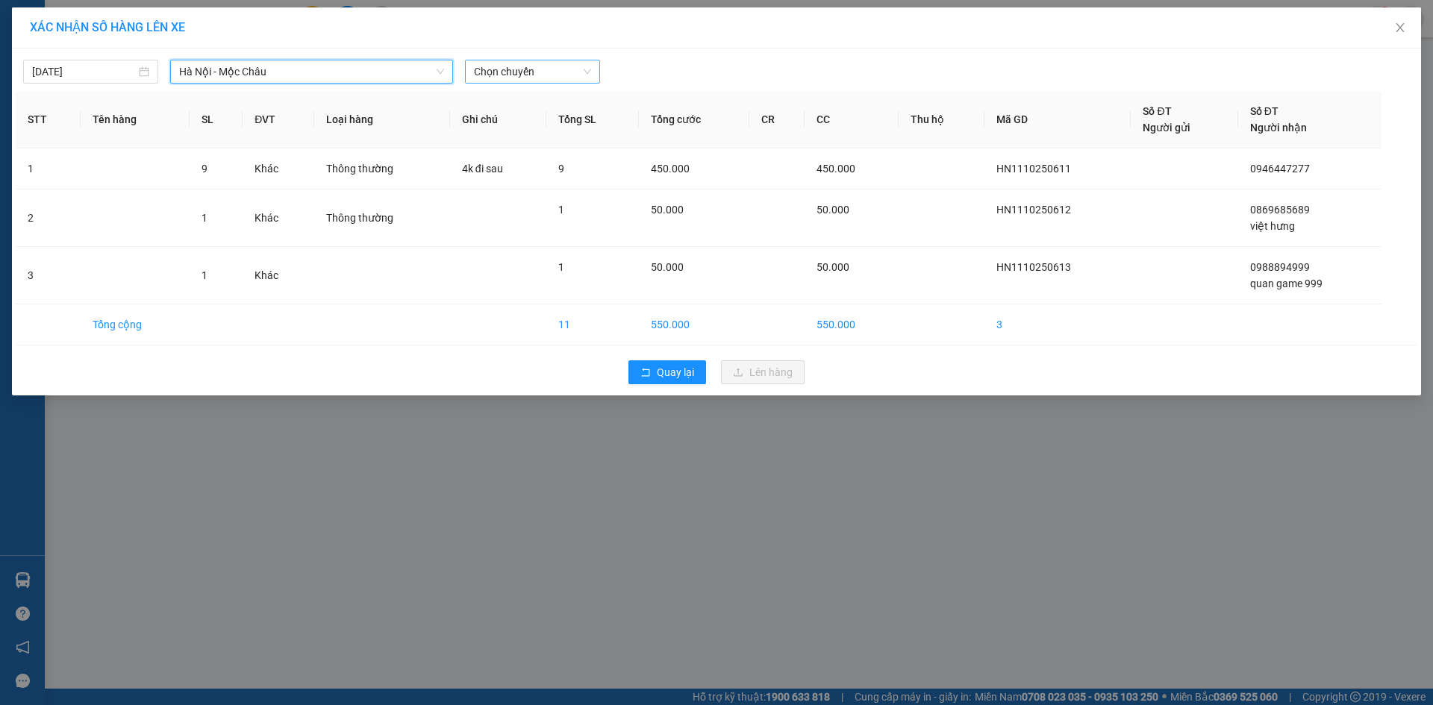
click at [537, 69] on span "Chọn chuyến" at bounding box center [532, 71] width 117 height 22
click at [529, 246] on div "18:15" at bounding box center [532, 245] width 116 height 16
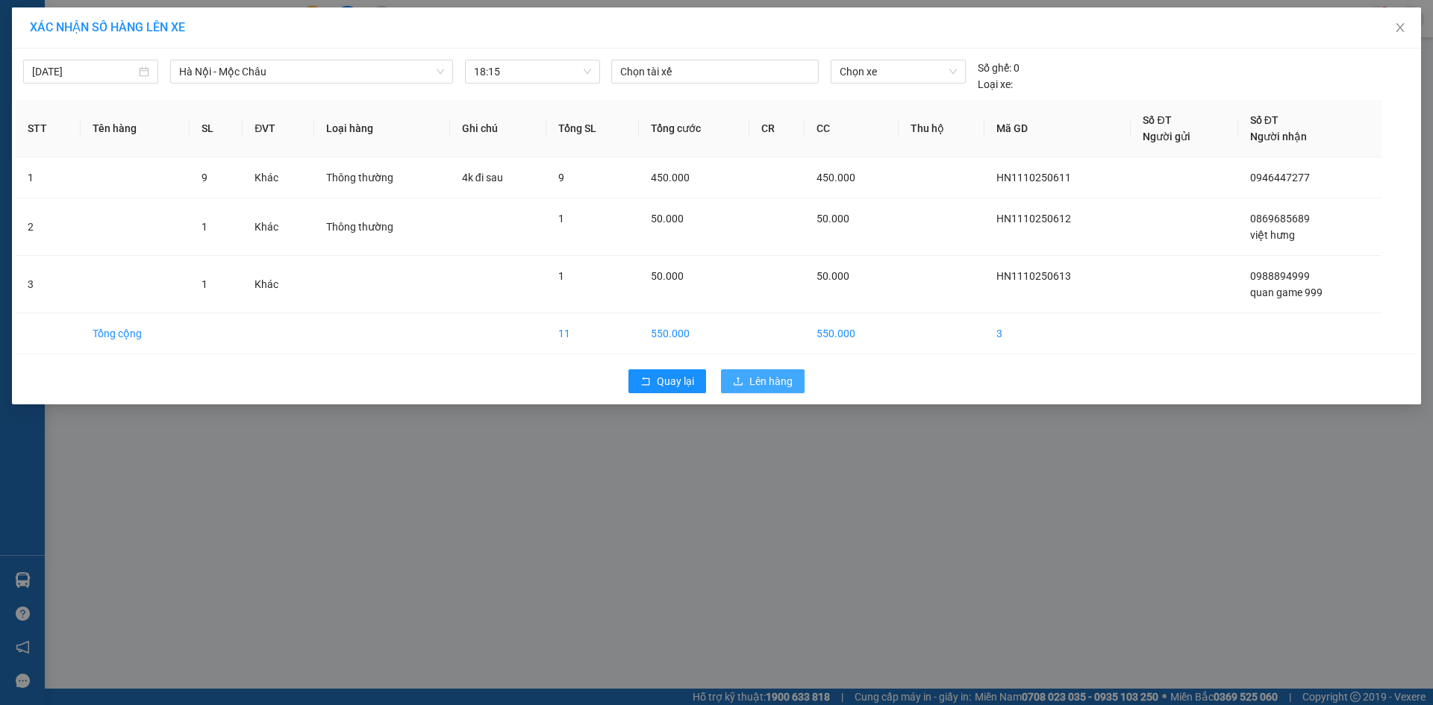
click at [763, 385] on span "Lên hàng" at bounding box center [770, 381] width 43 height 16
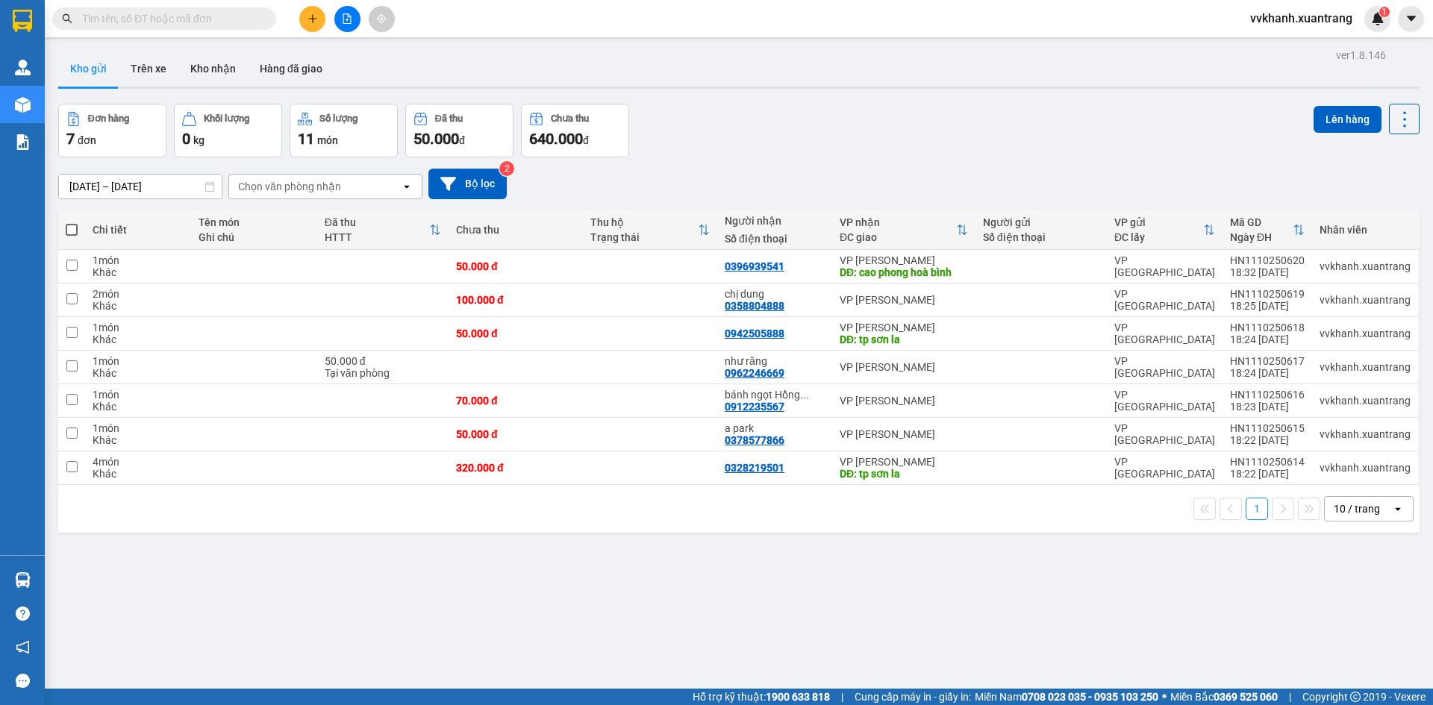
click at [70, 228] on span at bounding box center [72, 230] width 12 height 12
click at [72, 222] on input "checkbox" at bounding box center [72, 222] width 0 height 0
checkbox input "true"
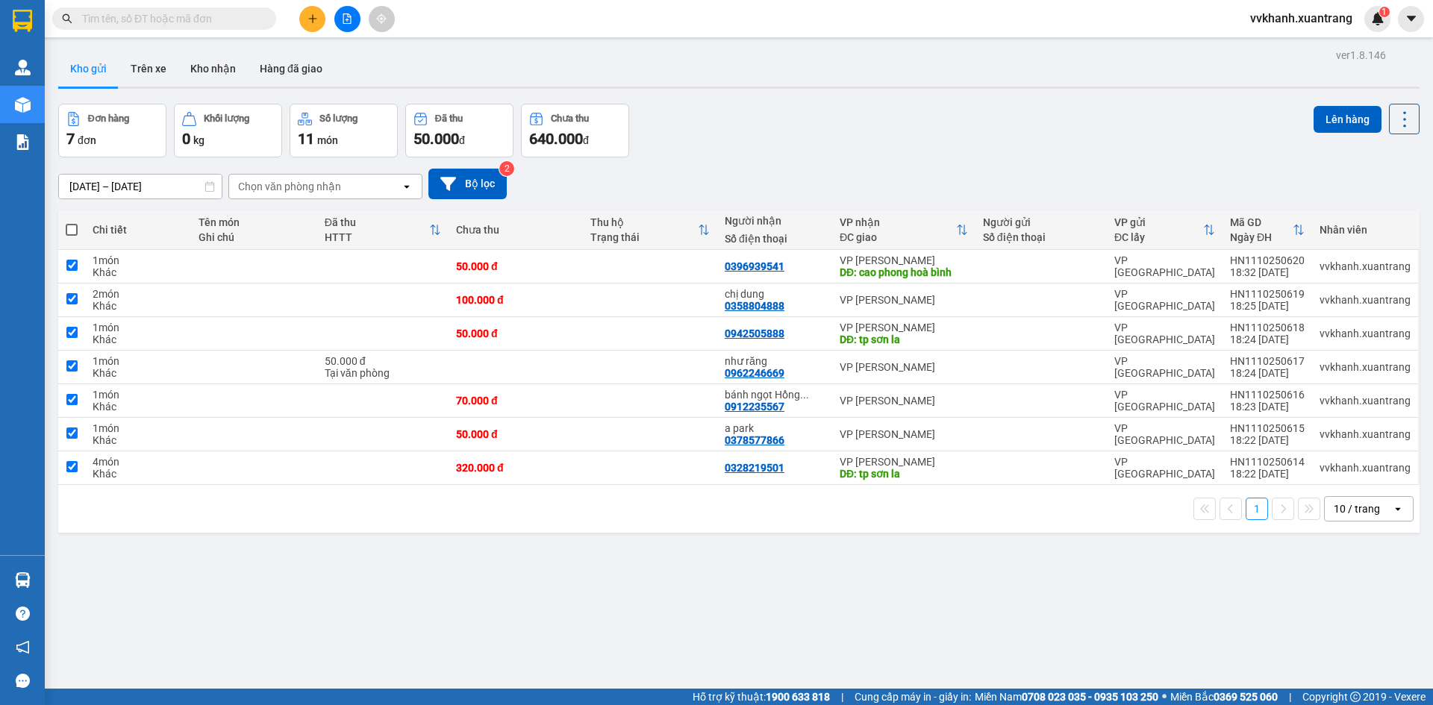
checkbox input "true"
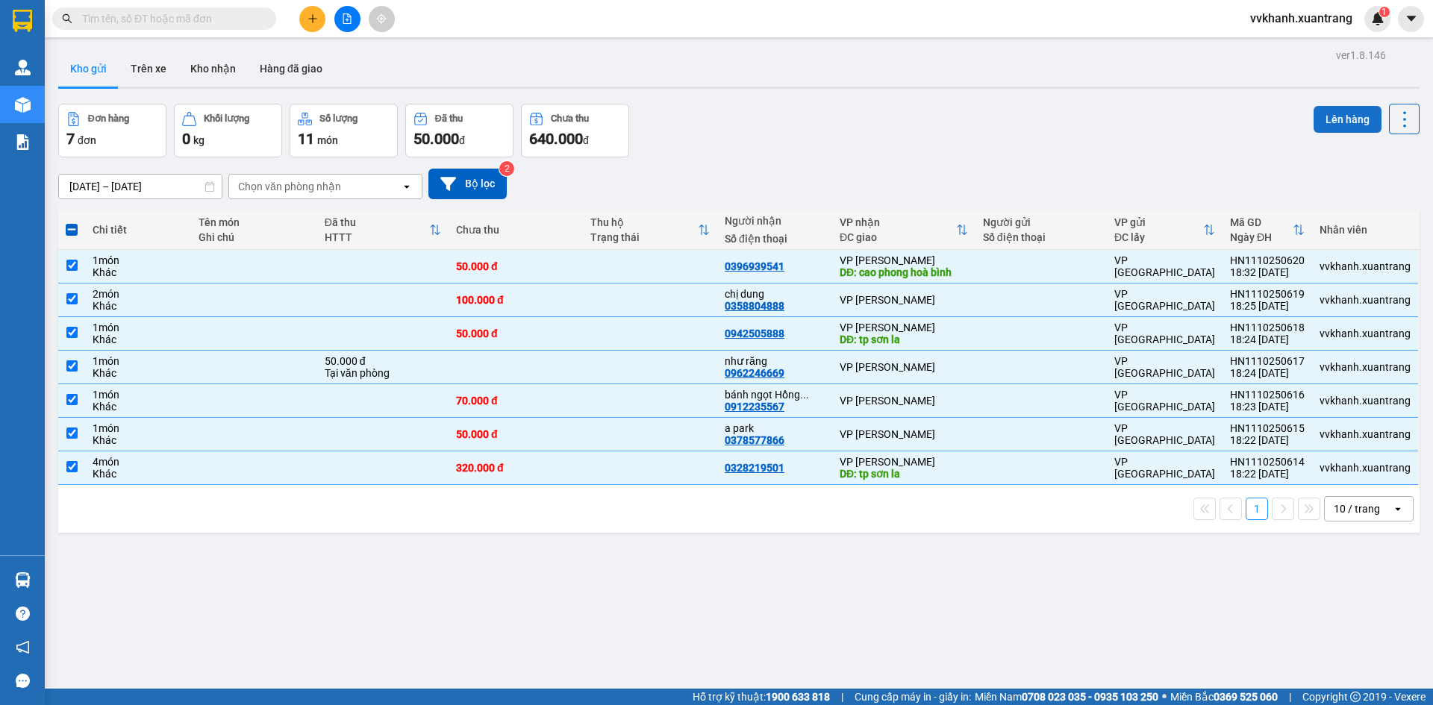
click at [1332, 117] on button "Lên hàng" at bounding box center [1347, 119] width 68 height 27
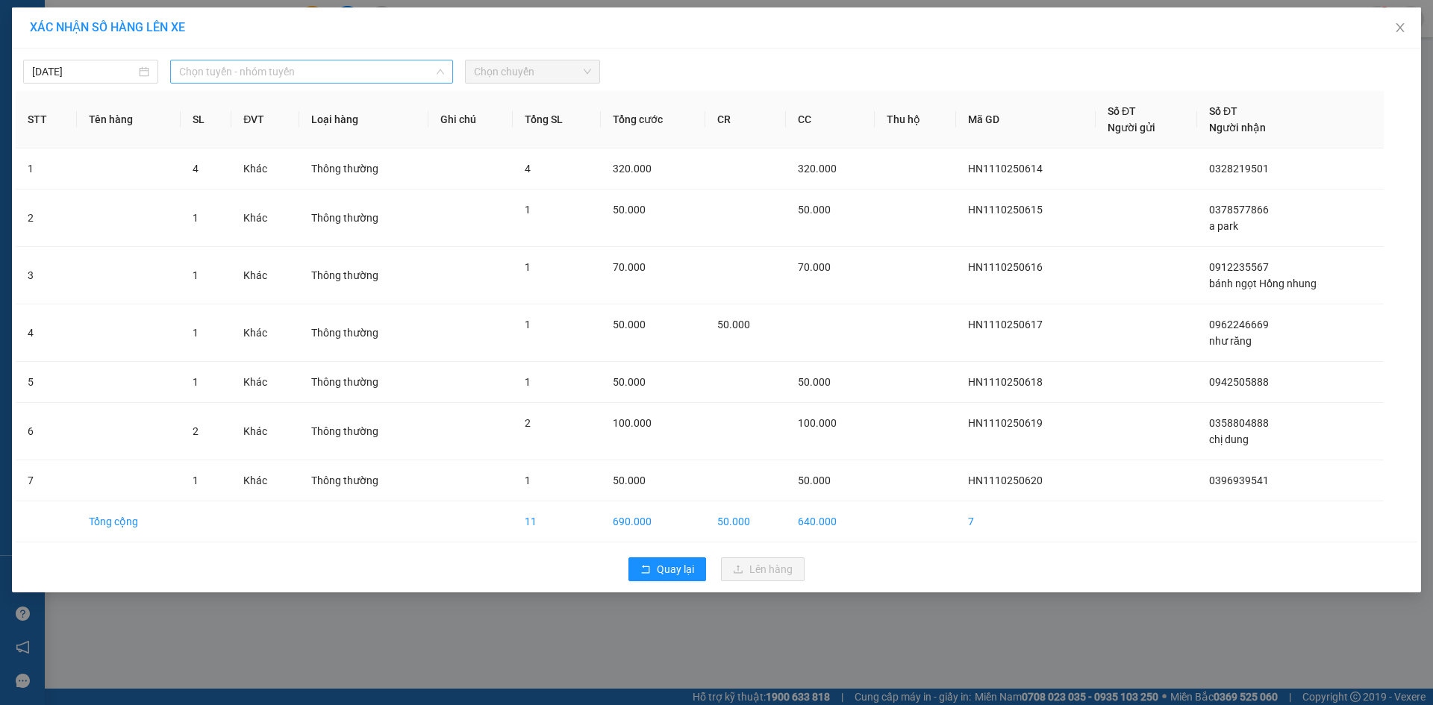
drag, startPoint x: 391, startPoint y: 75, endPoint x: 317, endPoint y: 151, distance: 106.1
click at [390, 75] on span "Chọn tuyến - nhóm tuyến" at bounding box center [311, 71] width 265 height 22
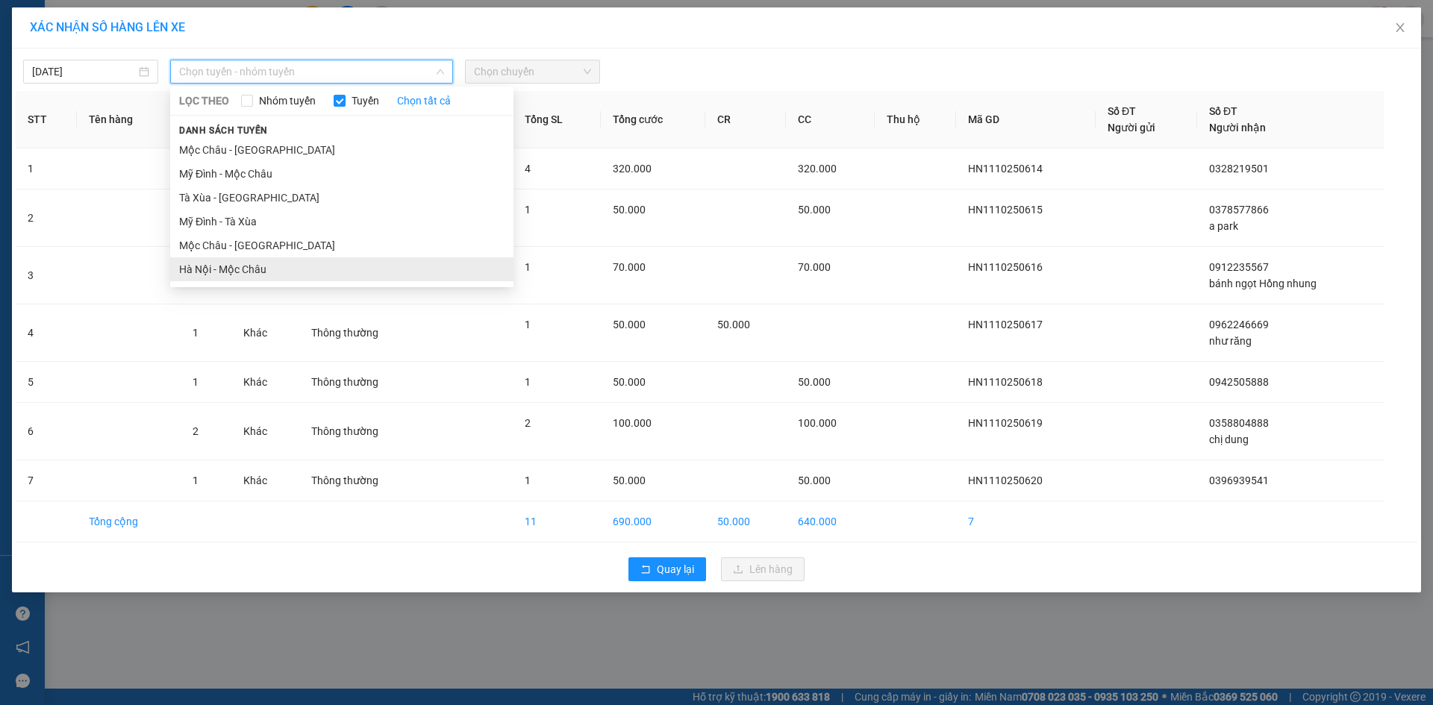
click at [284, 273] on li "Hà Nội - Mộc Châu" at bounding box center [341, 269] width 343 height 24
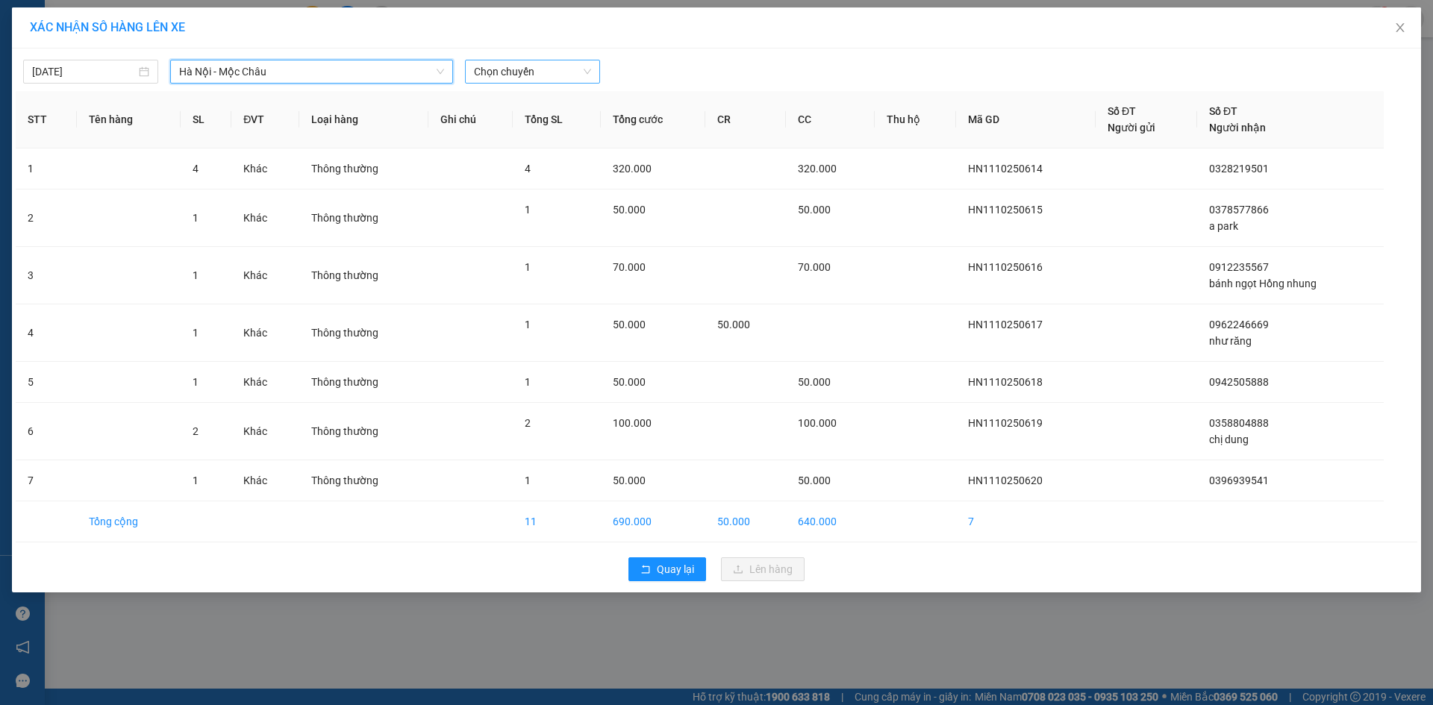
drag, startPoint x: 499, startPoint y: 69, endPoint x: 500, endPoint y: 78, distance: 9.0
click at [500, 71] on span "Chọn chuyến" at bounding box center [532, 71] width 117 height 22
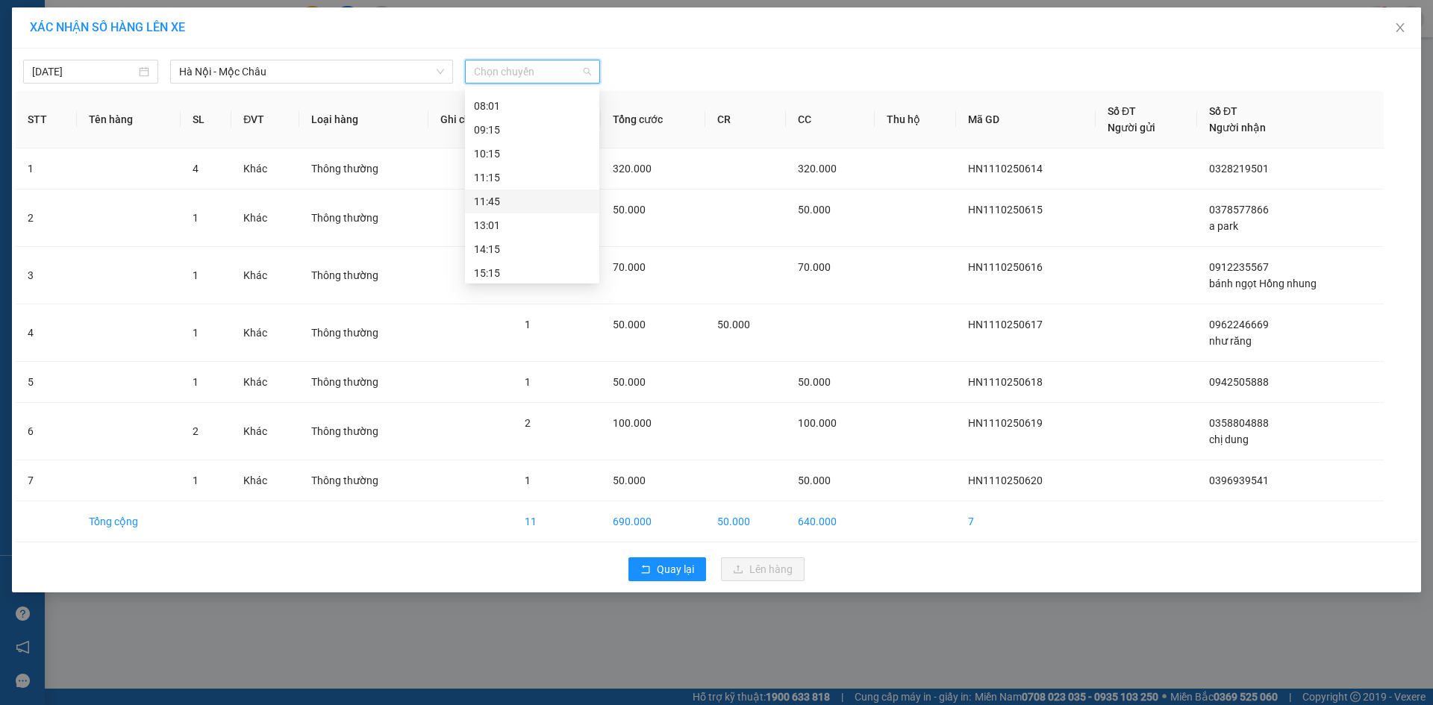
scroll to position [215, 0]
click at [495, 265] on div "19:15" at bounding box center [532, 268] width 116 height 16
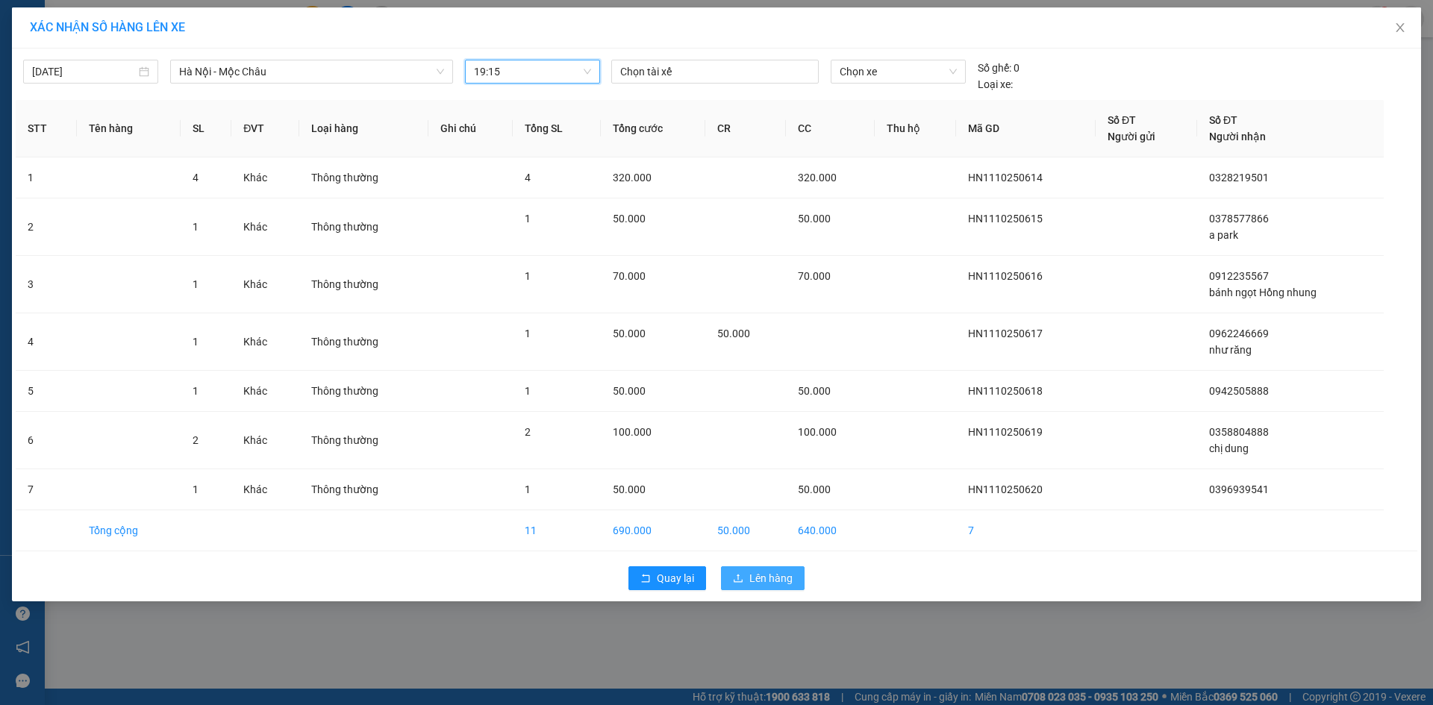
drag, startPoint x: 757, startPoint y: 573, endPoint x: 763, endPoint y: 556, distance: 18.4
click at [758, 575] on span "Lên hàng" at bounding box center [770, 578] width 43 height 16
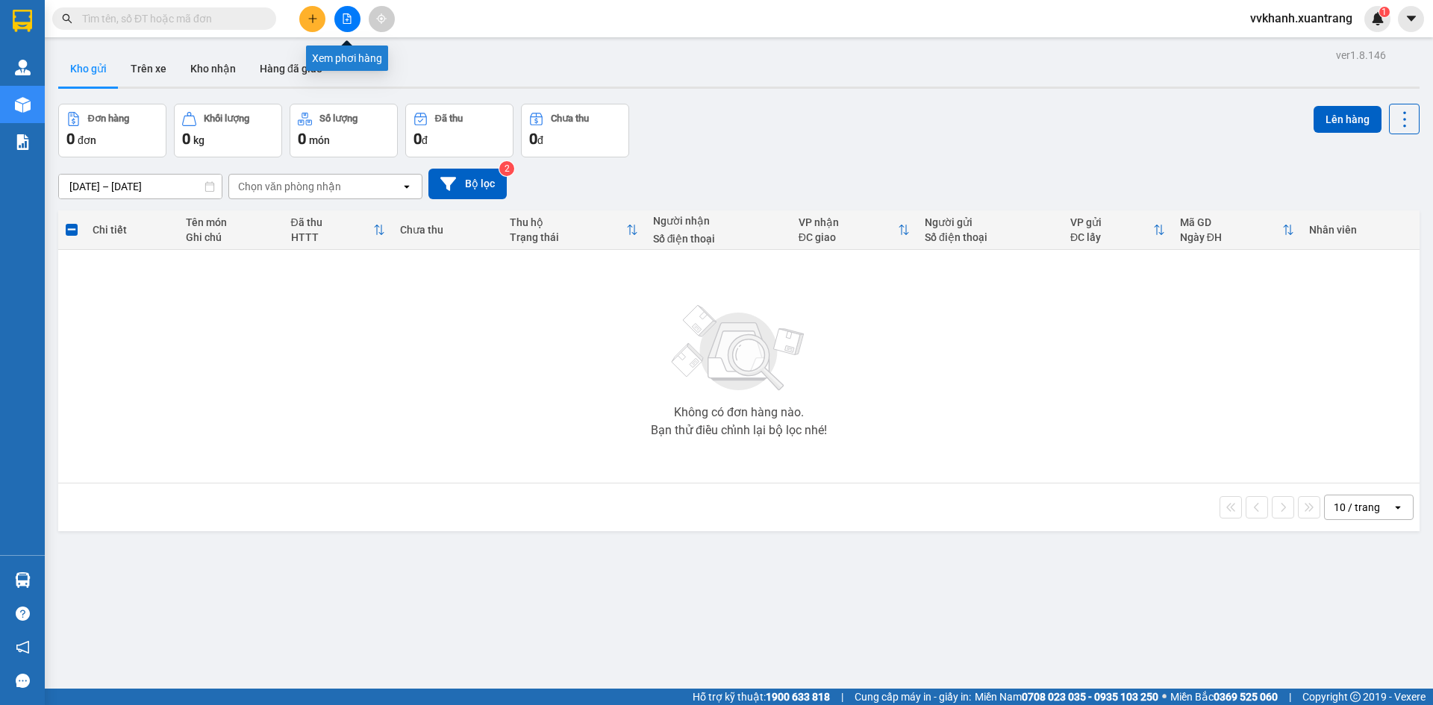
click at [346, 27] on button at bounding box center [347, 19] width 26 height 26
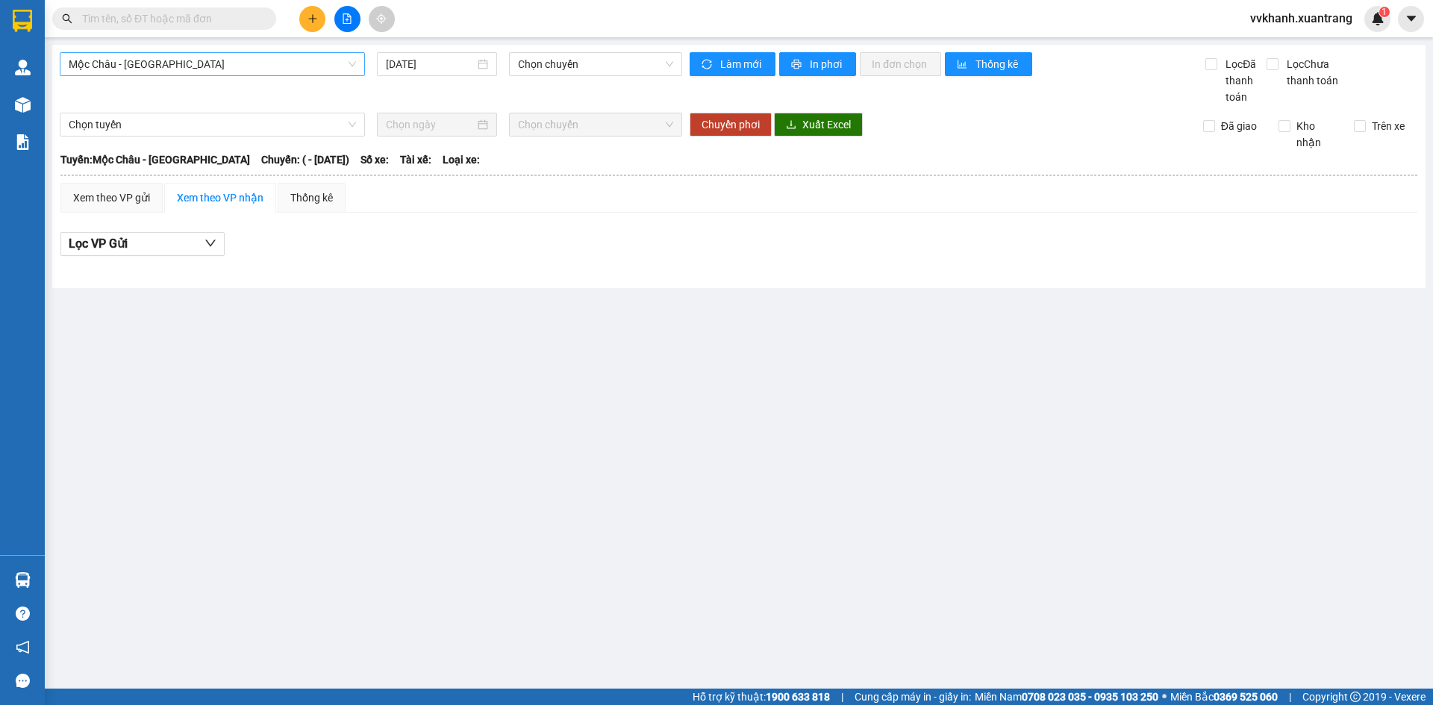
click at [301, 63] on span "Mộc Châu - Mỹ Đình" at bounding box center [212, 64] width 287 height 22
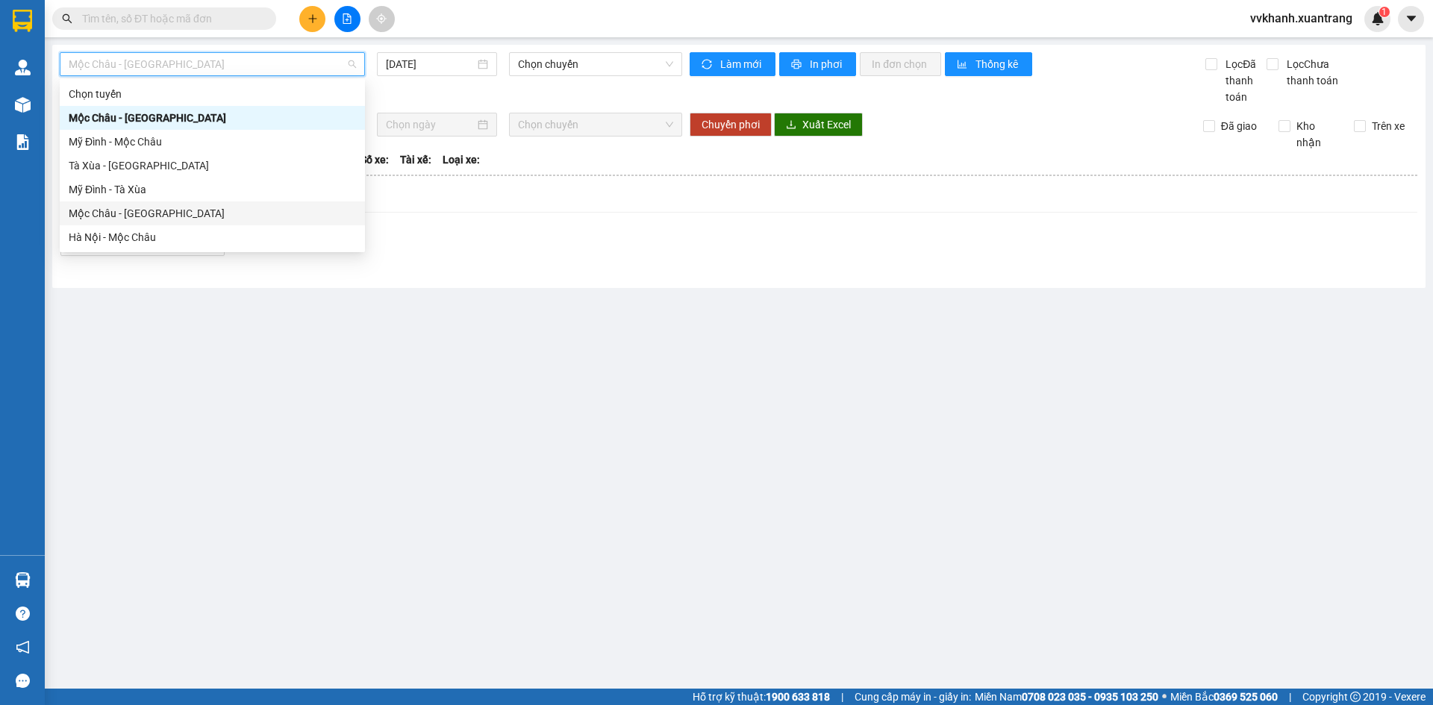
click at [193, 218] on div "Mộc Châu - Hà Nội" at bounding box center [212, 213] width 287 height 16
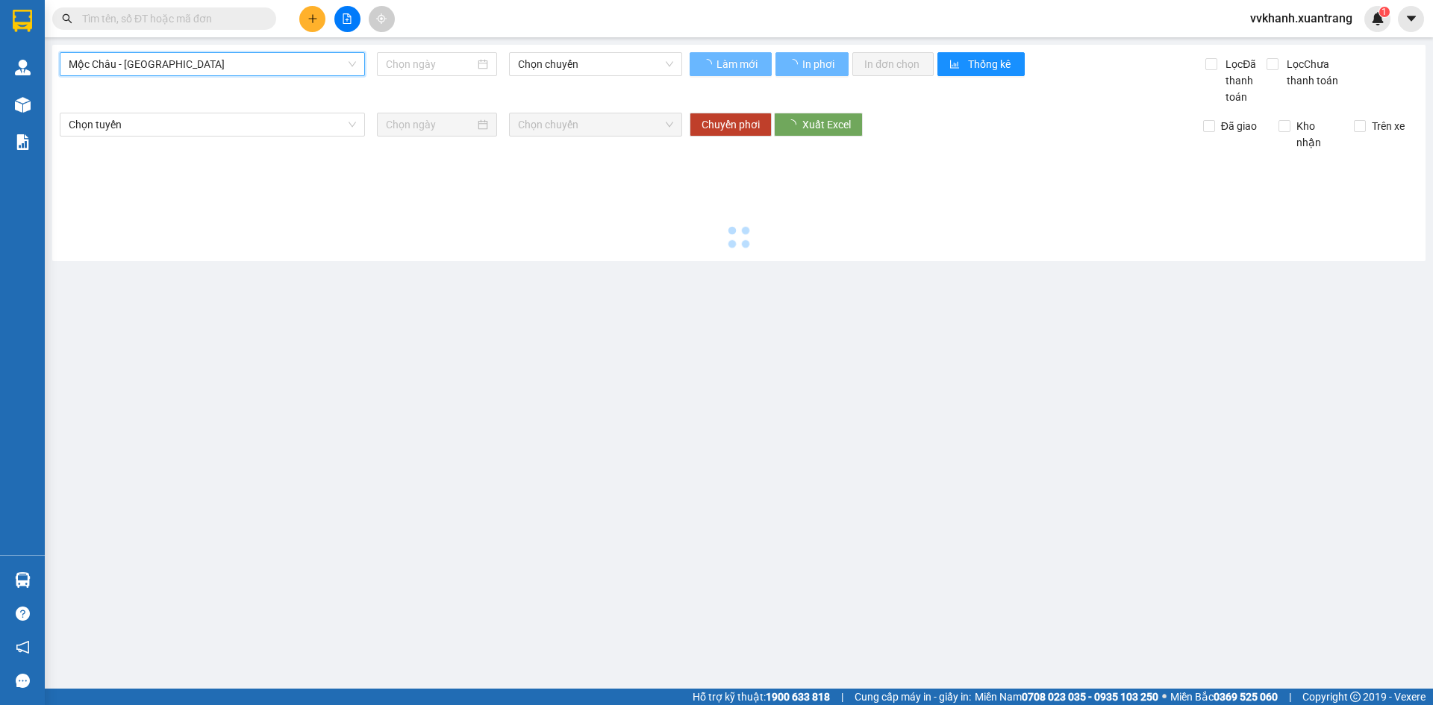
type input "11/10/2025"
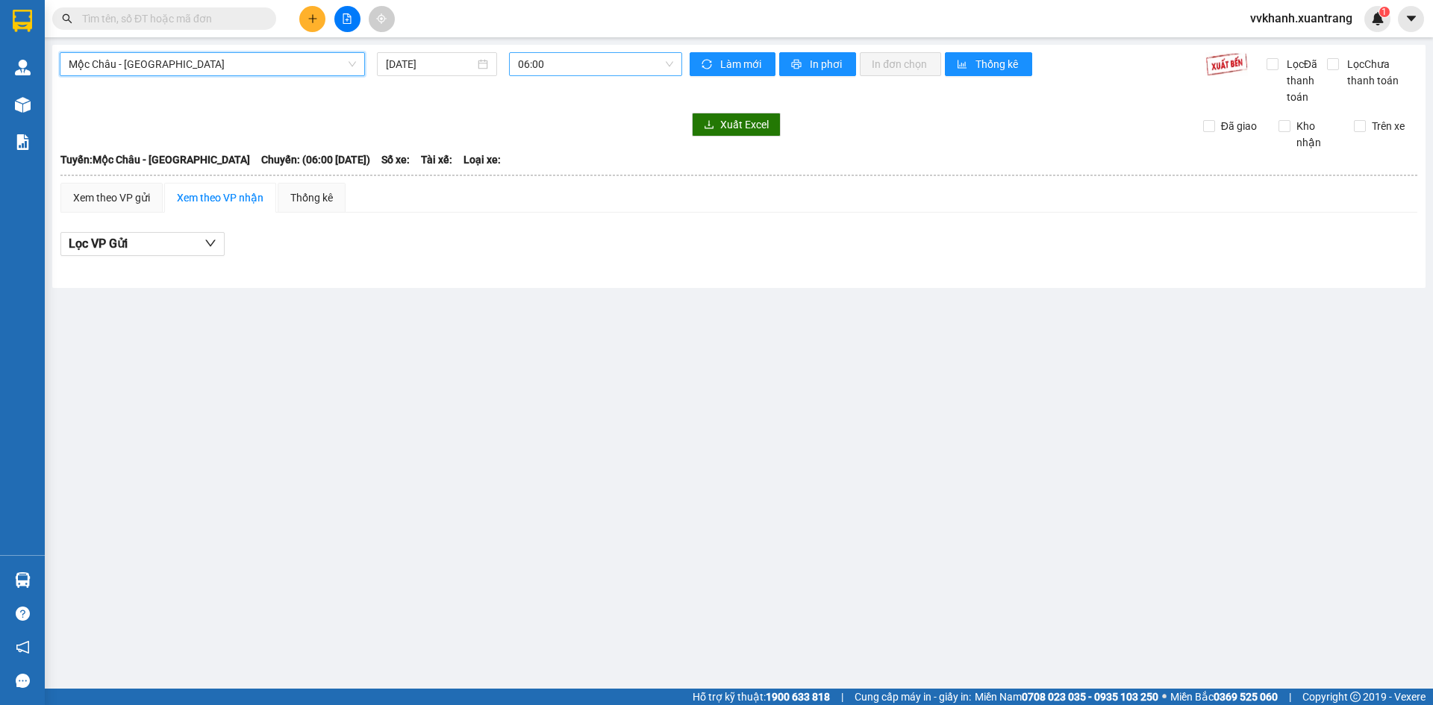
click at [535, 62] on span "06:00" at bounding box center [595, 64] width 155 height 22
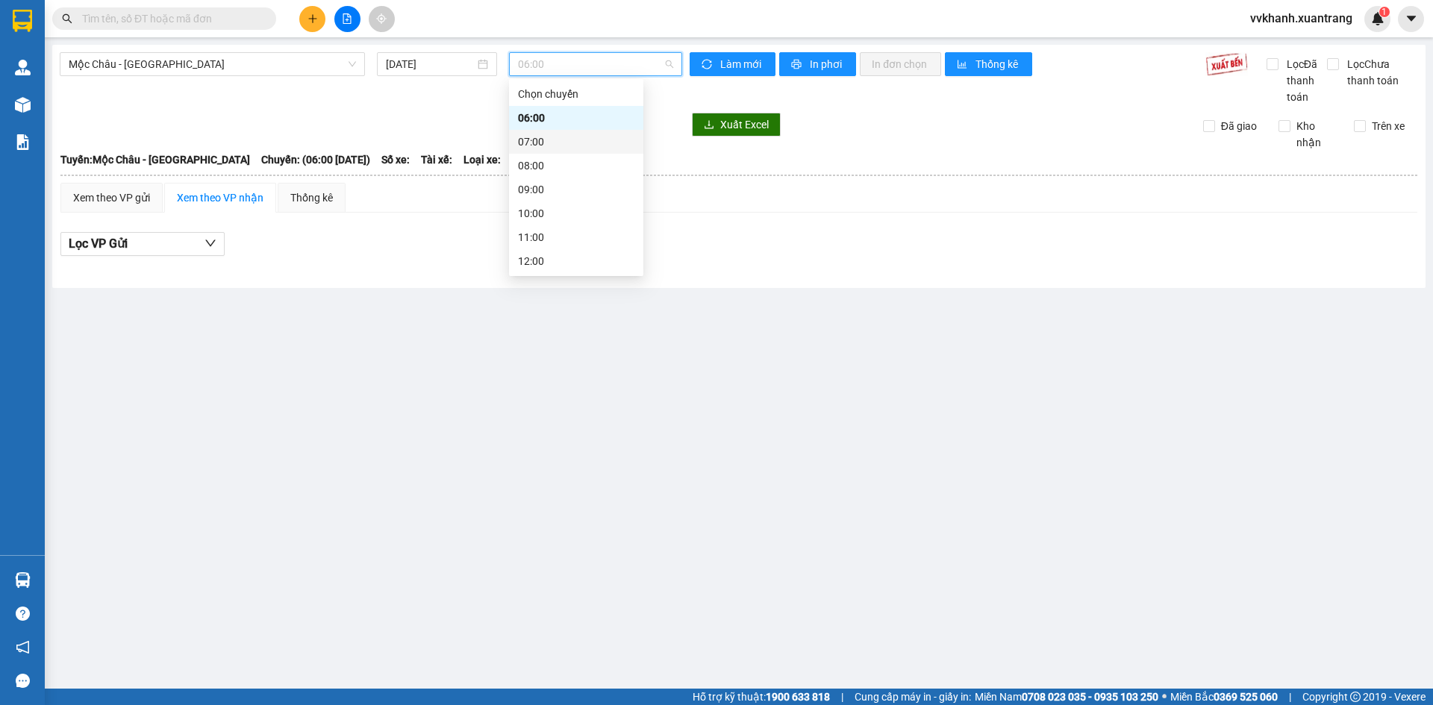
click at [532, 137] on div "07:00" at bounding box center [576, 142] width 116 height 16
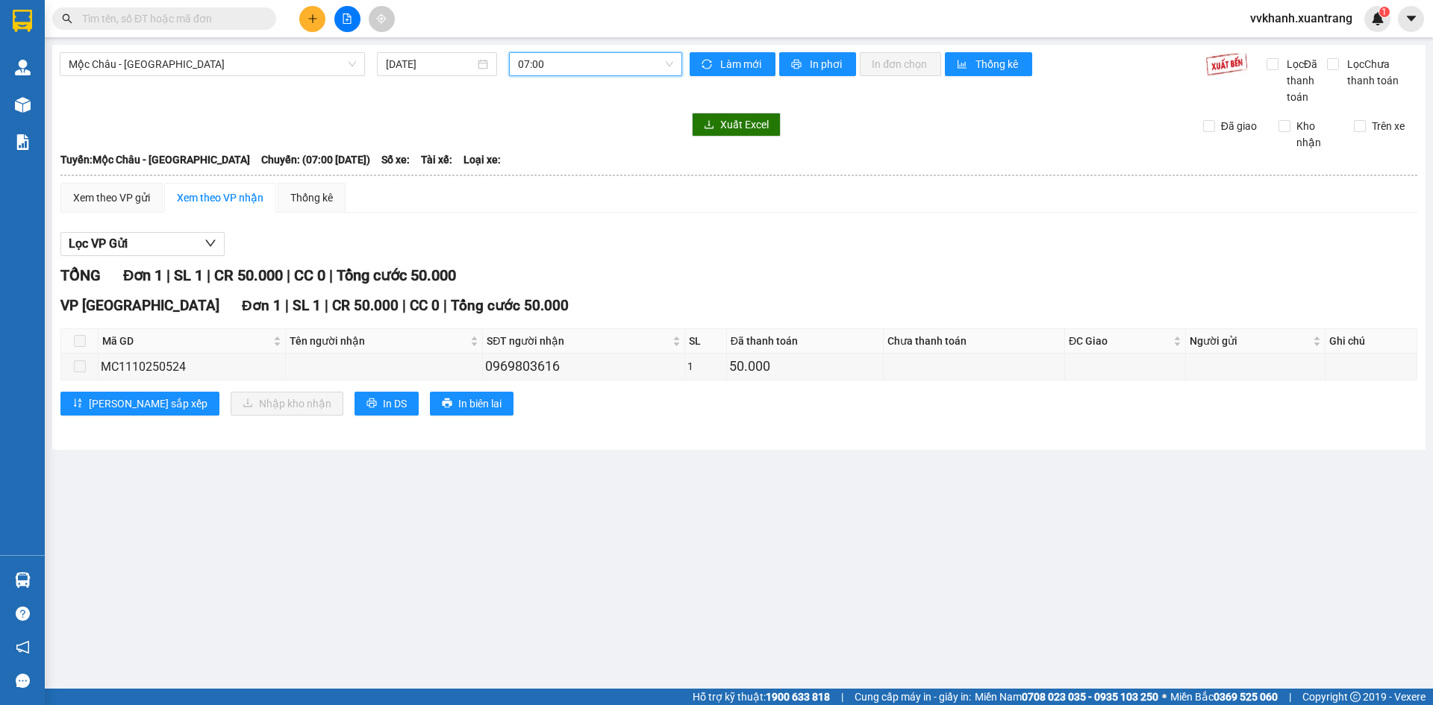
click at [543, 62] on span "07:00" at bounding box center [595, 64] width 155 height 22
click at [553, 166] on div "08:00" at bounding box center [576, 165] width 116 height 16
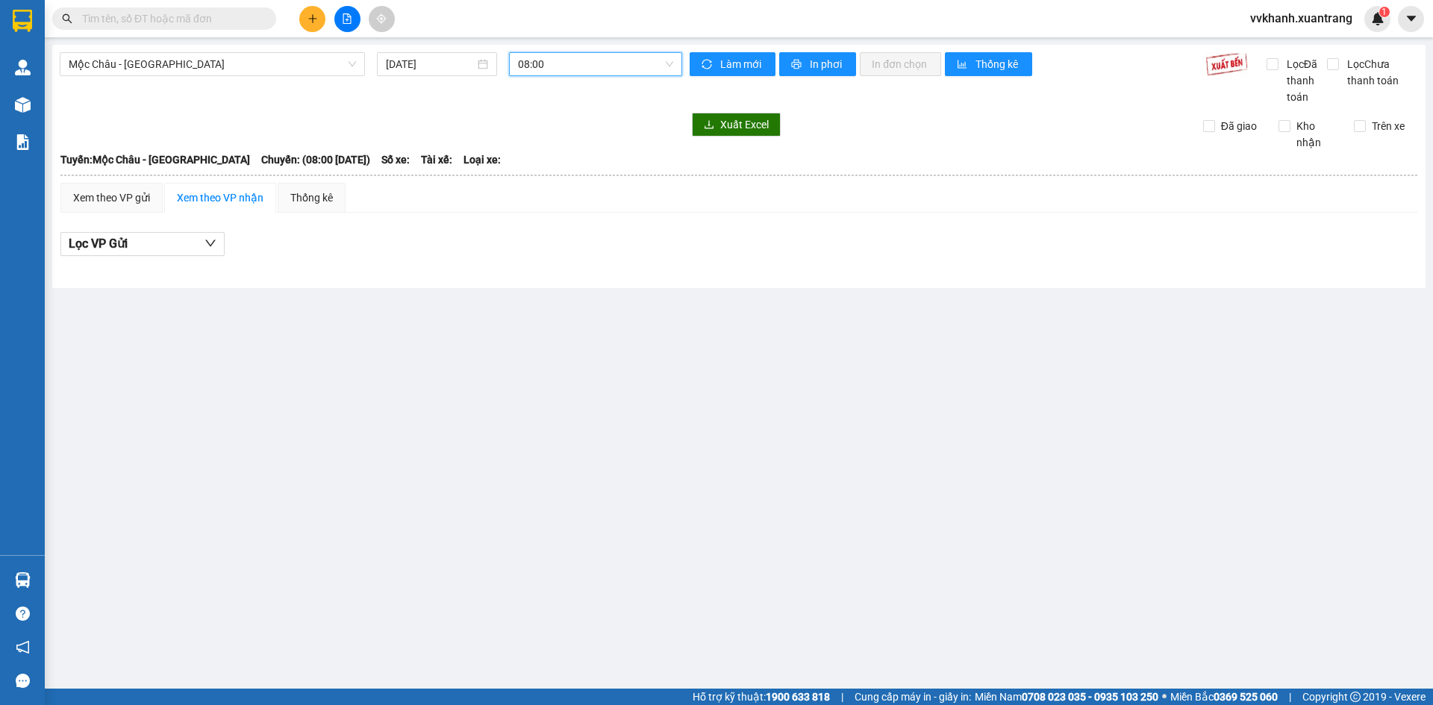
click at [555, 64] on span "08:00" at bounding box center [595, 64] width 155 height 22
click at [551, 187] on div "09:00" at bounding box center [576, 189] width 116 height 16
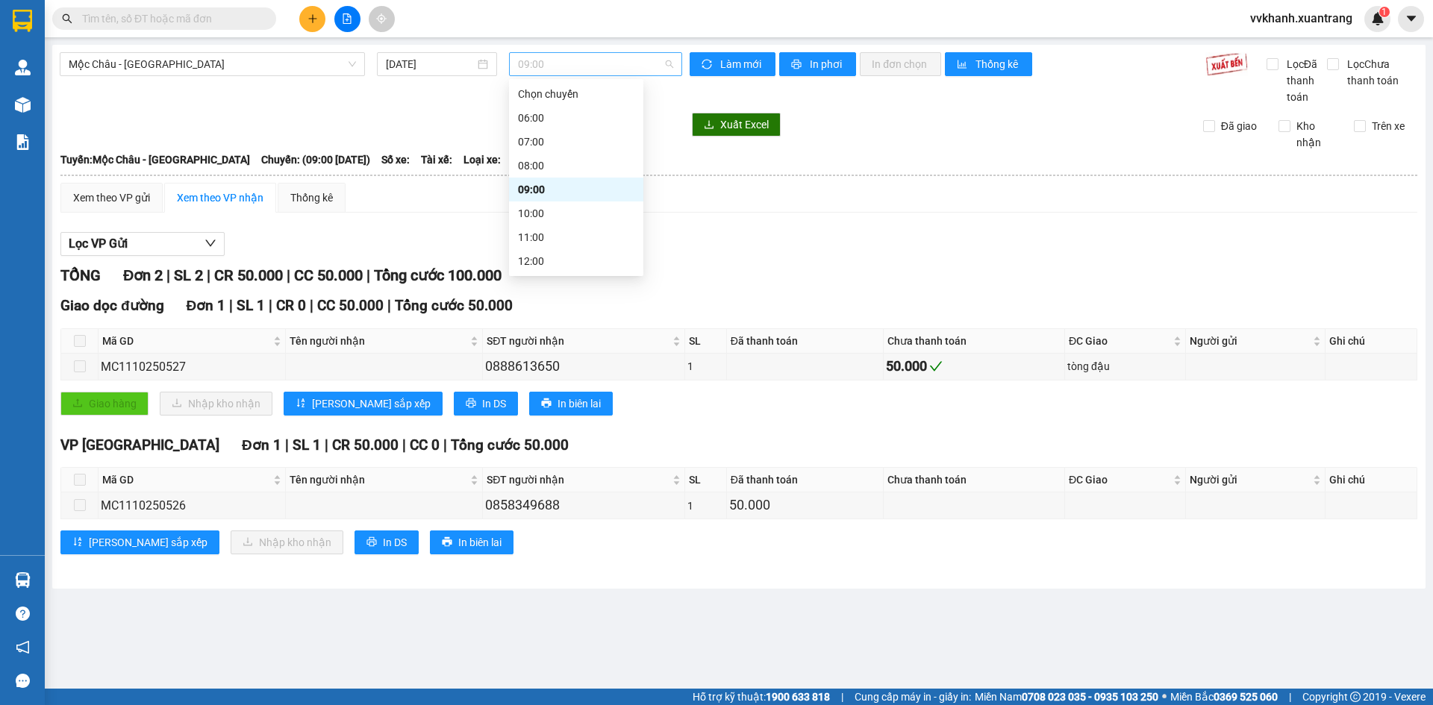
click at [570, 69] on span "09:00" at bounding box center [595, 64] width 155 height 22
click at [574, 120] on div "06:00" at bounding box center [576, 118] width 116 height 16
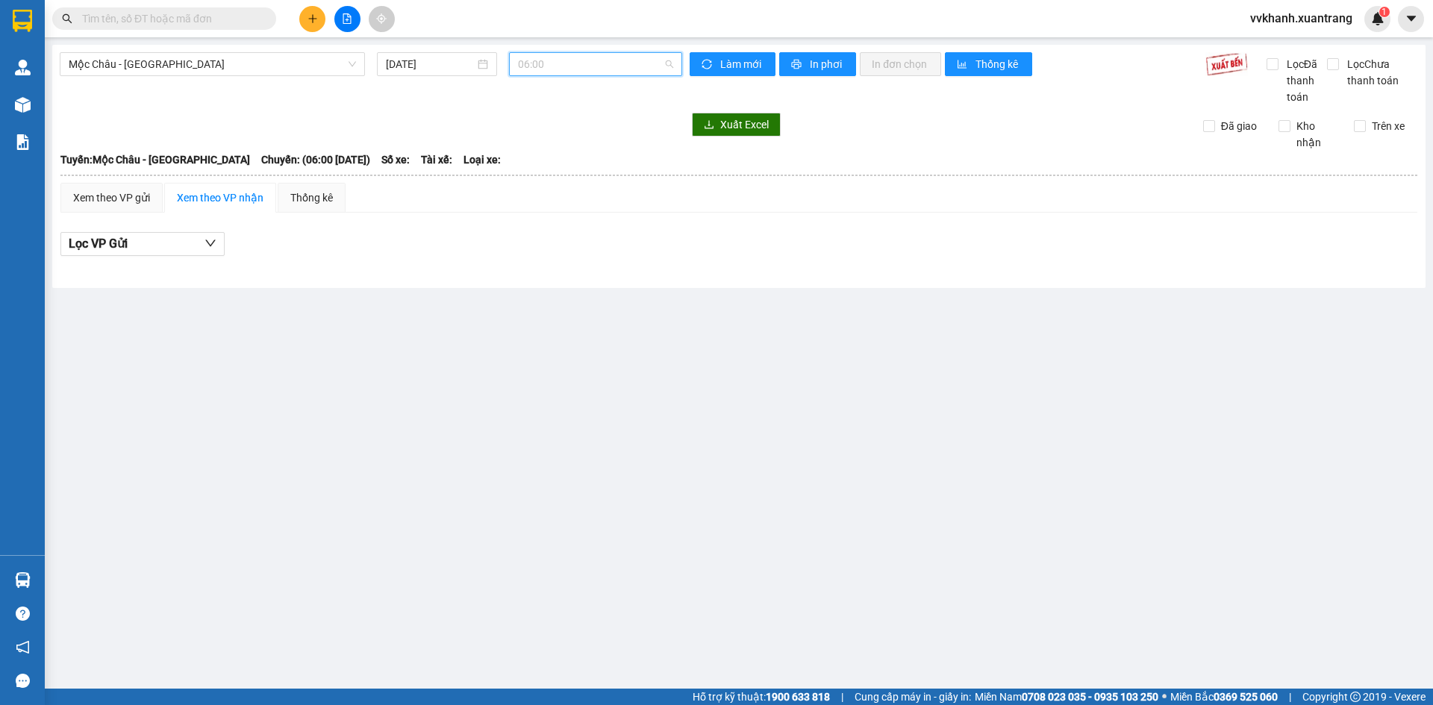
click at [574, 63] on span "06:00" at bounding box center [595, 64] width 155 height 22
click at [571, 137] on div "07:00" at bounding box center [576, 142] width 116 height 16
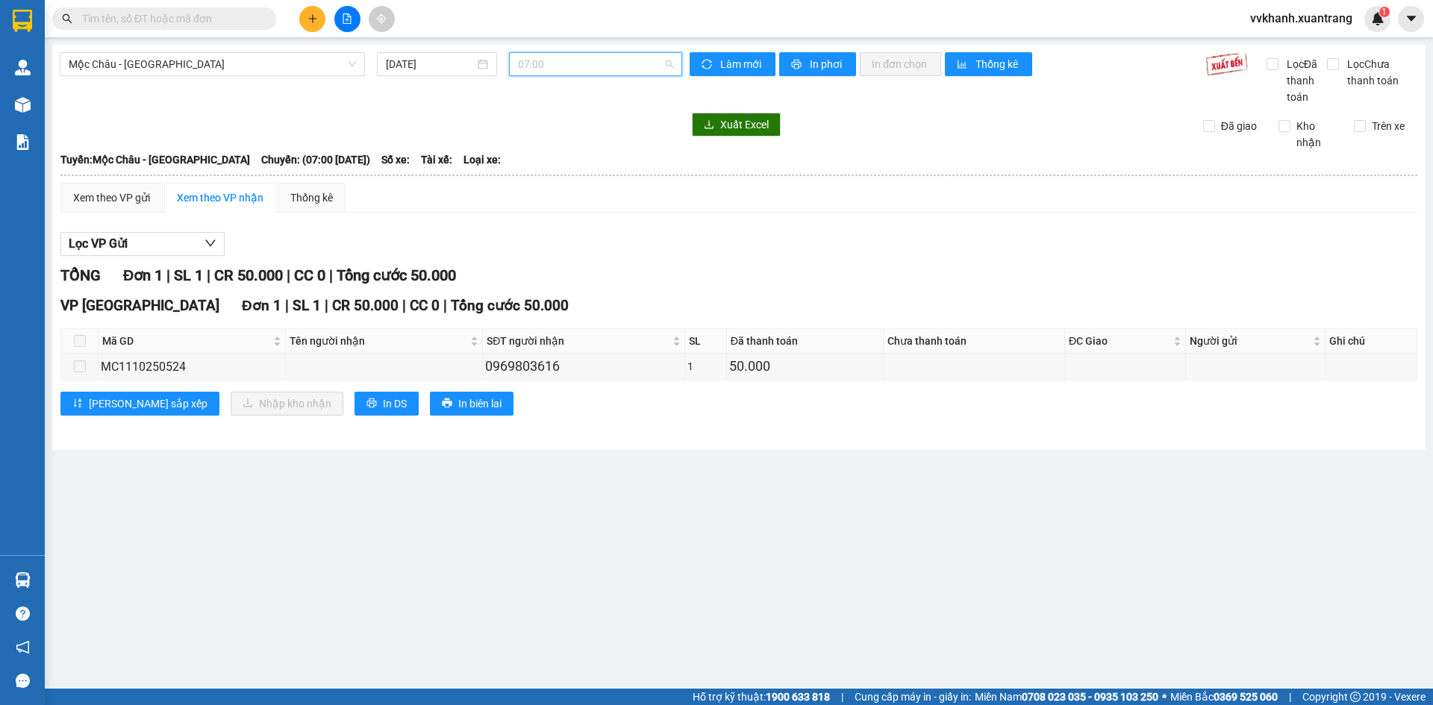
click at [572, 64] on span "07:00" at bounding box center [595, 64] width 155 height 22
click at [574, 169] on div "08:00" at bounding box center [576, 165] width 116 height 16
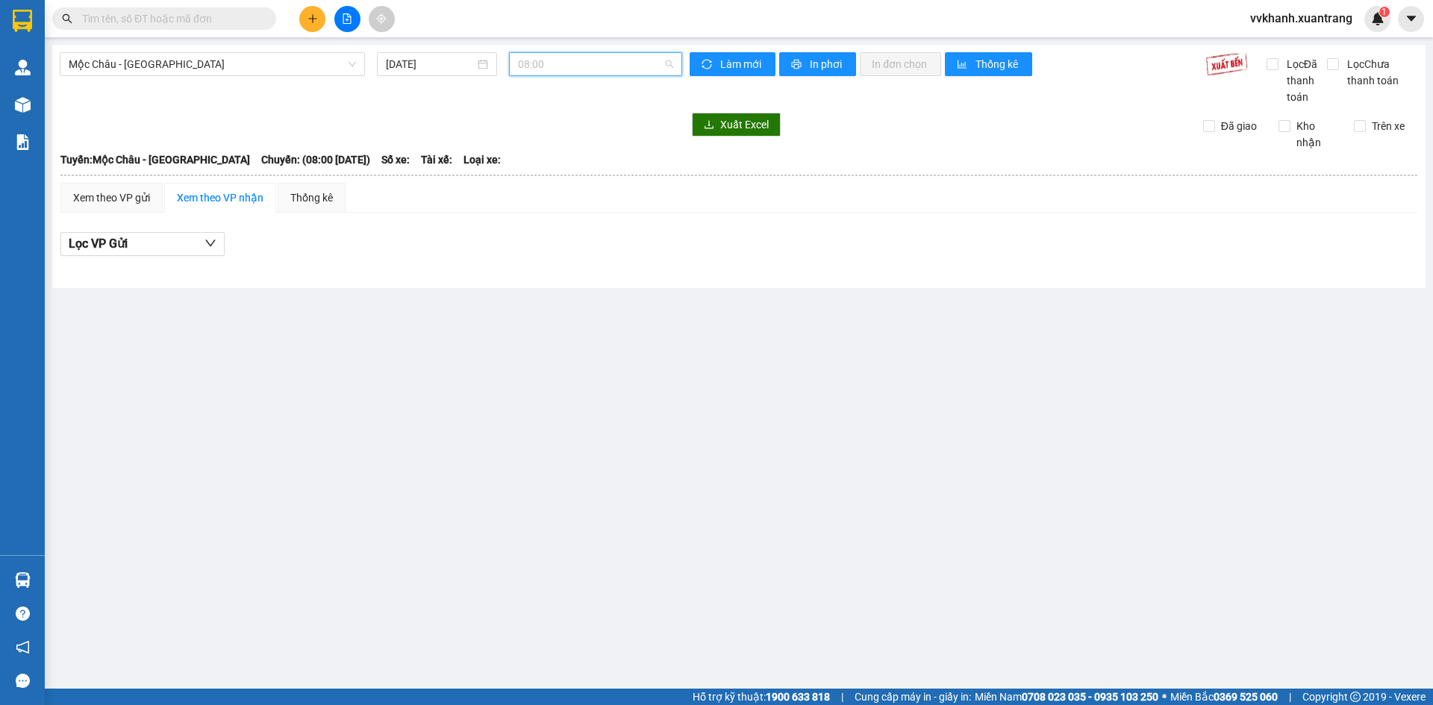
drag, startPoint x: 569, startPoint y: 66, endPoint x: 565, endPoint y: 109, distance: 42.7
click at [569, 67] on span "08:00" at bounding box center [595, 64] width 155 height 22
click at [555, 193] on div "09:00" at bounding box center [576, 189] width 116 height 16
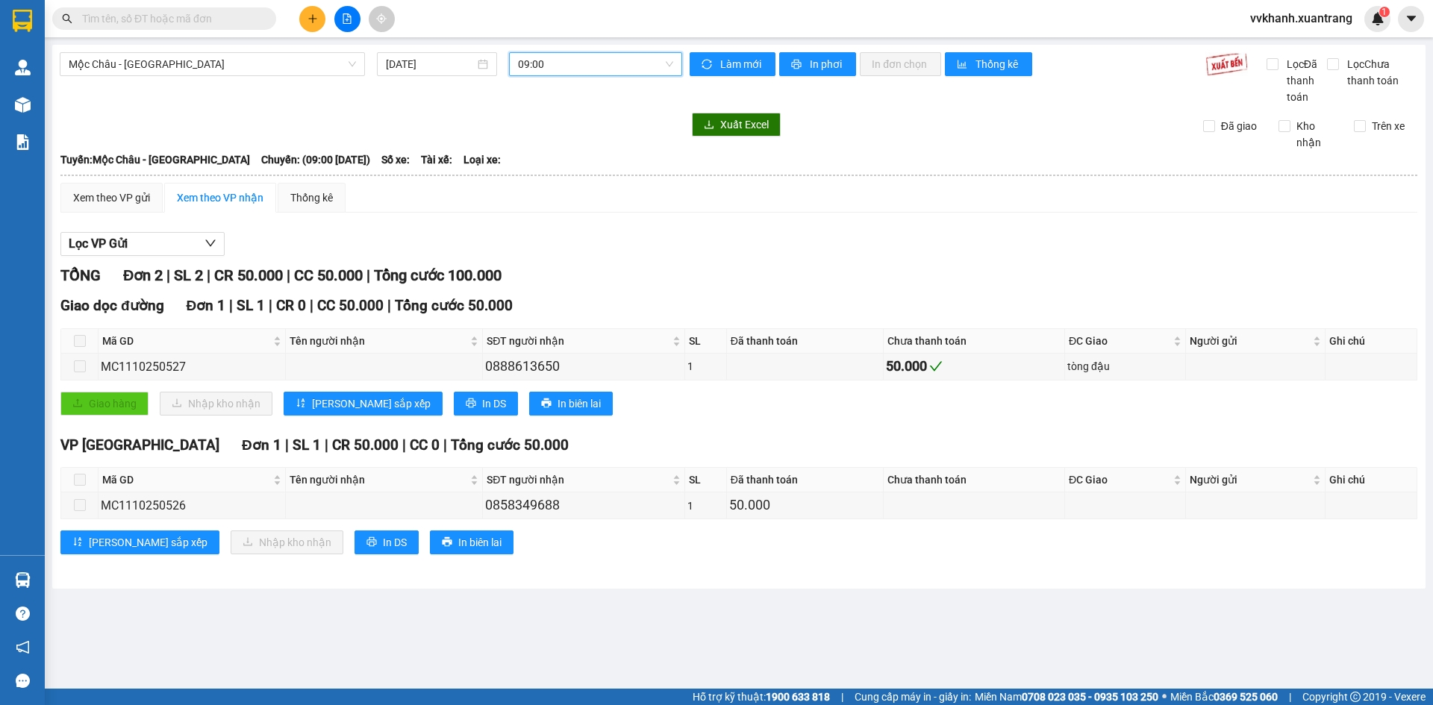
click at [558, 64] on span "09:00" at bounding box center [595, 64] width 155 height 22
click at [562, 221] on div "10:00" at bounding box center [576, 213] width 116 height 16
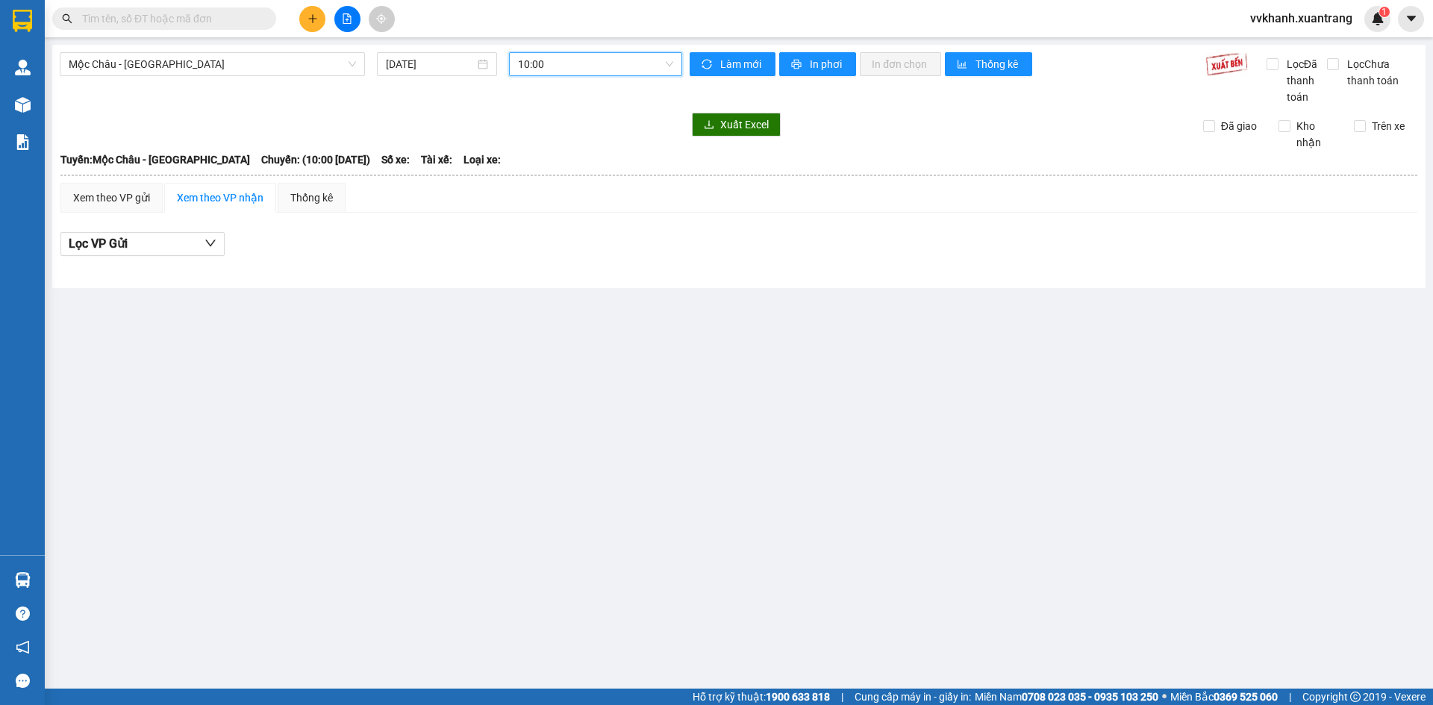
click at [563, 57] on span "10:00" at bounding box center [595, 64] width 155 height 22
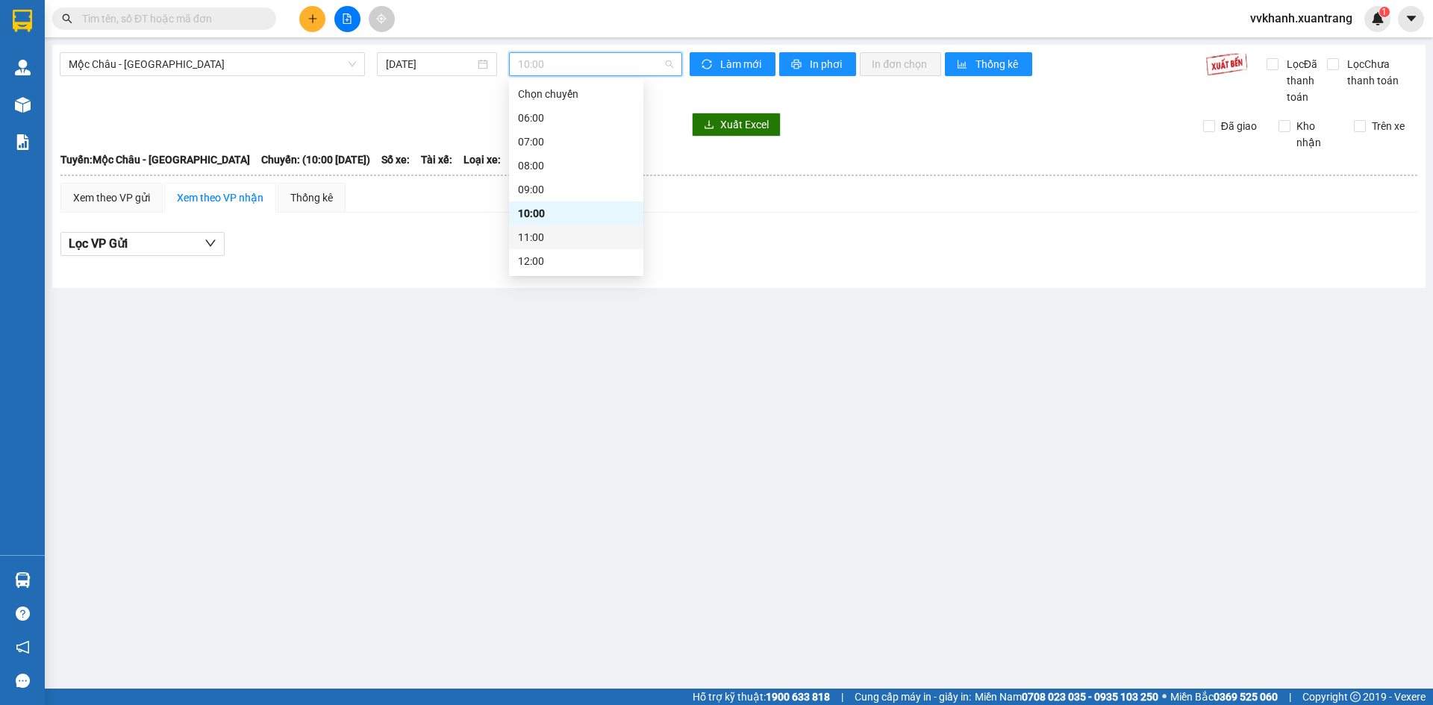
click at [554, 242] on div "11:00" at bounding box center [576, 237] width 116 height 16
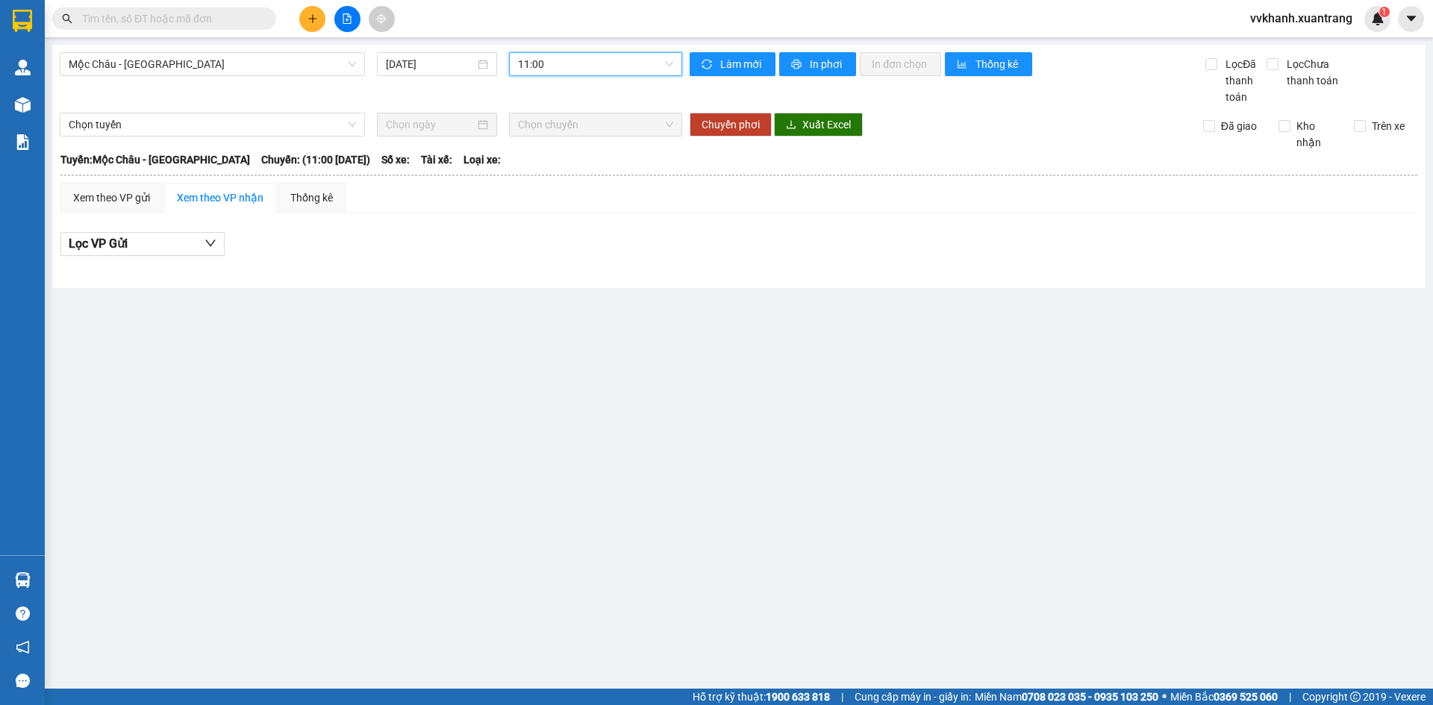
click at [576, 63] on span "11:00" at bounding box center [595, 64] width 155 height 22
click at [566, 184] on div "12:00" at bounding box center [576, 186] width 116 height 16
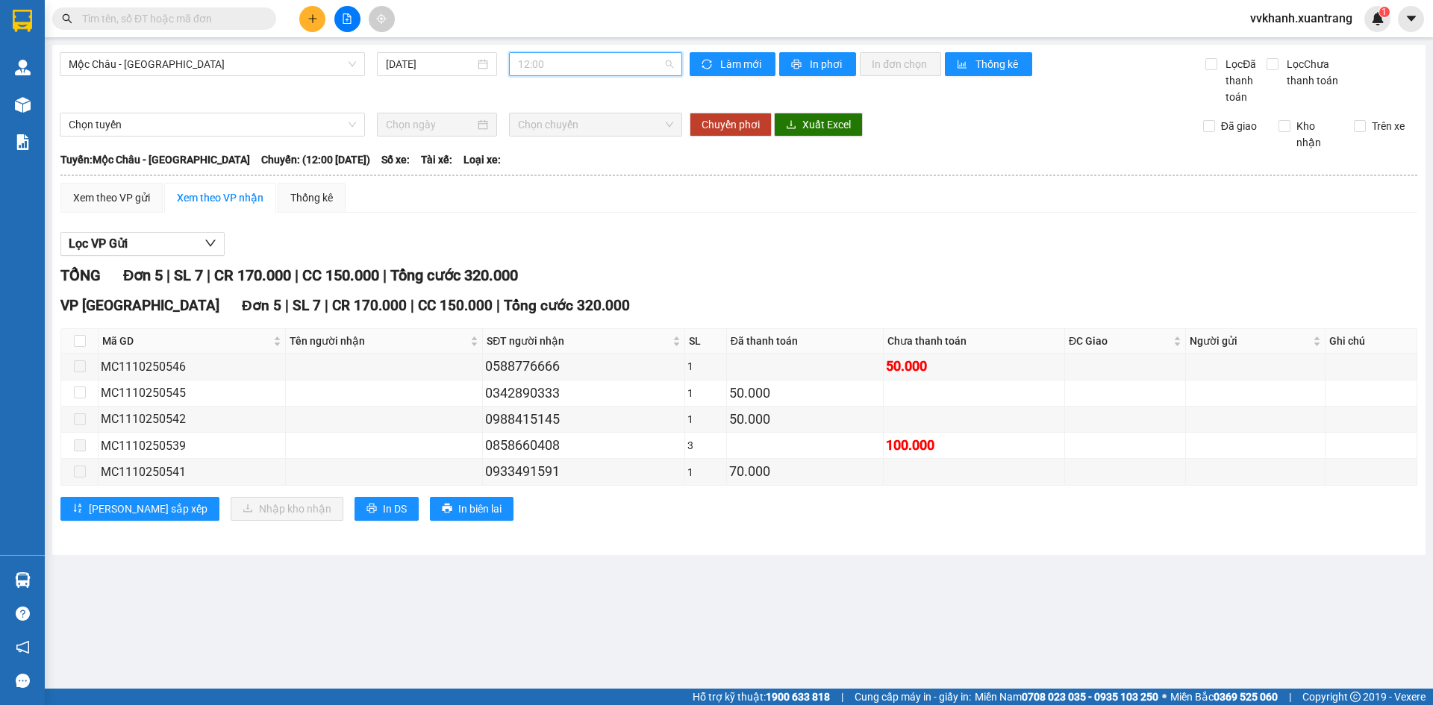
click at [560, 69] on span "12:00" at bounding box center [595, 64] width 155 height 22
click at [554, 203] on div "13:00" at bounding box center [576, 210] width 116 height 16
click at [558, 69] on span "13:00" at bounding box center [595, 64] width 155 height 22
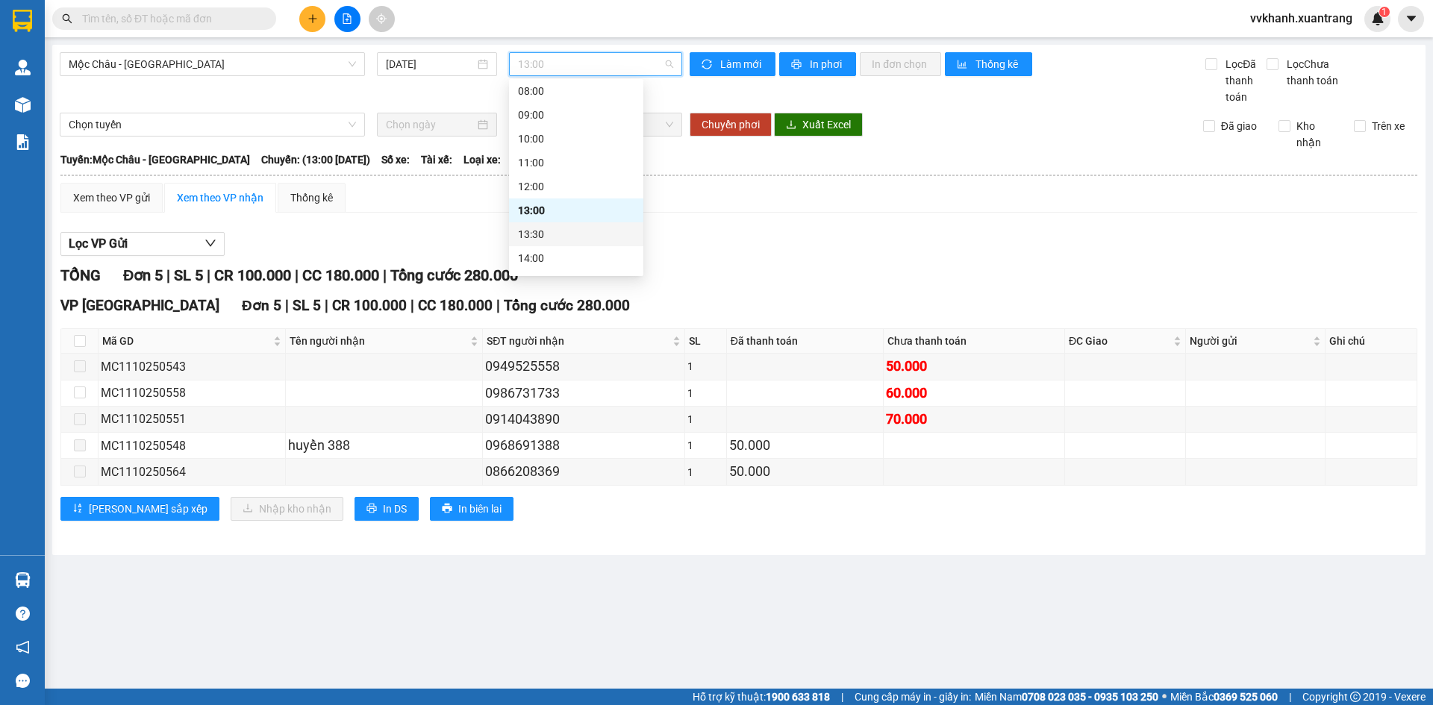
click at [543, 234] on div "13:30" at bounding box center [576, 234] width 116 height 16
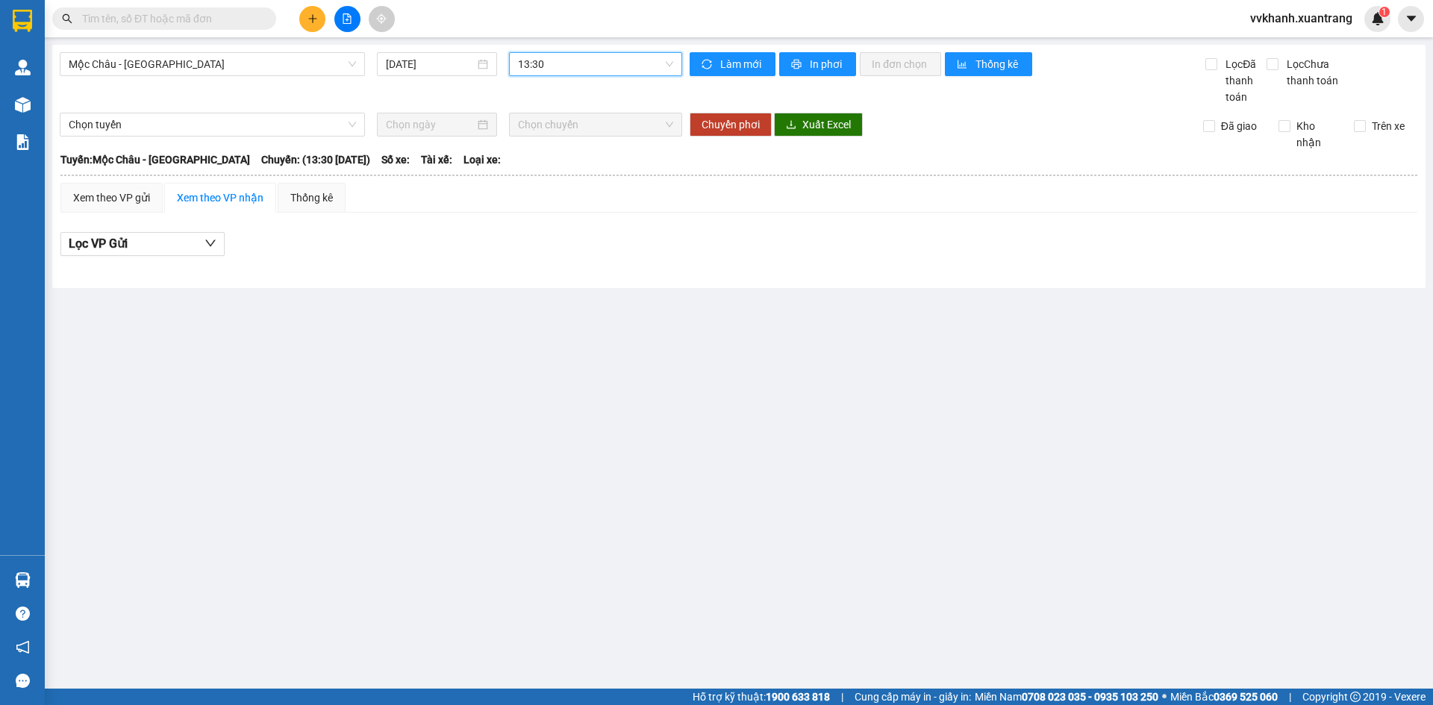
click at [563, 58] on span "13:30" at bounding box center [595, 64] width 155 height 22
click at [542, 185] on div "12:00" at bounding box center [576, 186] width 116 height 16
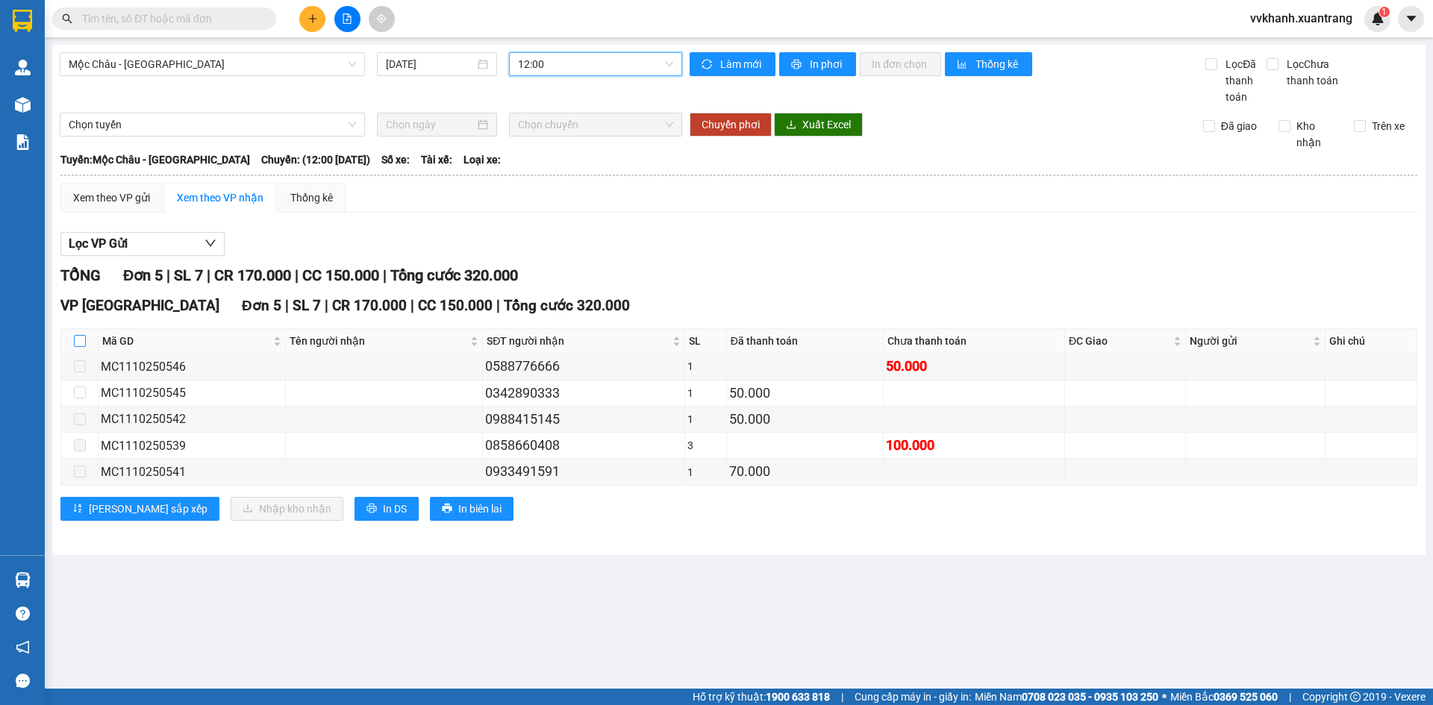
click at [77, 340] on input "checkbox" at bounding box center [80, 341] width 12 height 12
checkbox input "true"
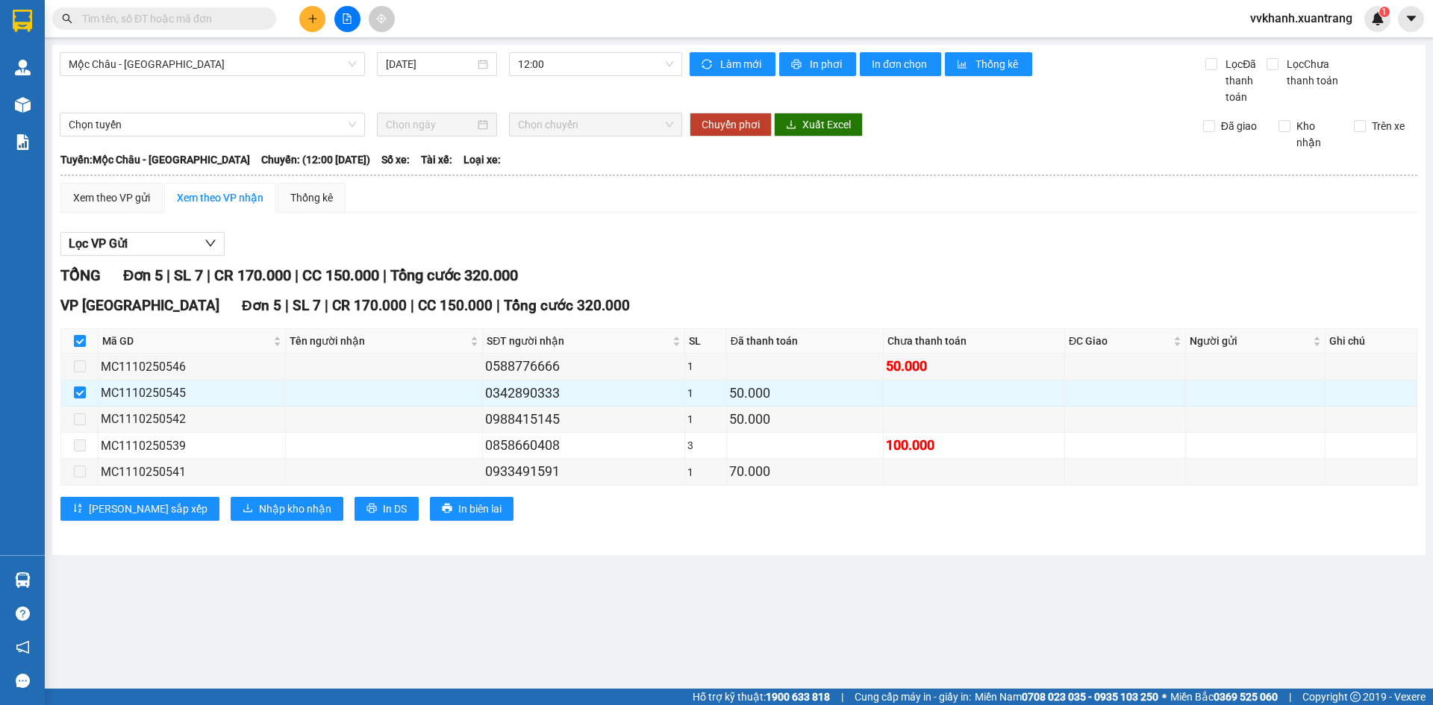
click at [77, 340] on input "checkbox" at bounding box center [80, 341] width 12 height 12
checkbox input "false"
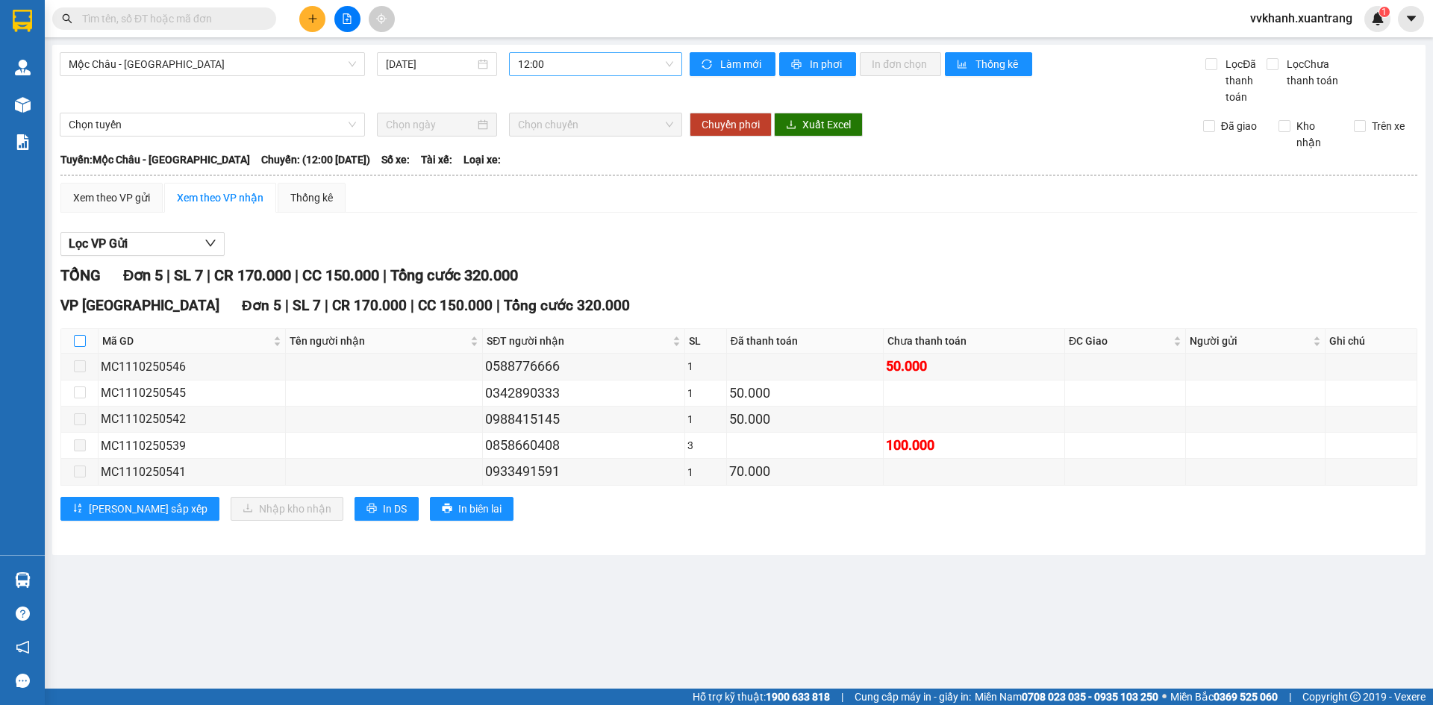
click at [519, 63] on span "12:00" at bounding box center [595, 64] width 155 height 22
click at [554, 215] on div "13:00" at bounding box center [576, 210] width 116 height 16
click at [89, 341] on th at bounding box center [79, 341] width 37 height 25
click at [84, 340] on input "checkbox" at bounding box center [80, 341] width 12 height 12
checkbox input "true"
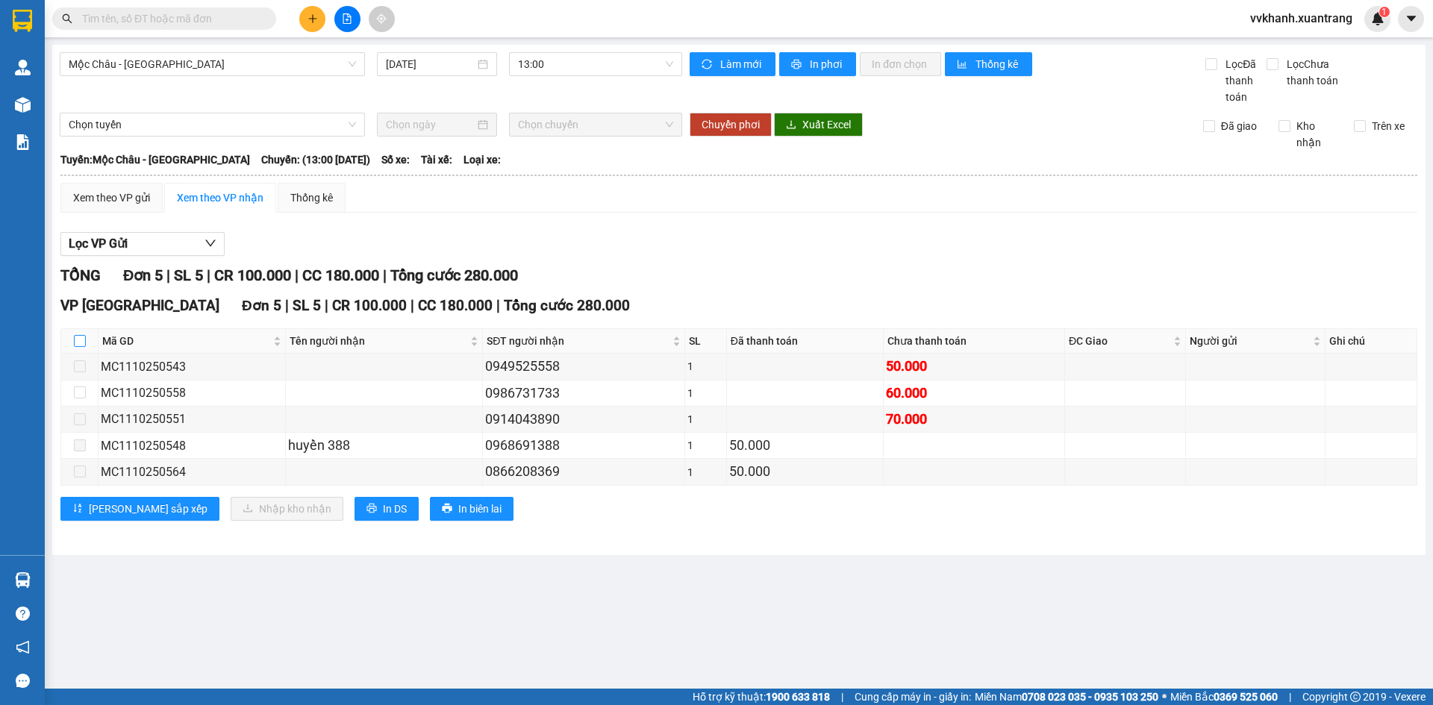
checkbox input "true"
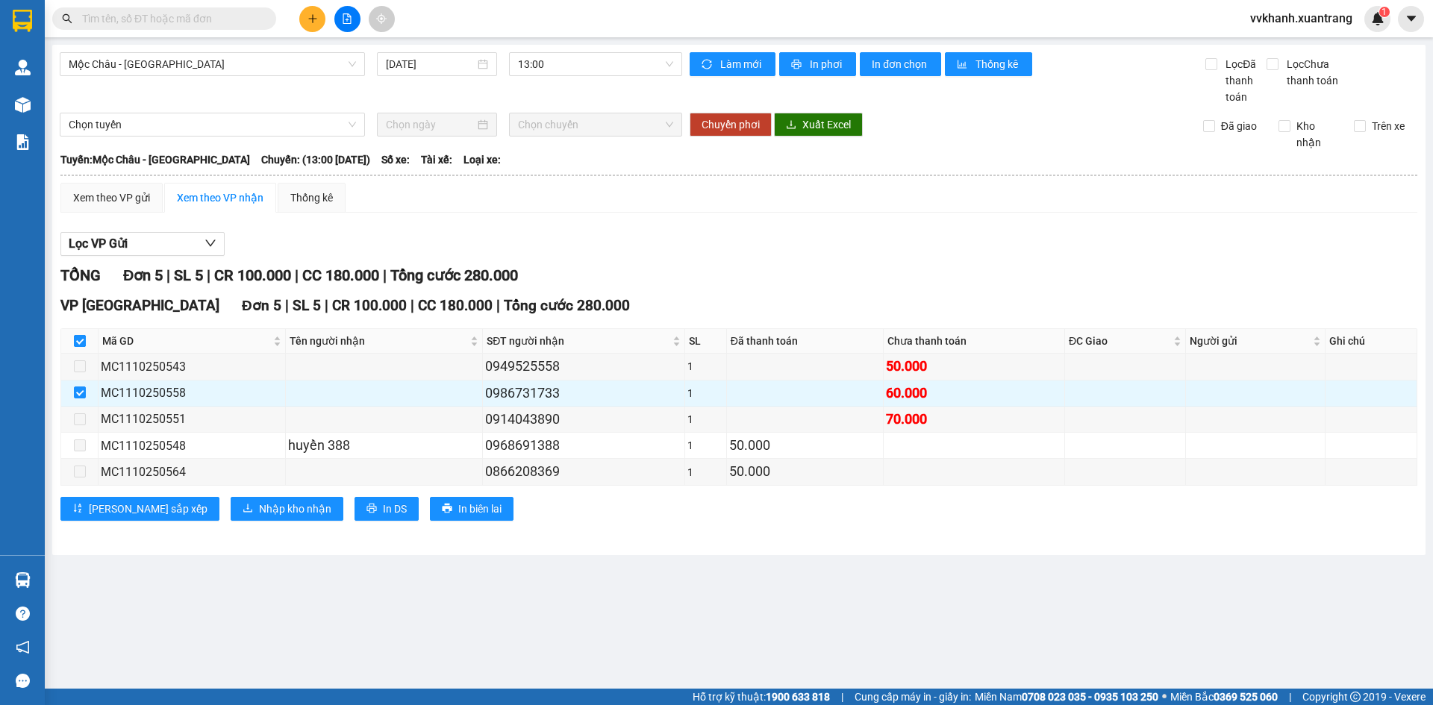
click at [77, 338] on input "checkbox" at bounding box center [80, 341] width 12 height 12
checkbox input "false"
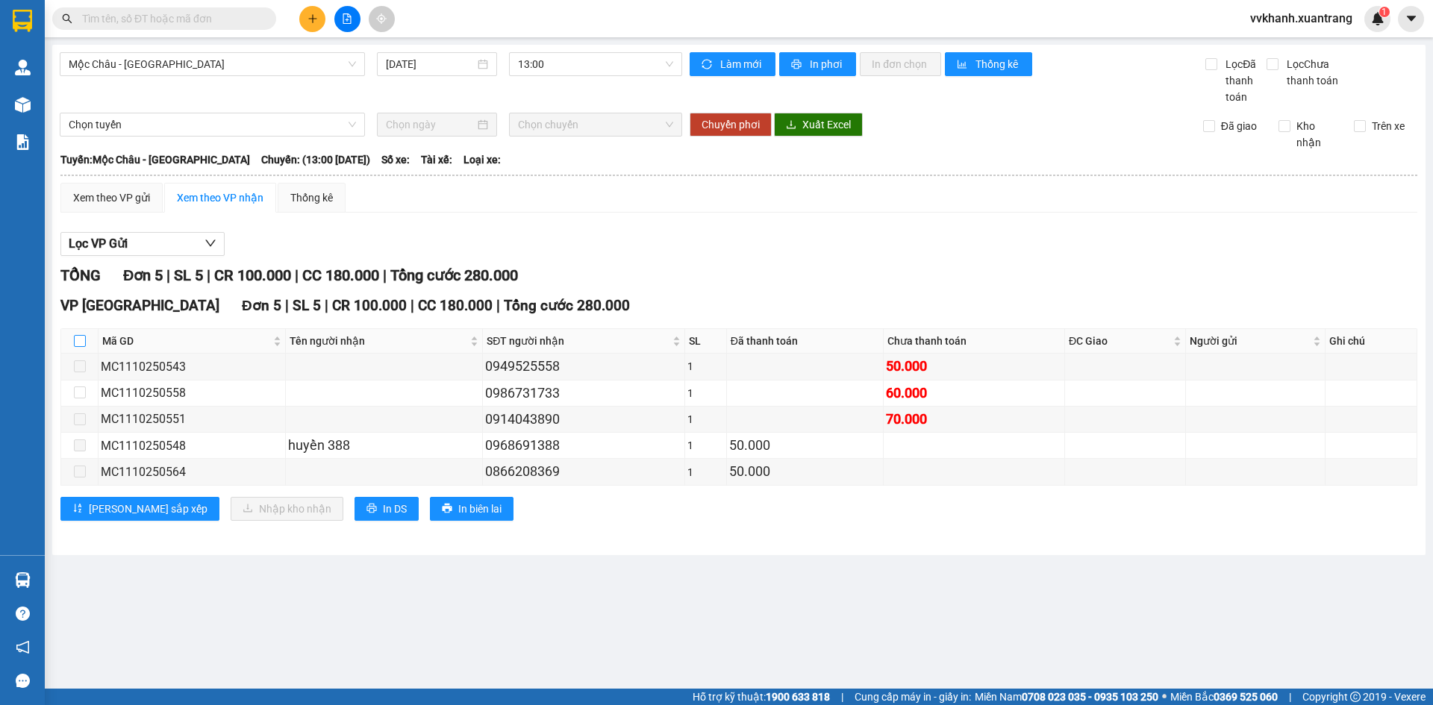
click at [77, 338] on input "checkbox" at bounding box center [80, 341] width 12 height 12
checkbox input "true"
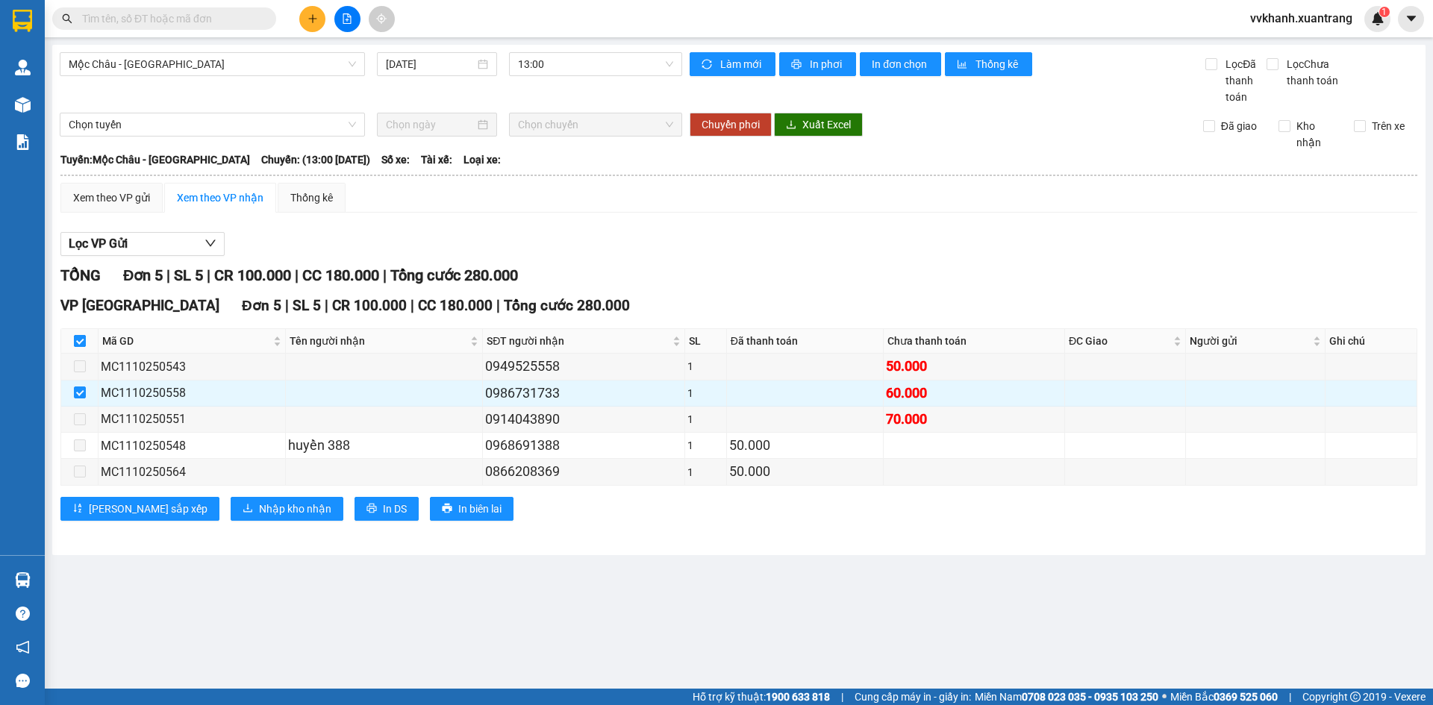
click at [77, 337] on input "checkbox" at bounding box center [80, 341] width 12 height 12
checkbox input "false"
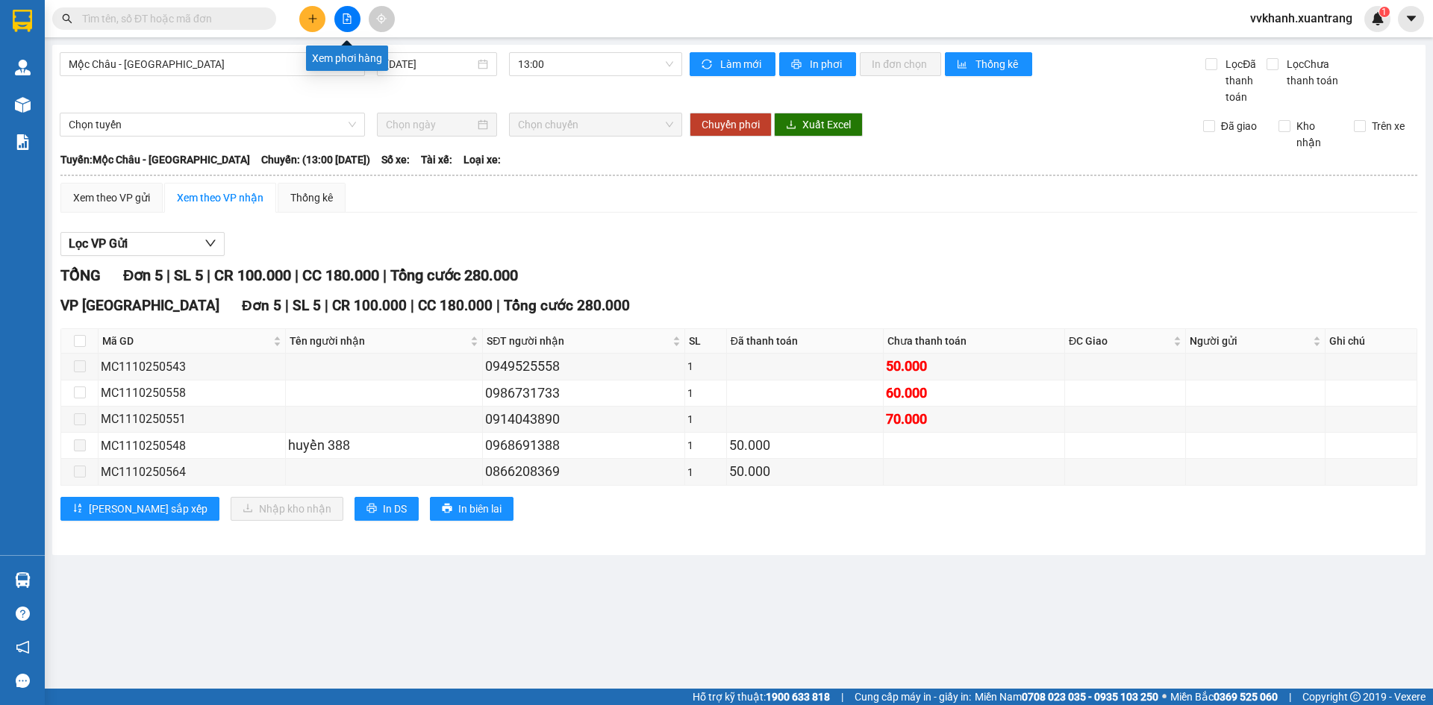
click at [343, 22] on icon "file-add" at bounding box center [347, 18] width 10 height 10
click at [263, 61] on span "Mộc Châu - Hà Nội" at bounding box center [212, 64] width 287 height 22
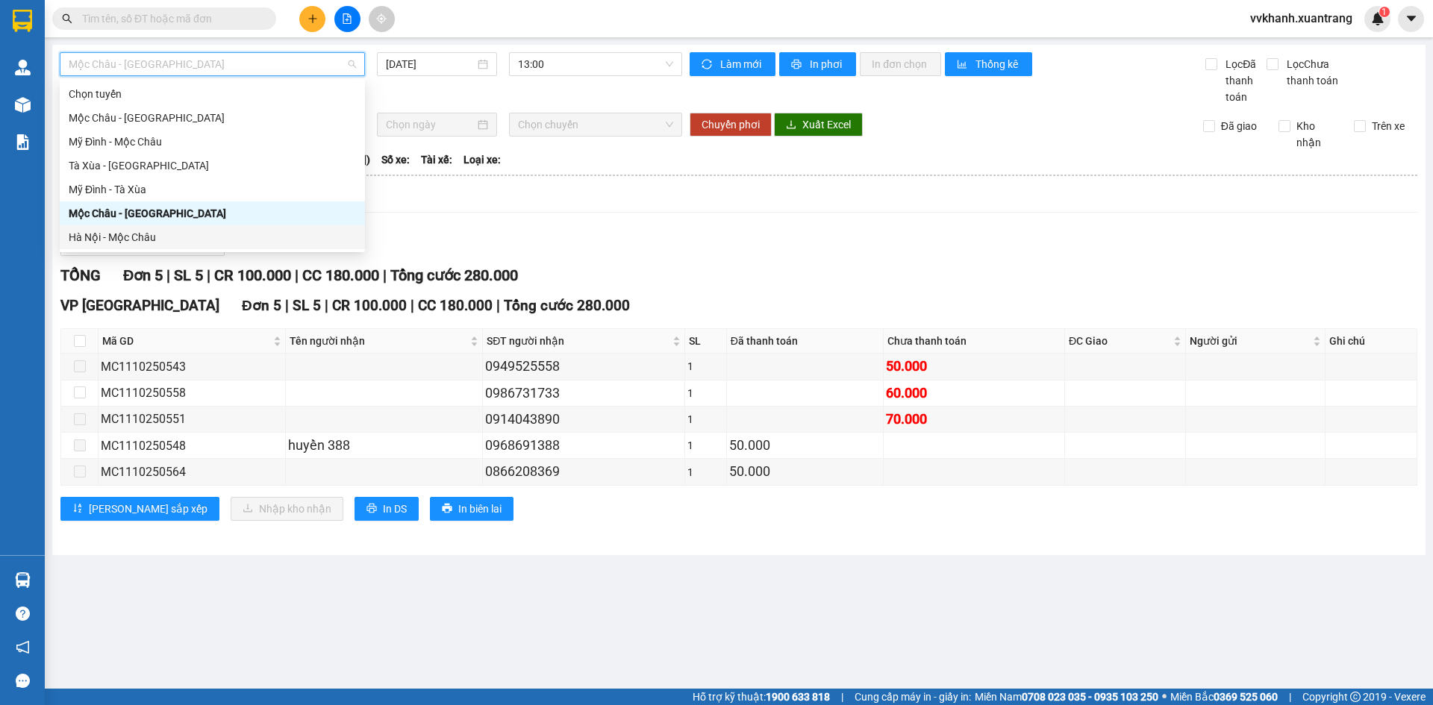
click at [154, 238] on div "Hà Nội - Mộc Châu" at bounding box center [212, 237] width 287 height 16
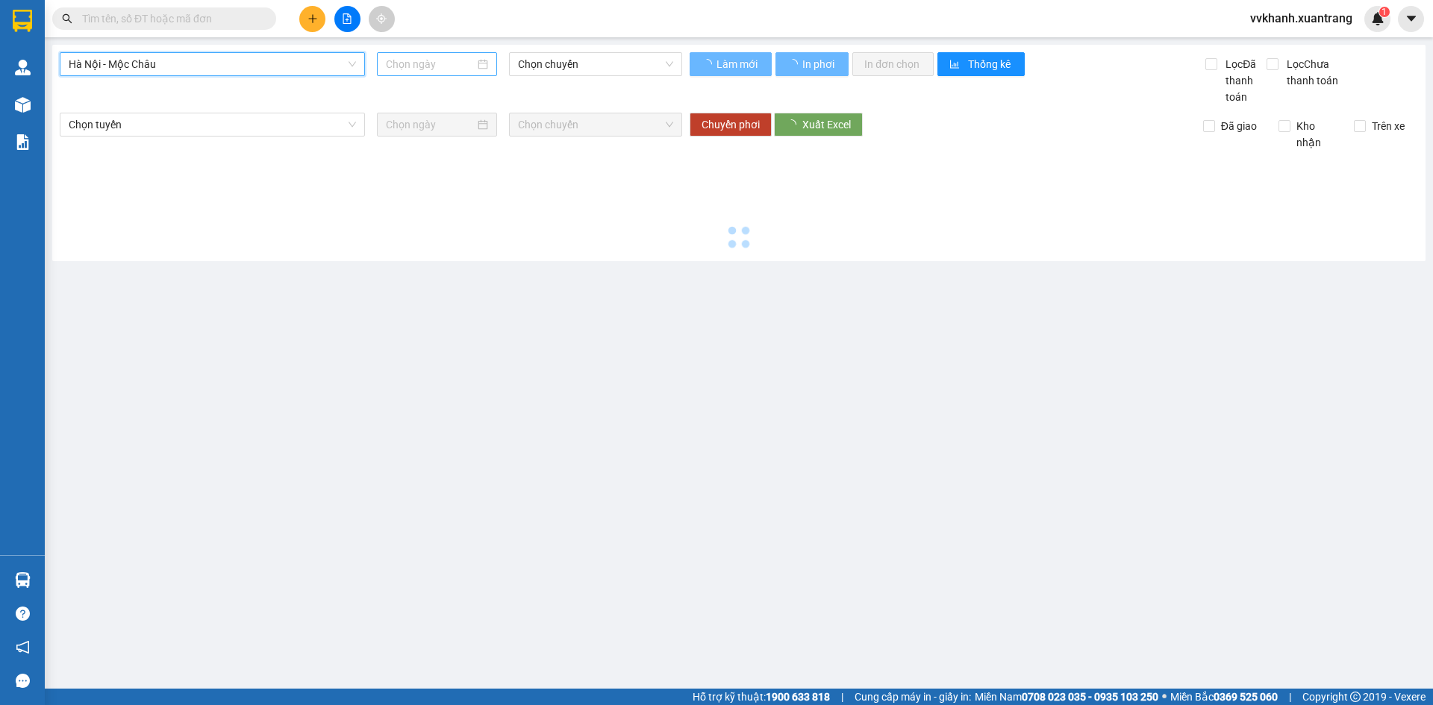
type input "11/10/2025"
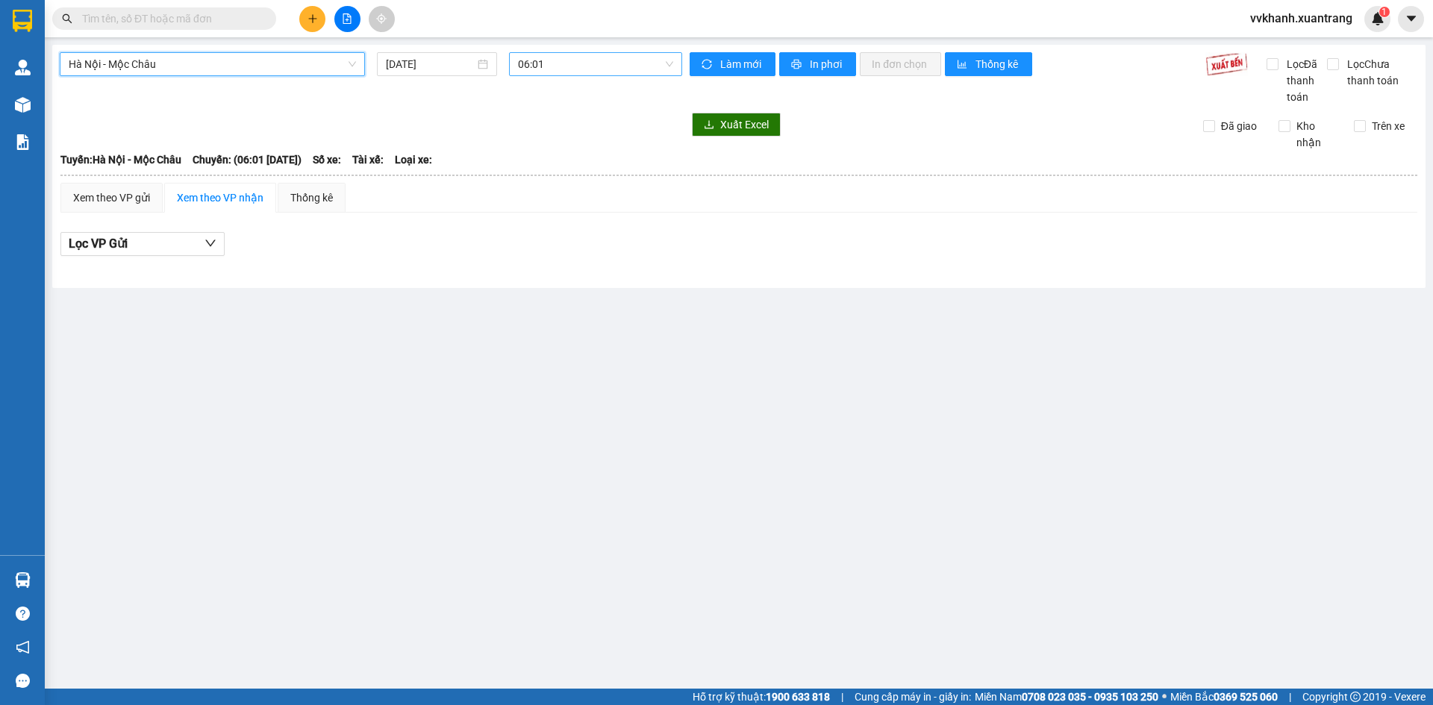
click at [552, 60] on span "06:01" at bounding box center [595, 64] width 155 height 22
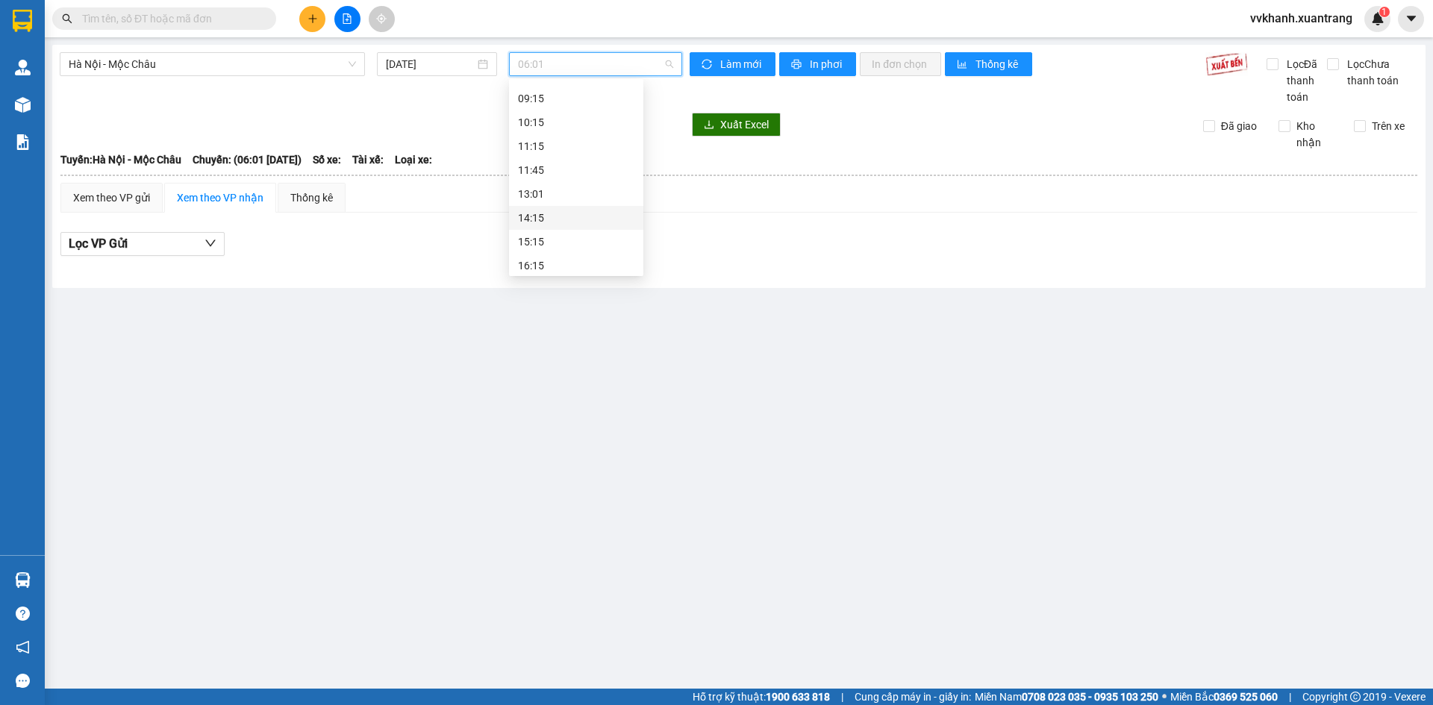
scroll to position [173, 0]
click at [559, 207] on div "15:15" at bounding box center [576, 207] width 116 height 16
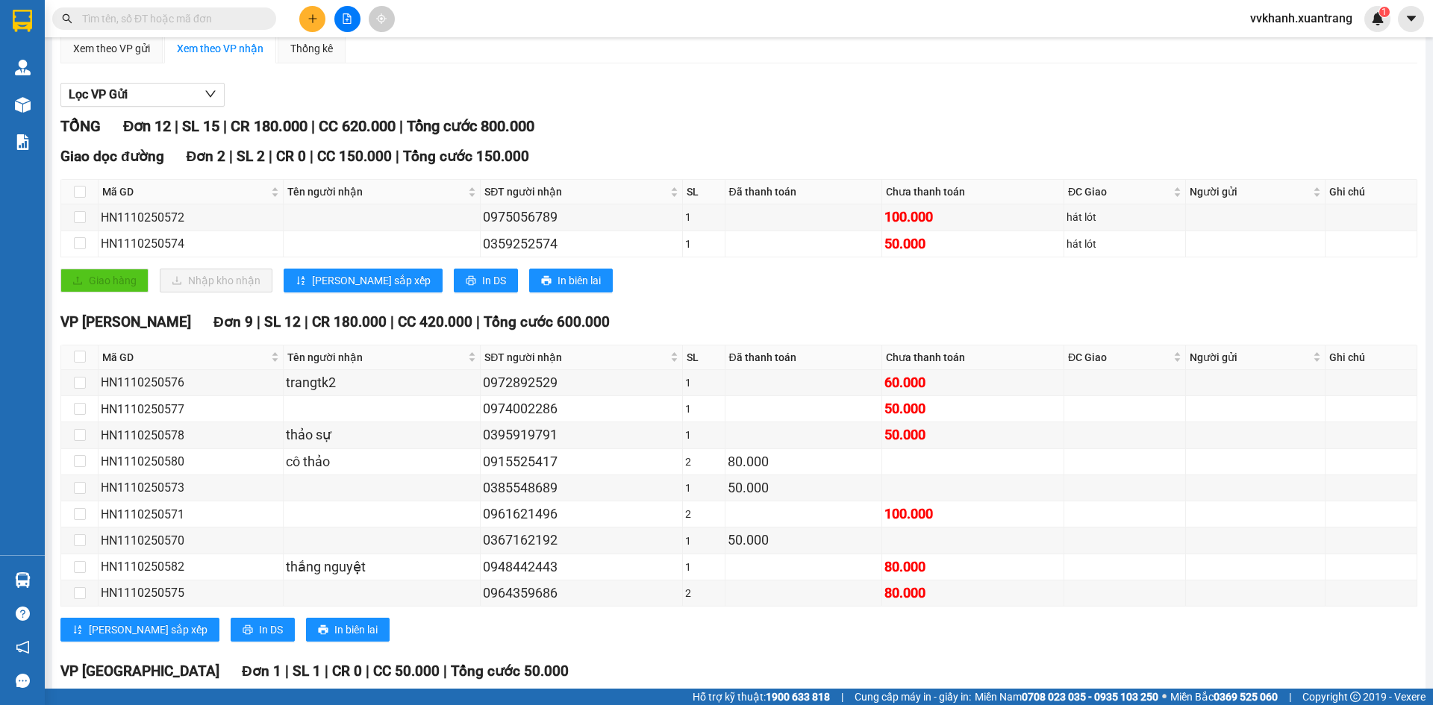
scroll to position [75, 0]
